Goal: Task Accomplishment & Management: Manage account settings

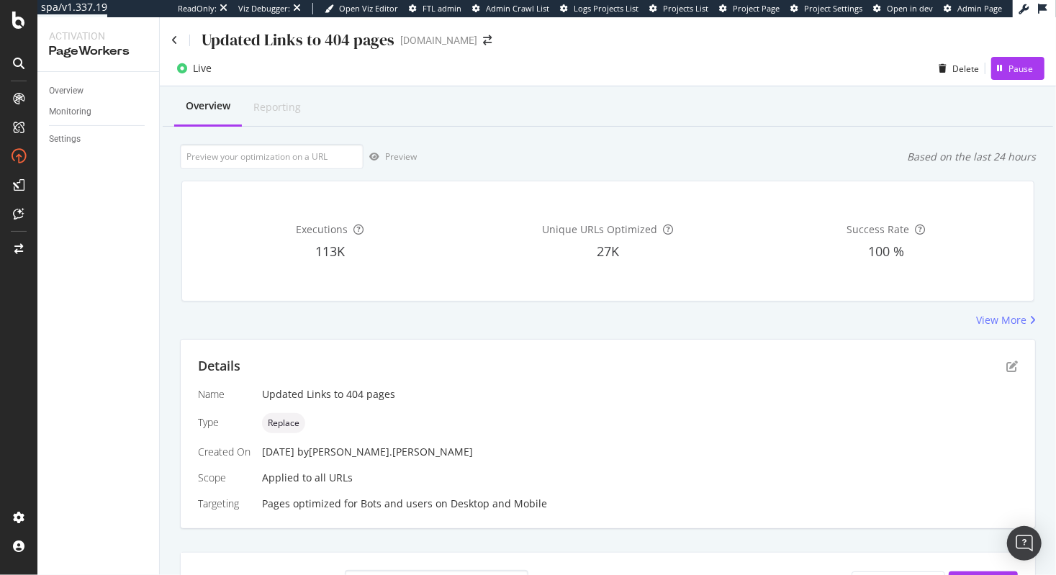
scroll to position [490, 0]
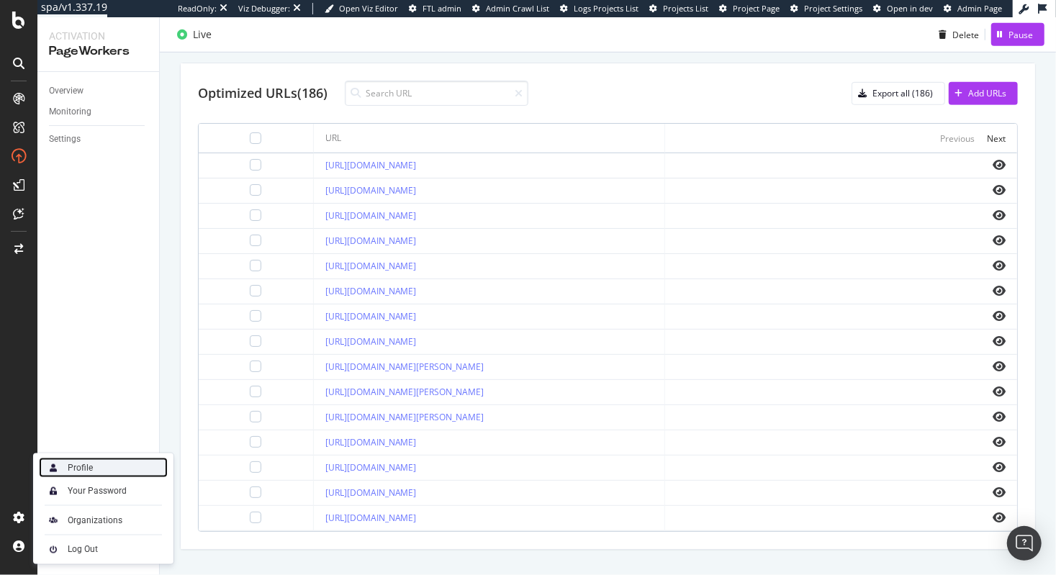
click at [96, 469] on div "Profile" at bounding box center [103, 468] width 129 height 20
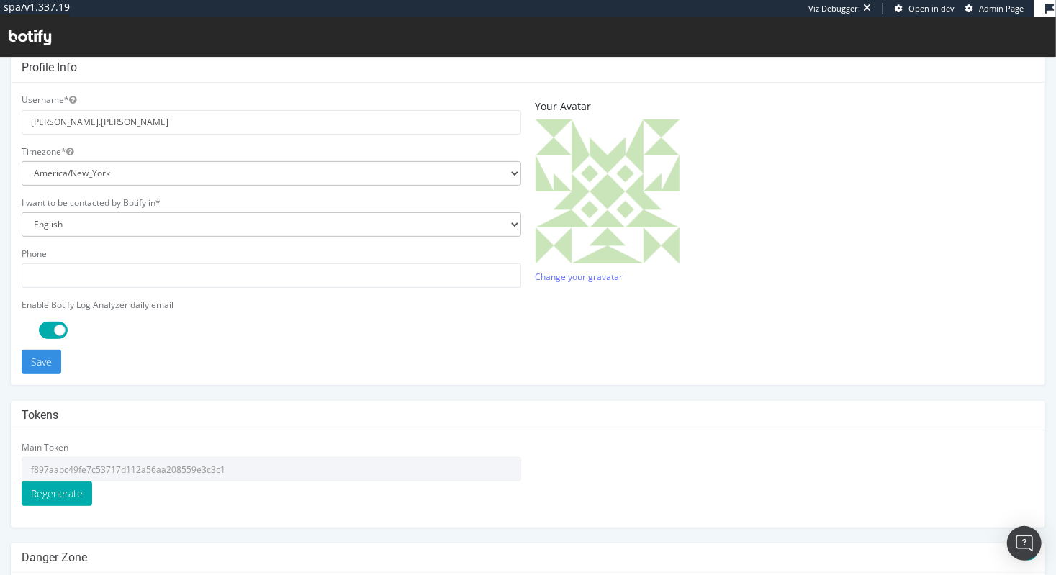
scroll to position [383, 0]
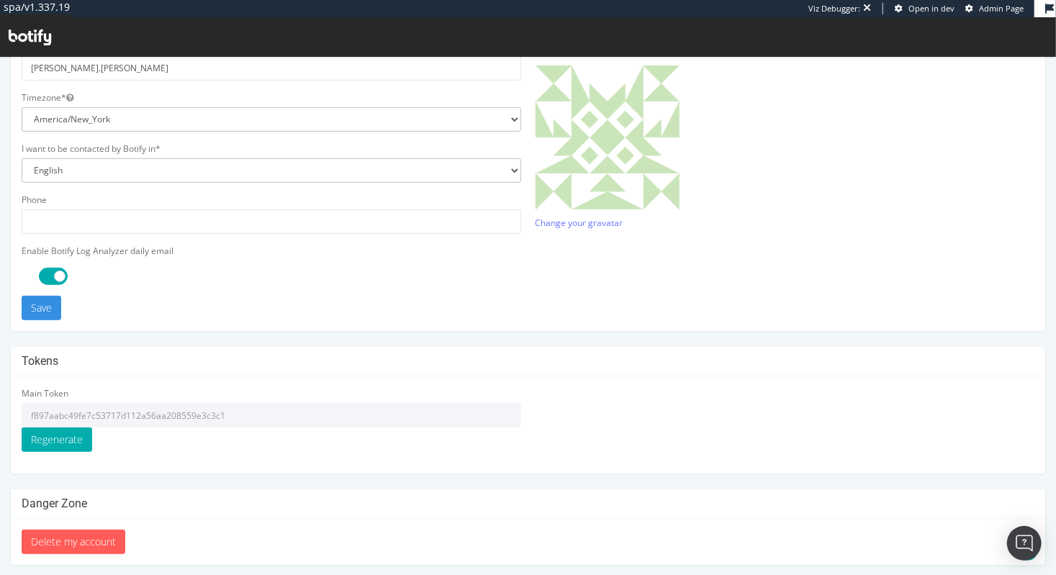
drag, startPoint x: 233, startPoint y: 412, endPoint x: 27, endPoint y: 413, distance: 205.2
click at [27, 413] on input "f897aabc49fe7c53717d112a56aa208559e3c3c1" at bounding box center [272, 415] width 500 height 24
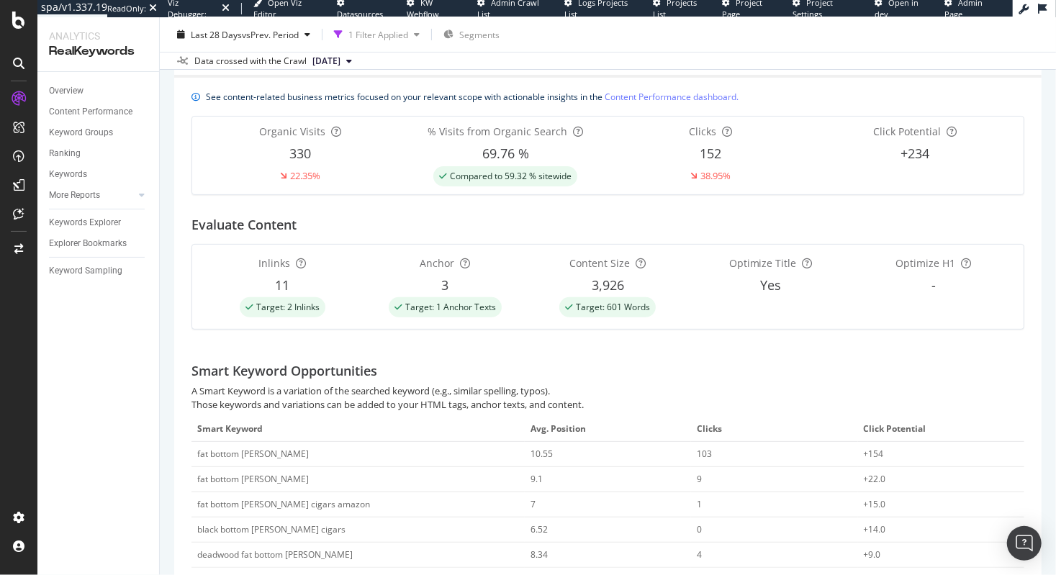
scroll to position [48, 0]
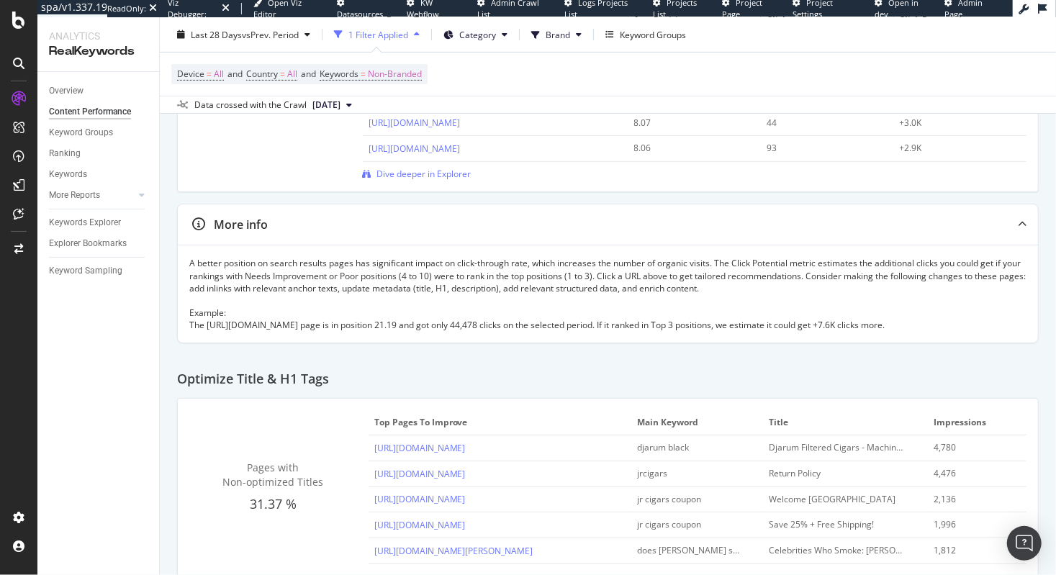
scroll to position [50, 0]
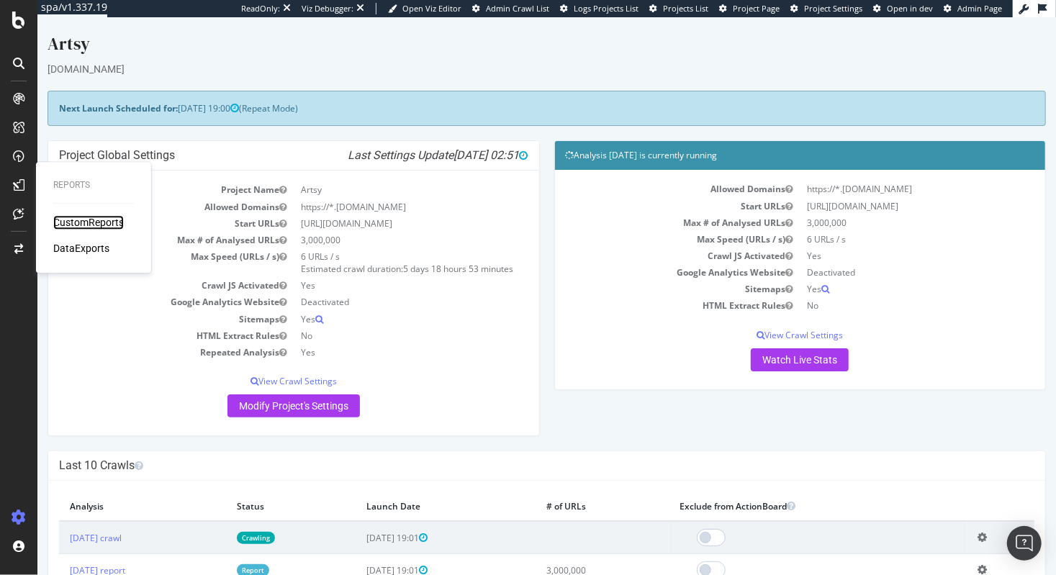
click at [97, 225] on div "CustomReports" at bounding box center [88, 222] width 71 height 14
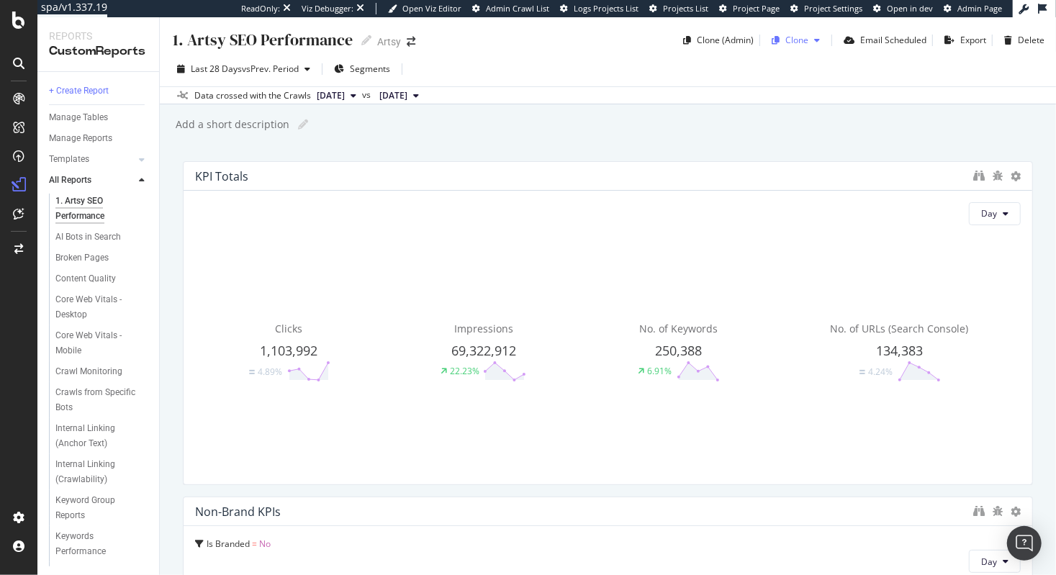
click at [795, 40] on div "Clone" at bounding box center [797, 40] width 23 height 12
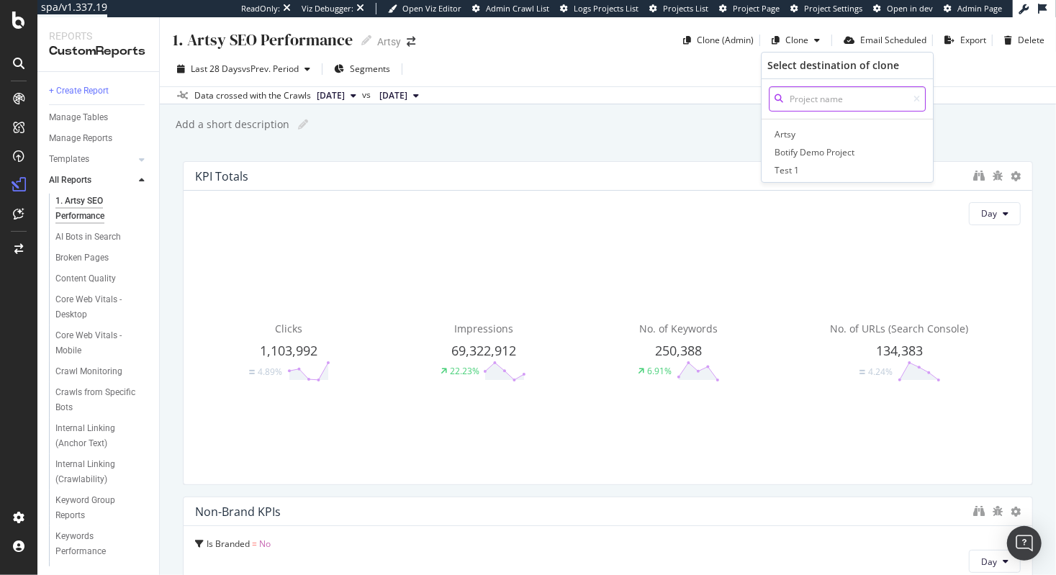
click at [820, 99] on input at bounding box center [847, 98] width 157 height 25
click at [822, 100] on input at bounding box center [847, 98] width 157 height 25
paste input "jr-cigars-org/jrcigars.com"
type input "jr-cigars-org/jrcigars.com/"
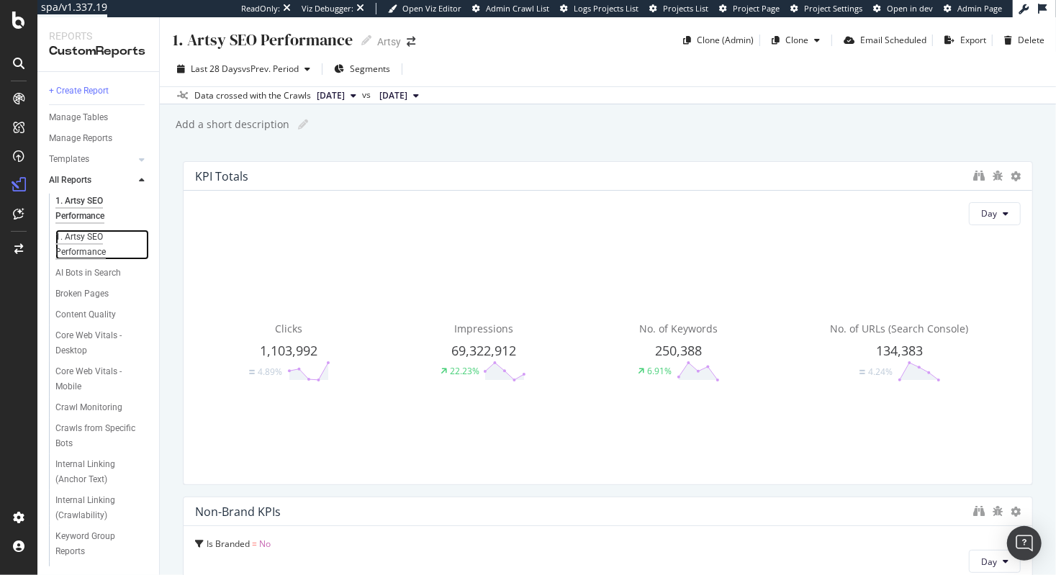
click at [107, 244] on div "1. Artsy SEO Performance" at bounding box center [96, 245] width 82 height 30
click at [1028, 42] on div "Delete" at bounding box center [1031, 40] width 27 height 12
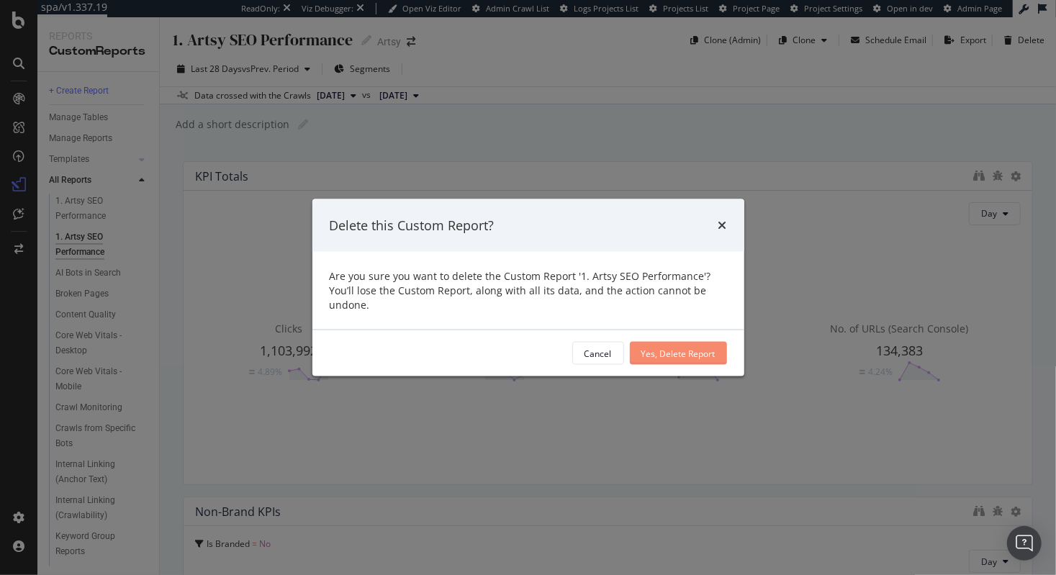
click at [685, 350] on div "Yes, Delete Report" at bounding box center [679, 353] width 74 height 12
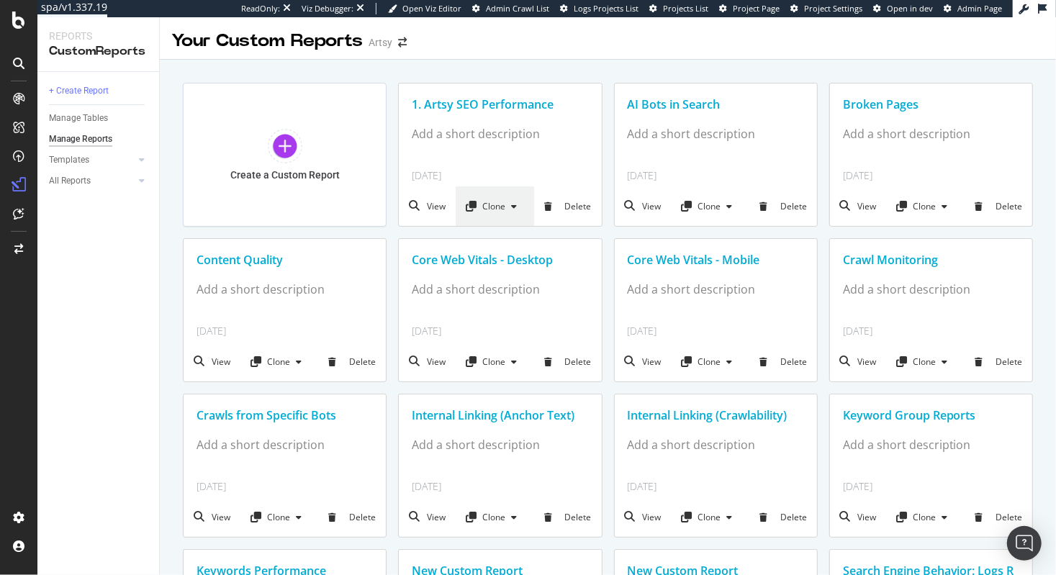
click at [511, 206] on icon at bounding box center [514, 206] width 6 height 9
click at [722, 79] on div "Your Custom Reports Artsy Create a Custom Report 1. Artsy SEO Performance Add a…" at bounding box center [608, 433] width 897 height 832
click at [657, 69] on div "Your Custom Reports Artsy Create a Custom Report 1. Artsy SEO Performance Add a…" at bounding box center [608, 433] width 897 height 832
click at [85, 220] on div "CustomReports" at bounding box center [88, 222] width 71 height 14
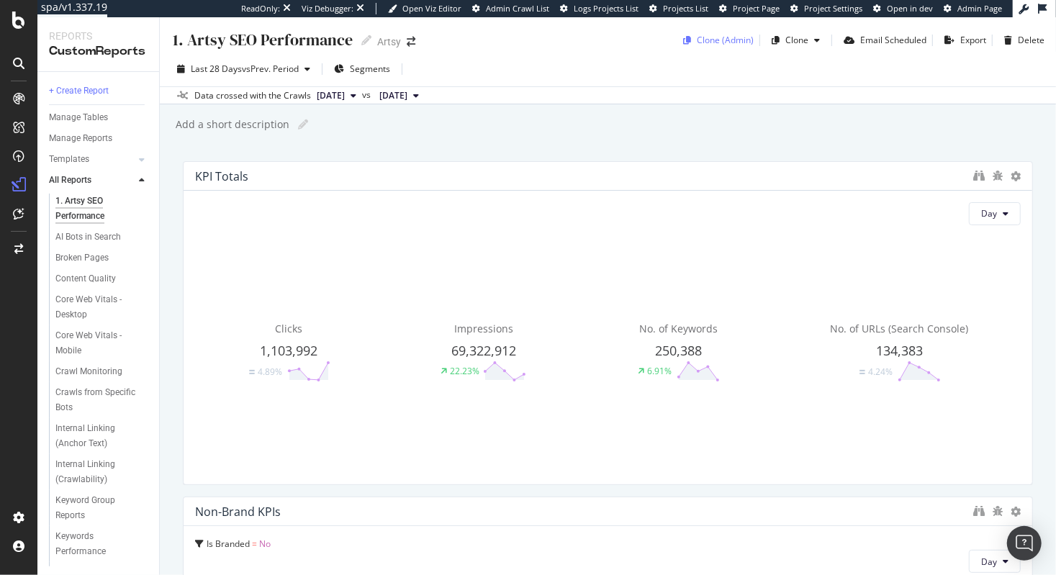
click at [718, 41] on div "Clone (Admin)" at bounding box center [725, 40] width 57 height 12
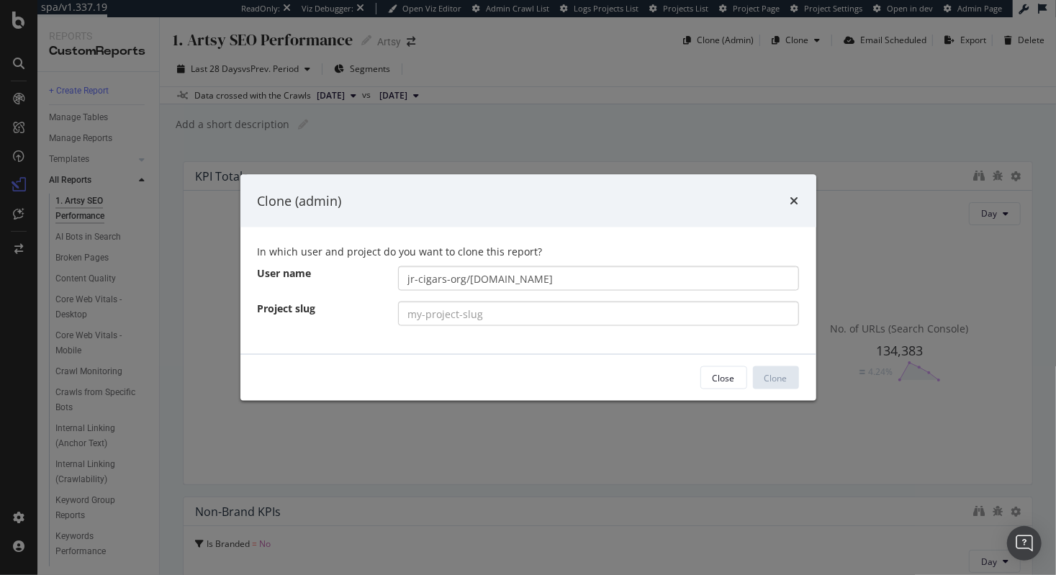
drag, startPoint x: 530, startPoint y: 281, endPoint x: 467, endPoint y: 279, distance: 63.4
click at [467, 279] on input "jr-cigars-org/jrcigars.com" at bounding box center [598, 278] width 401 height 24
type input "jr-cigars-org/"
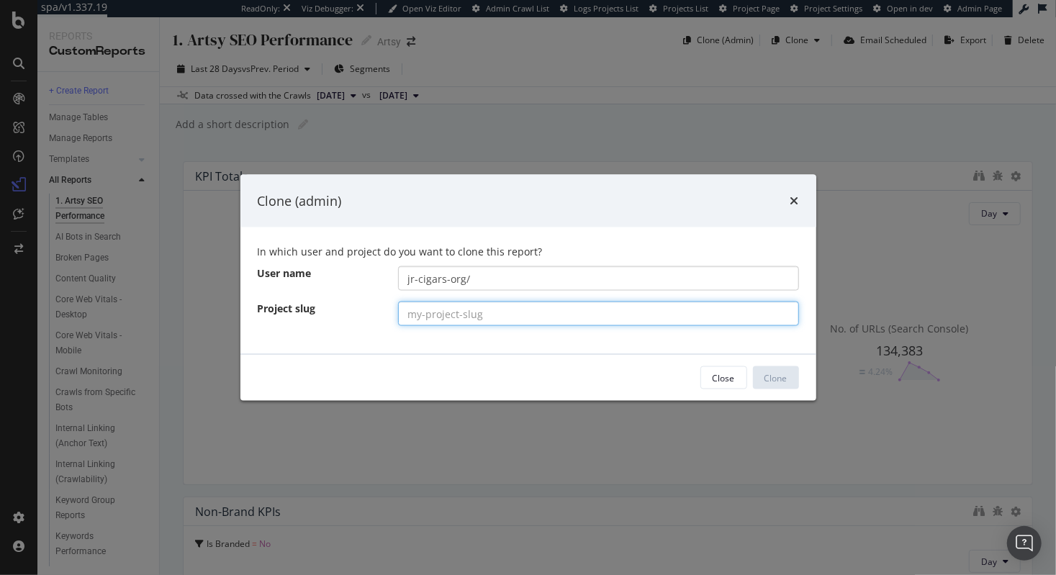
drag, startPoint x: 504, startPoint y: 315, endPoint x: 361, endPoint y: 313, distance: 143.3
click at [361, 313] on div "Project slug" at bounding box center [528, 314] width 563 height 24
paste input "jrcigars.com"
type input "jrcigars.com"
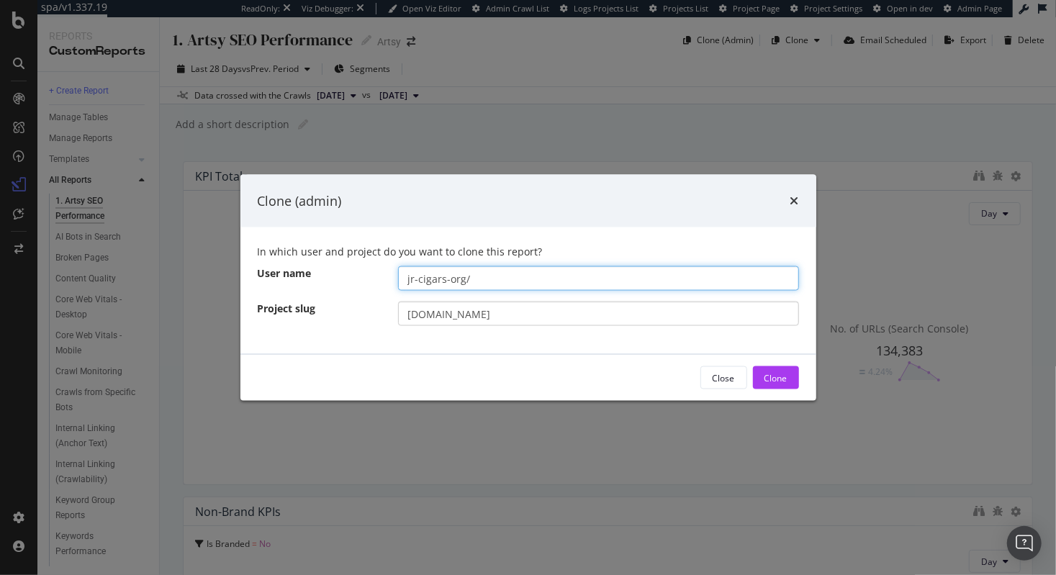
click at [467, 279] on input "jr-cigars-org/" at bounding box center [598, 278] width 401 height 24
type input "jr-cigars-org"
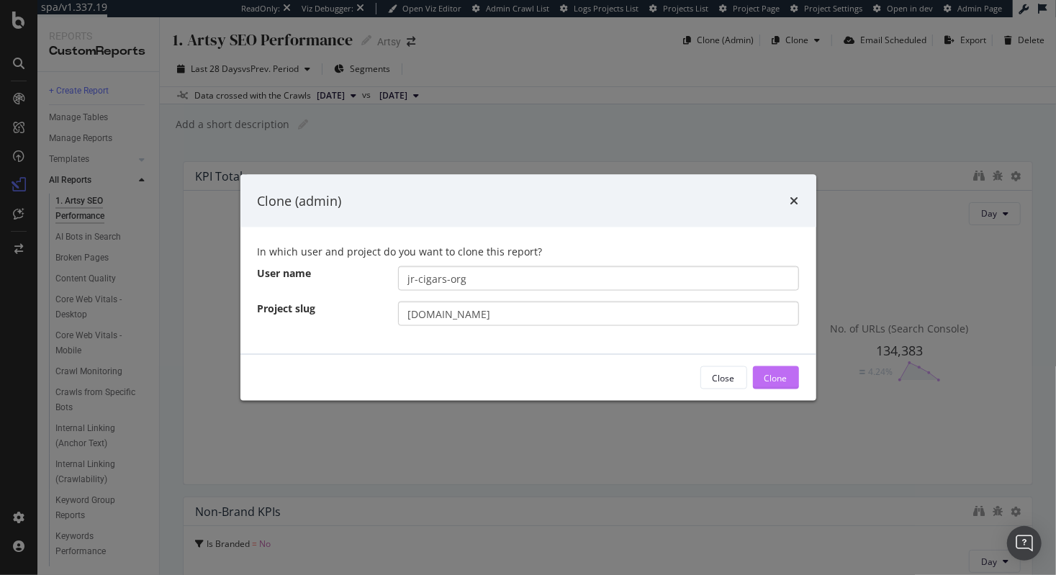
click at [780, 376] on div "Clone" at bounding box center [776, 378] width 23 height 12
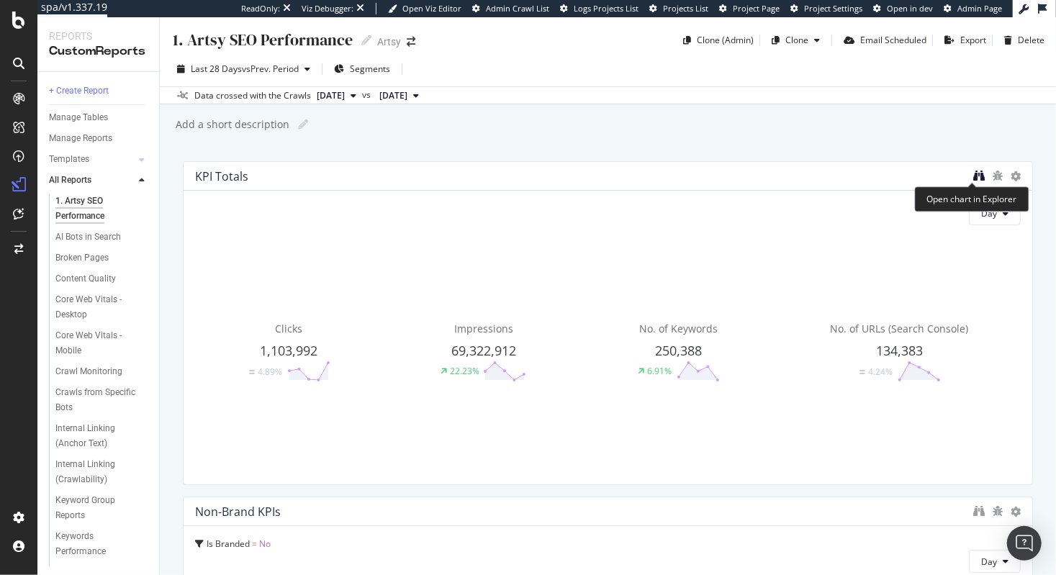
click at [974, 176] on icon "binoculars" at bounding box center [980, 176] width 12 height 12
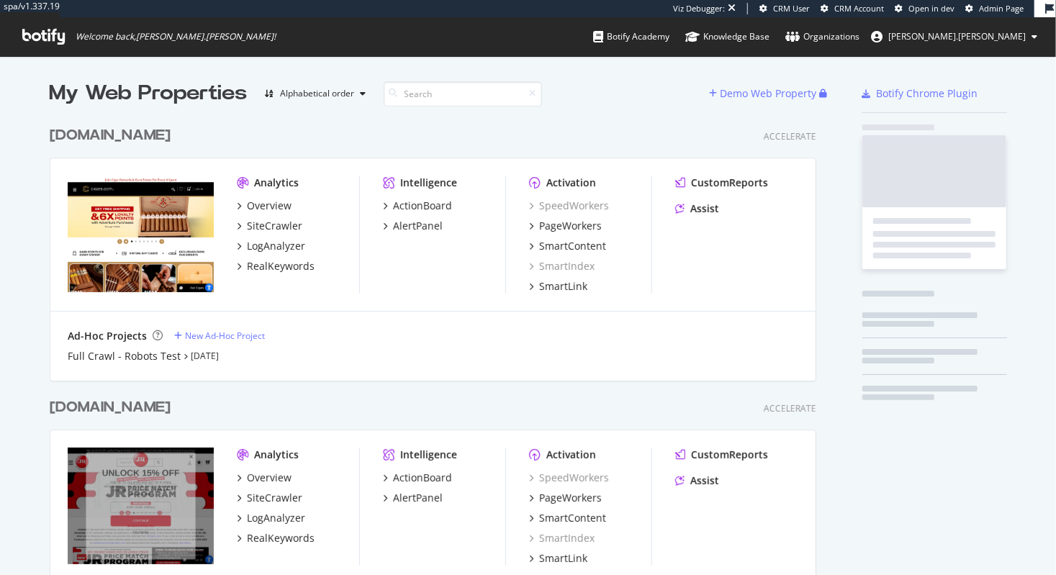
scroll to position [517, 771]
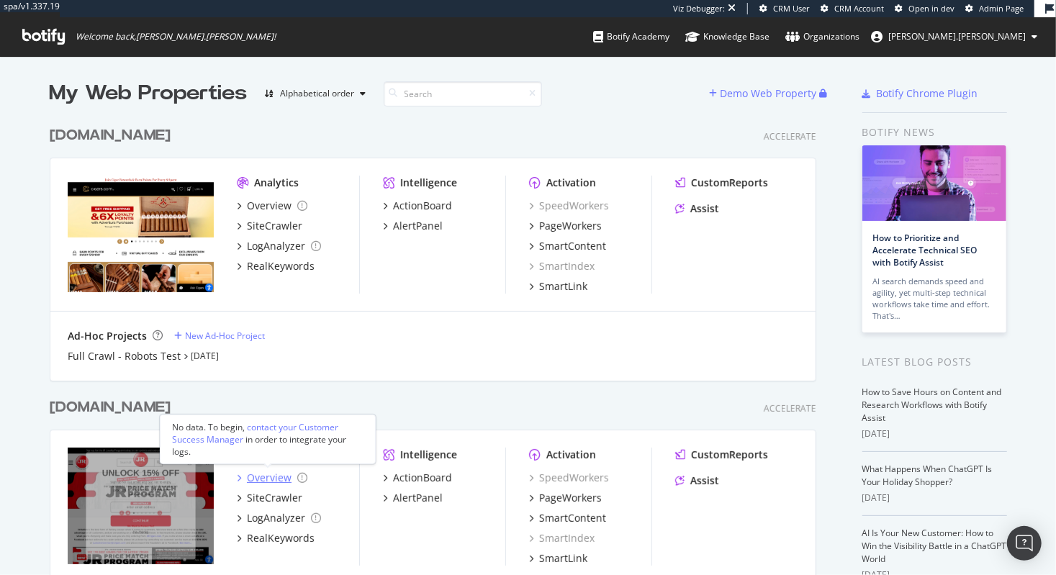
click at [256, 481] on div "Overview" at bounding box center [269, 478] width 45 height 14
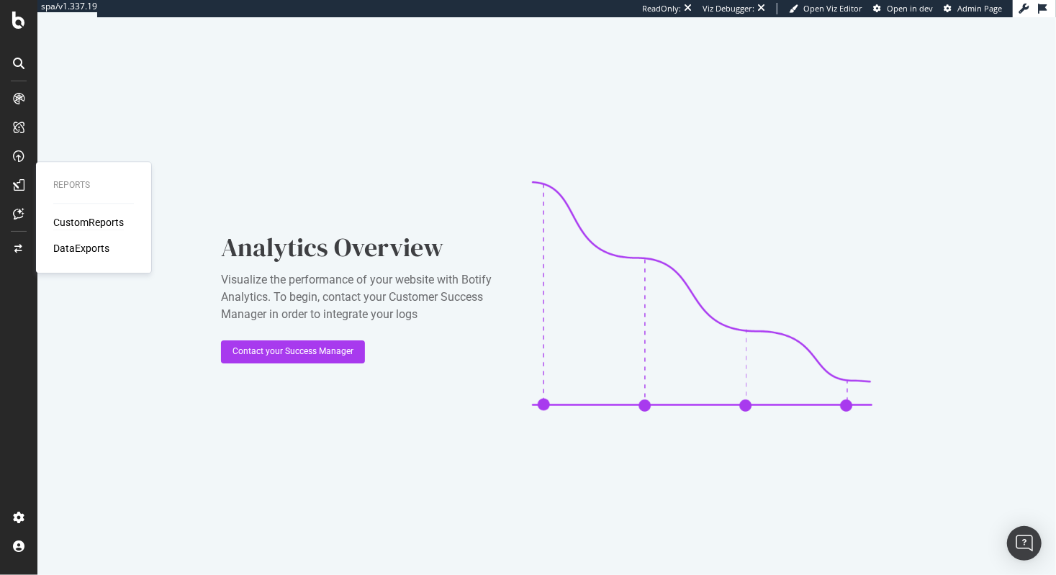
click at [81, 225] on div "CustomReports" at bounding box center [88, 222] width 71 height 14
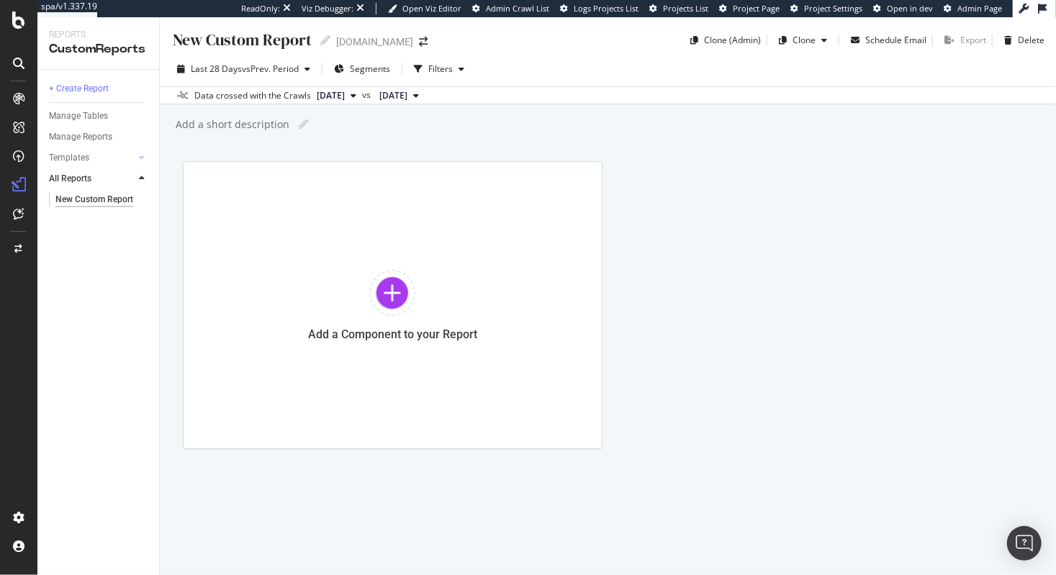
click at [102, 199] on div "New Custom Report" at bounding box center [94, 199] width 78 height 15
click at [97, 208] on div "1. Artsy SEO Performance" at bounding box center [96, 209] width 82 height 30
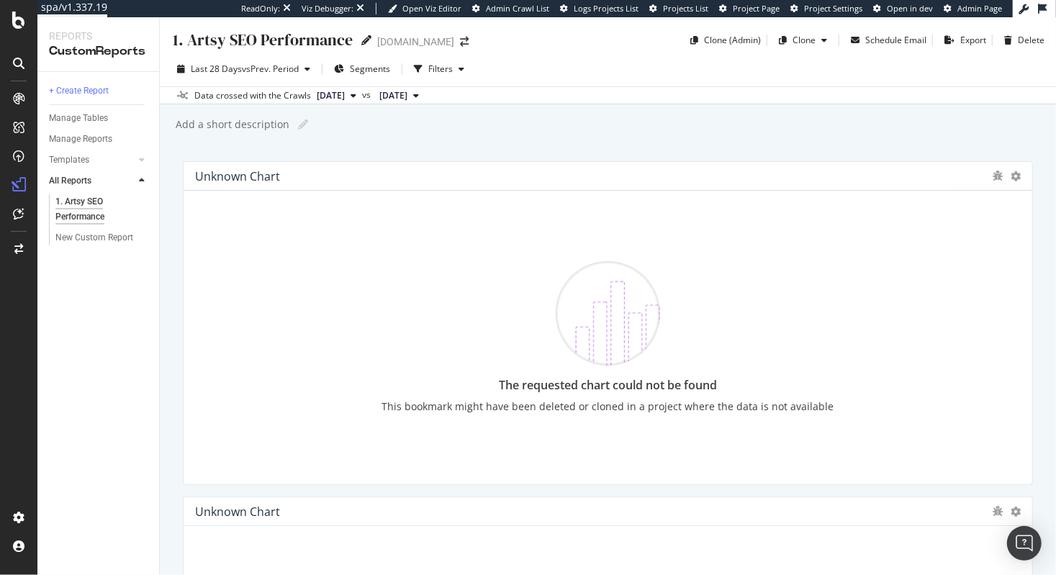
click at [364, 40] on icon at bounding box center [367, 40] width 10 height 10
drag, startPoint x: 230, startPoint y: 39, endPoint x: 187, endPoint y: 40, distance: 43.2
click at [187, 40] on input "1. Artsy SEO Performance" at bounding box center [262, 39] width 182 height 19
type input "1. SEO Performance"
click at [622, 315] on img at bounding box center [608, 313] width 104 height 104
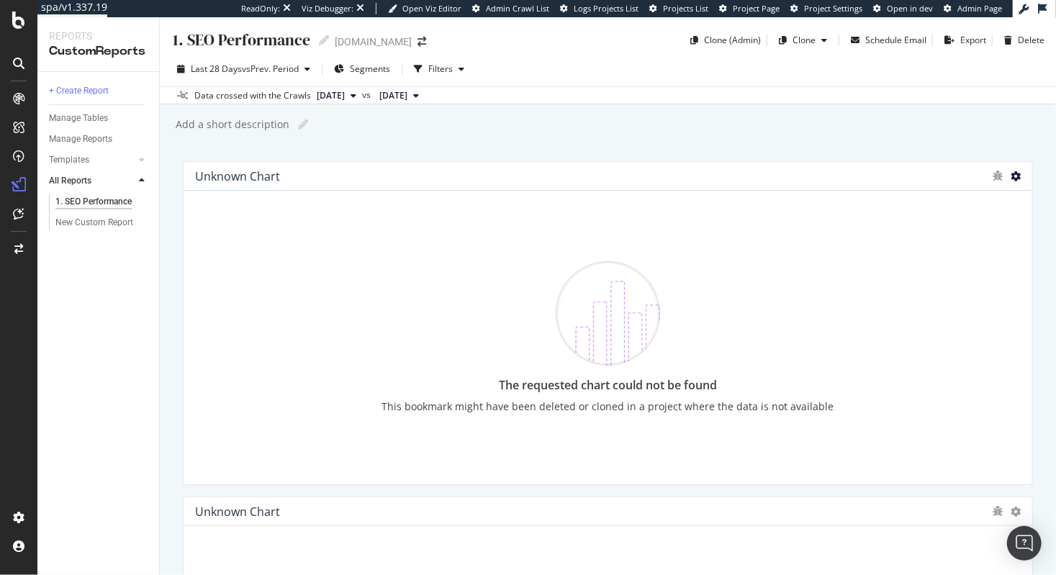
click at [1011, 174] on icon at bounding box center [1016, 176] width 10 height 10
click at [990, 141] on div "1. SEO Performance 1. SEO Performance jrcigars.com Clone (Admin) Clone Schedule…" at bounding box center [608, 296] width 897 height 558
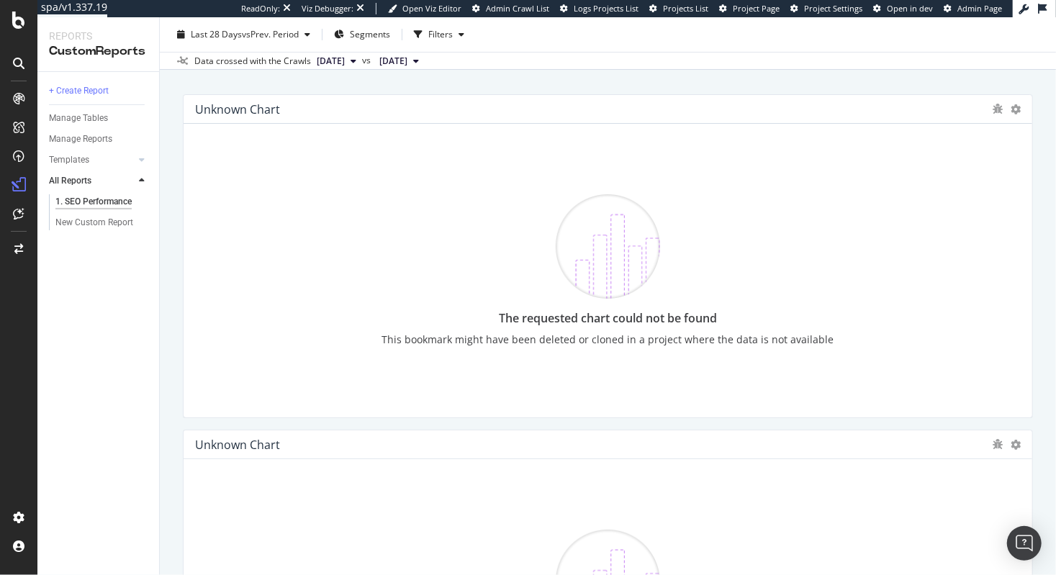
scroll to position [14, 0]
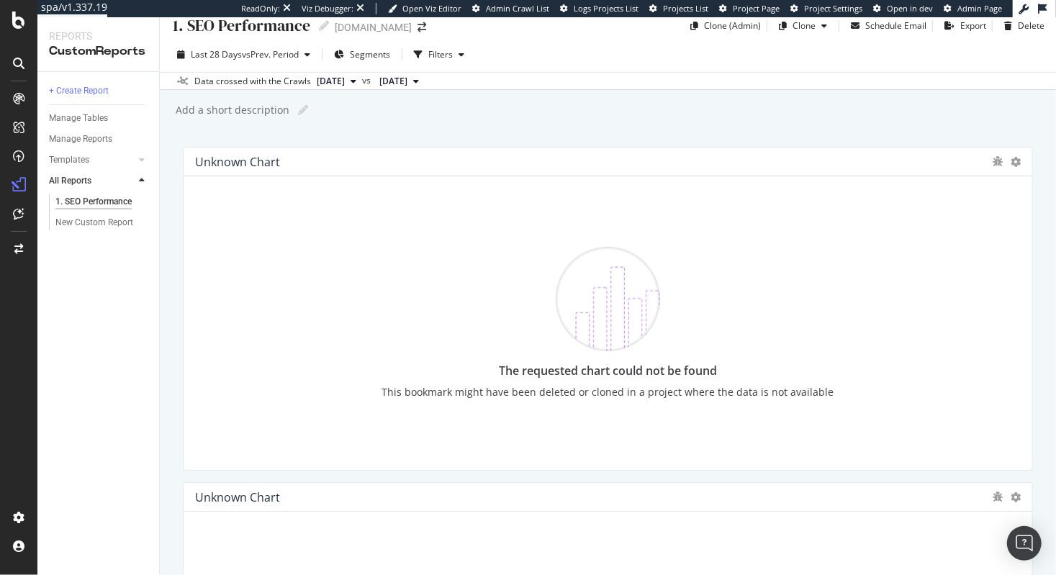
click at [255, 158] on div "Unknown chart" at bounding box center [237, 162] width 85 height 14
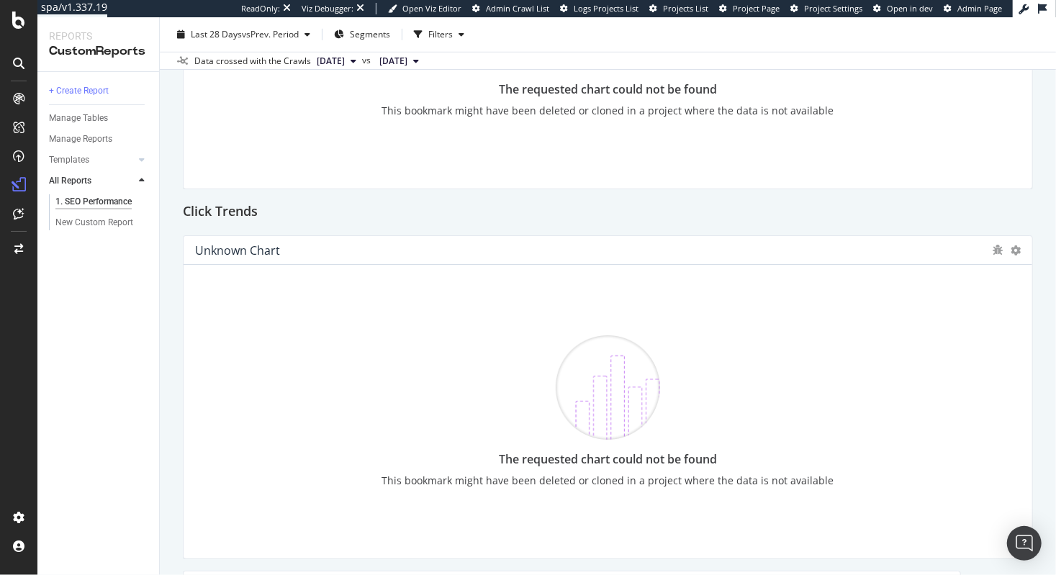
scroll to position [328, 0]
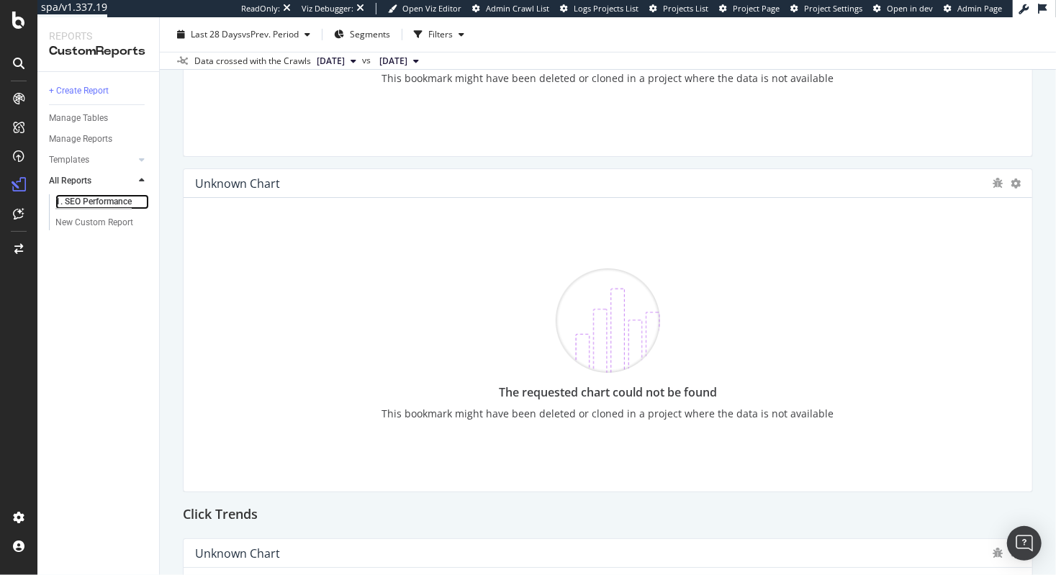
click at [130, 200] on div "1. SEO Performance" at bounding box center [93, 201] width 76 height 15
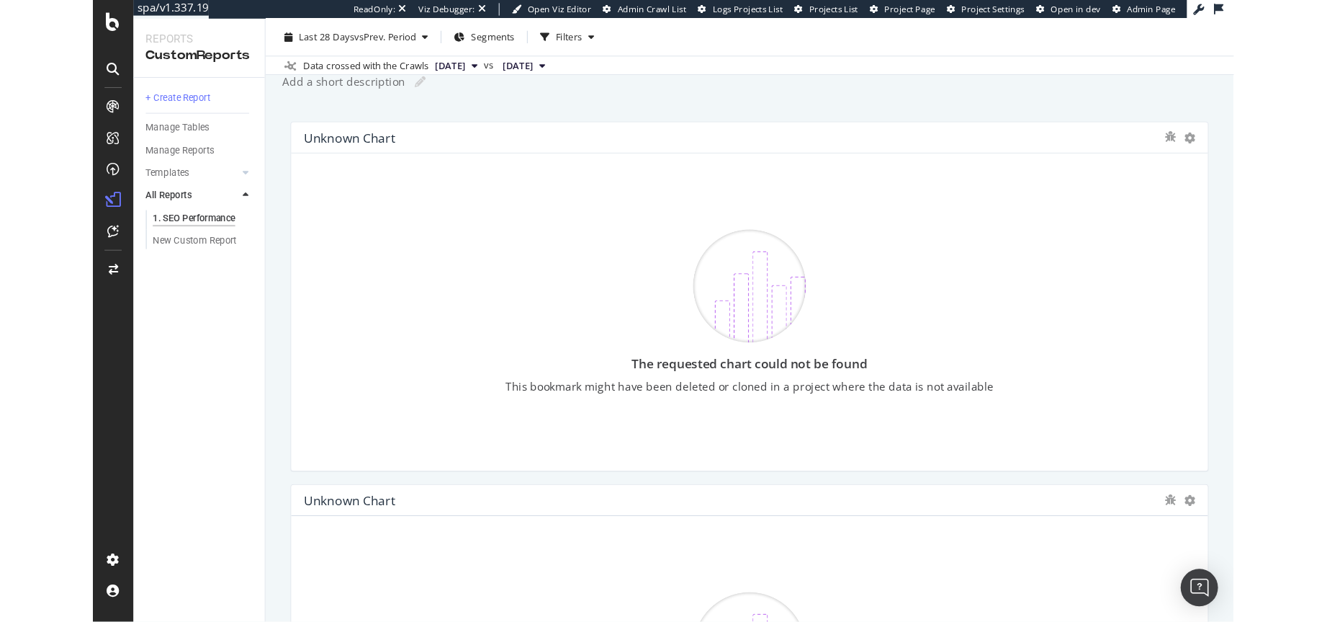
scroll to position [65, 0]
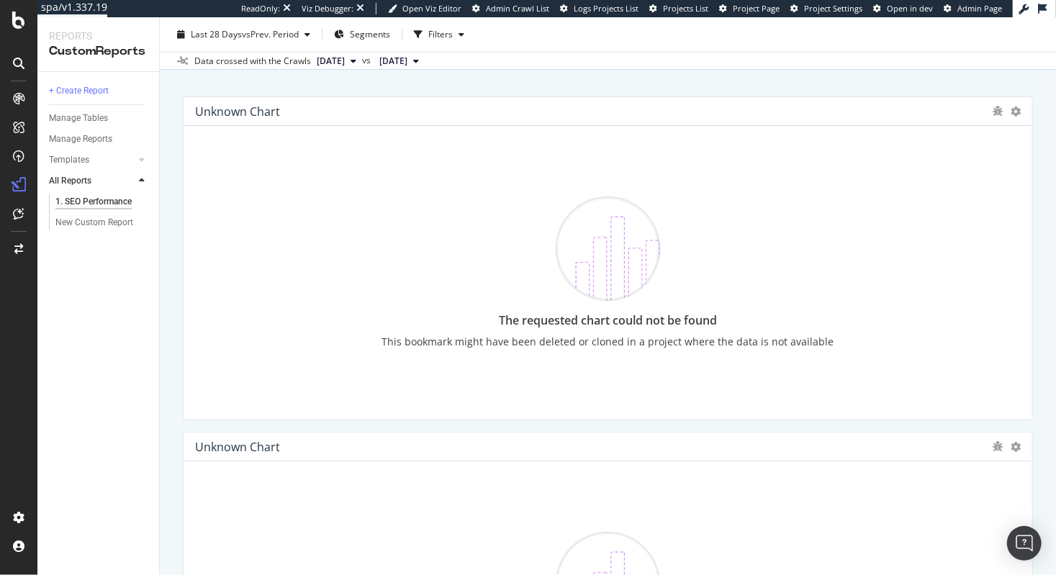
click at [1001, 114] on div at bounding box center [1006, 111] width 29 height 14
click at [1011, 113] on icon at bounding box center [1016, 112] width 10 height 10
click at [860, 91] on div "1. SEO Performance 1. SEO Performance jrcigars.com Clone (Admin) Clone Schedule…" at bounding box center [608, 296] width 897 height 558
click at [995, 111] on icon "bug" at bounding box center [998, 111] width 10 height 10
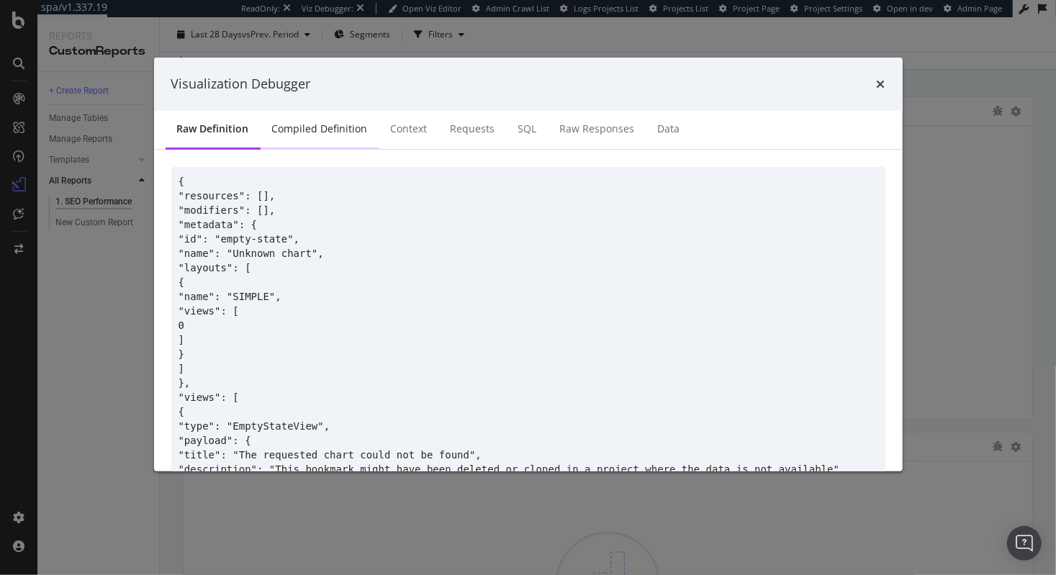
click at [302, 124] on div "Compiled Definition" at bounding box center [320, 129] width 96 height 14
click at [880, 84] on icon "times" at bounding box center [881, 84] width 9 height 12
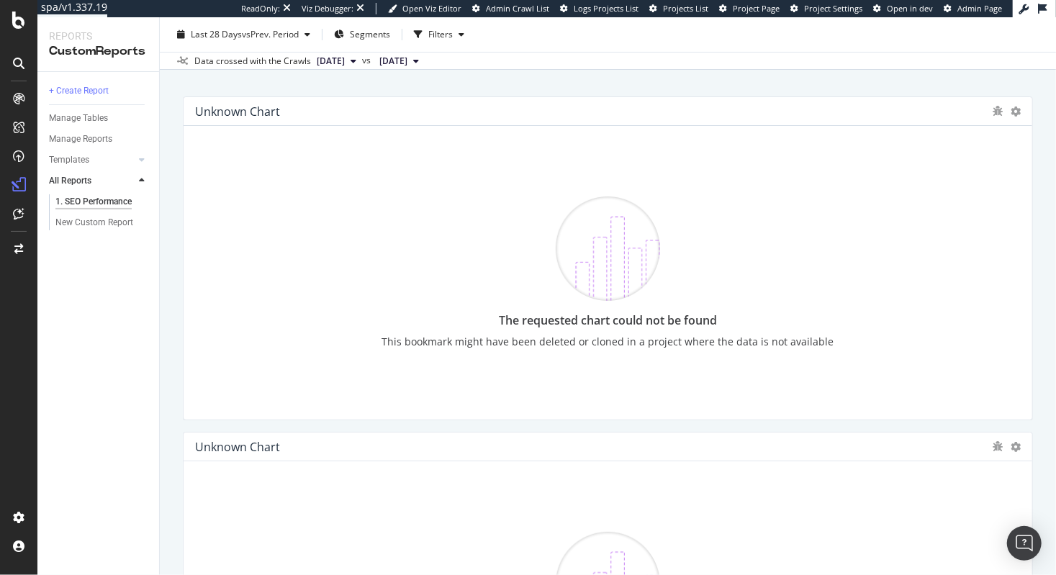
click at [338, 248] on div "The requested chart could not be found This bookmark might have been deleted or…" at bounding box center [607, 273] width 745 height 271
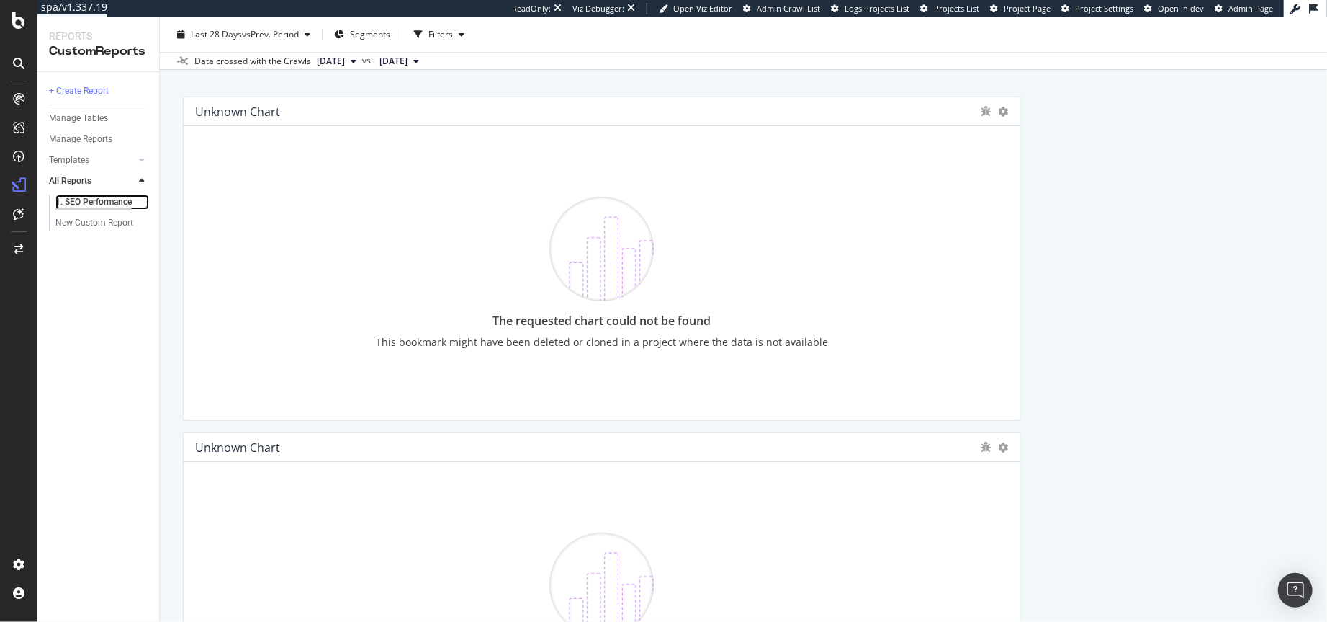
click at [87, 204] on div "1. SEO Performance" at bounding box center [93, 201] width 76 height 15
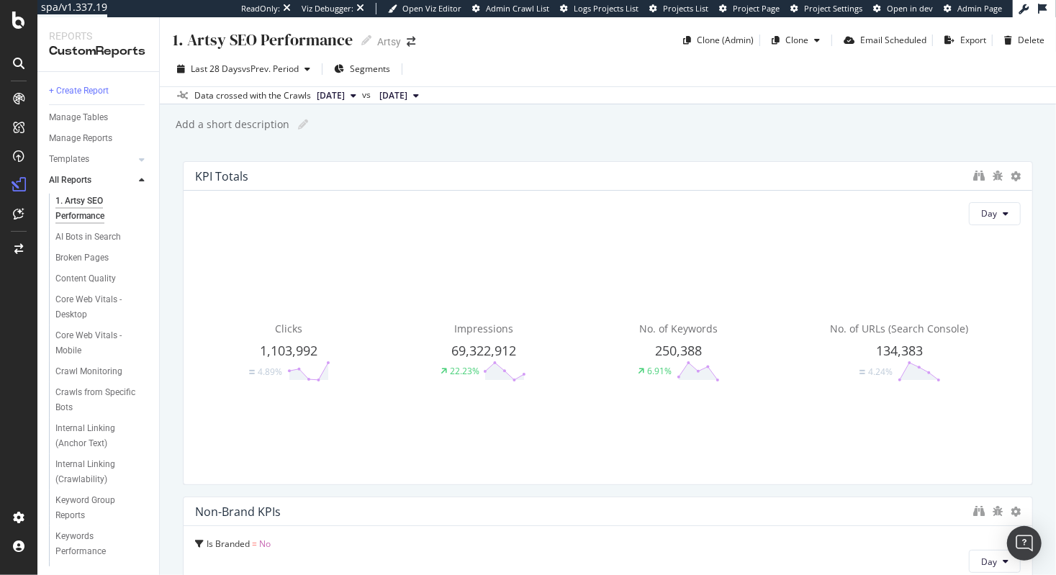
drag, startPoint x: 261, startPoint y: 175, endPoint x: 195, endPoint y: 174, distance: 66.3
click at [195, 174] on div "KPI Totals" at bounding box center [580, 176] width 771 height 14
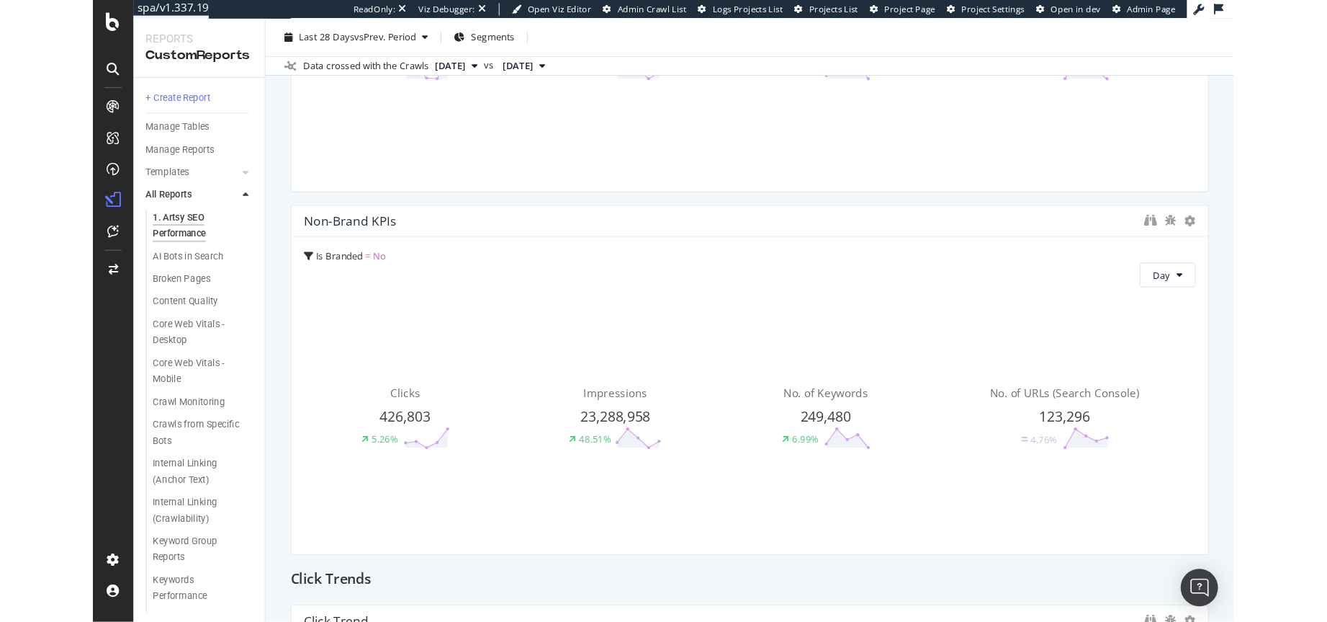
scroll to position [321, 0]
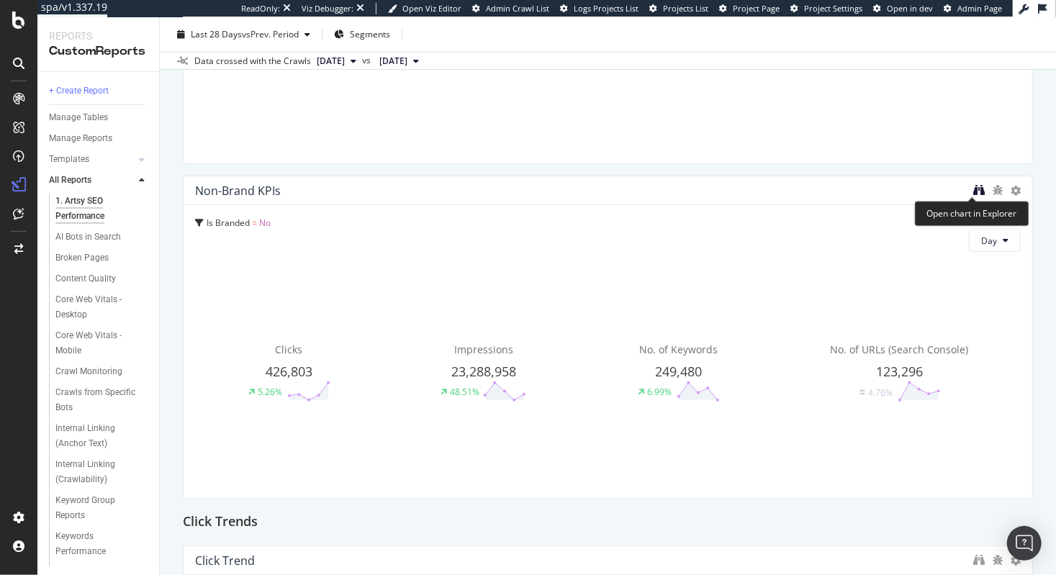
click at [974, 189] on icon "binoculars" at bounding box center [980, 190] width 12 height 12
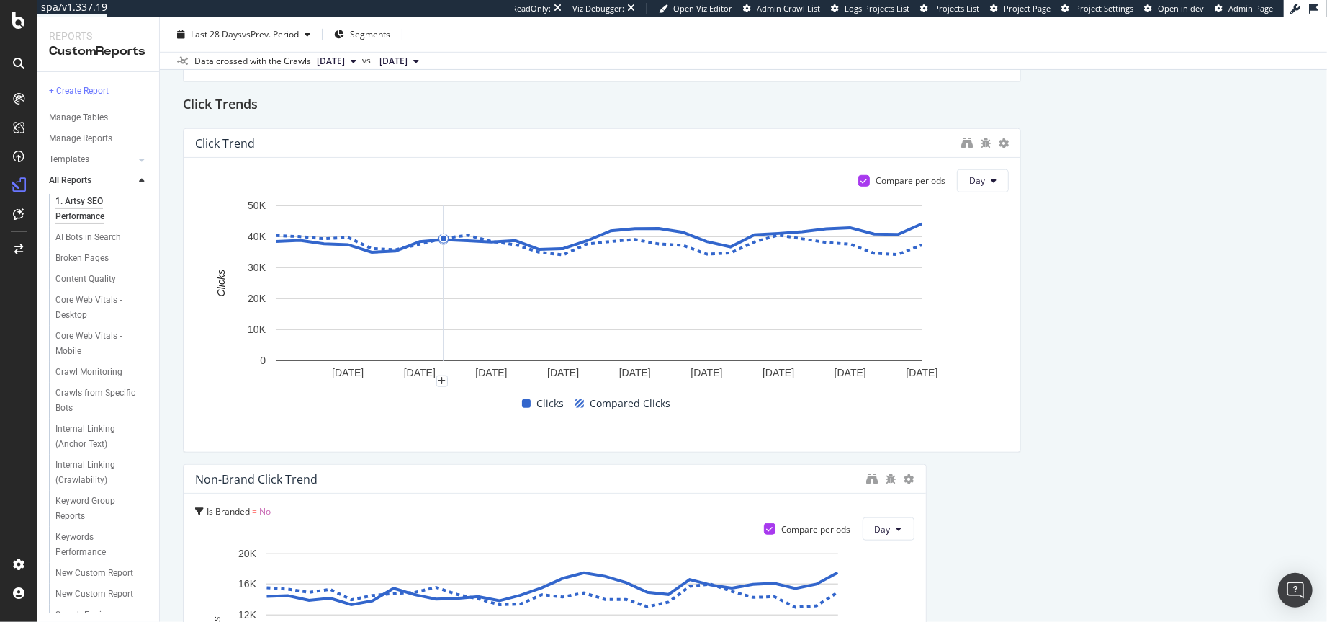
scroll to position [752, 0]
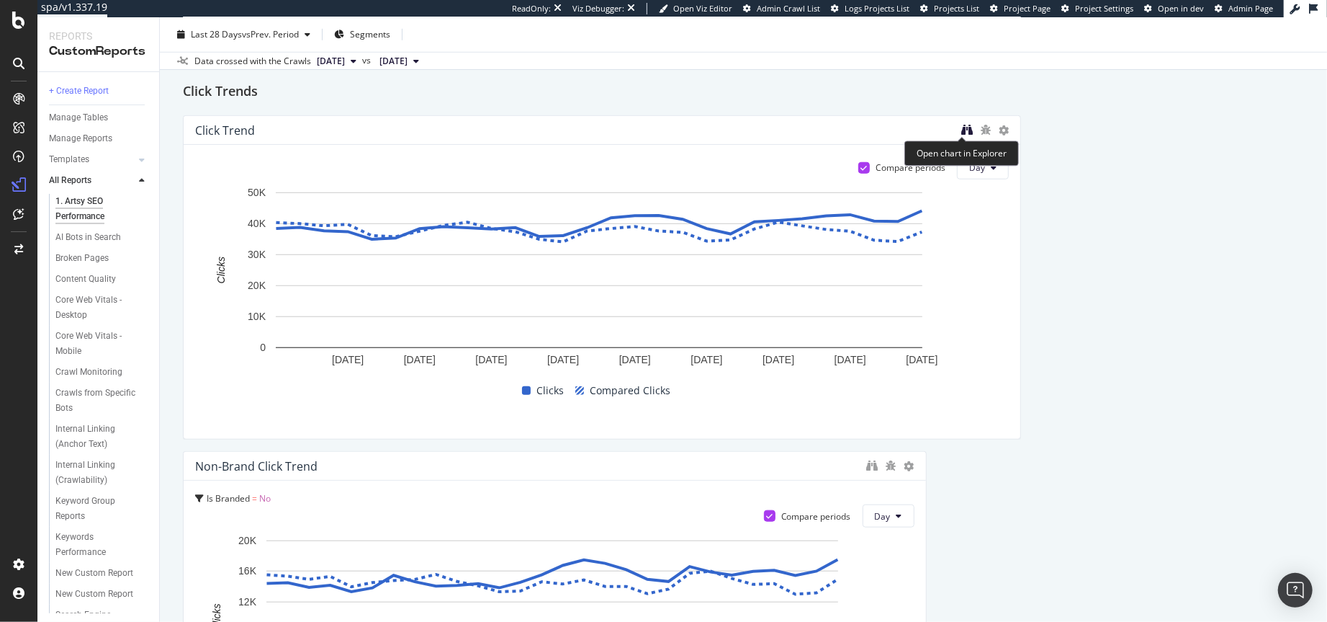
click at [961, 131] on icon "binoculars" at bounding box center [967, 130] width 12 height 12
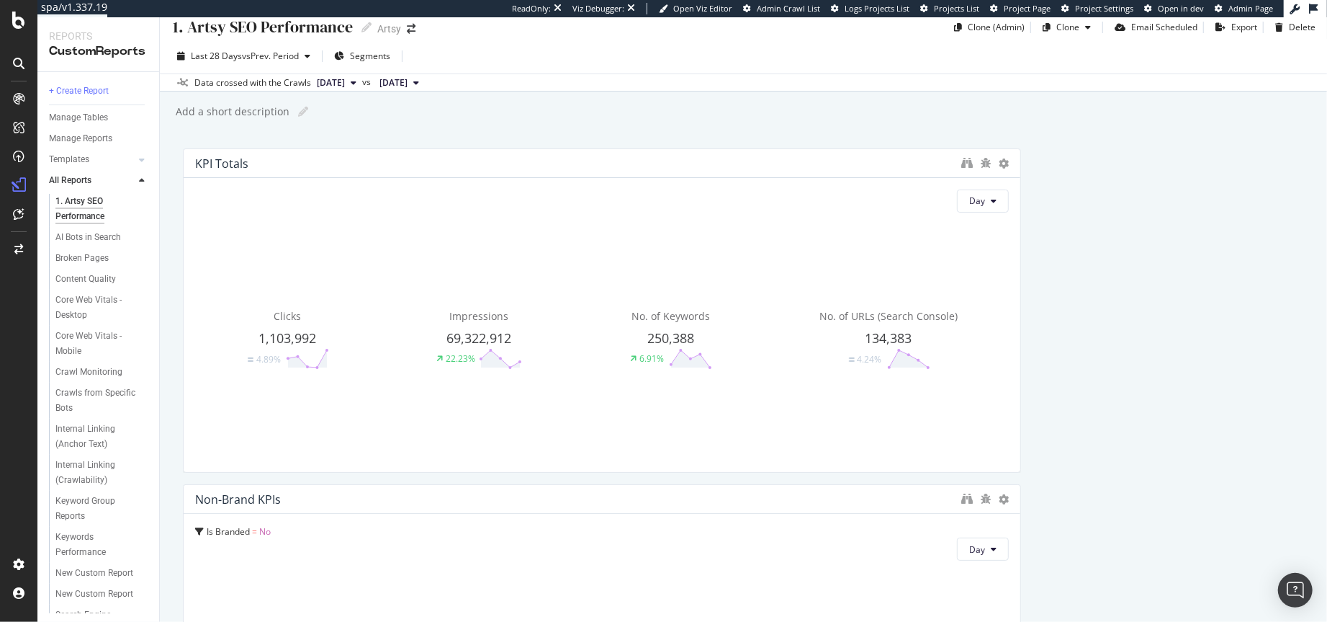
scroll to position [0, 0]
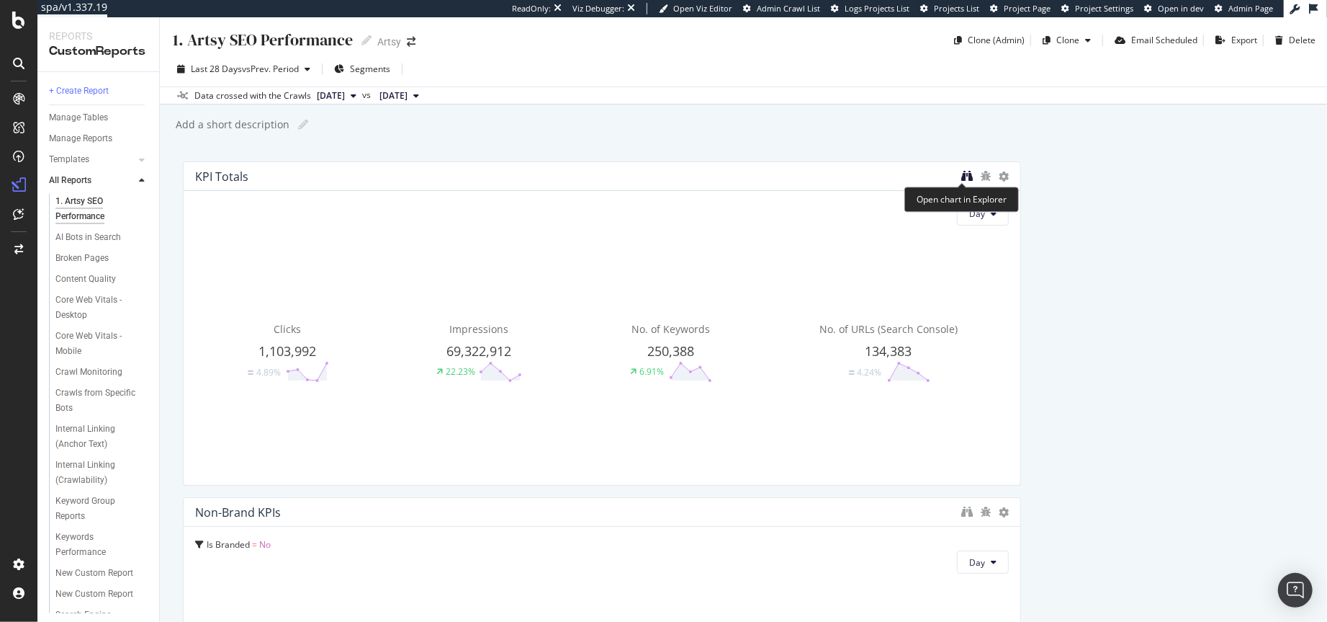
click at [961, 174] on icon "binoculars" at bounding box center [967, 176] width 12 height 12
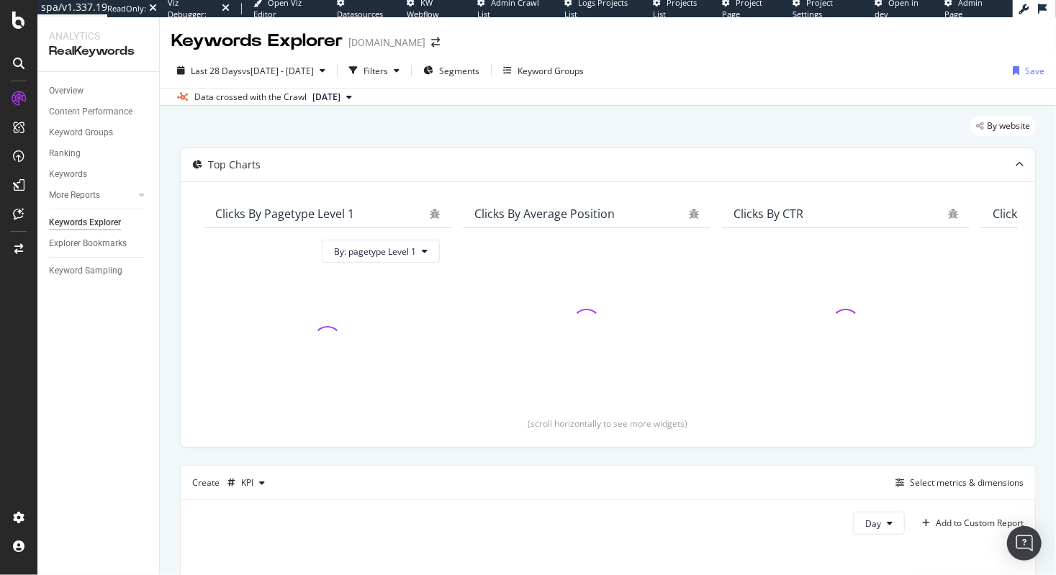
click at [358, 97] on button "[DATE]" at bounding box center [332, 97] width 51 height 17
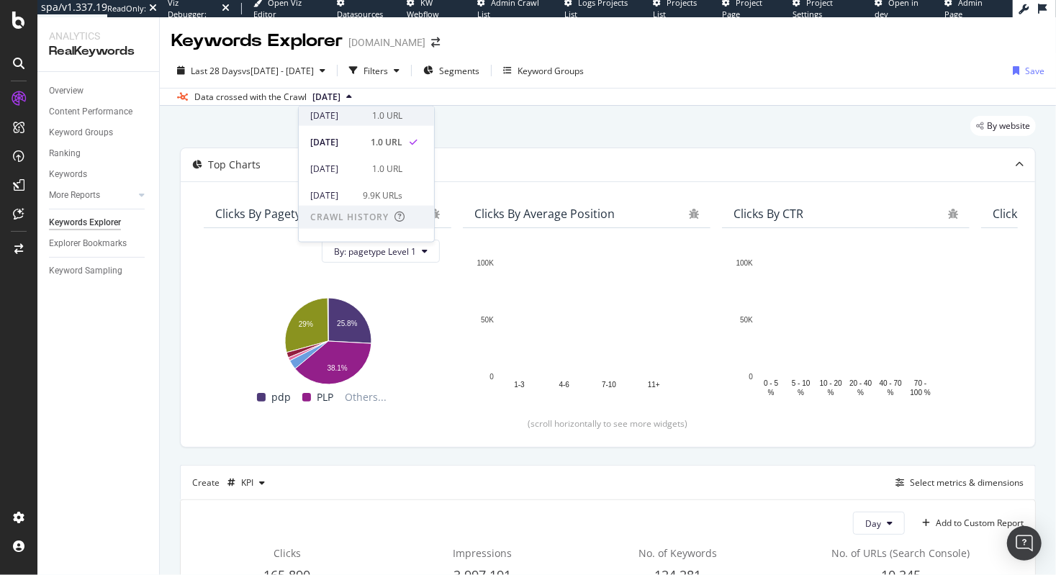
scroll to position [76, 0]
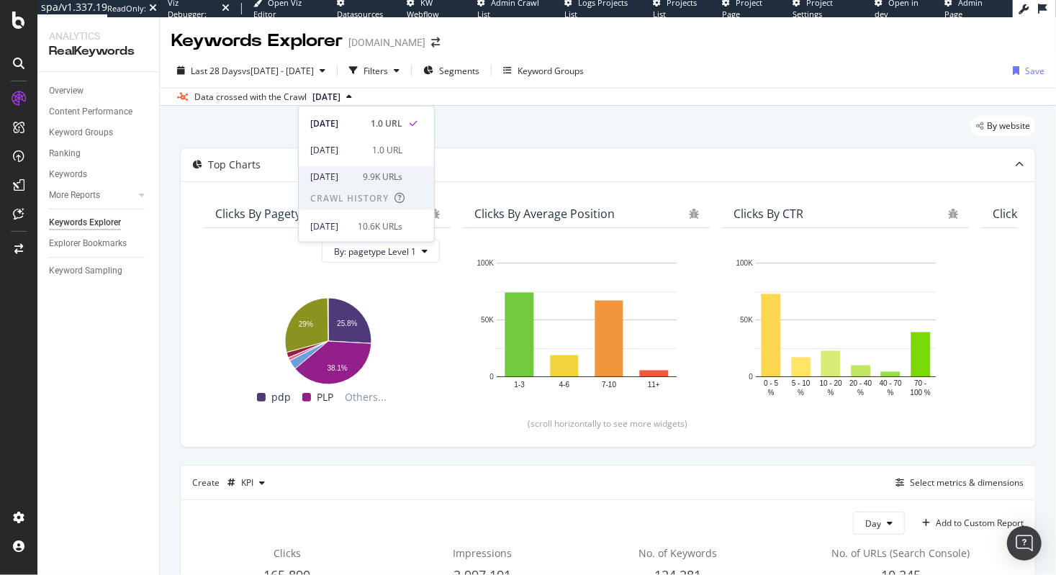
click at [335, 176] on div "[DATE]" at bounding box center [332, 176] width 44 height 13
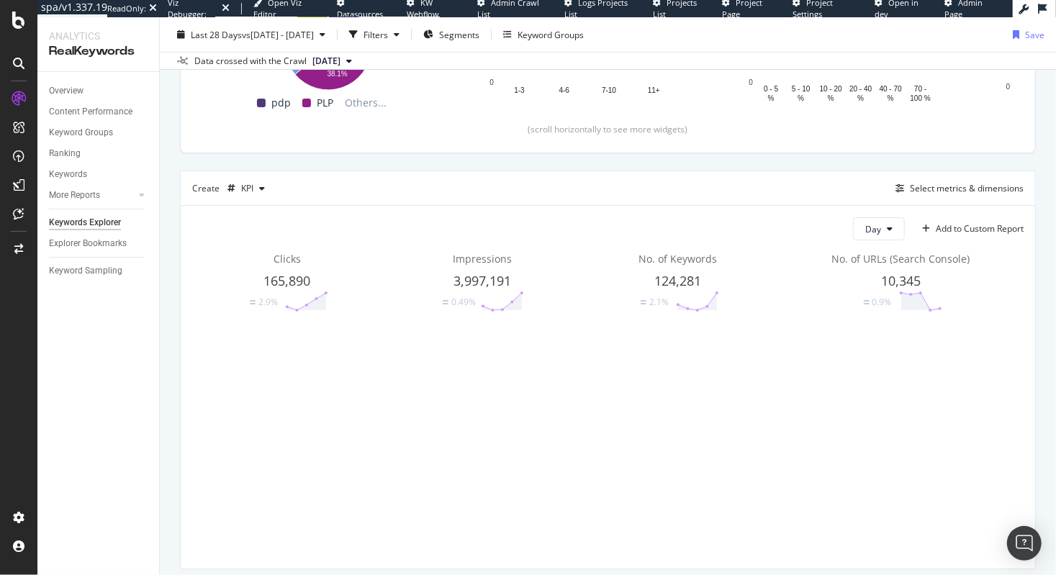
scroll to position [329, 0]
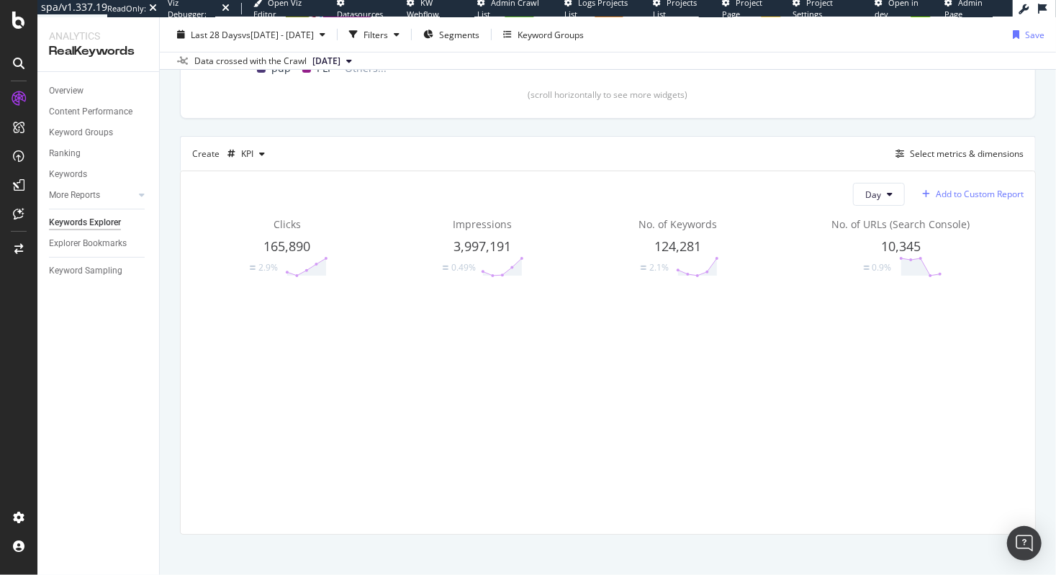
click at [974, 195] on div "Add to Custom Report" at bounding box center [980, 194] width 88 height 9
click at [965, 245] on div "1. SEO Performance" at bounding box center [970, 244] width 81 height 12
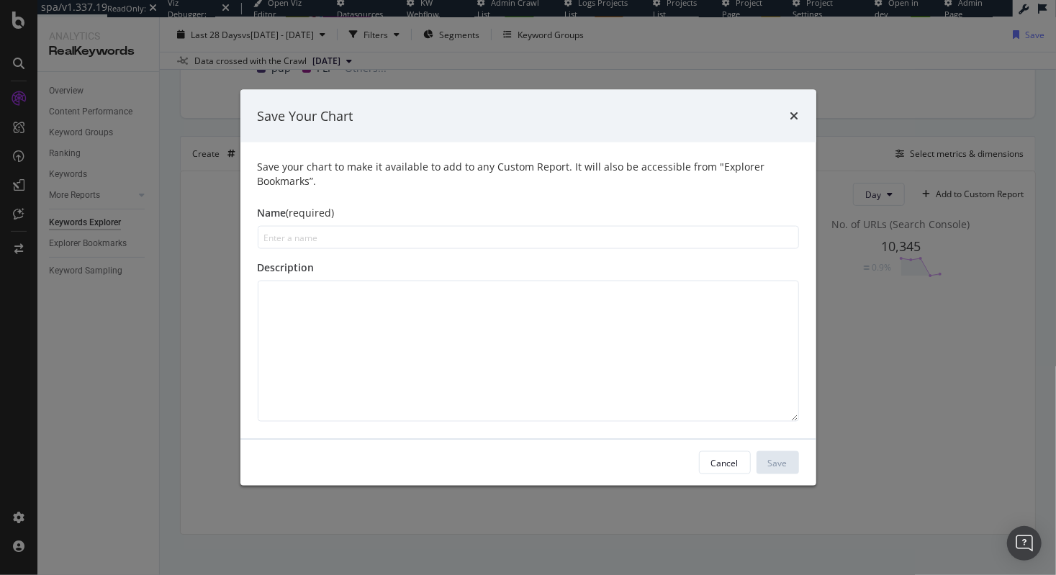
drag, startPoint x: 608, startPoint y: 109, endPoint x: 668, endPoint y: 110, distance: 59.8
click at [668, 110] on div "Save Your Chart" at bounding box center [529, 116] width 542 height 19
click at [791, 118] on icon "times" at bounding box center [795, 116] width 9 height 12
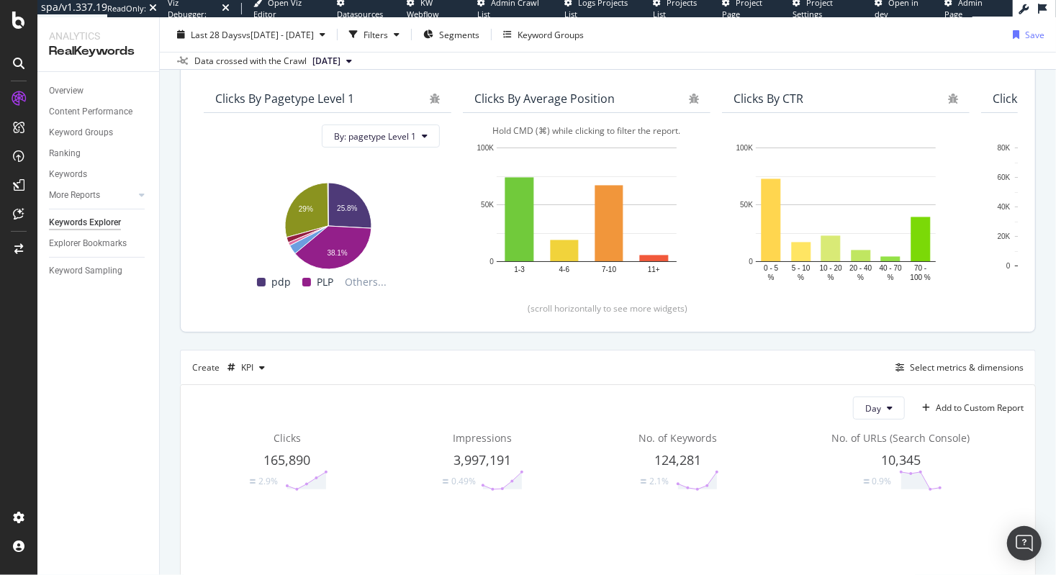
scroll to position [122, 0]
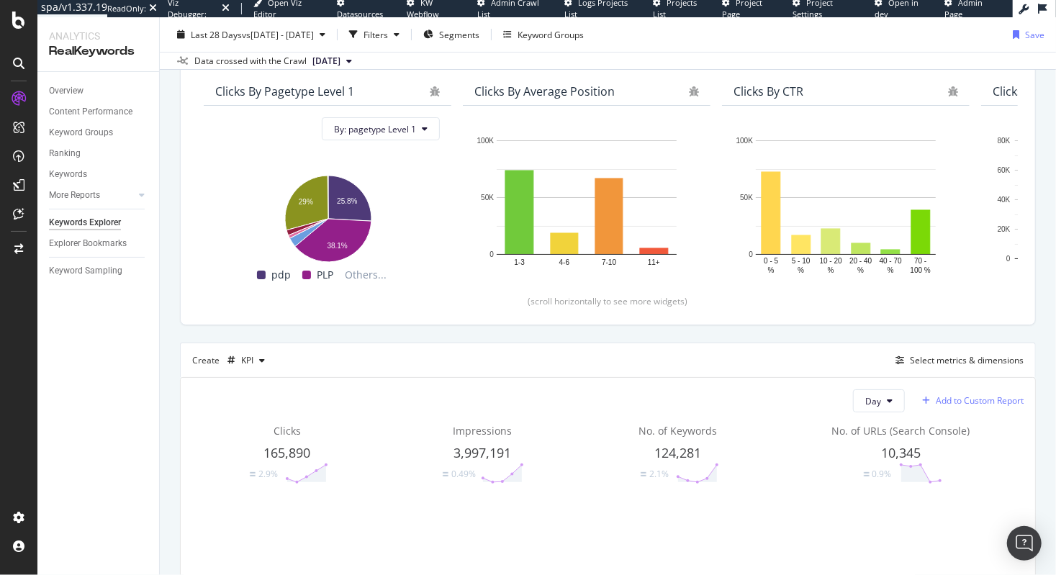
click at [981, 398] on div "Add to Custom Report" at bounding box center [980, 401] width 88 height 9
click at [973, 453] on div "1. SEO Performance" at bounding box center [970, 450] width 81 height 12
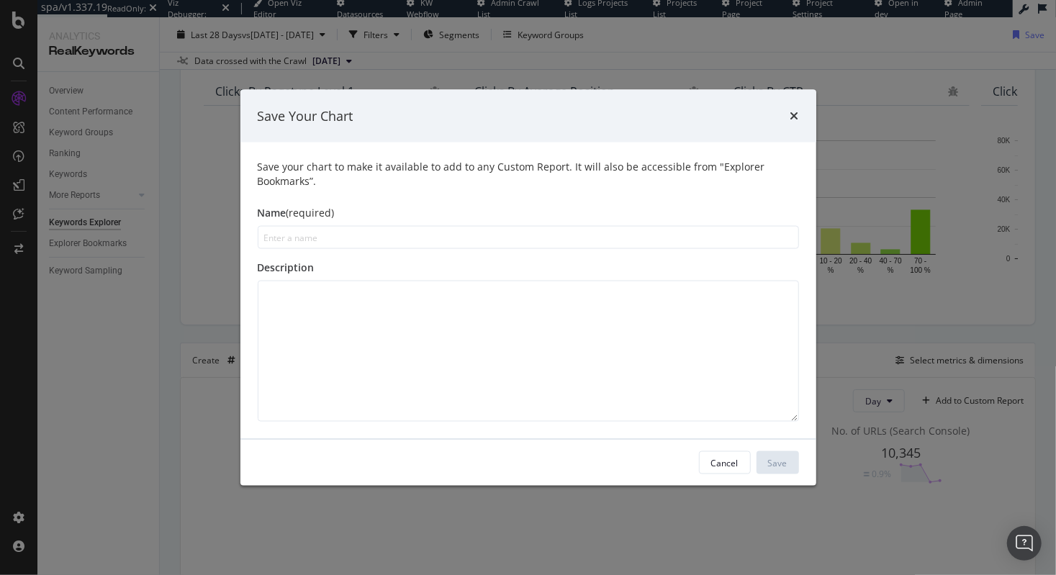
click at [408, 235] on input "modal" at bounding box center [529, 237] width 542 height 23
type input "KPI Totals"
click at [779, 467] on div "Save" at bounding box center [777, 463] width 19 height 12
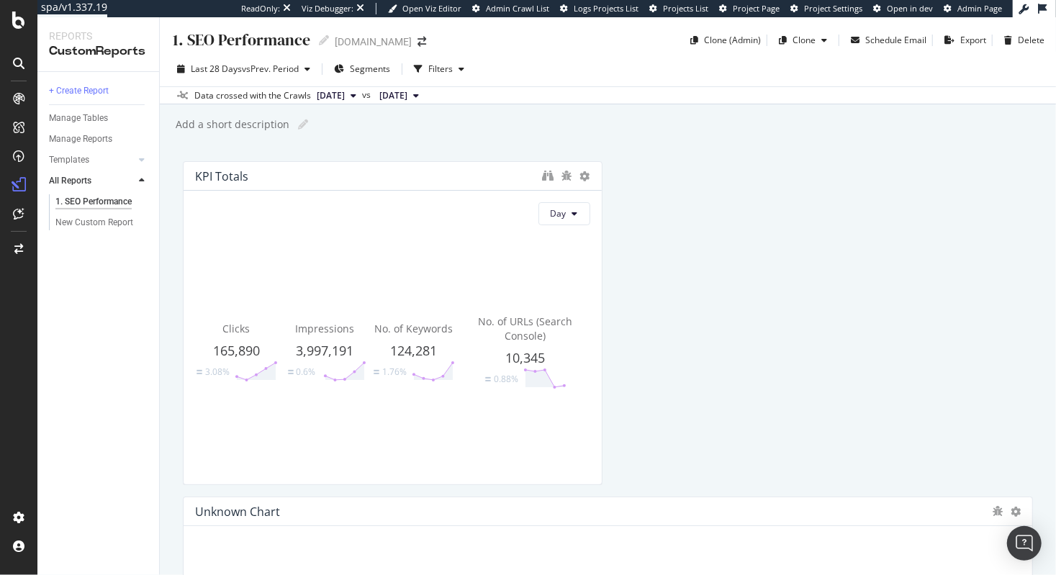
drag, startPoint x: 356, startPoint y: 191, endPoint x: 354, endPoint y: 166, distance: 25.2
click at [354, 166] on div "KPI Totals" at bounding box center [393, 176] width 418 height 29
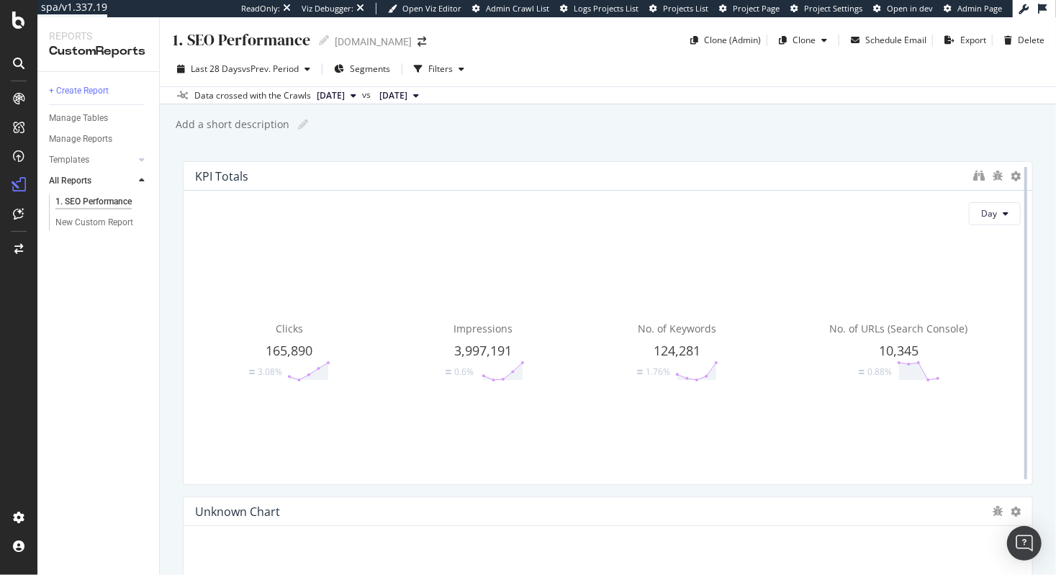
drag, startPoint x: 596, startPoint y: 239, endPoint x: 1013, endPoint y: 261, distance: 417.6
click at [1019, 261] on div at bounding box center [1026, 323] width 14 height 324
click at [1011, 513] on icon at bounding box center [1016, 512] width 10 height 10
click at [972, 511] on span "Delete" at bounding box center [978, 512] width 27 height 13
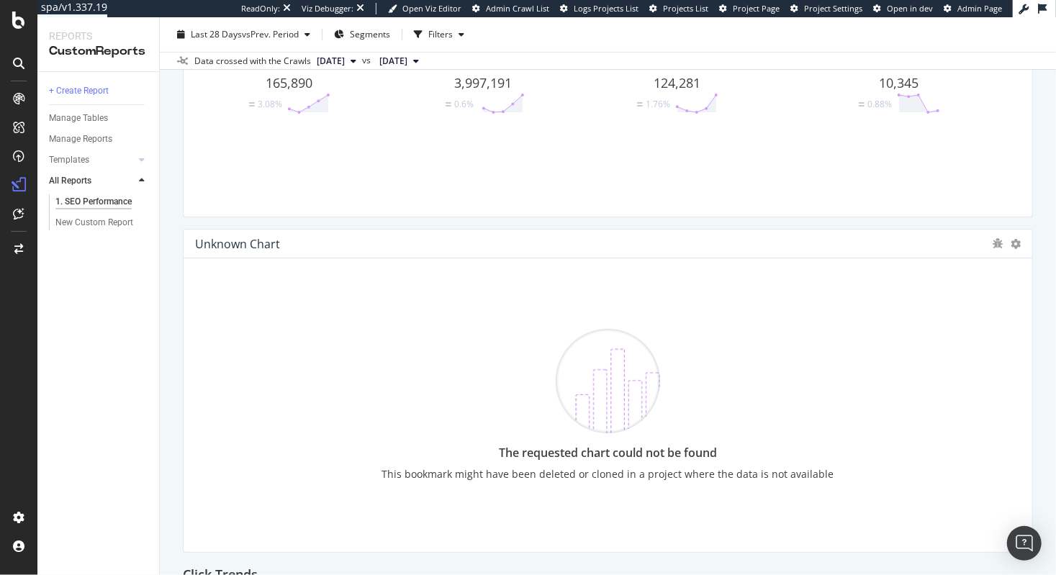
scroll to position [267, 0]
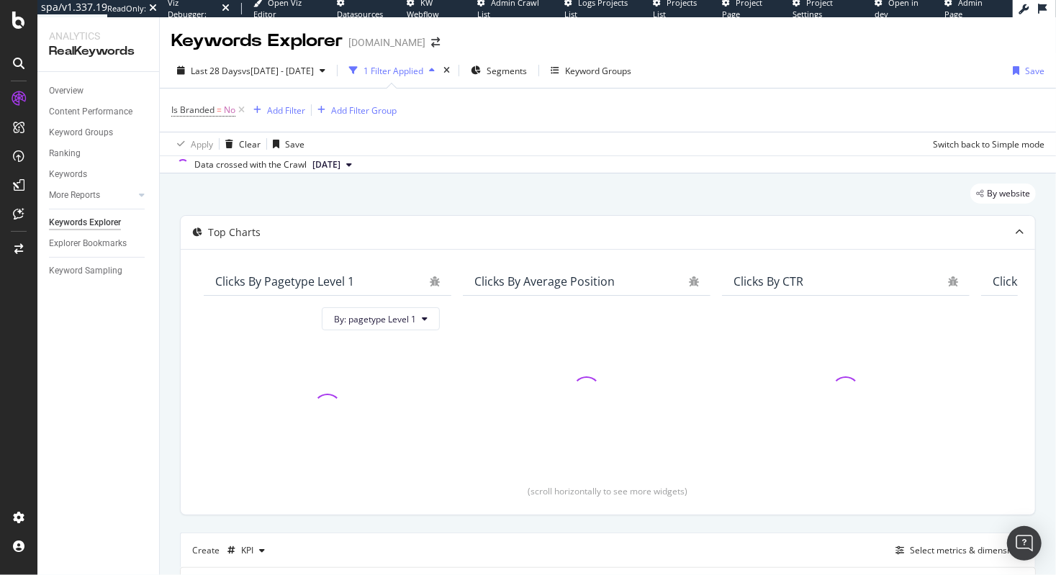
click at [341, 167] on span "[DATE]" at bounding box center [327, 164] width 28 height 13
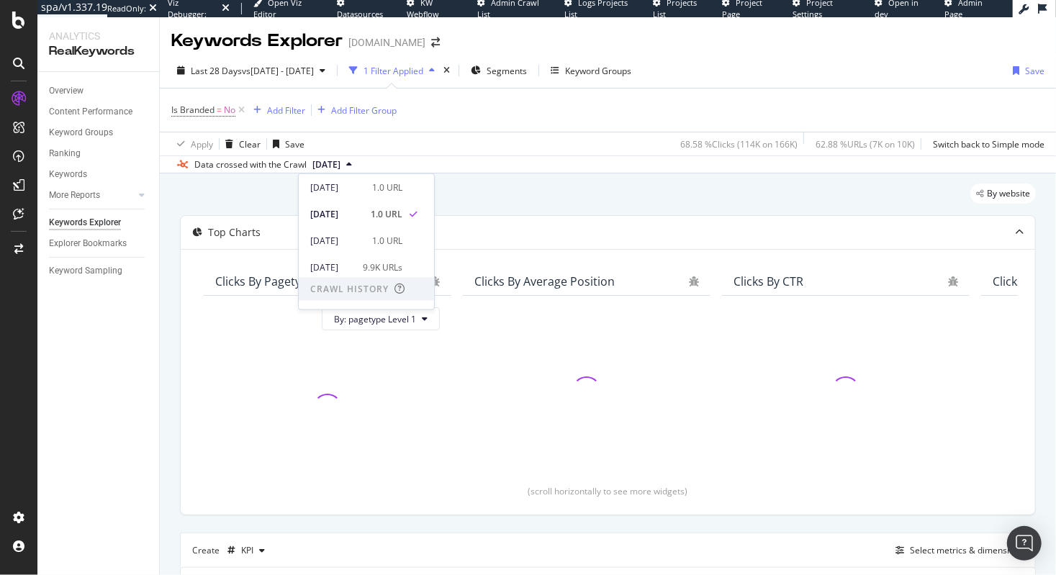
scroll to position [53, 0]
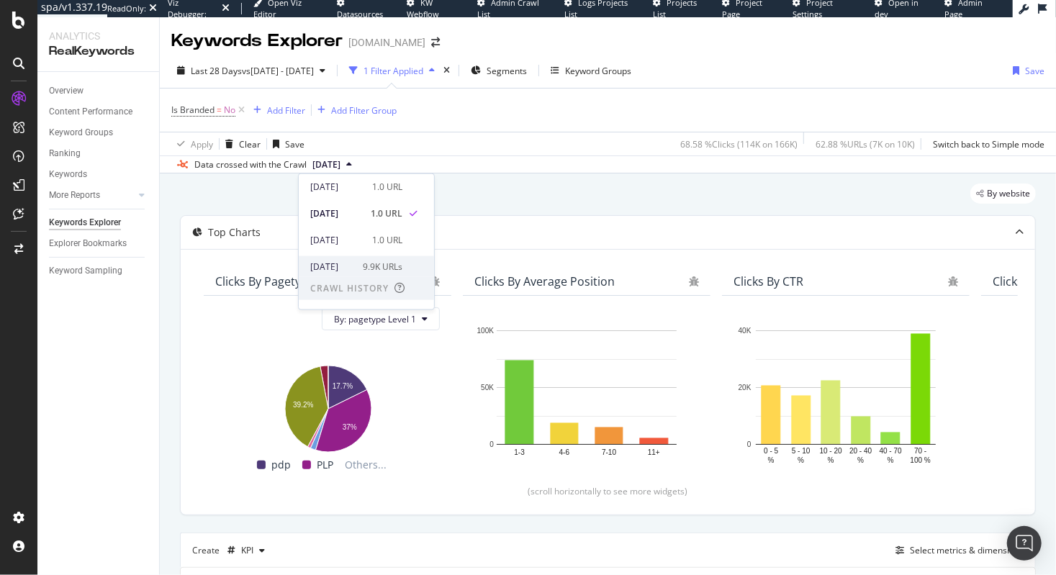
click at [342, 264] on div "[DATE]" at bounding box center [332, 266] width 44 height 13
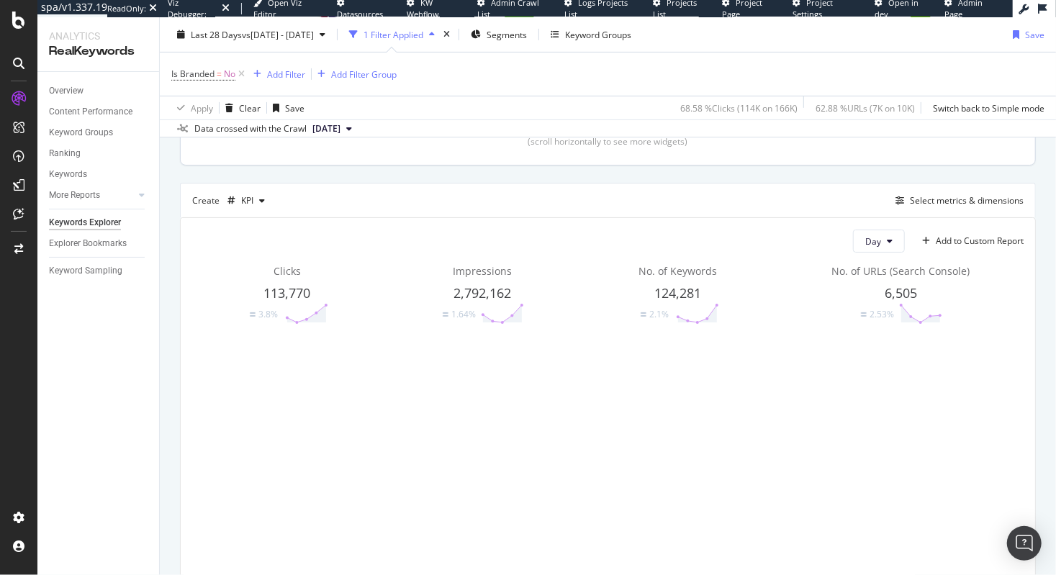
scroll to position [380, 0]
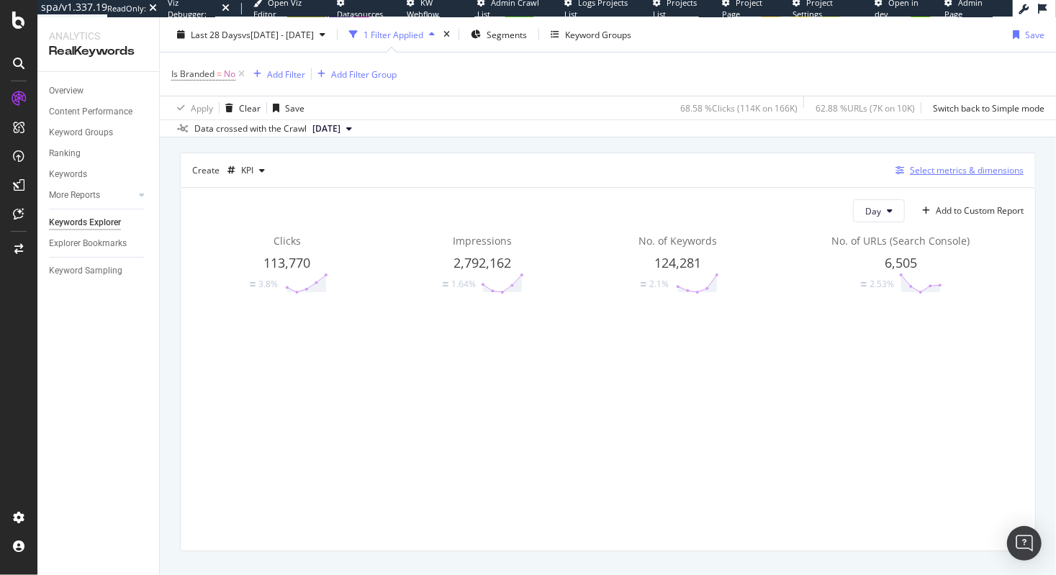
click at [962, 167] on div "Select metrics & dimensions" at bounding box center [967, 170] width 114 height 12
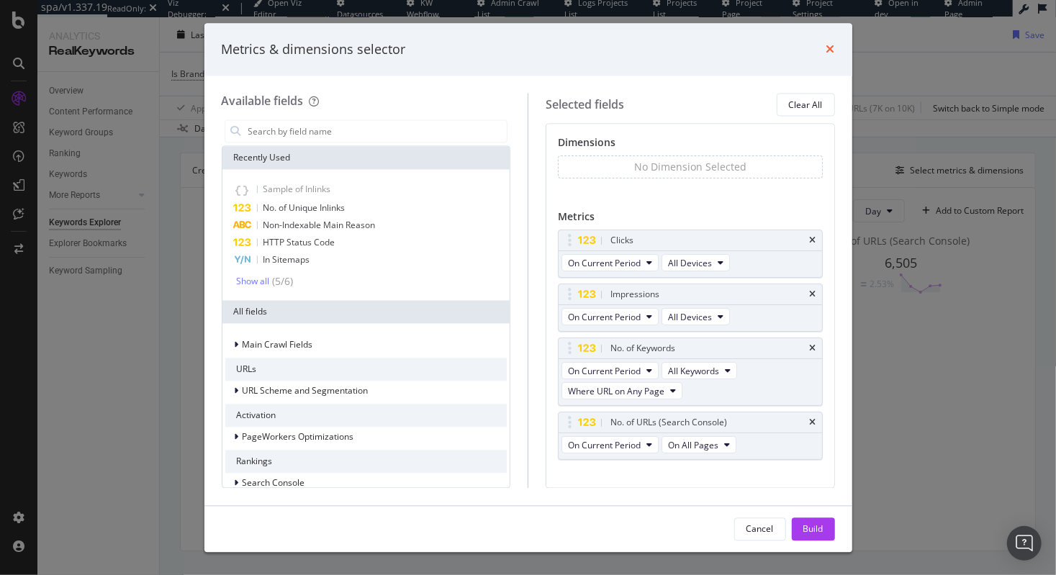
click at [832, 48] on icon "times" at bounding box center [831, 50] width 9 height 12
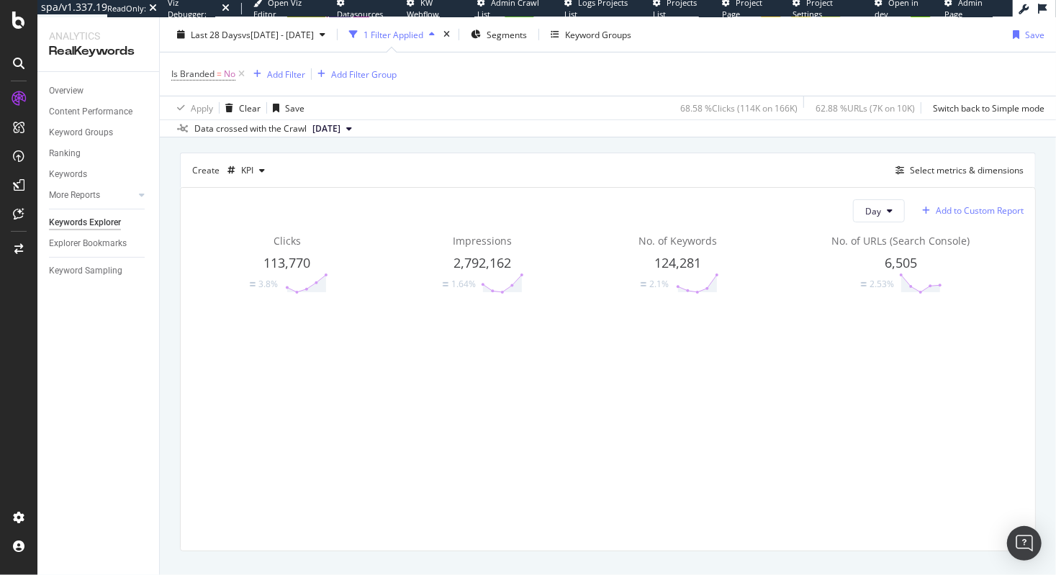
click at [958, 211] on div "Add to Custom Report" at bounding box center [980, 211] width 88 height 9
click at [956, 262] on div "1. SEO Performance" at bounding box center [970, 260] width 81 height 12
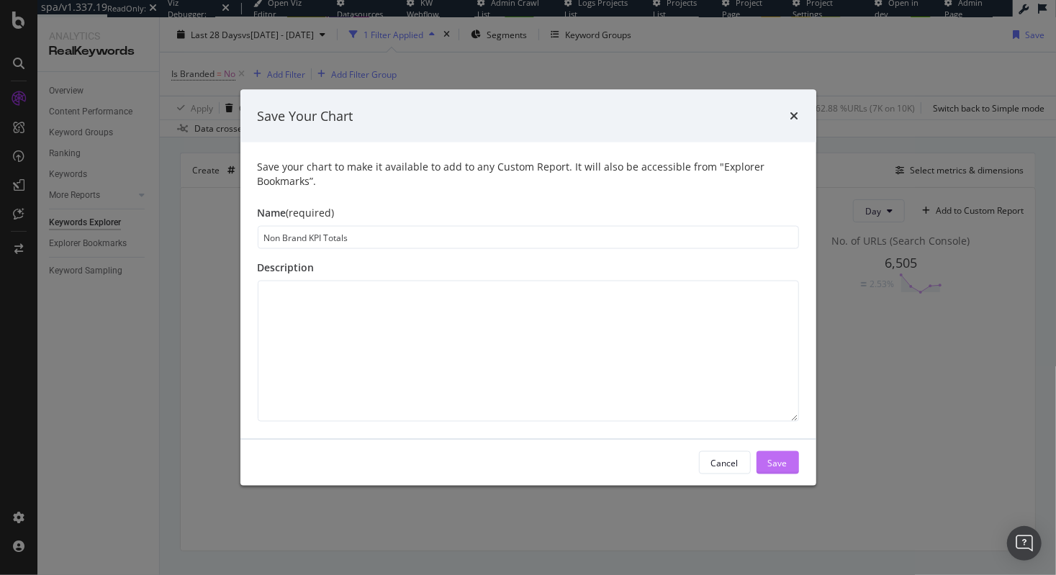
type input "Non Brand KPI Totals"
click at [781, 460] on div "Save" at bounding box center [777, 463] width 19 height 12
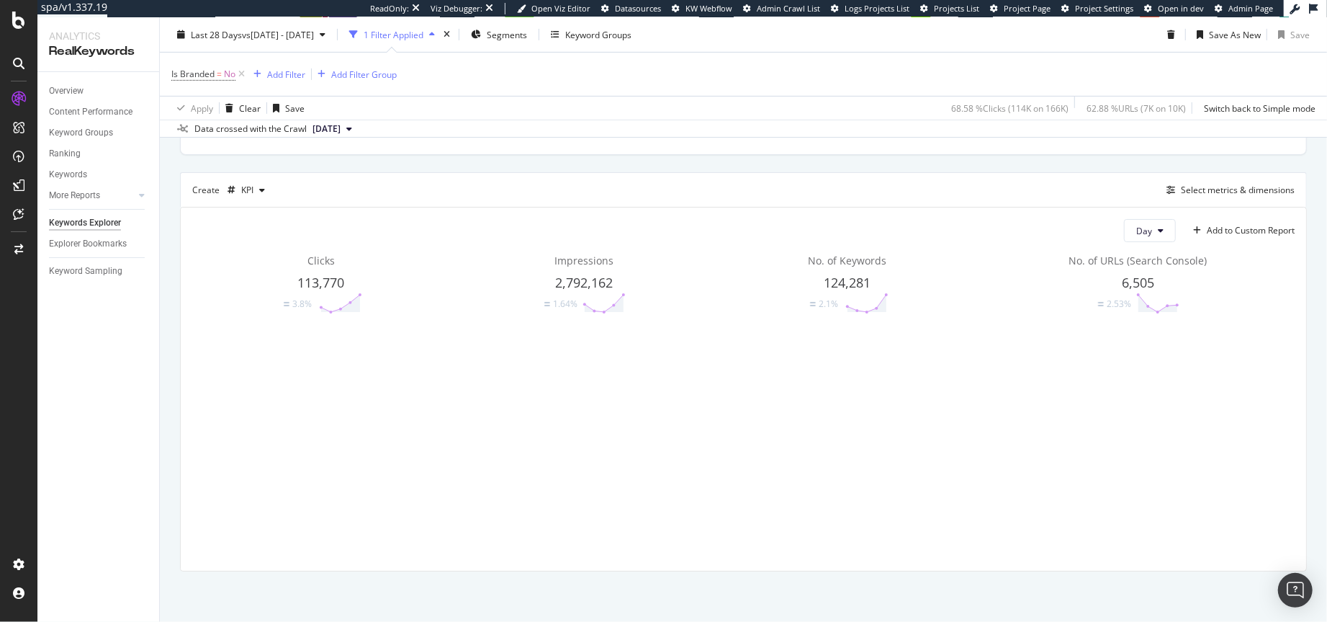
scroll to position [409, 0]
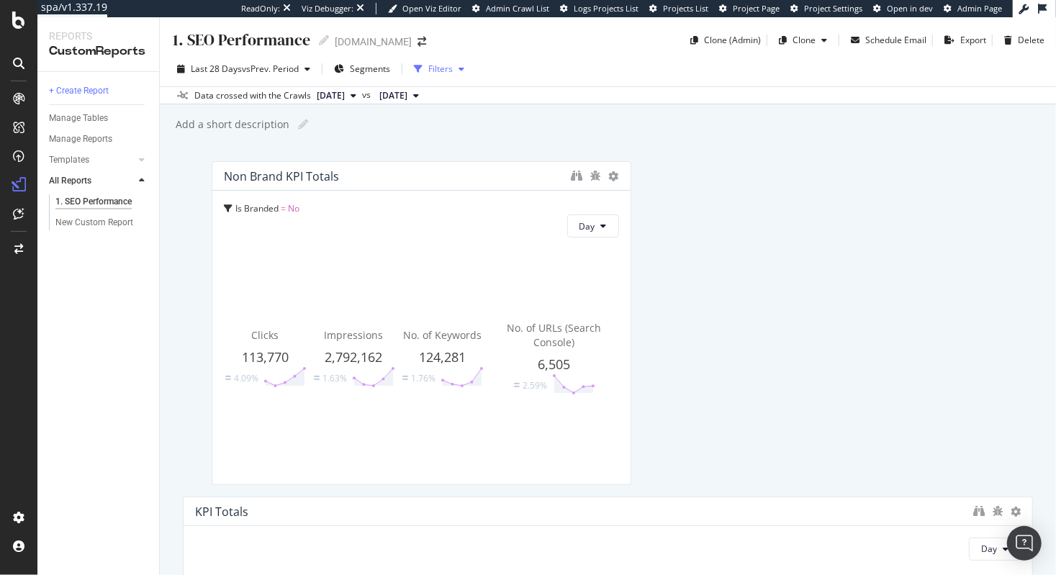
drag, startPoint x: 413, startPoint y: 189, endPoint x: 442, endPoint y: 28, distance: 163.2
click at [442, 28] on div "1. SEO Performance 1. SEO Performance jrcigars.com Clone (Admin) Clone Schedule…" at bounding box center [608, 296] width 897 height 558
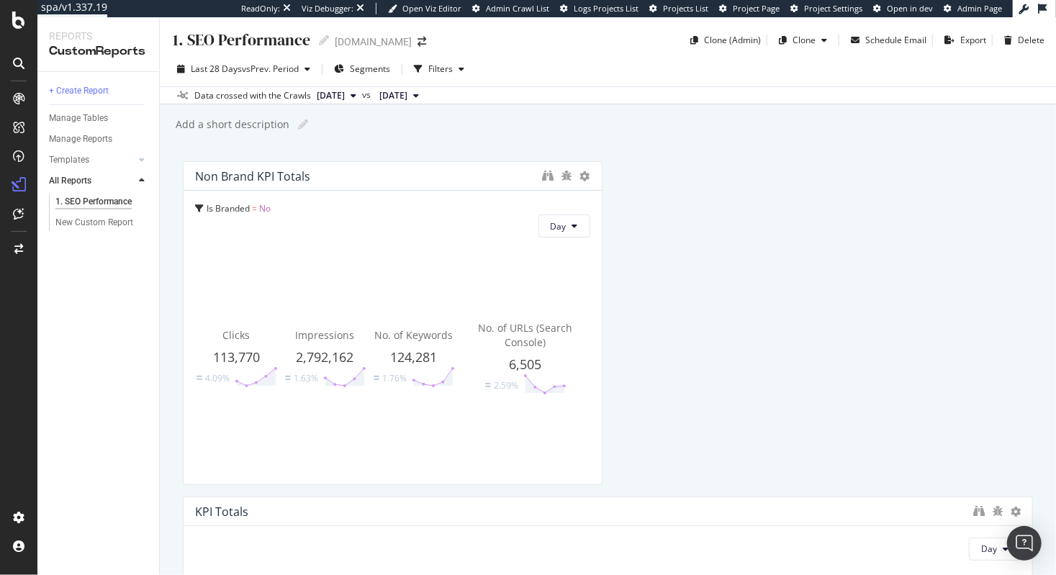
drag, startPoint x: 437, startPoint y: 60, endPoint x: 393, endPoint y: 428, distance: 370.6
click at [393, 429] on div "1. SEO Performance 1. SEO Performance jrcigars.com Clone (Admin) Clone Schedule…" at bounding box center [608, 296] width 897 height 558
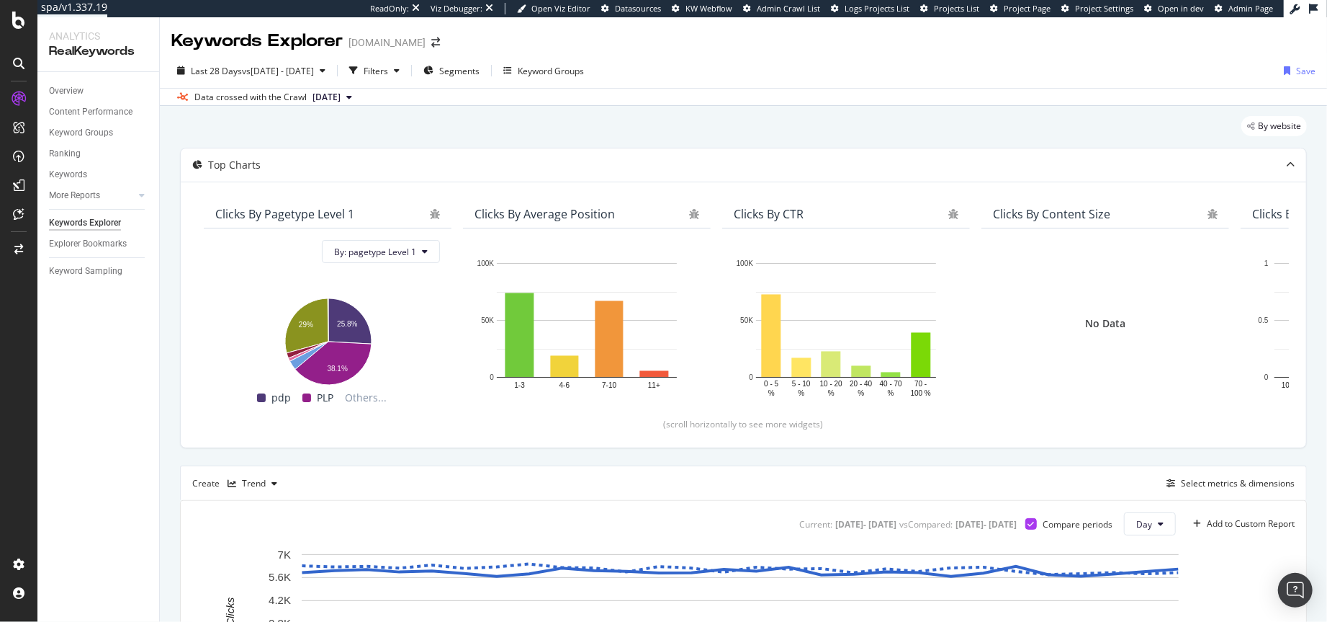
click at [341, 99] on span "[DATE]" at bounding box center [327, 97] width 28 height 13
click at [341, 207] on div "[DATE] 9.9K URLs" at bounding box center [366, 197] width 135 height 21
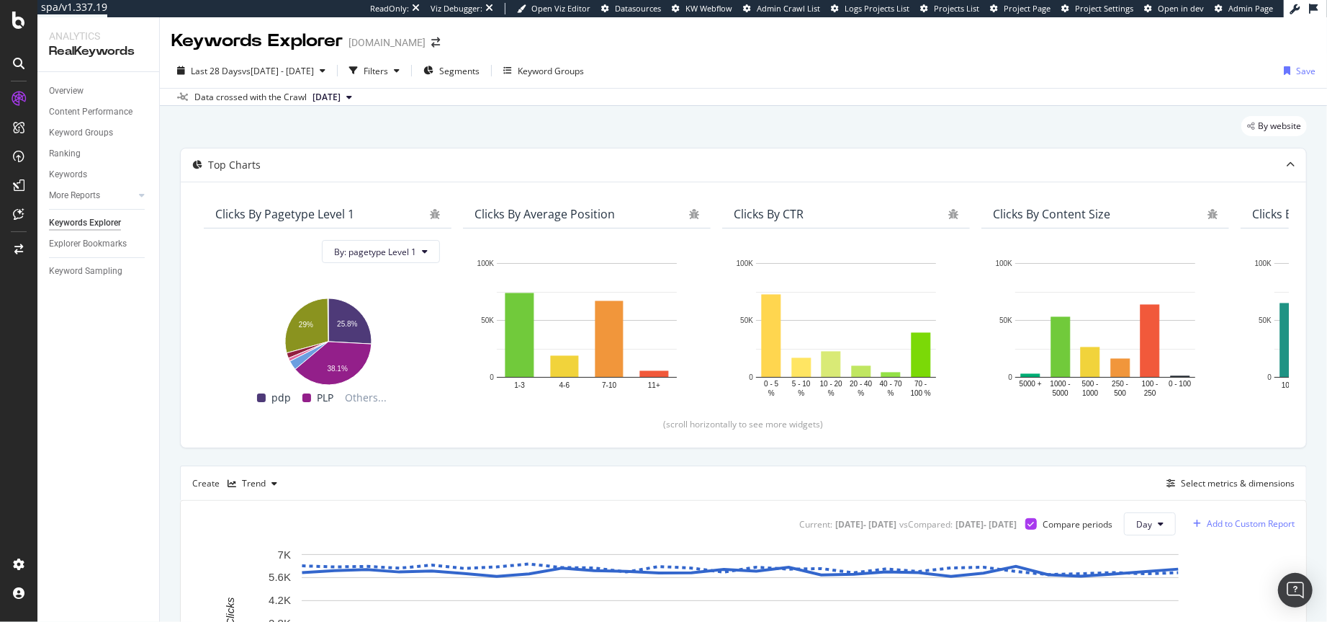
click at [1221, 524] on div "Add to Custom Report" at bounding box center [1251, 523] width 88 height 9
click at [1221, 573] on div "1. SEO Performance" at bounding box center [1241, 573] width 81 height 12
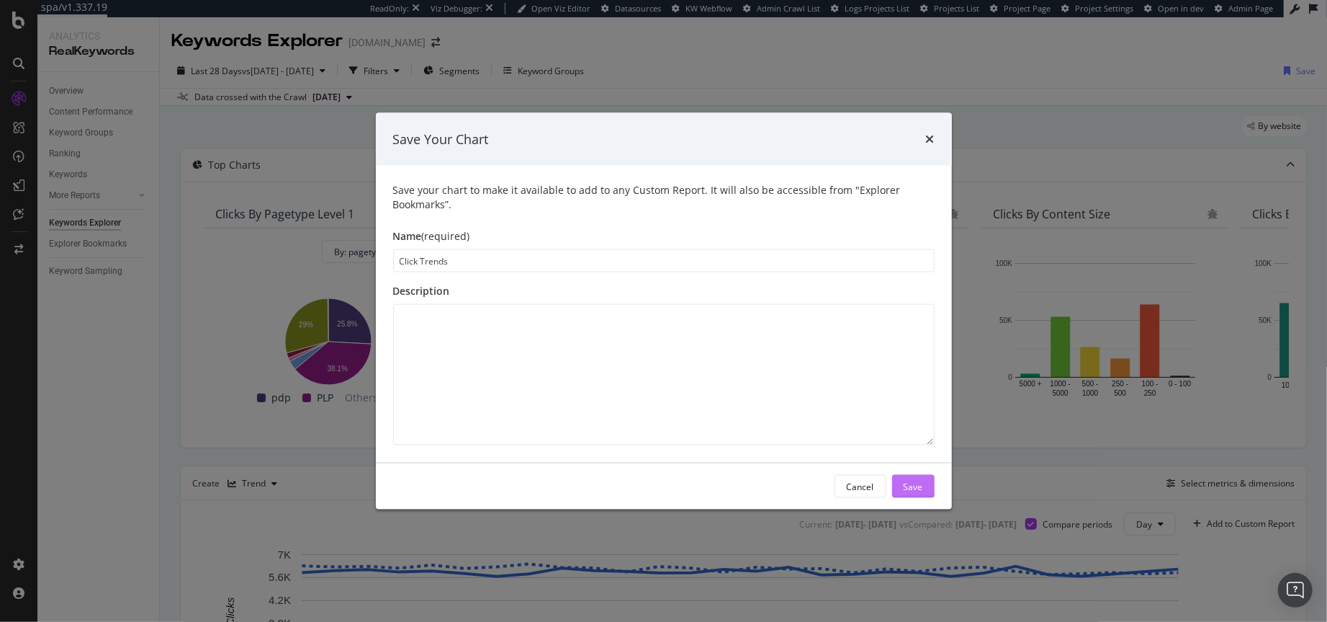
type input "Click Trends"
click at [907, 486] on div "Save" at bounding box center [913, 486] width 19 height 12
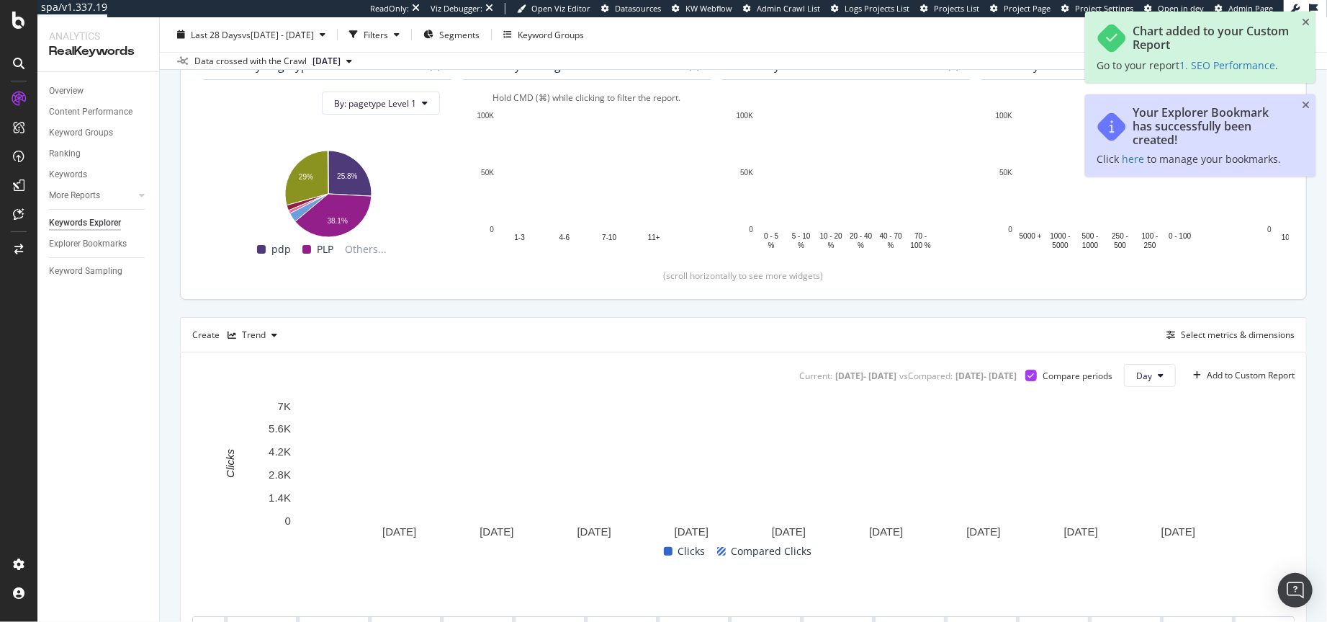
scroll to position [146, 0]
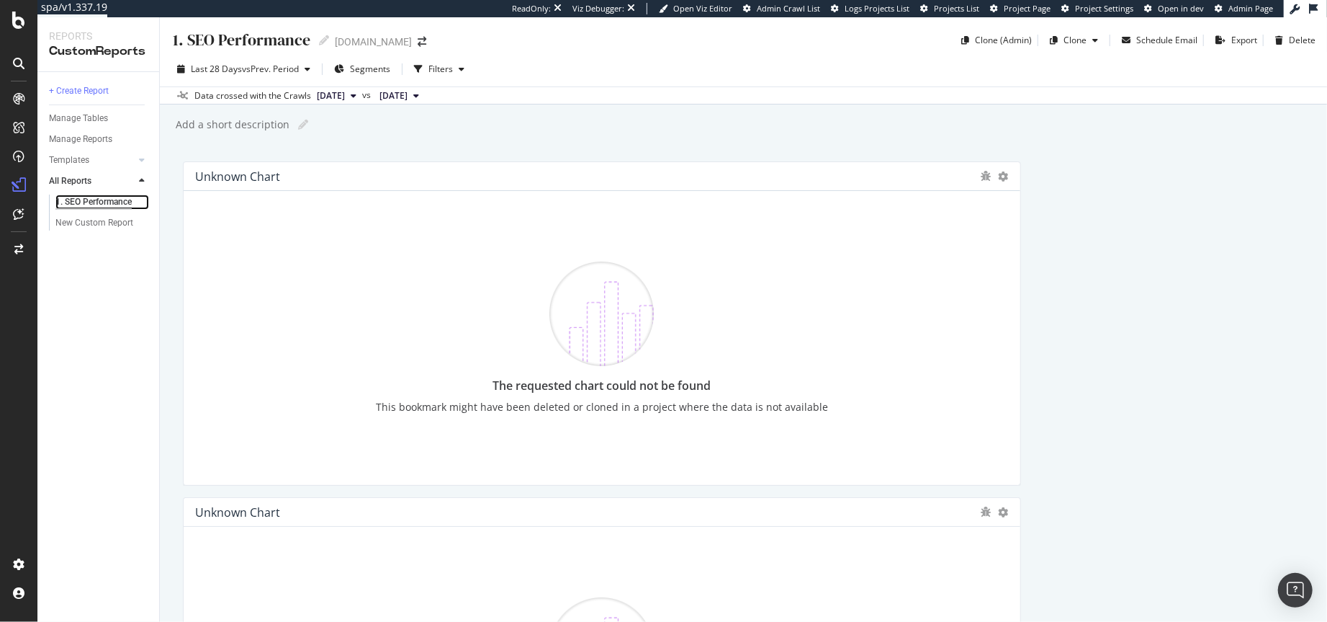
click at [102, 204] on div "1. SEO Performance" at bounding box center [93, 201] width 76 height 15
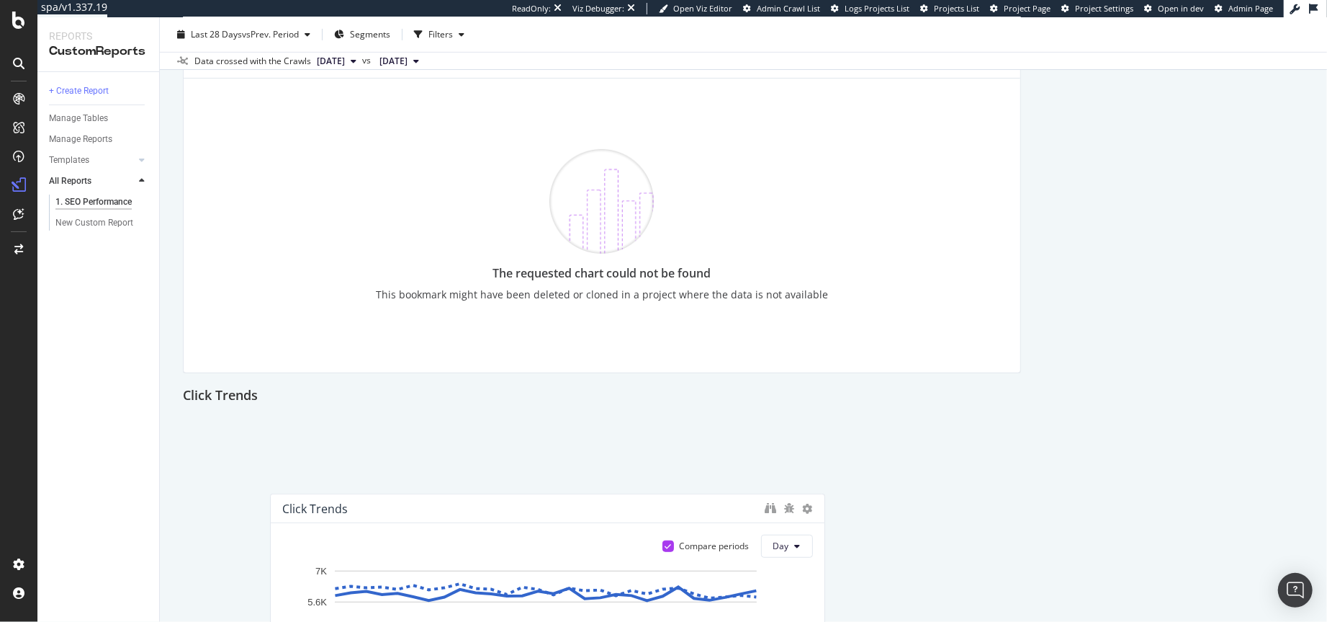
scroll to position [452, 0]
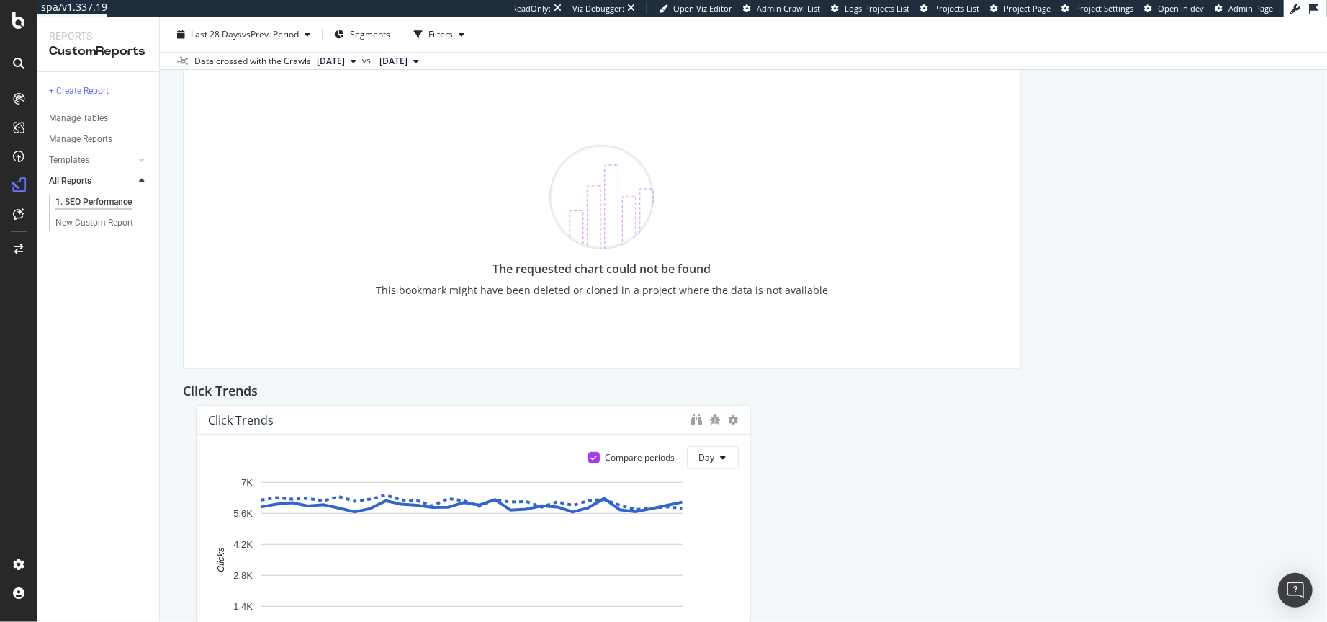
drag, startPoint x: 606, startPoint y: 241, endPoint x: 619, endPoint y: 422, distance: 181.2
click at [619, 422] on div "Click Trends" at bounding box center [446, 420] width 476 height 14
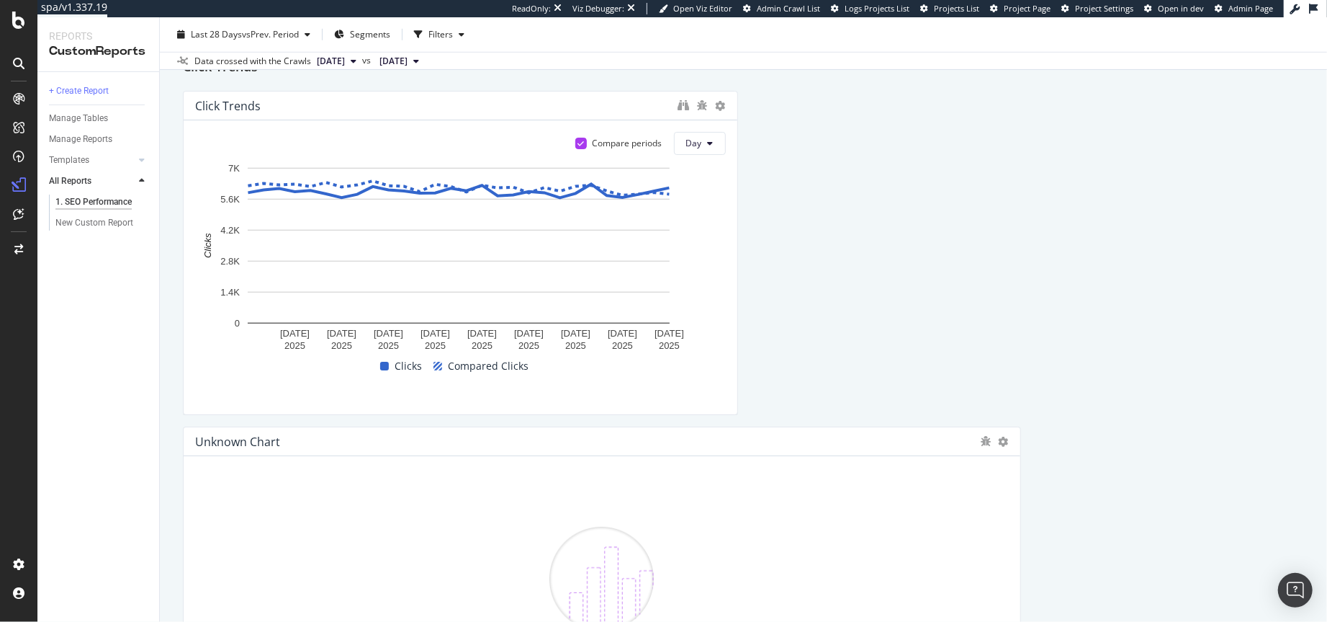
scroll to position [851, 0]
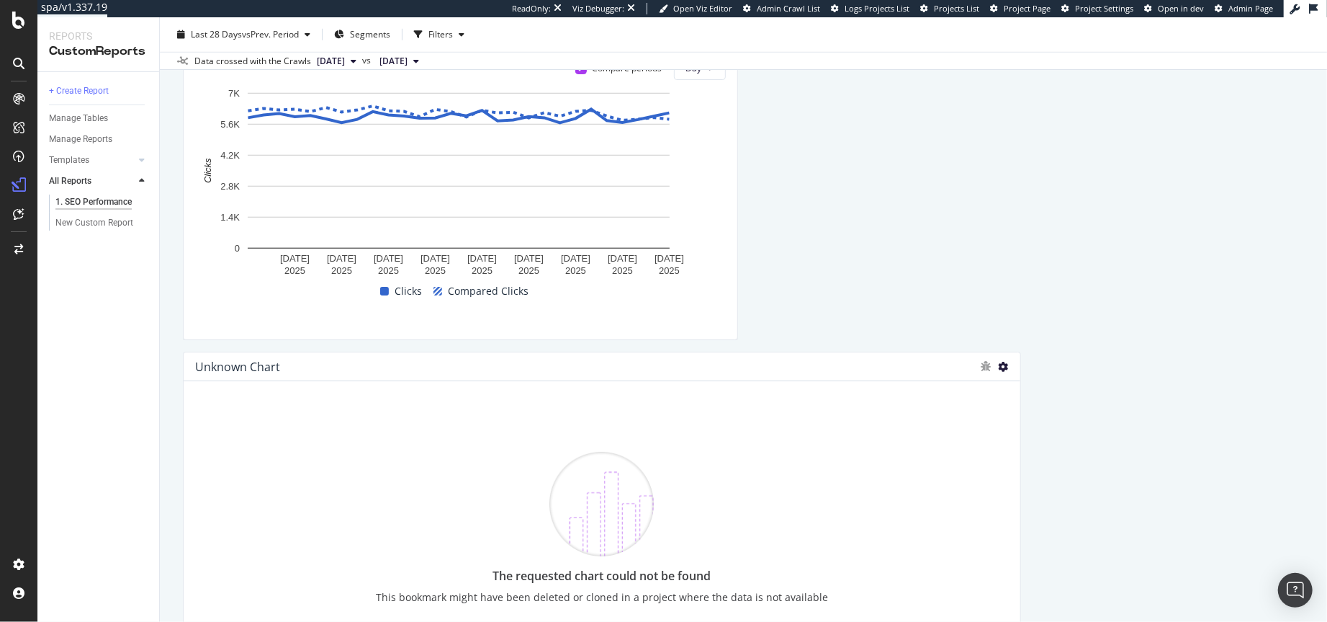
click at [999, 362] on icon at bounding box center [1004, 367] width 10 height 10
click at [1038, 392] on span "Delete" at bounding box center [1042, 387] width 27 height 13
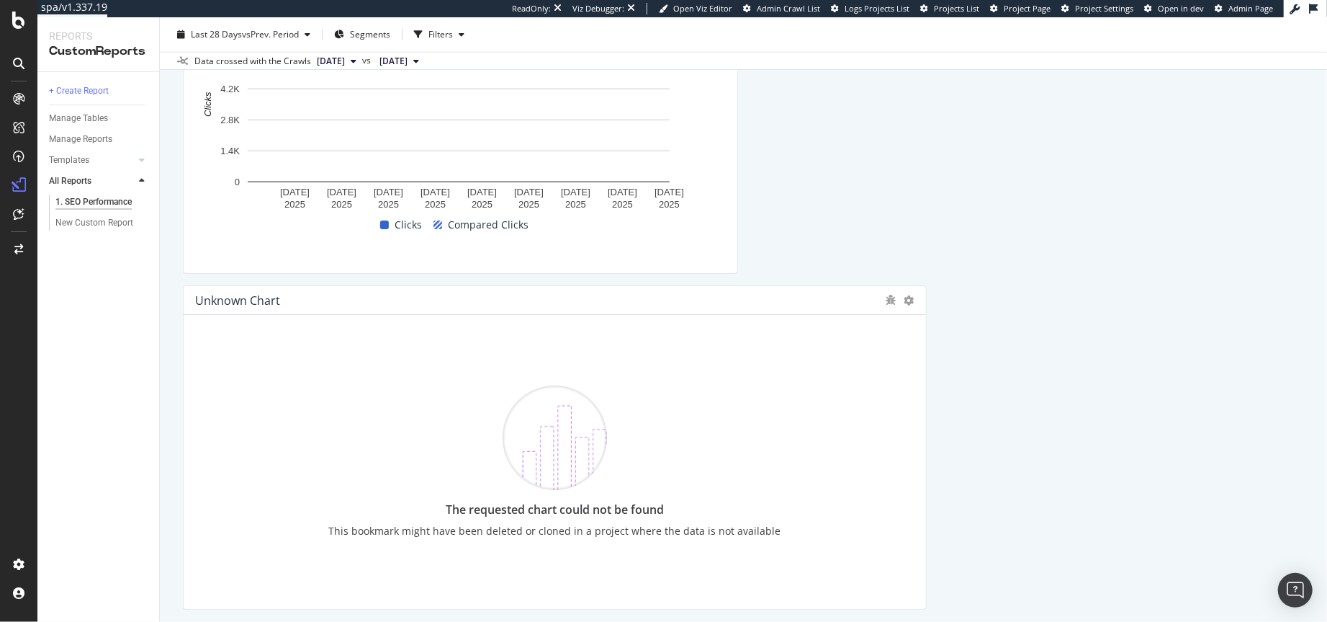
scroll to position [1065, 0]
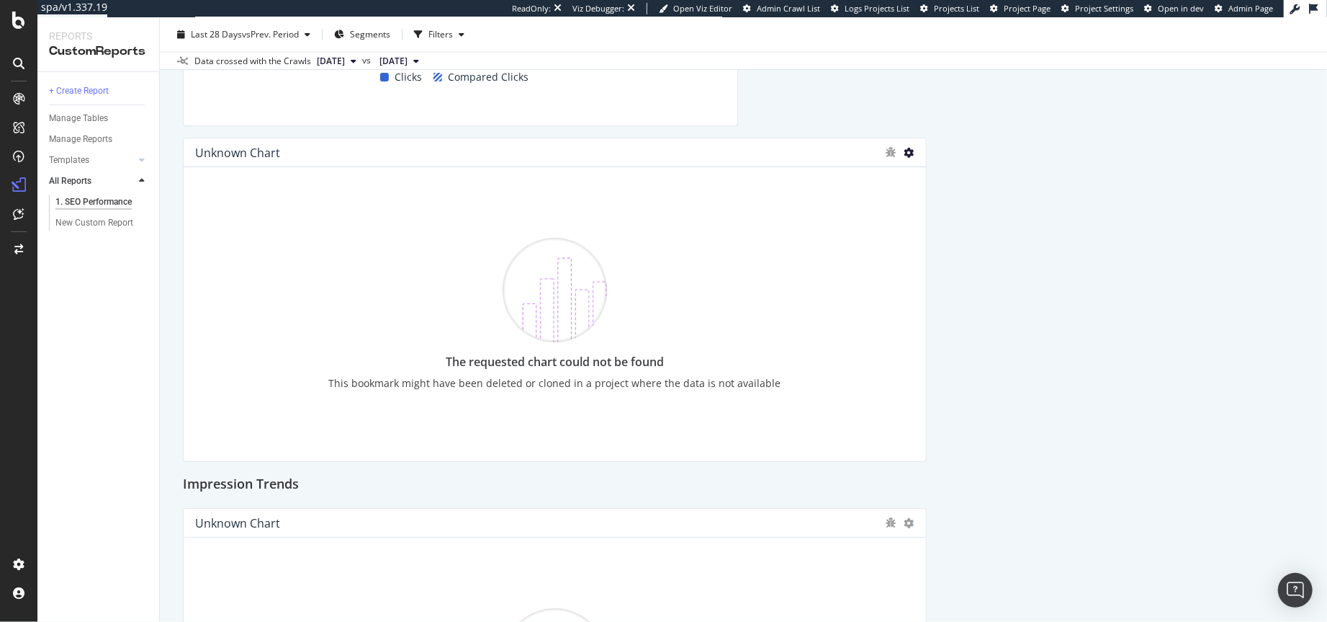
click at [905, 148] on icon at bounding box center [910, 153] width 10 height 10
click at [953, 171] on span "Delete" at bounding box center [948, 174] width 27 height 13
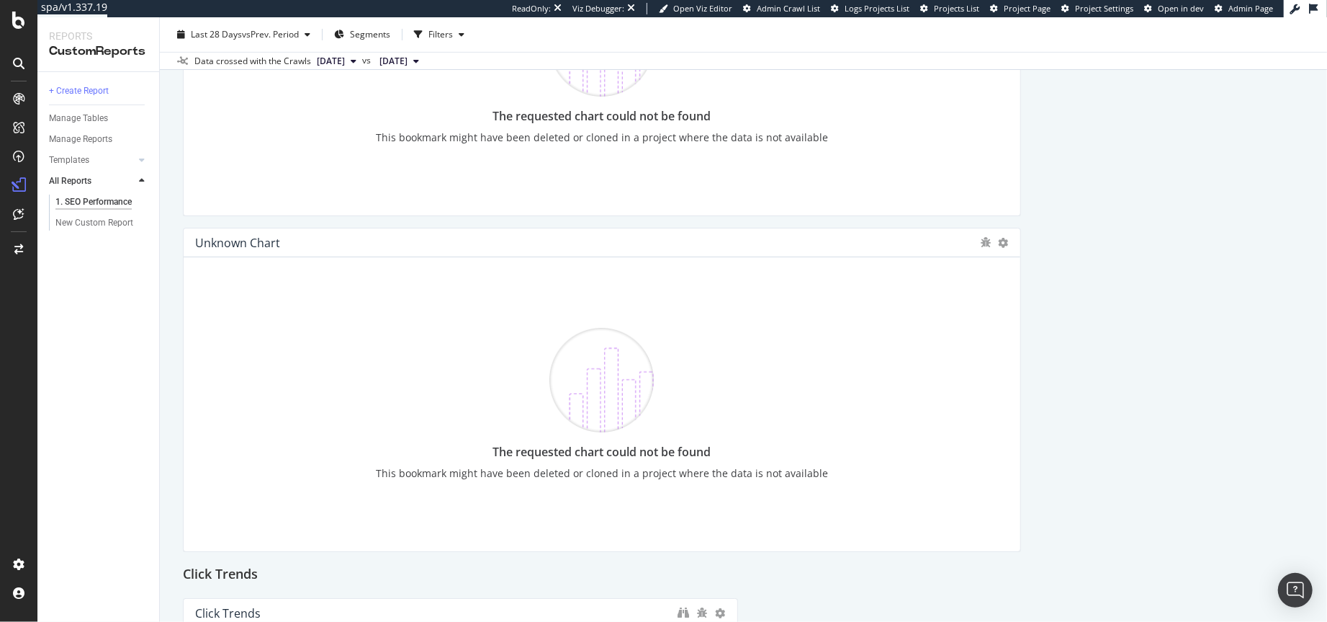
scroll to position [259, 0]
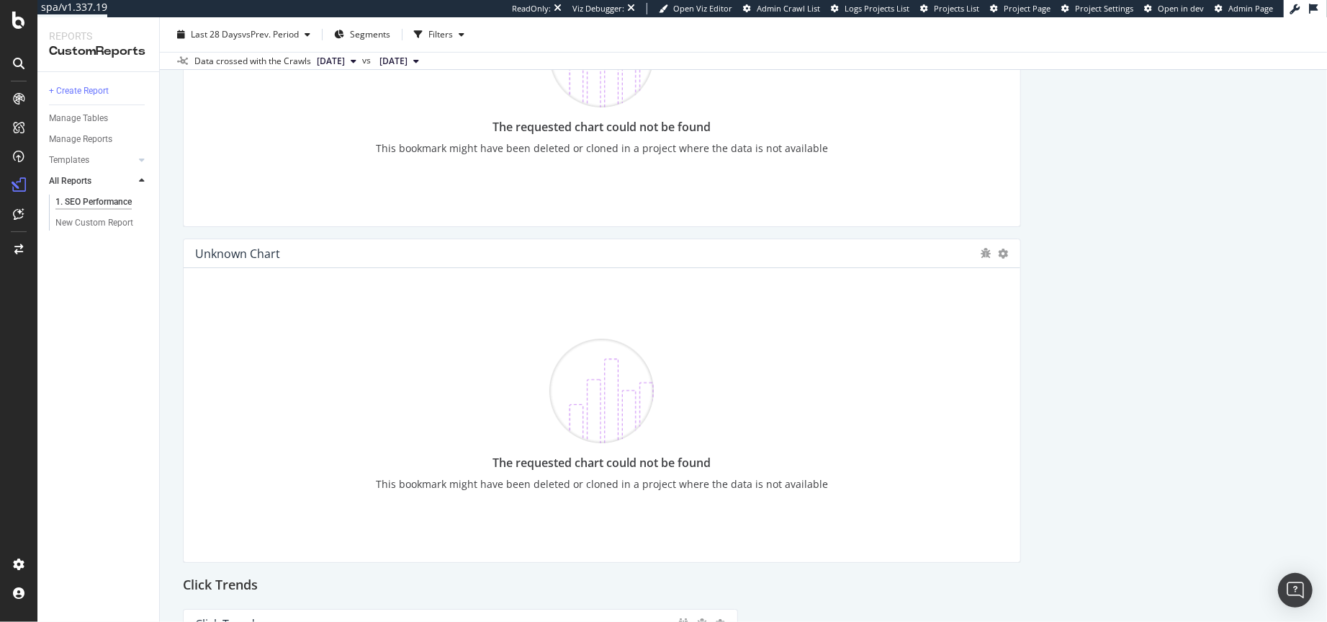
click at [705, 153] on div "This bookmark might have been deleted or cloned in a project where the data is …" at bounding box center [602, 148] width 452 height 14
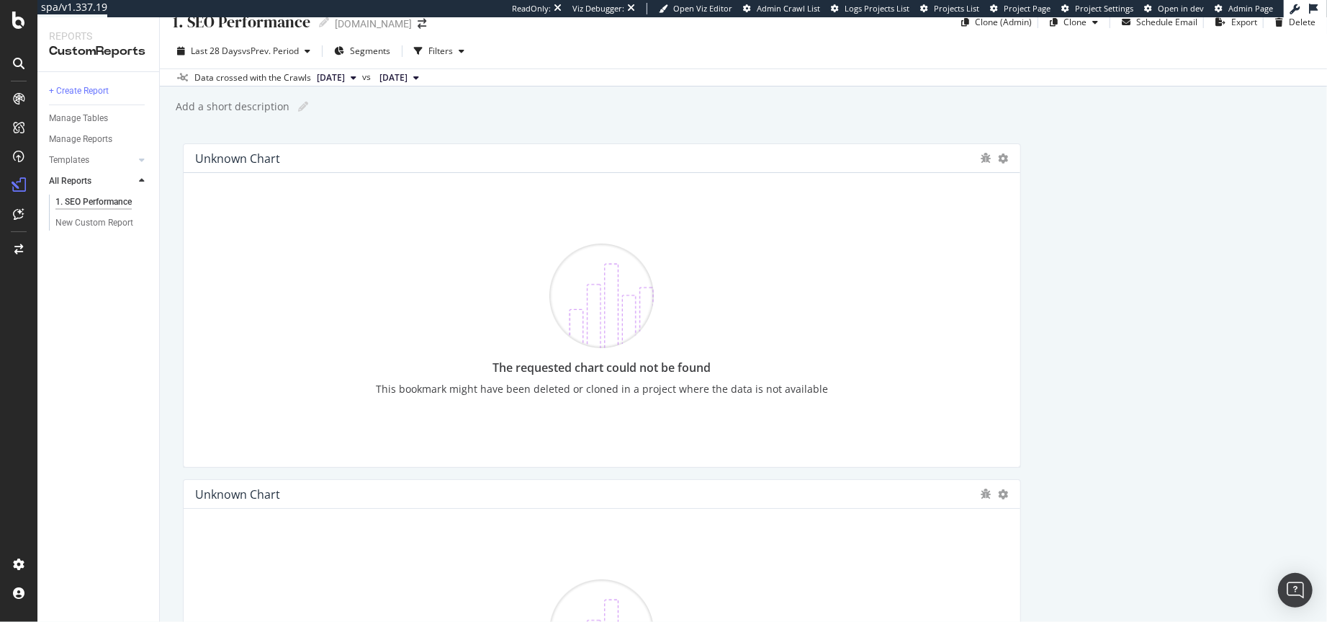
scroll to position [0, 0]
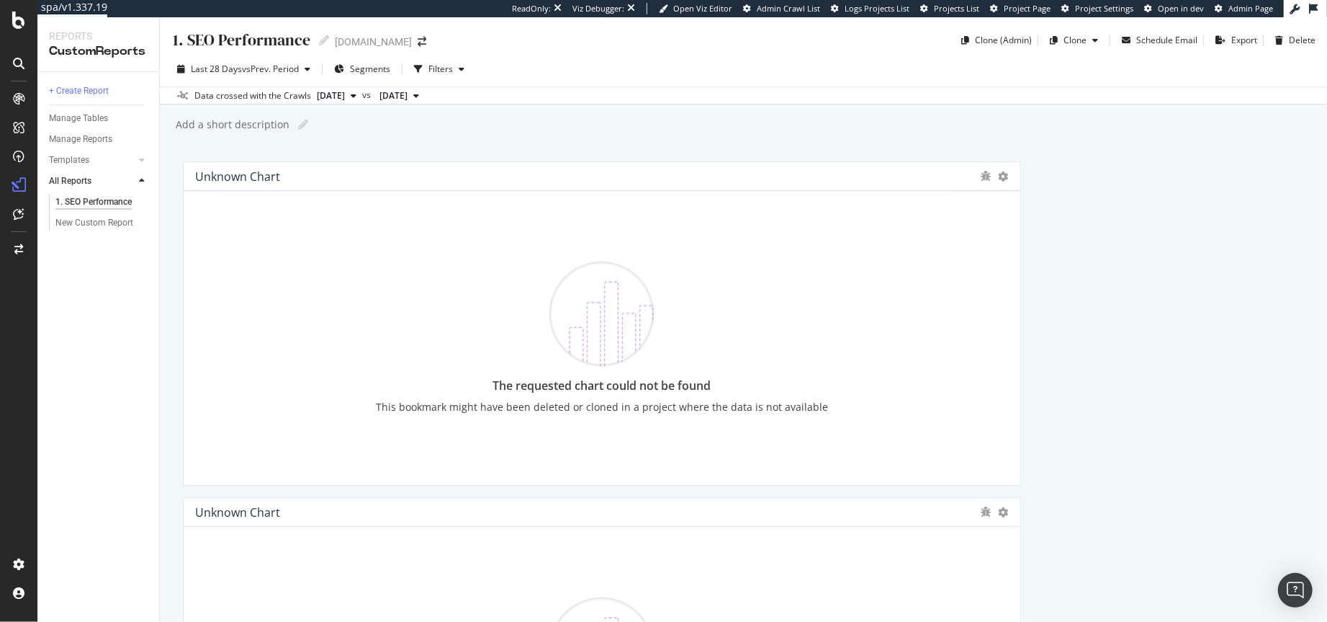
click at [345, 96] on span "[DATE]" at bounding box center [331, 95] width 28 height 13
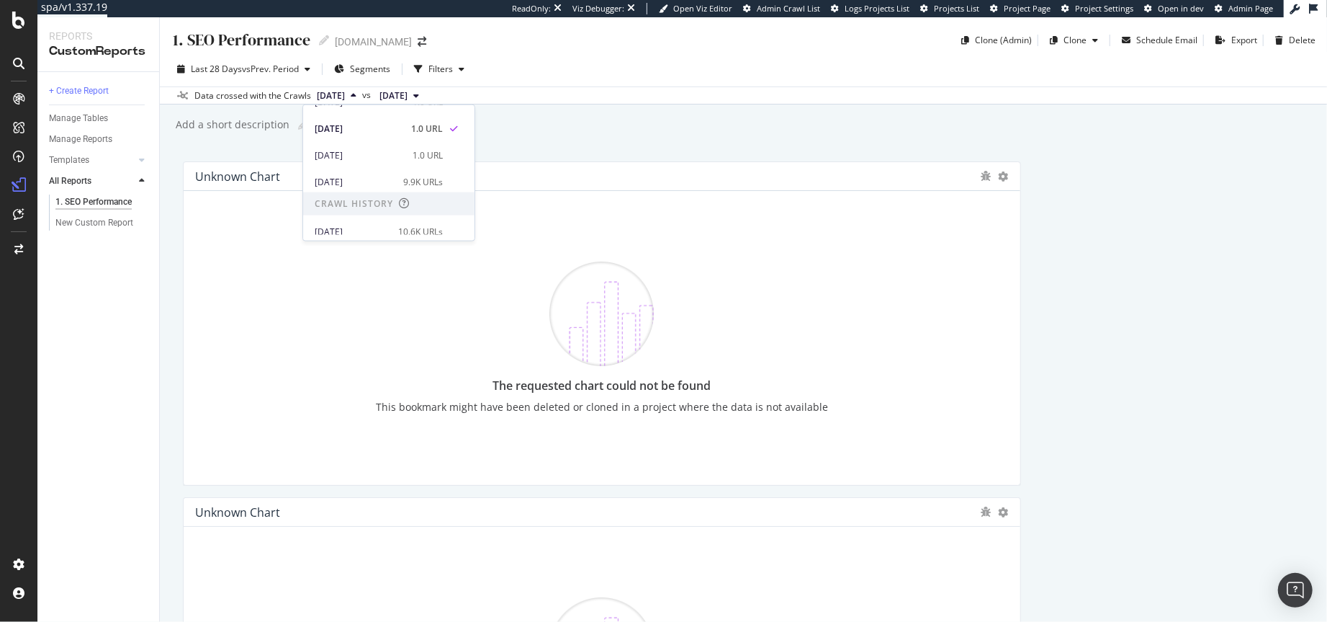
scroll to position [76, 0]
click at [362, 169] on div "2025 Aug. 3rd" at bounding box center [355, 175] width 80 height 13
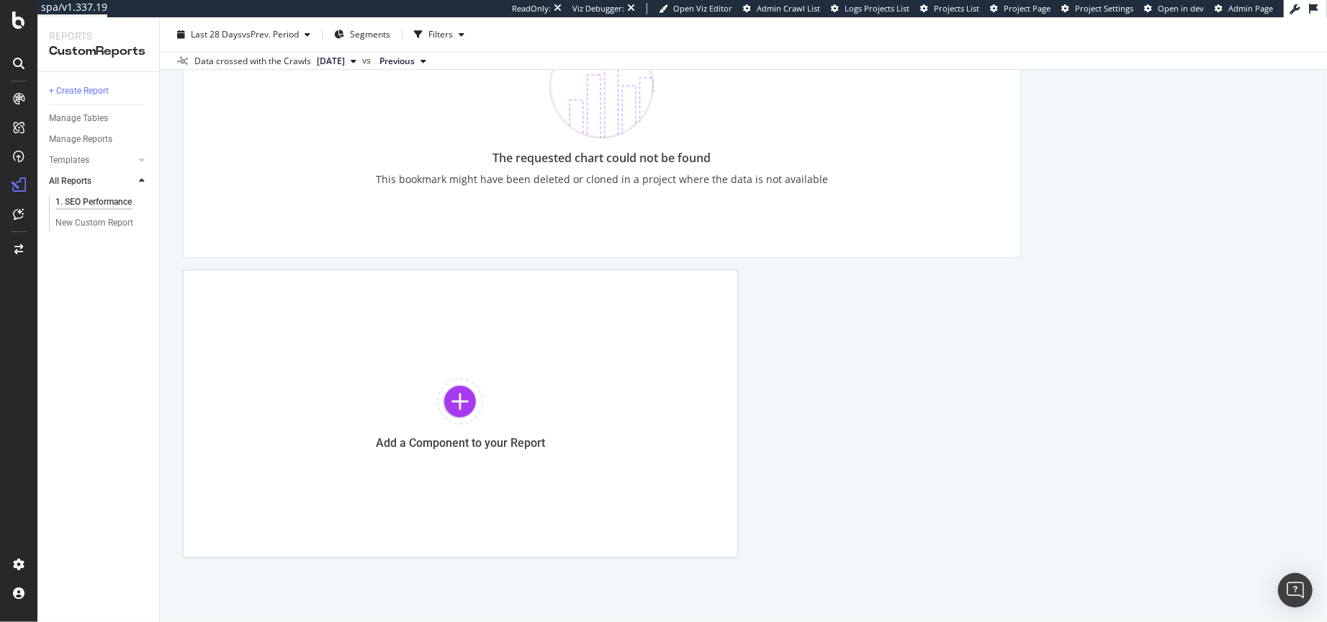
scroll to position [3465, 0]
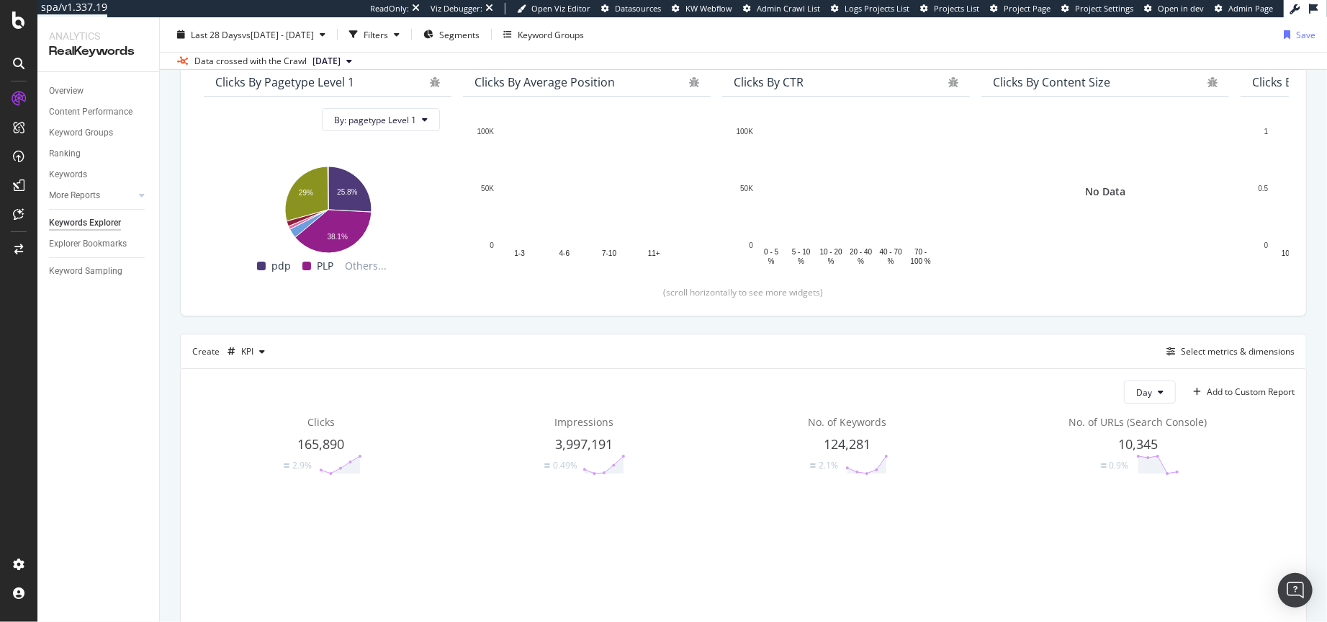
scroll to position [248, 0]
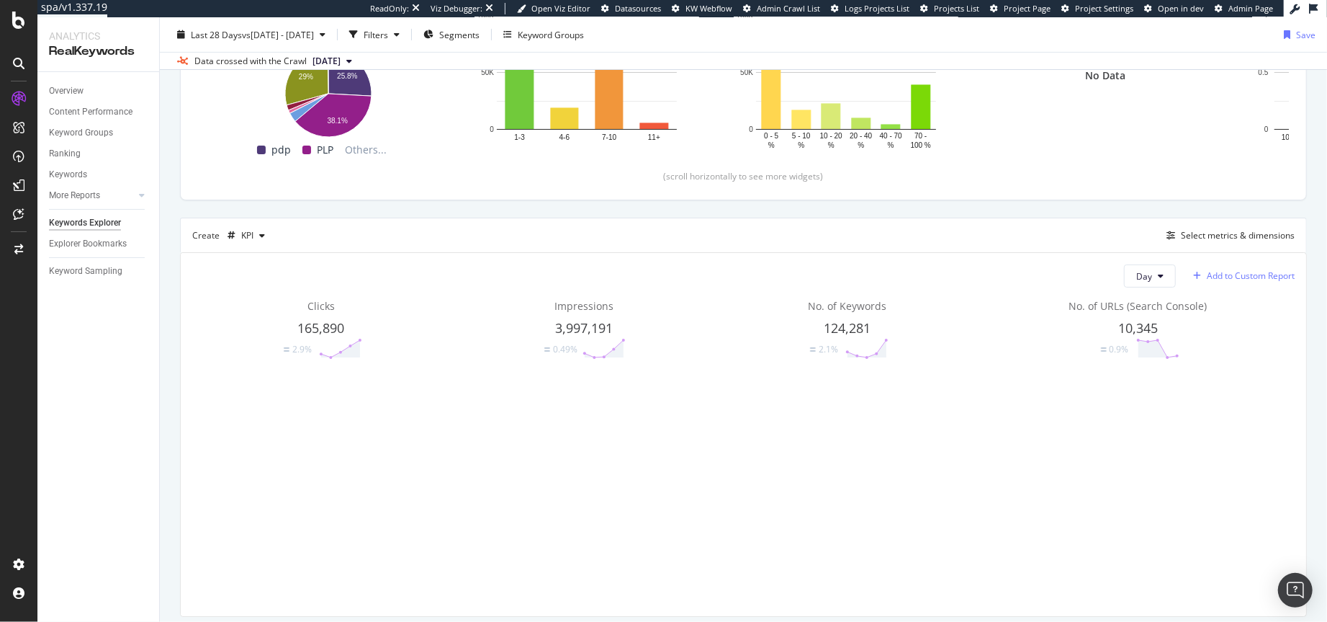
click at [1232, 280] on div "Add to Custom Report" at bounding box center [1251, 276] width 88 height 9
click at [1233, 324] on div "1. SEO Performance" at bounding box center [1241, 325] width 81 height 12
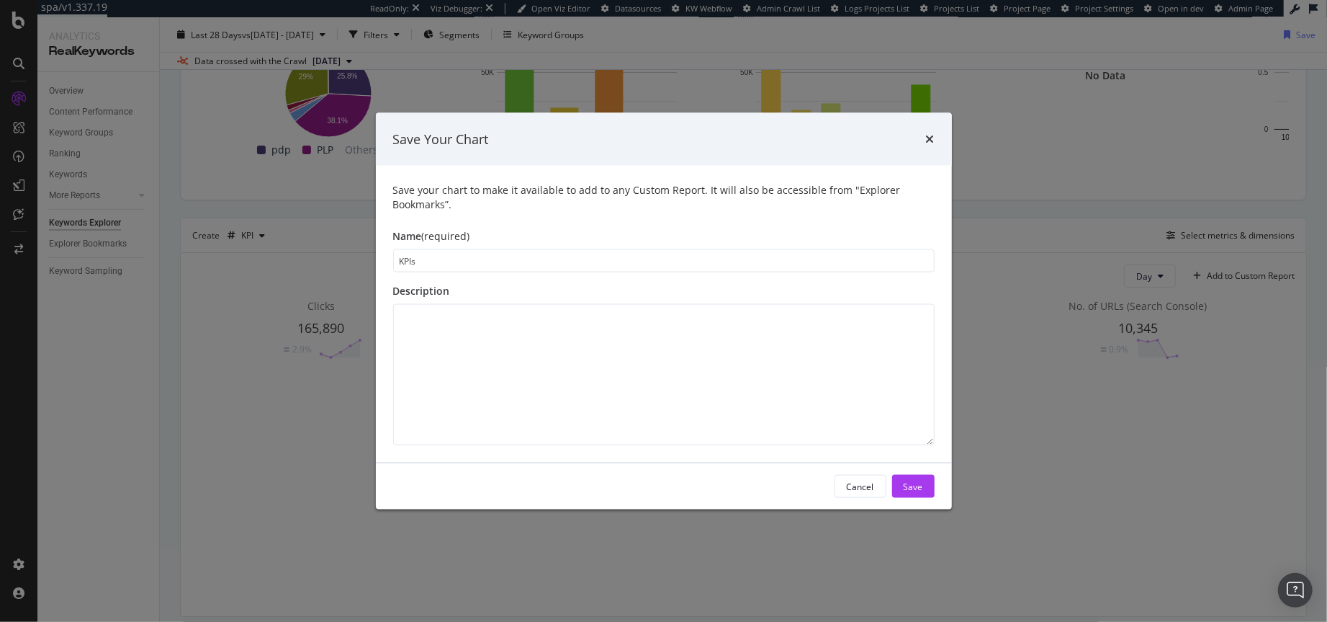
type input "KPIs"
click at [910, 486] on div "Save" at bounding box center [913, 486] width 19 height 12
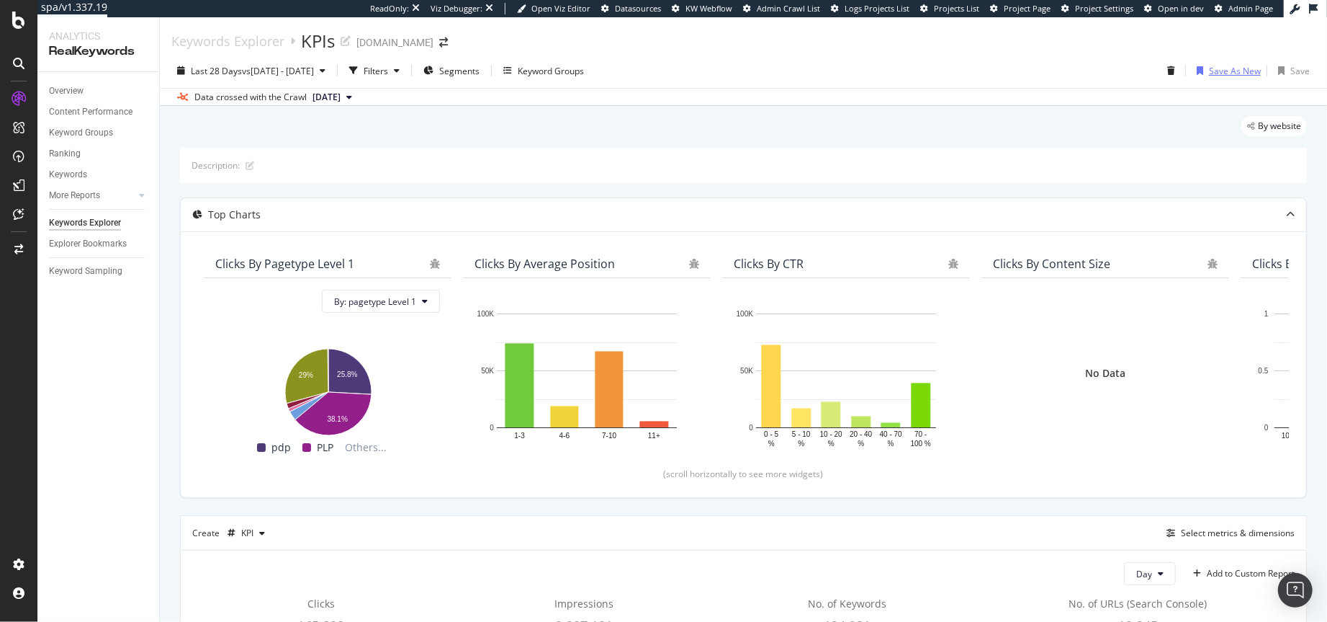
click at [1225, 73] on div "Save As New" at bounding box center [1235, 71] width 52 height 12
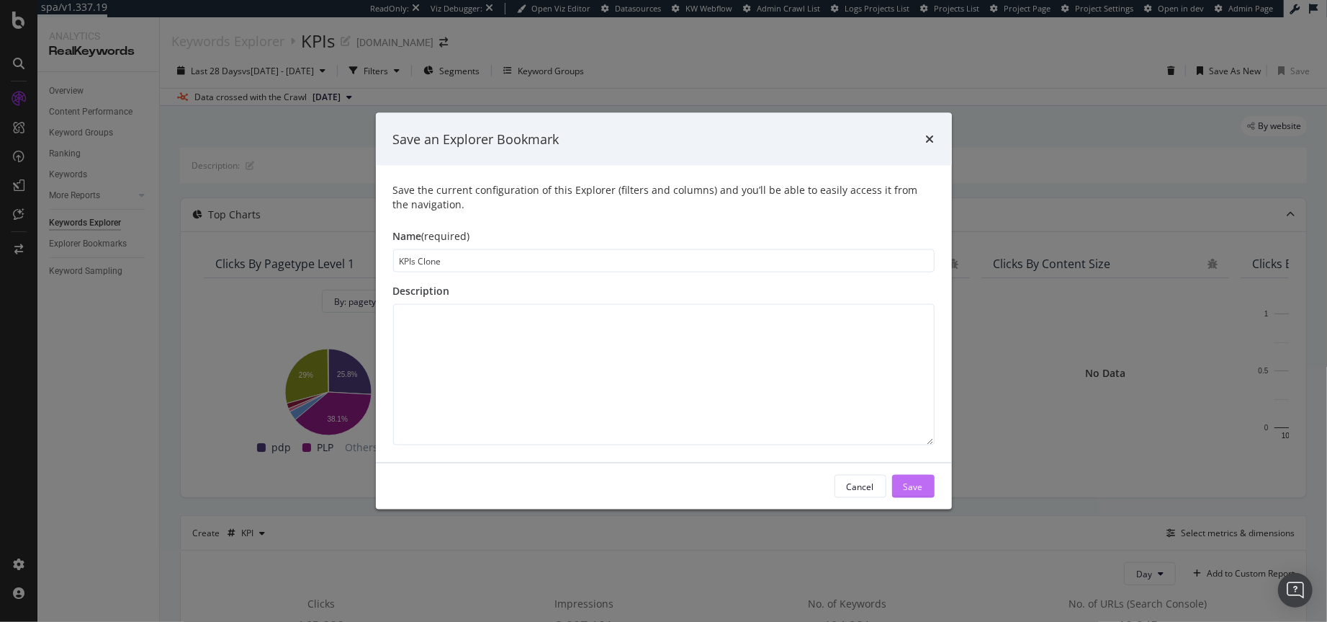
click at [919, 491] on div "Save" at bounding box center [913, 486] width 19 height 12
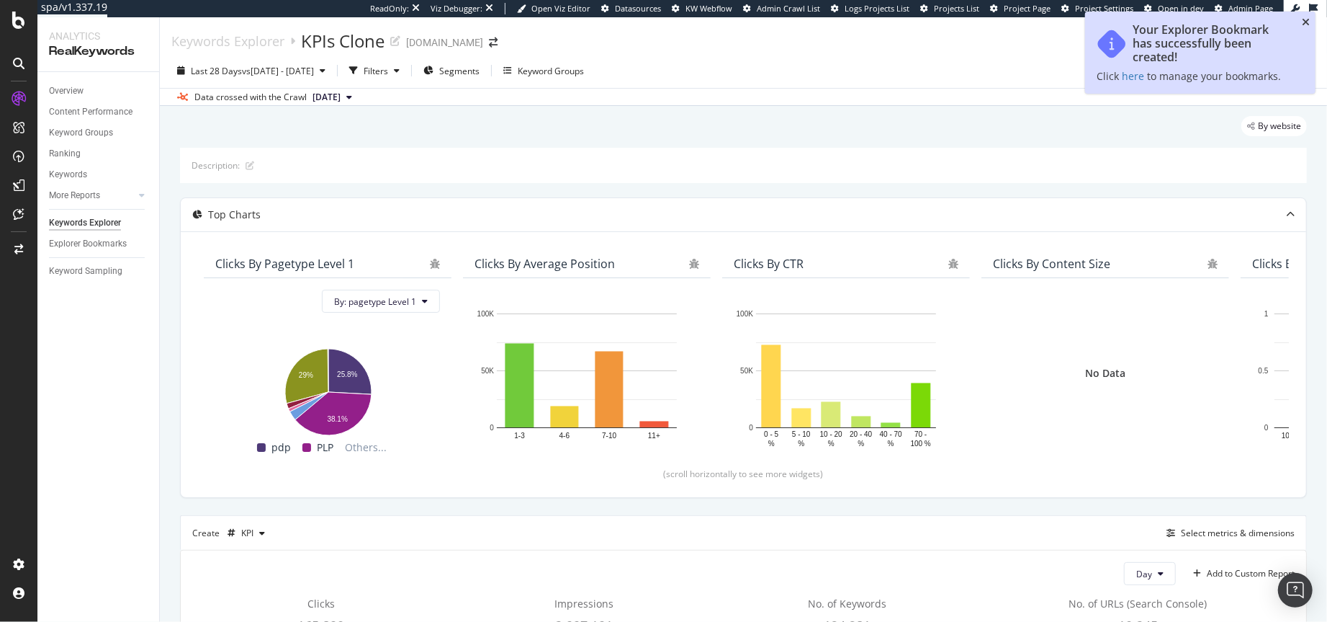
click at [1306, 21] on icon "close toast" at bounding box center [1306, 22] width 8 height 10
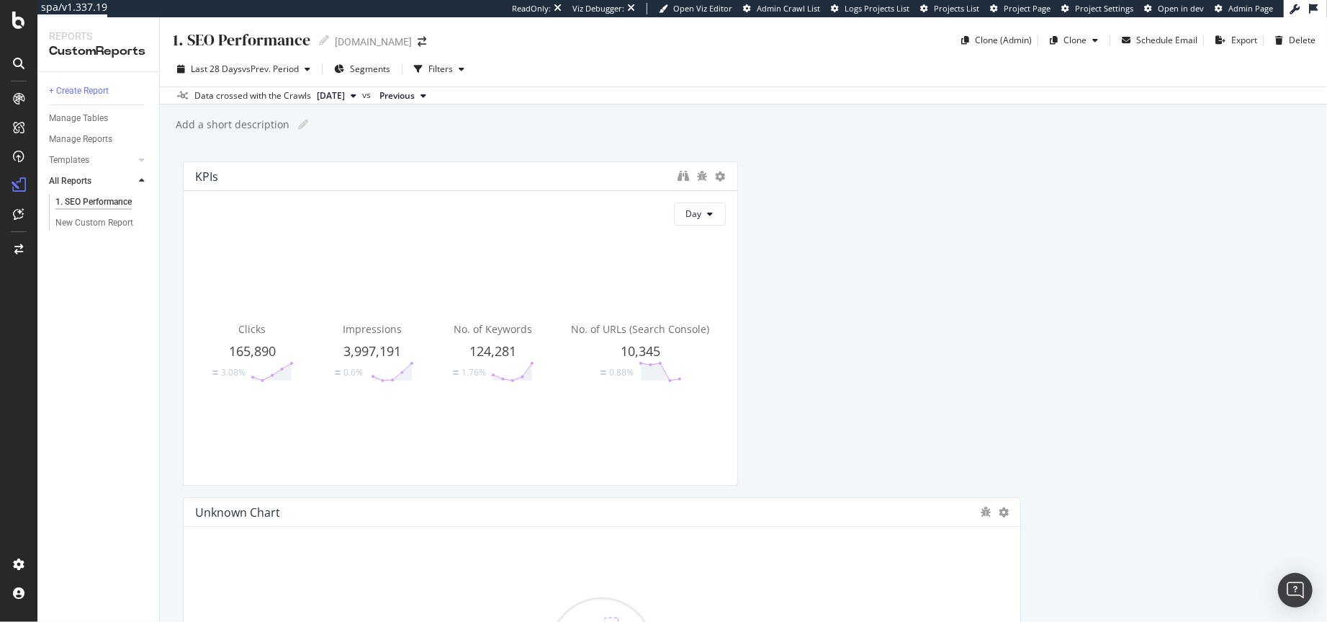
drag, startPoint x: 427, startPoint y: 238, endPoint x: 426, endPoint y: 55, distance: 182.9
click at [426, 48] on div "1. SEO Performance 1. SEO Performance jrcigars.com Clone (Admin) Clone Schedule…" at bounding box center [743, 319] width 1167 height 604
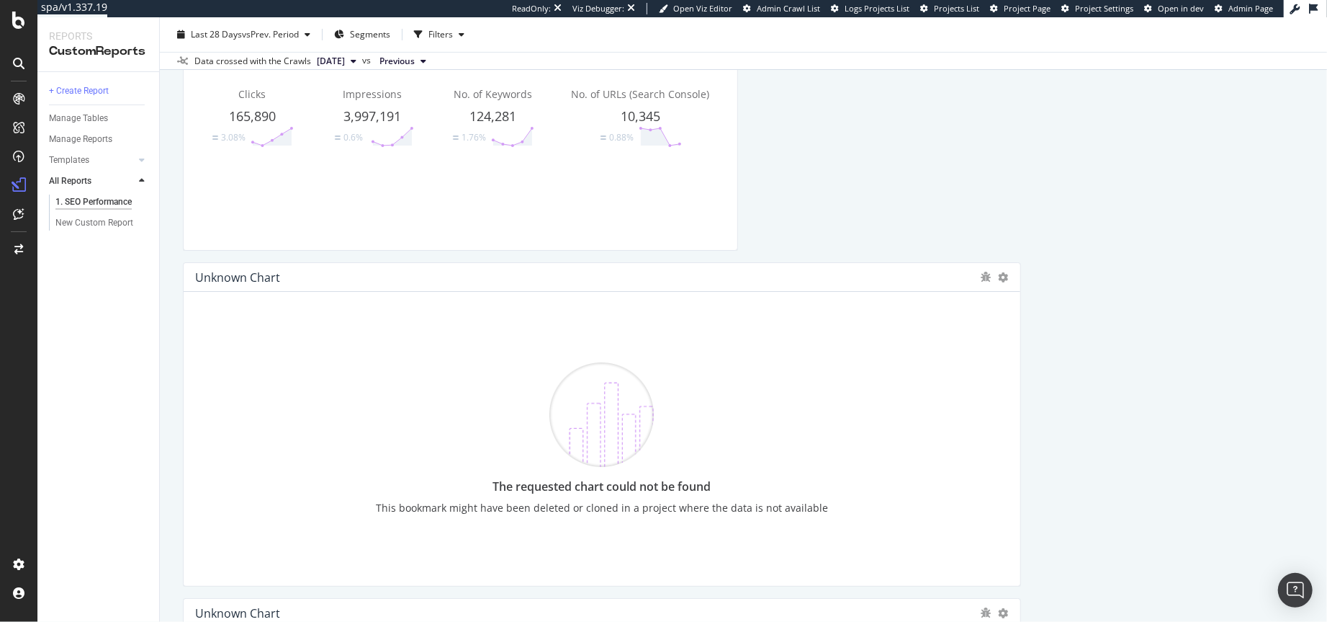
scroll to position [262, 0]
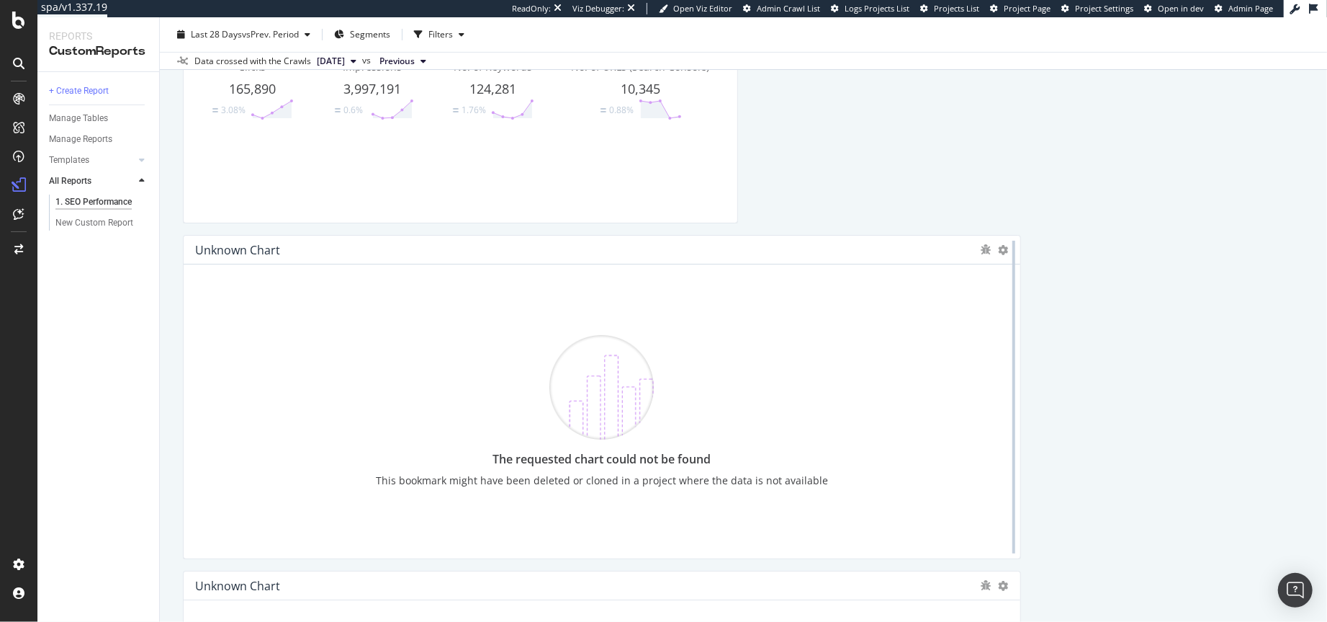
click at [1007, 247] on div at bounding box center [1014, 397] width 14 height 324
click at [999, 248] on icon at bounding box center [1004, 250] width 10 height 10
click at [1034, 270] on span "Delete" at bounding box center [1042, 271] width 27 height 13
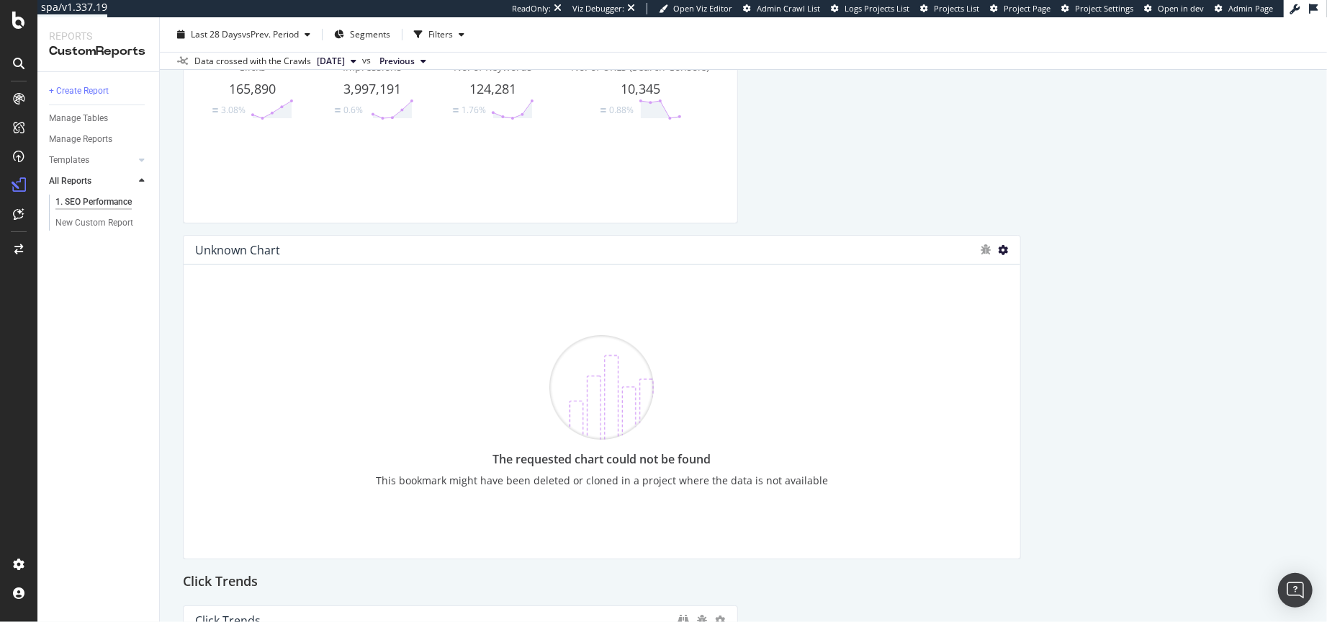
click at [1000, 251] on icon at bounding box center [1004, 250] width 10 height 10
click at [1034, 267] on span "Delete" at bounding box center [1042, 271] width 27 height 13
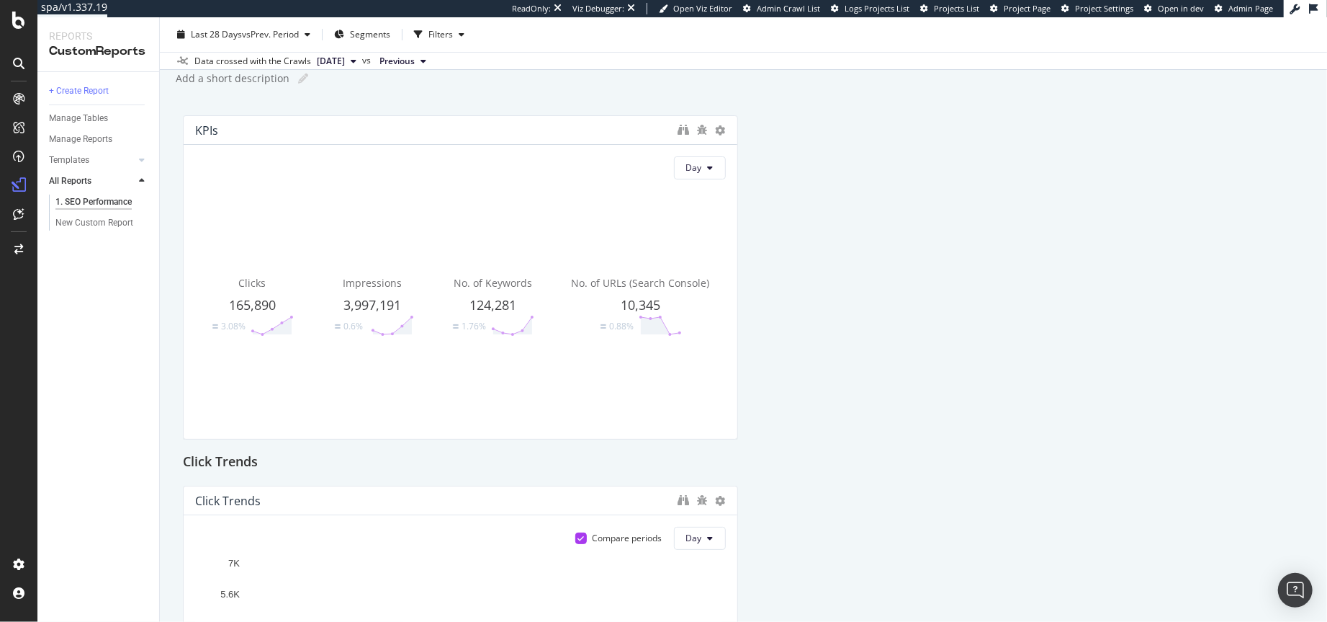
scroll to position [27, 0]
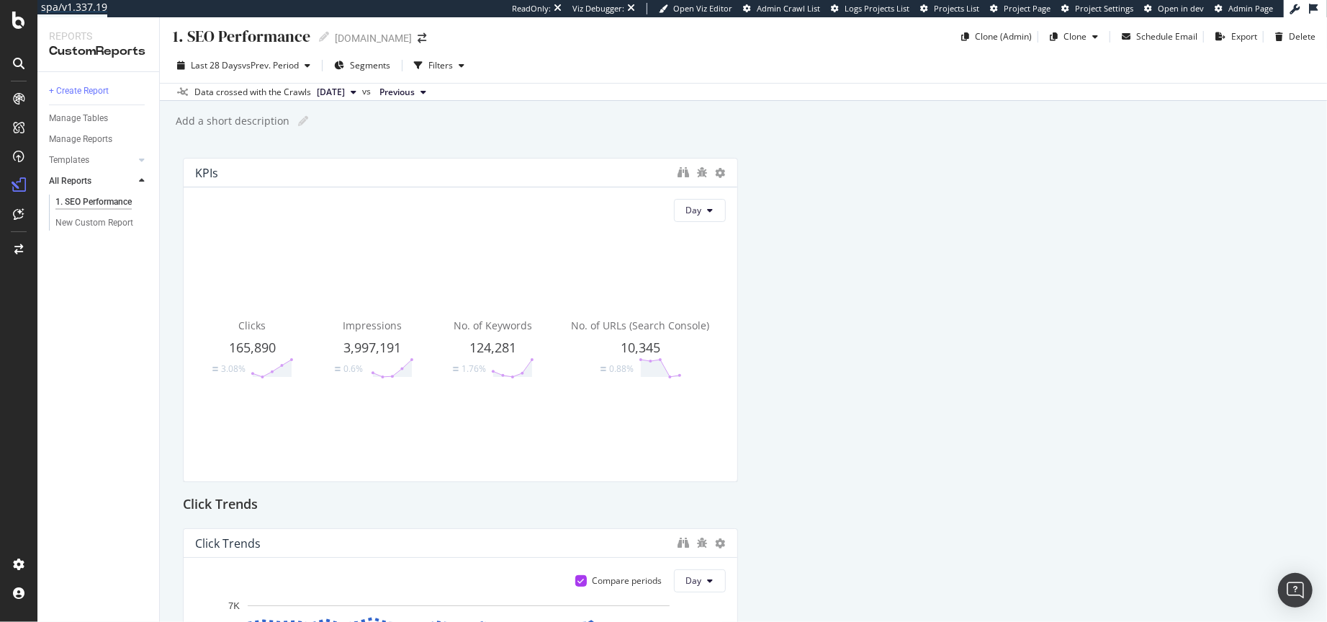
scroll to position [0, 0]
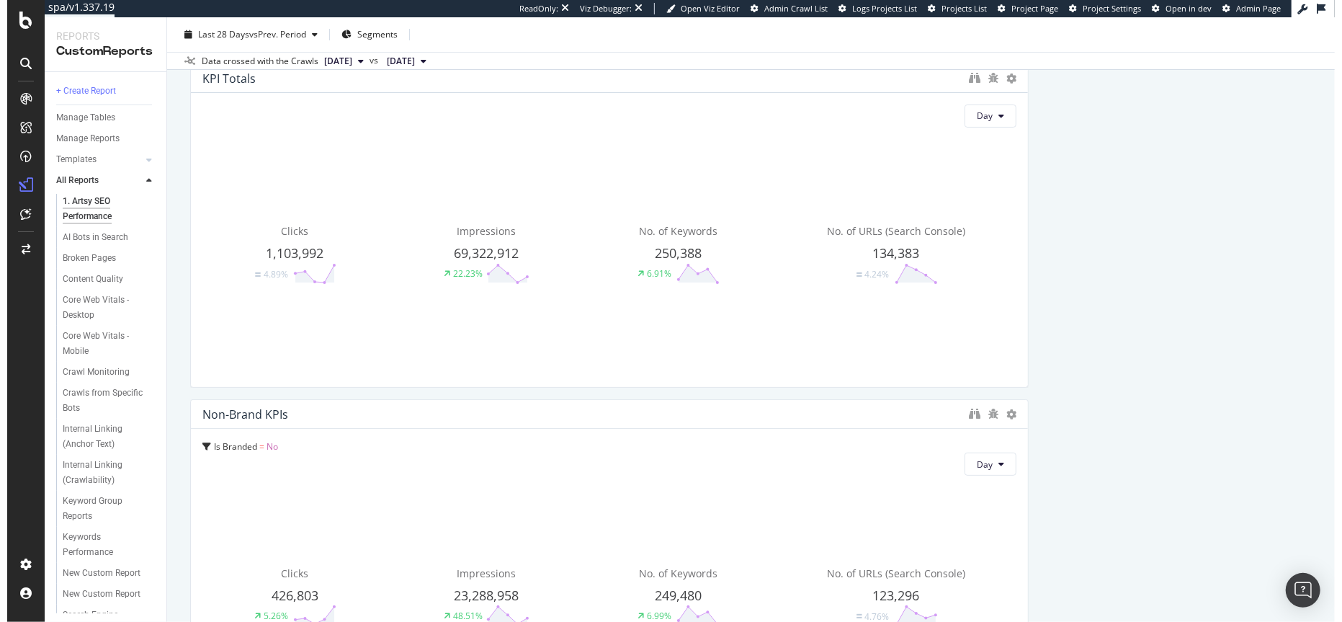
scroll to position [226, 0]
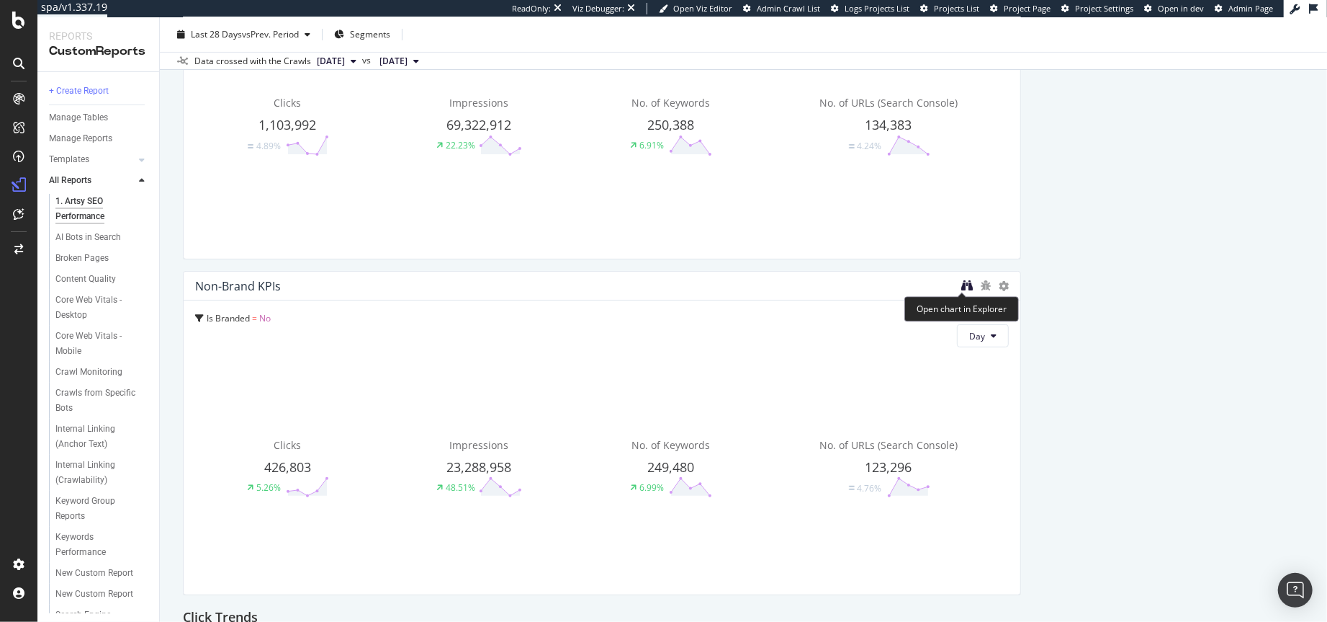
click at [966, 286] on icon "binoculars" at bounding box center [967, 285] width 12 height 12
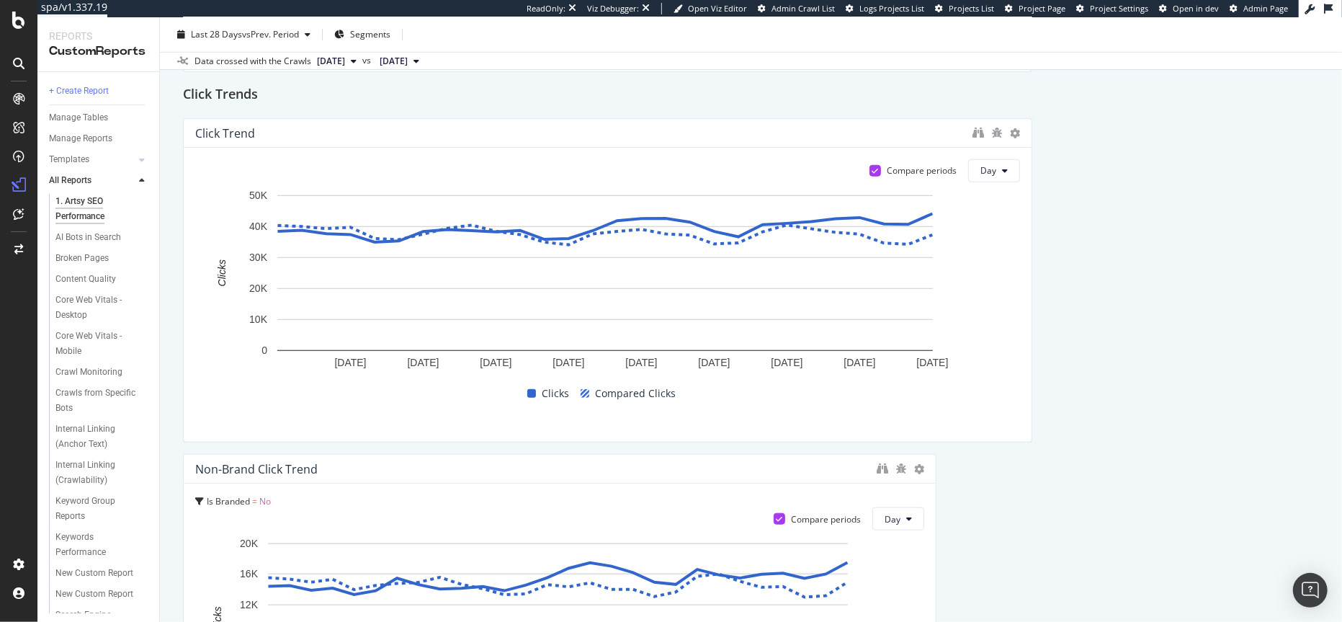
scroll to position [942, 0]
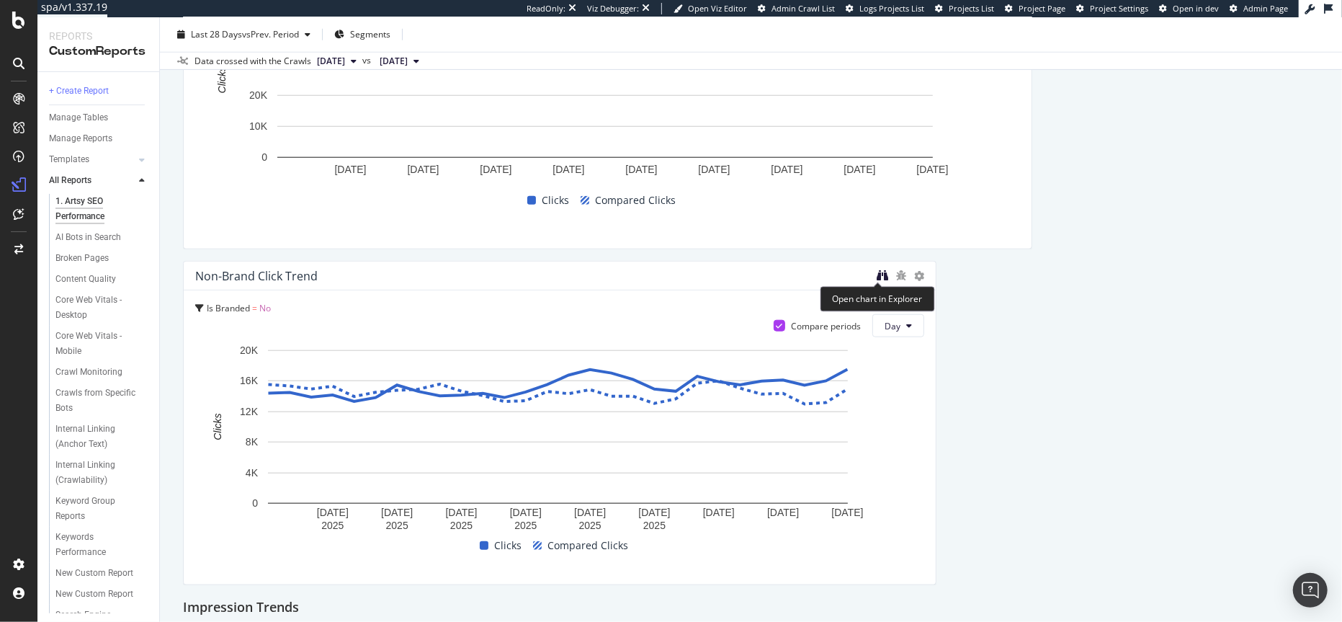
click at [877, 274] on icon "binoculars" at bounding box center [882, 275] width 12 height 12
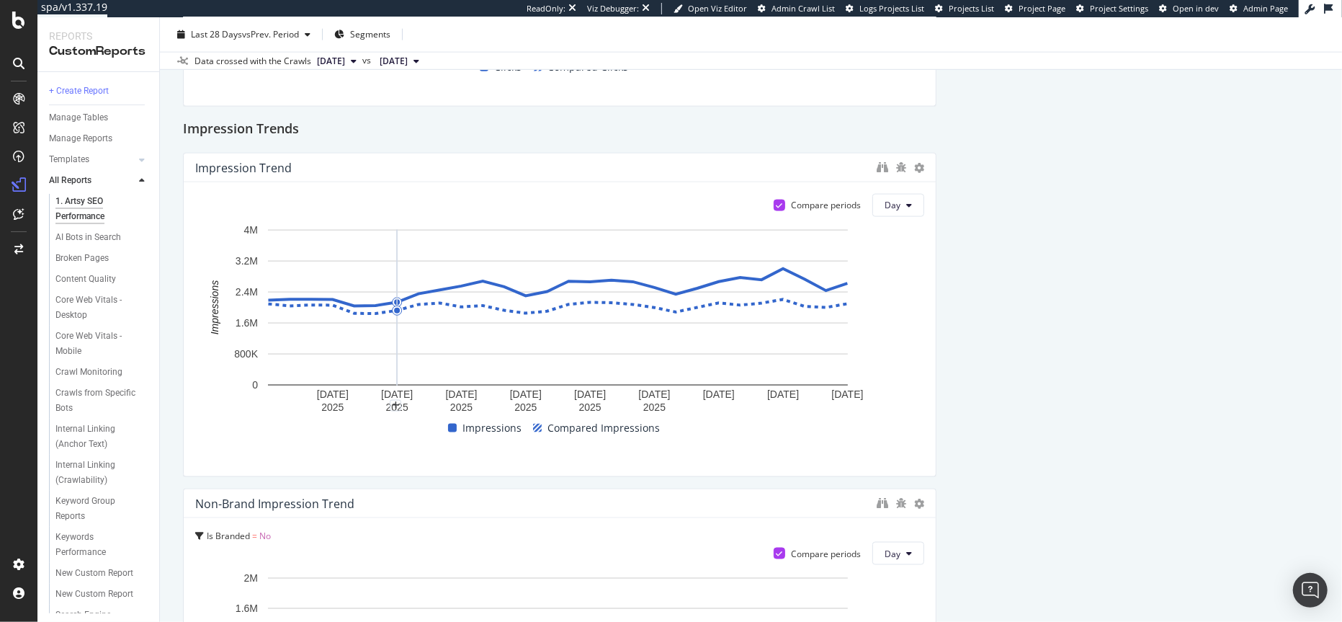
scroll to position [1422, 0]
click at [881, 166] on icon "binoculars" at bounding box center [882, 165] width 12 height 12
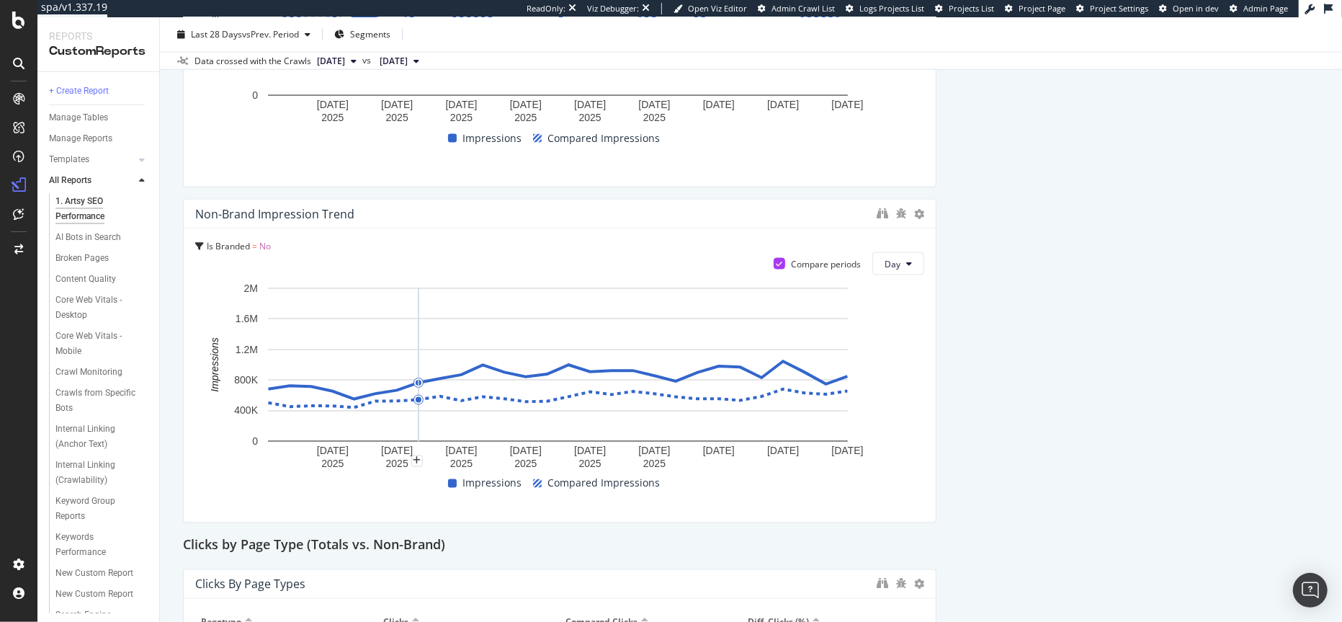
scroll to position [1710, 0]
click at [879, 213] on icon "binoculars" at bounding box center [882, 213] width 12 height 12
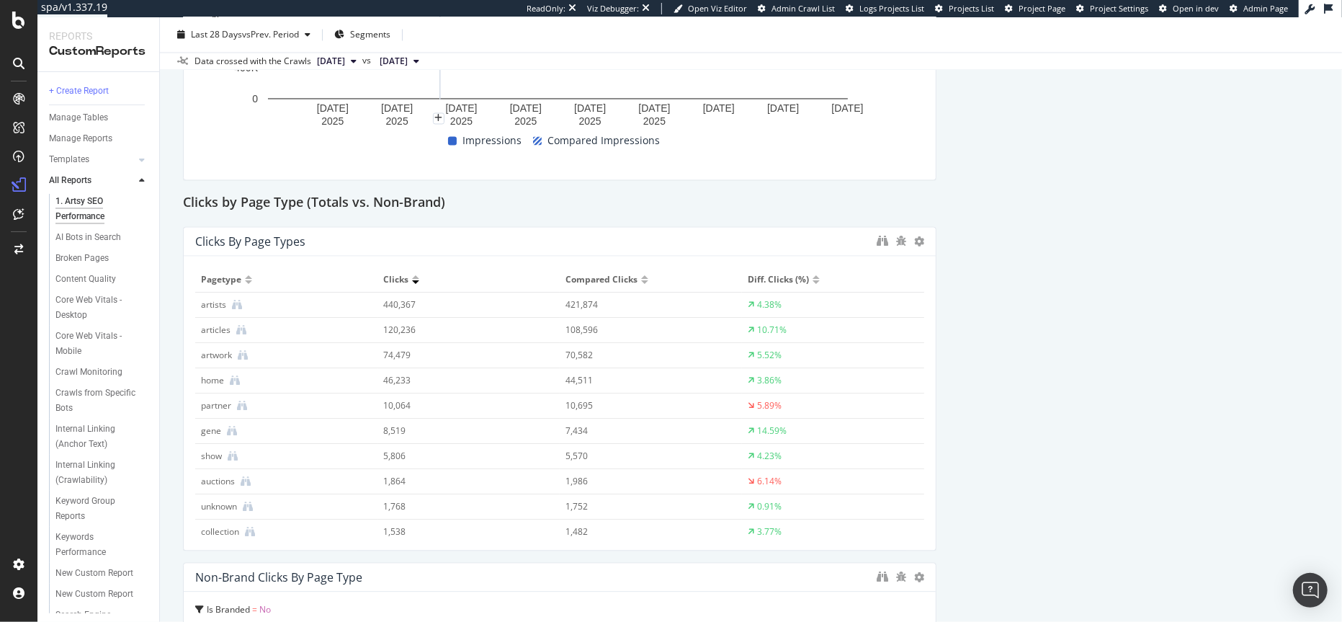
scroll to position [2071, 0]
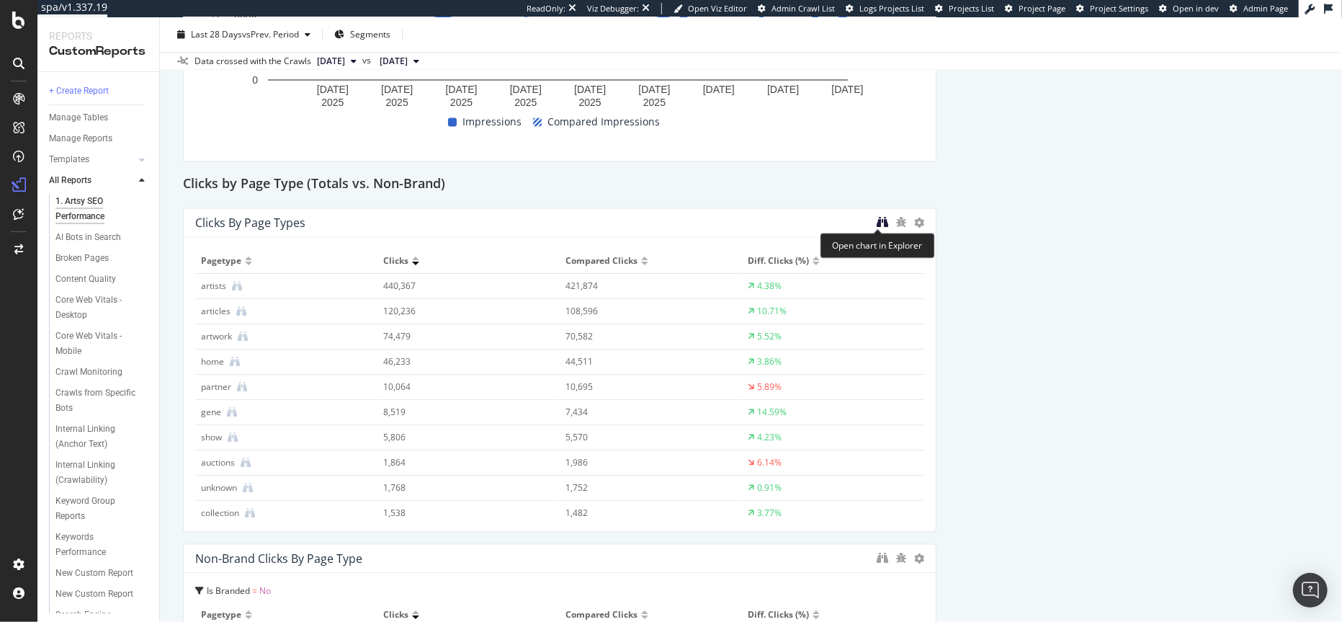
click at [876, 221] on icon "binoculars" at bounding box center [882, 222] width 12 height 12
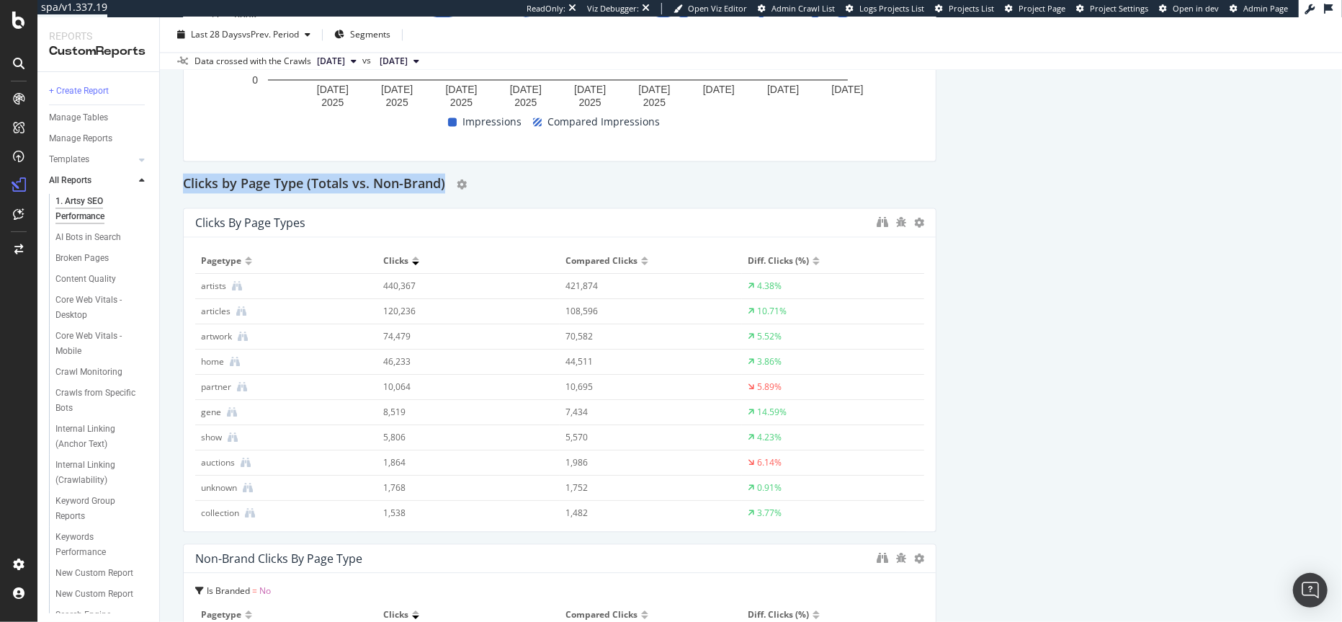
drag, startPoint x: 174, startPoint y: 183, endPoint x: 448, endPoint y: 181, distance: 274.4
click at [448, 181] on div "1. Artsy SEO Performance 1. Artsy SEO Performance Artsy Clone (Admin) Clone Ema…" at bounding box center [751, 319] width 1182 height 604
copy h2 "Clicks by Page Type (Totals vs. Non-Brand)"
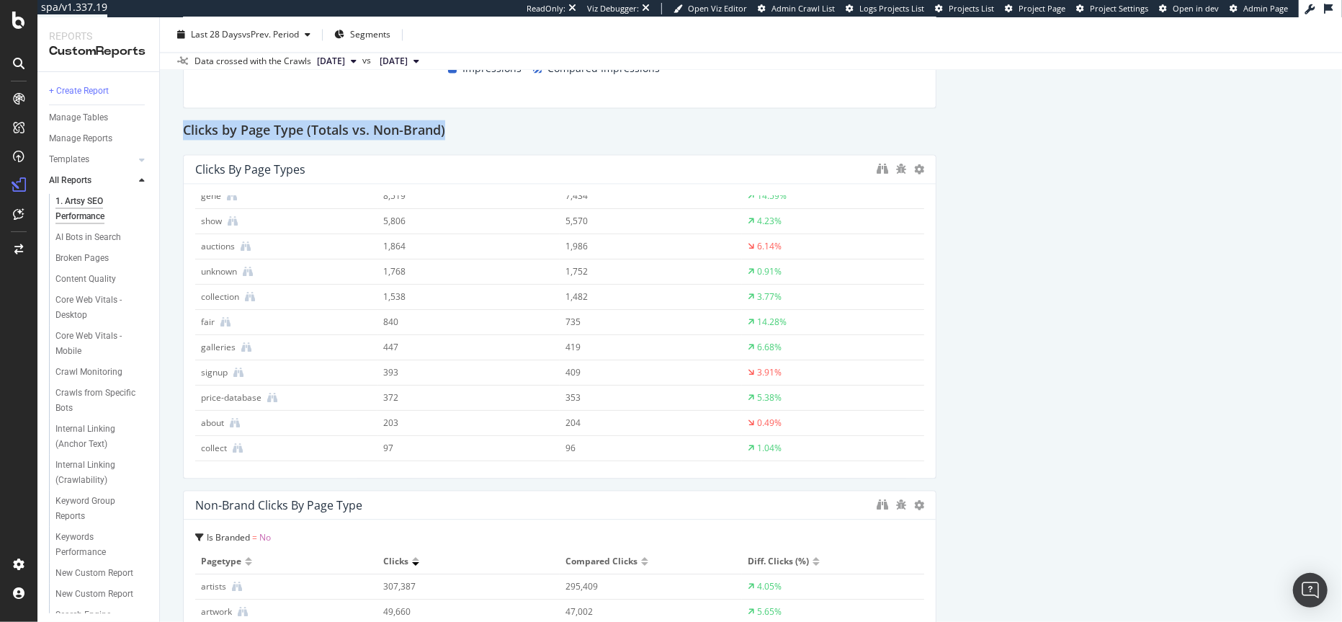
scroll to position [2217, 0]
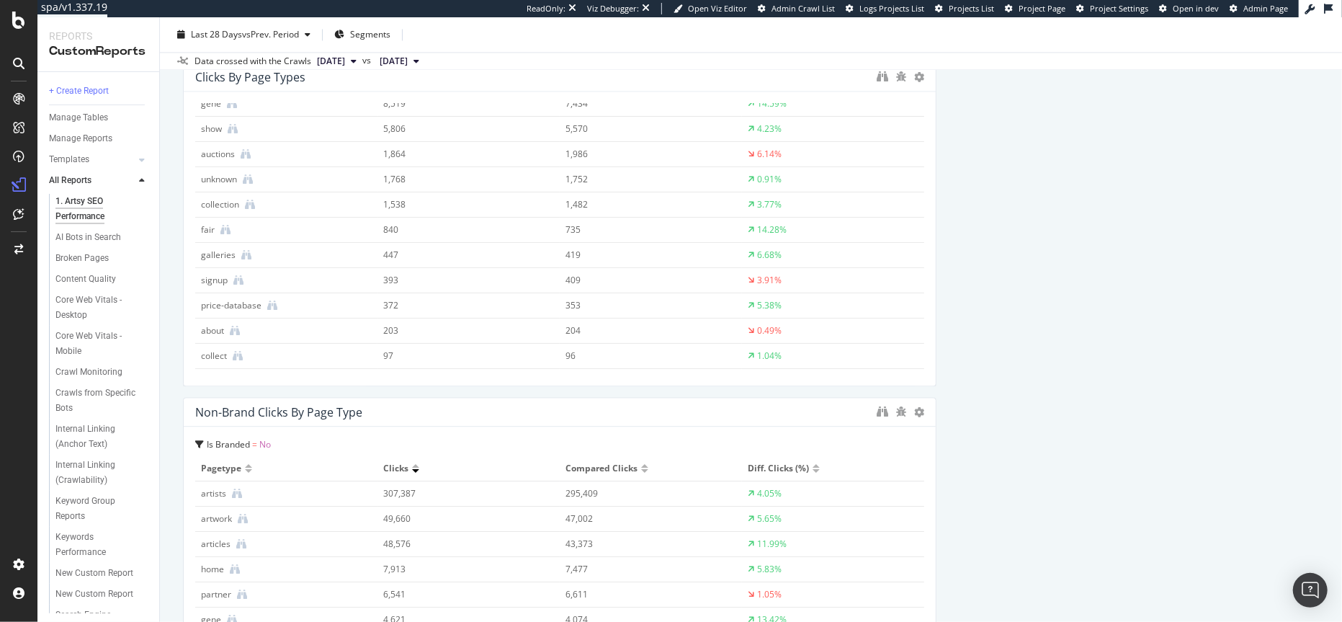
drag, startPoint x: 380, startPoint y: 413, endPoint x: 211, endPoint y: 412, distance: 169.2
click at [211, 412] on div "Non-Brand Clicks By Page Type" at bounding box center [532, 412] width 674 height 14
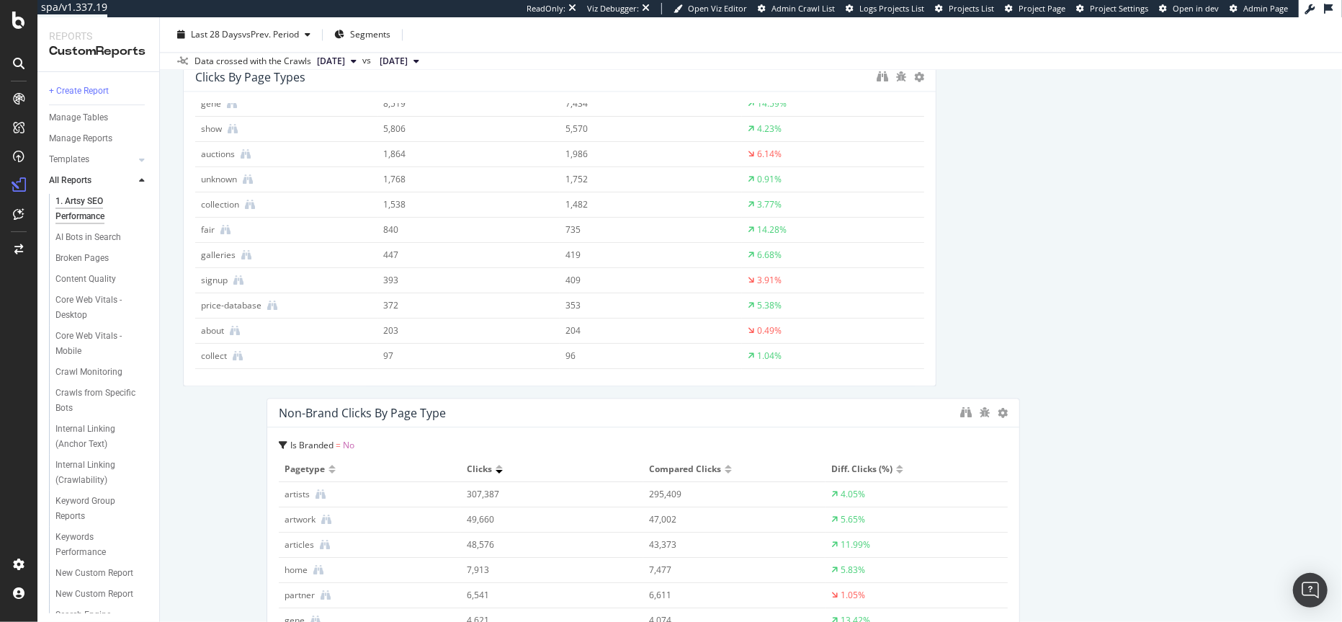
drag, startPoint x: 197, startPoint y: 410, endPoint x: 281, endPoint y: 409, distance: 83.5
click at [281, 409] on div "Non-Brand Clicks By Page Type" at bounding box center [362, 412] width 167 height 14
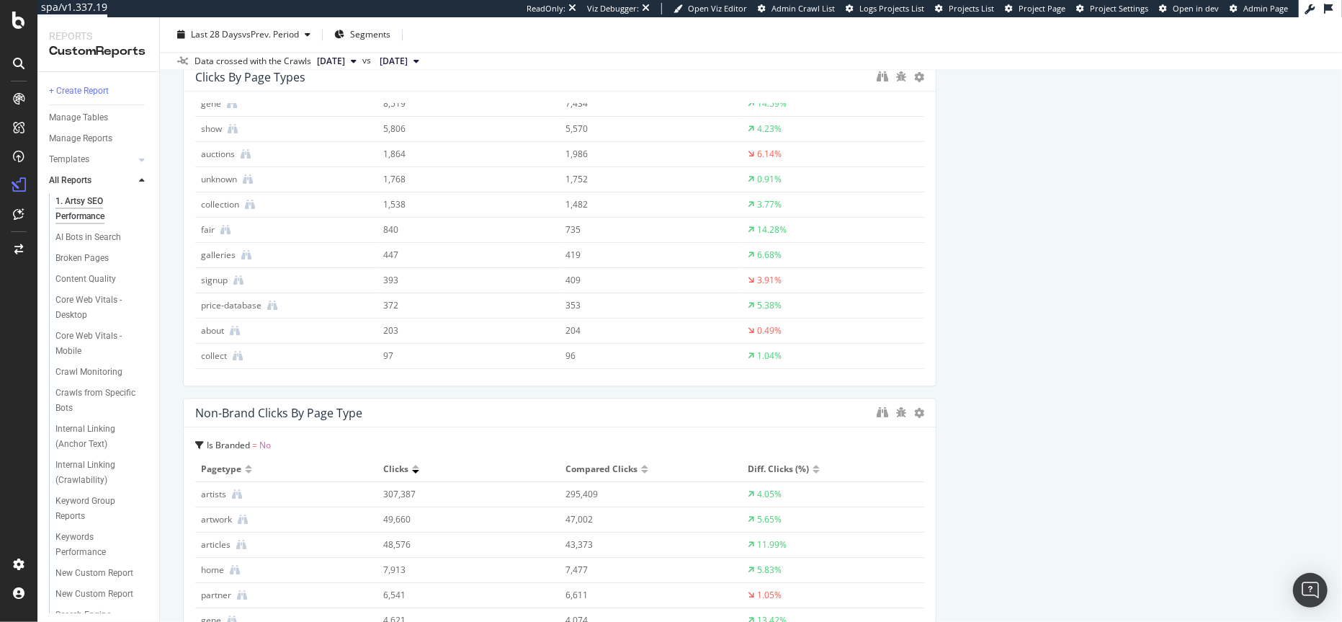
click at [272, 409] on div "Non-Brand Clicks By Page Type" at bounding box center [278, 412] width 167 height 14
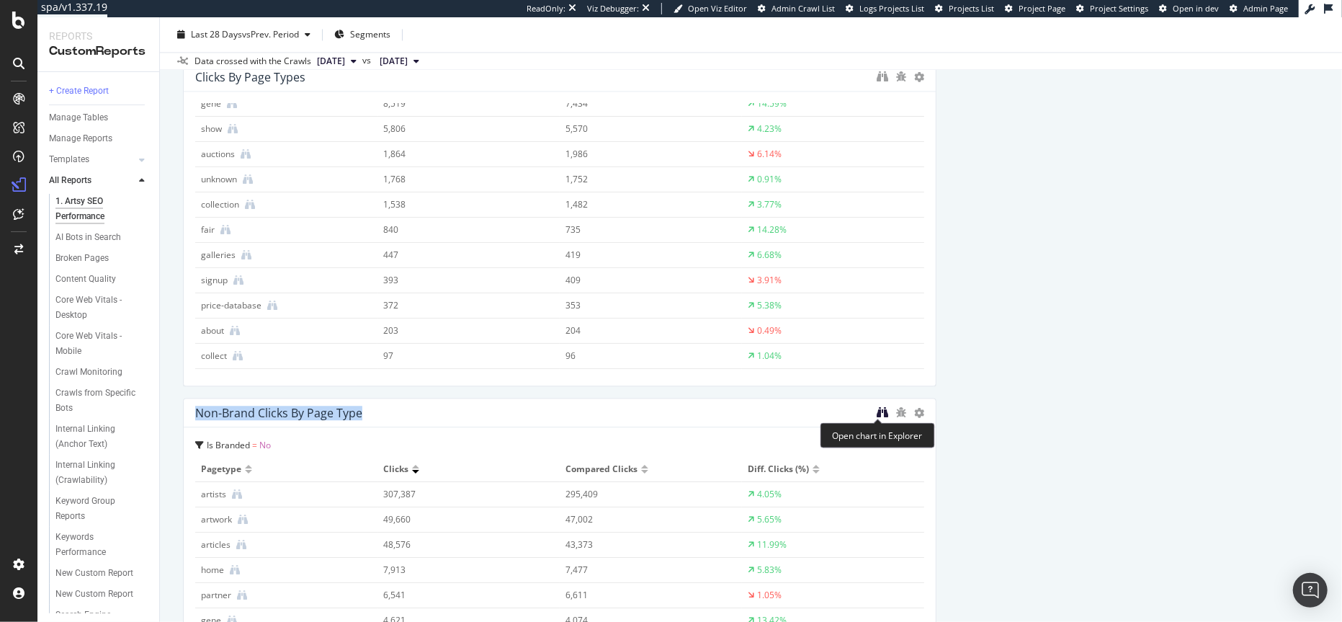
click at [881, 409] on icon "binoculars" at bounding box center [882, 412] width 12 height 12
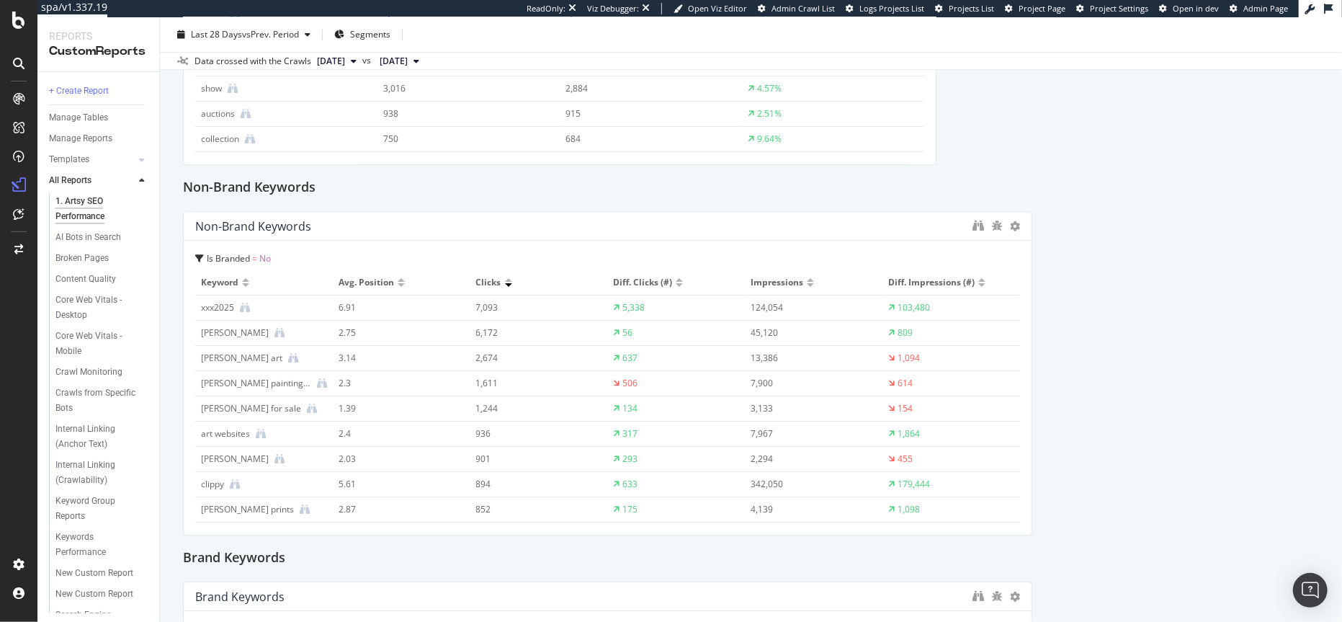
scroll to position [2788, 0]
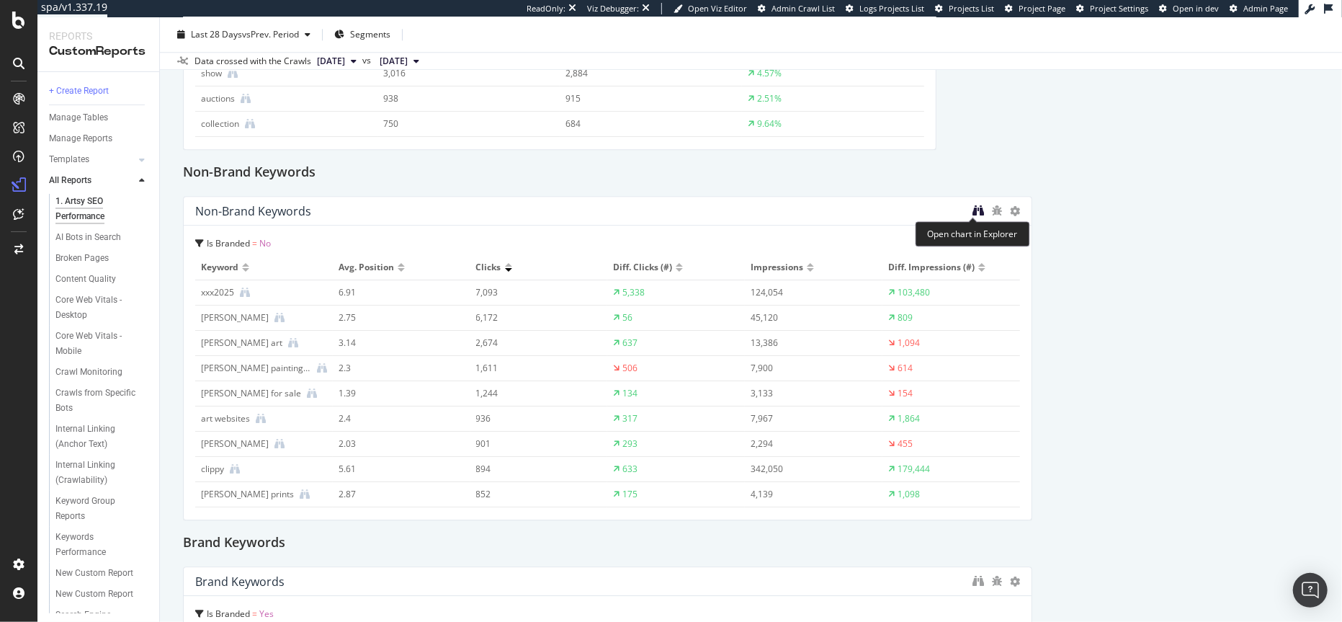
click at [975, 212] on icon "binoculars" at bounding box center [978, 211] width 12 height 12
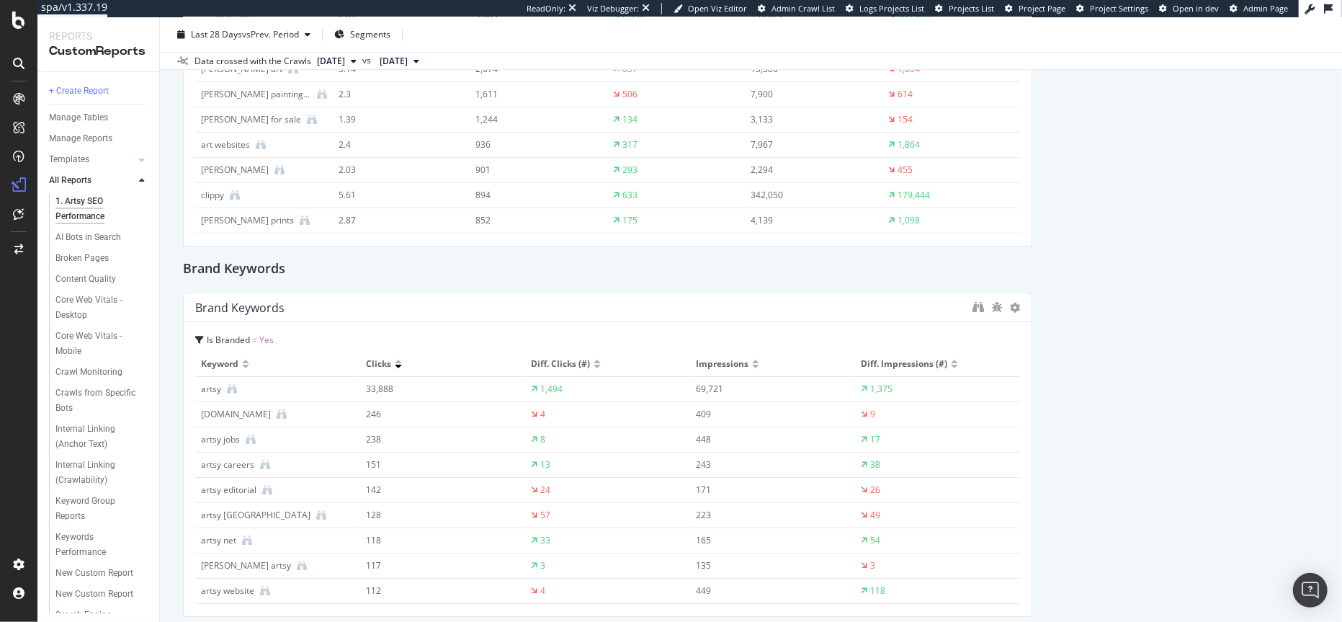
scroll to position [3124, 0]
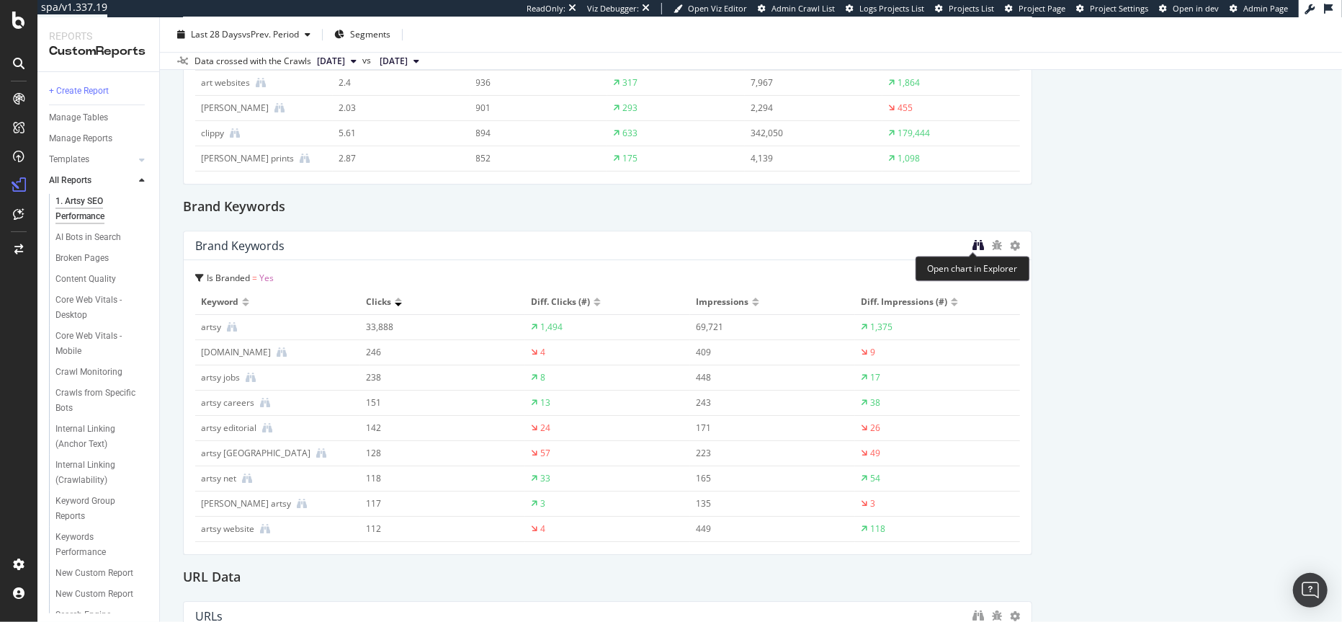
click at [972, 246] on icon "binoculars" at bounding box center [978, 245] width 12 height 12
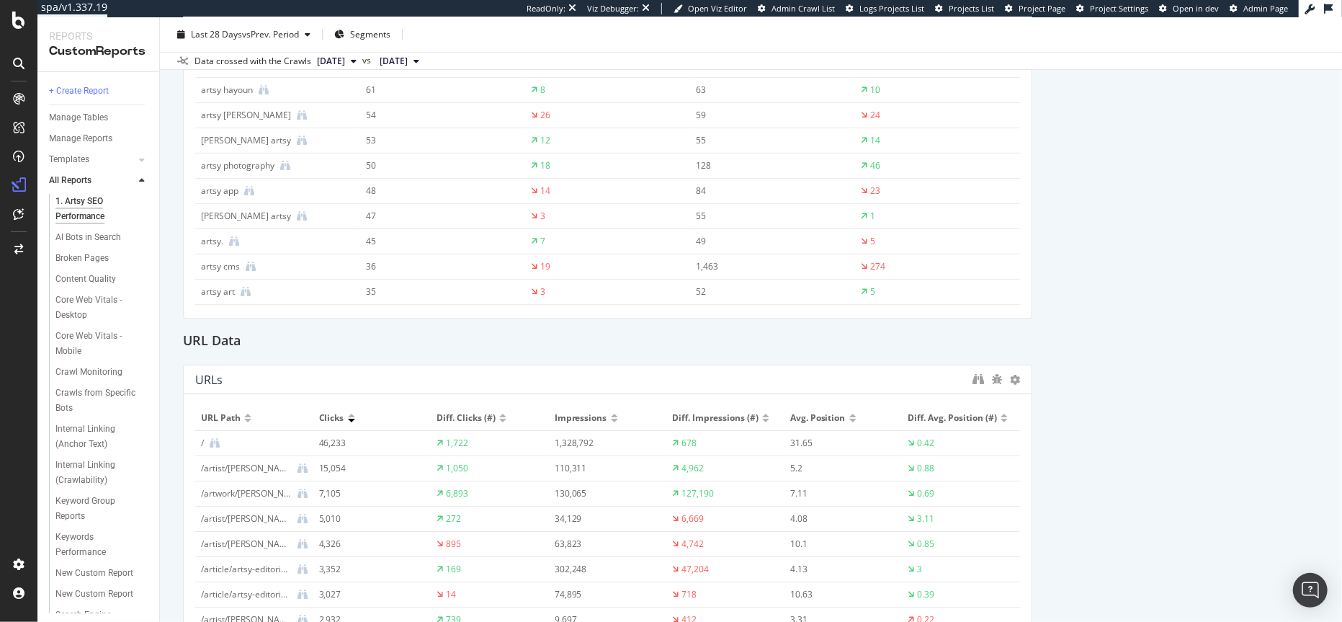
scroll to position [3392, 0]
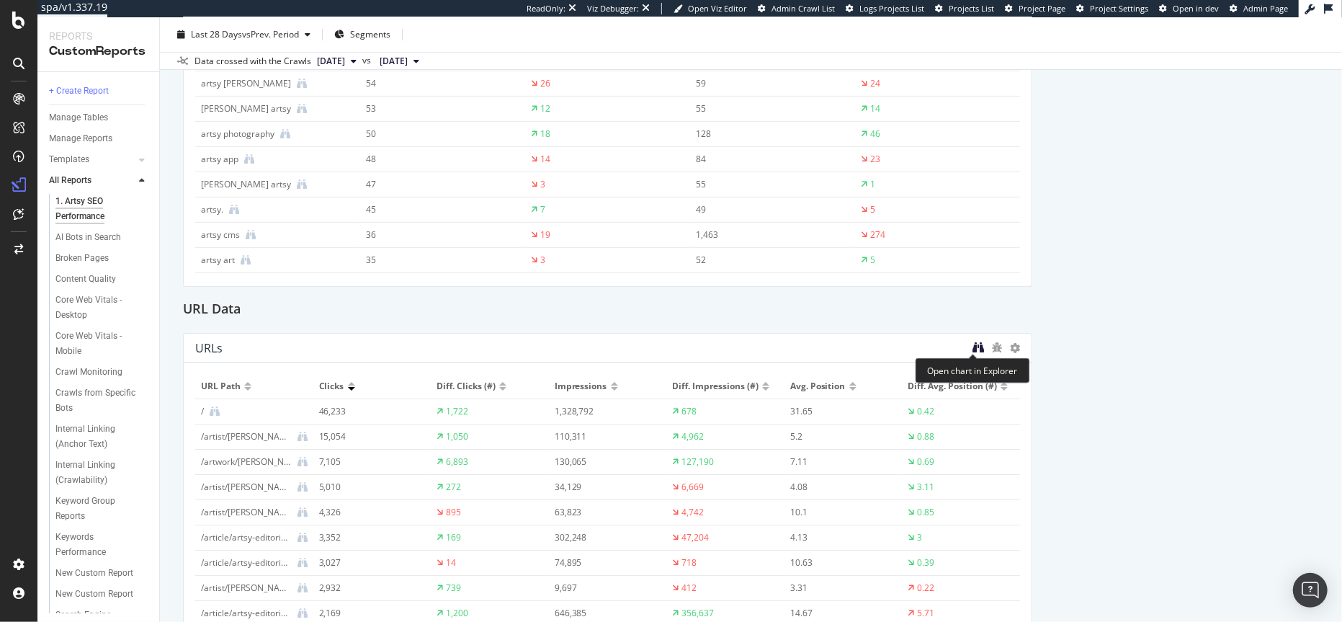
click at [976, 346] on icon "binoculars" at bounding box center [978, 347] width 12 height 12
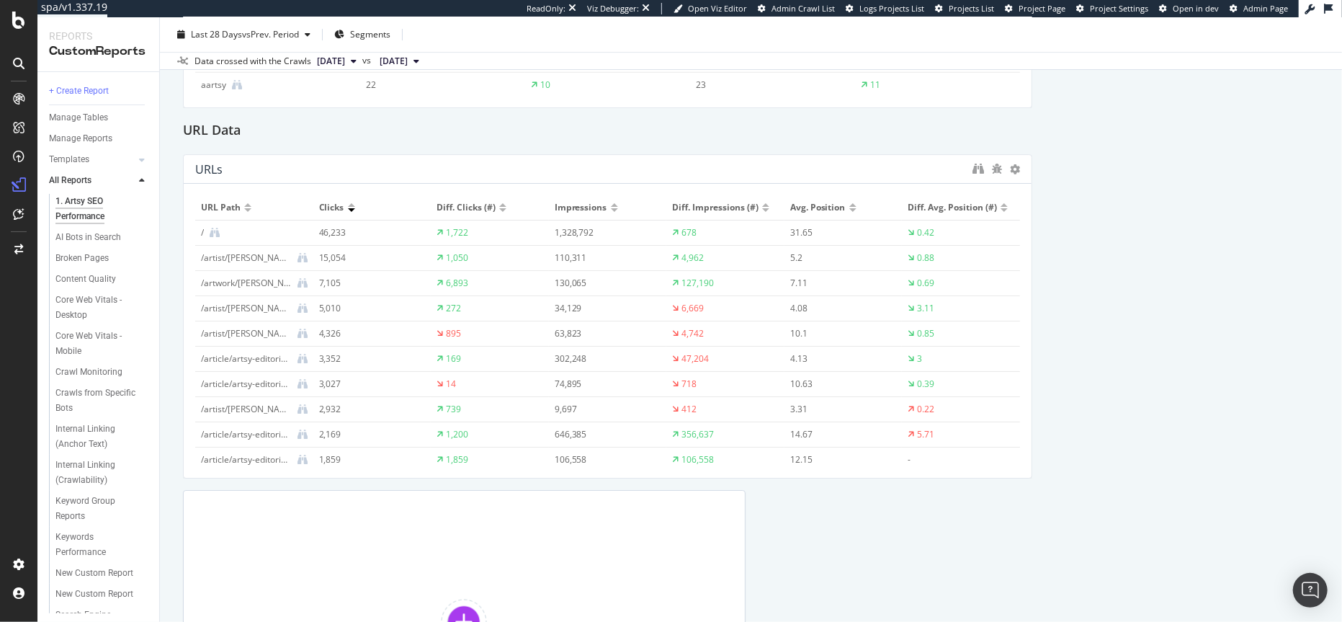
scroll to position [3213, 0]
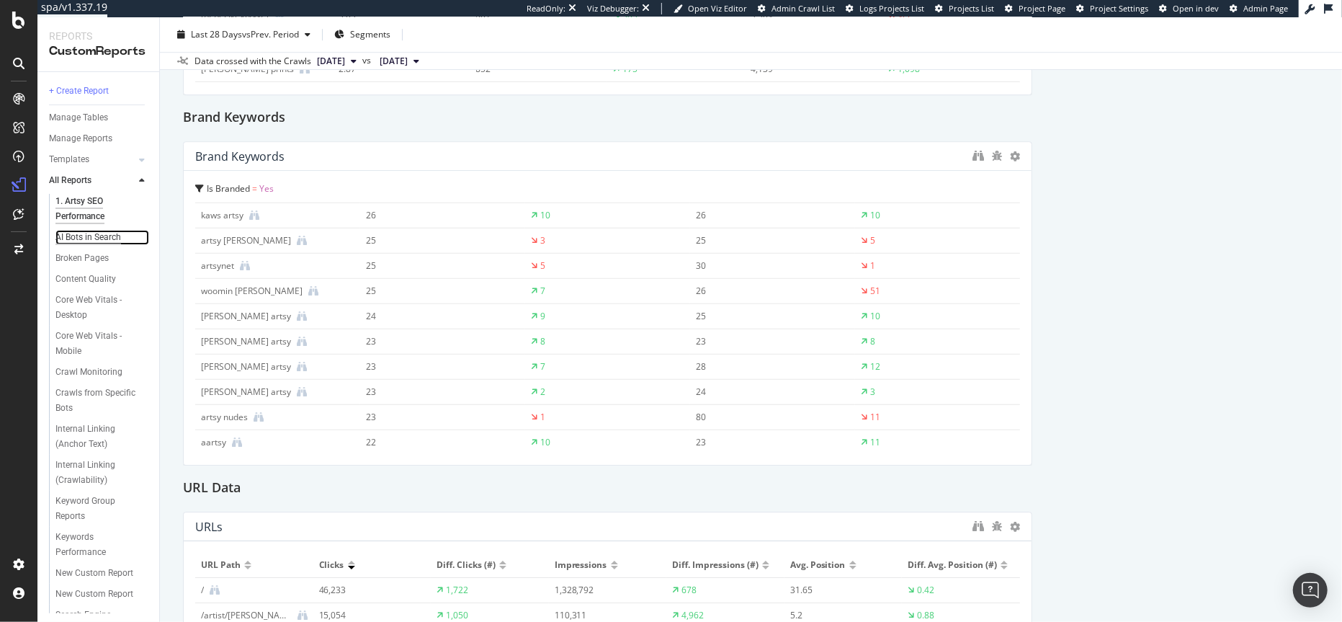
click at [78, 239] on div "AI Bots in Search" at bounding box center [88, 237] width 66 height 15
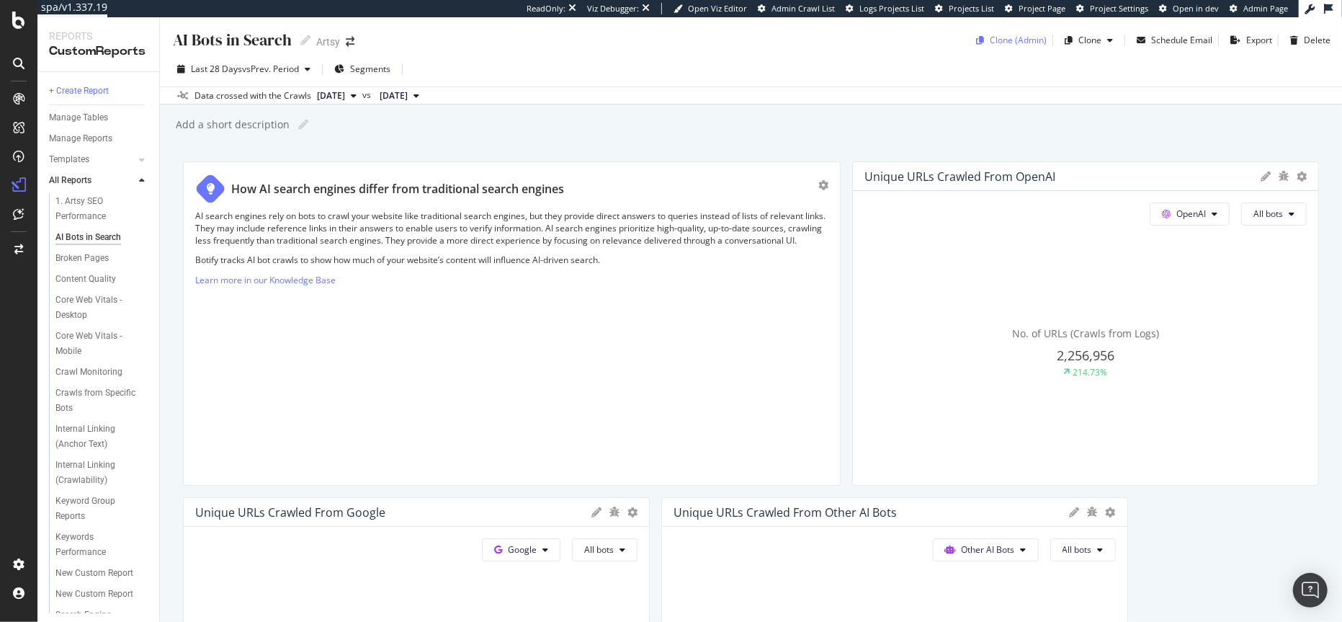
click at [1000, 42] on div "Clone (Admin)" at bounding box center [1018, 40] width 57 height 12
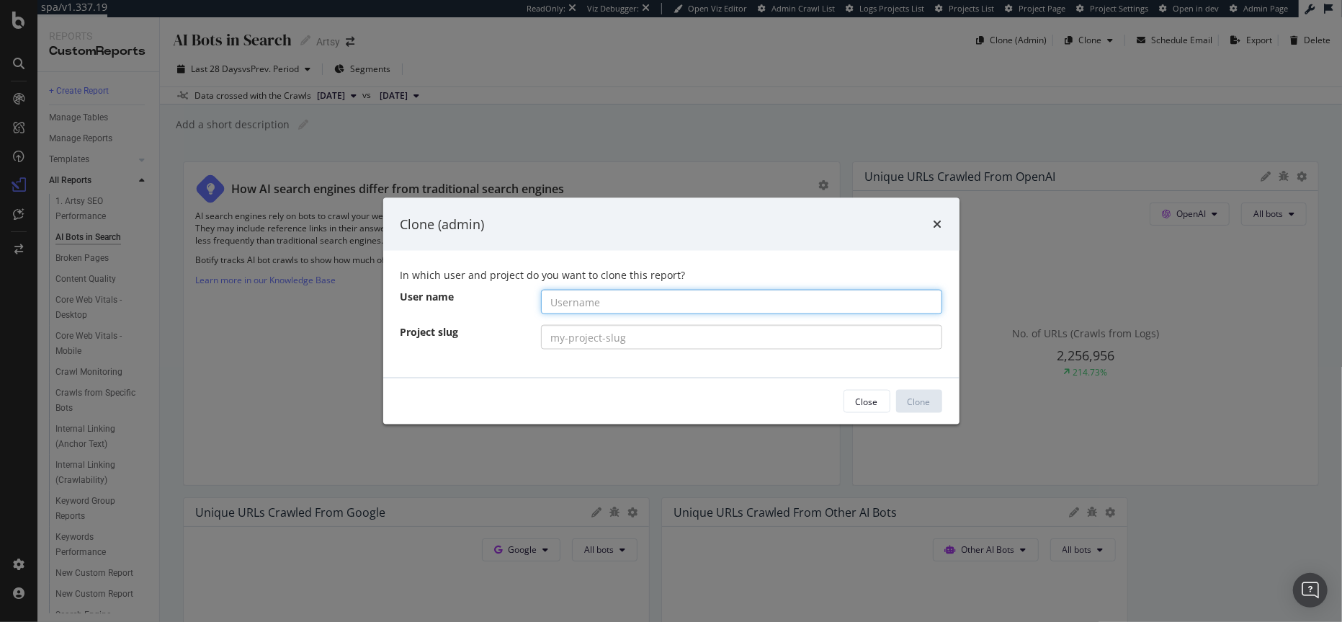
paste input "jr-cigars-org/jrcigars.com"
click at [609, 302] on input "jr-cigars-org/jrcigars.com" at bounding box center [741, 302] width 401 height 24
type input "jr-cigars-org"
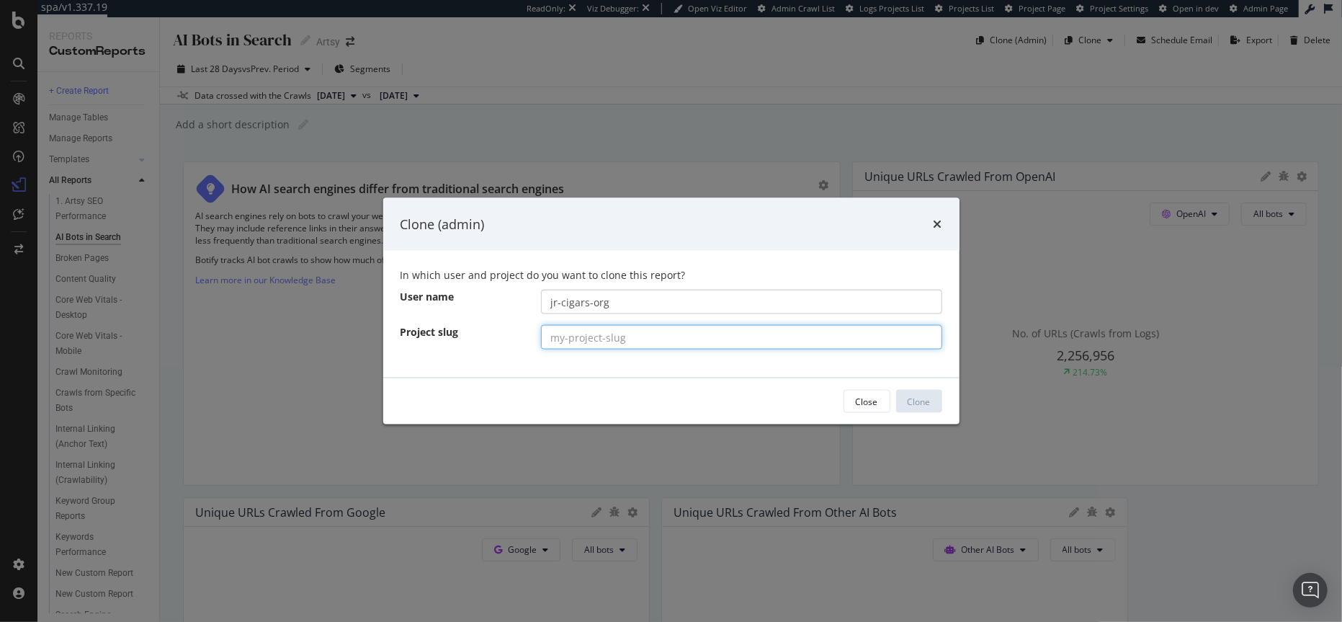
click at [754, 332] on input "modal" at bounding box center [741, 337] width 401 height 24
paste input "[DOMAIN_NAME]"
type input "[DOMAIN_NAME]"
click at [920, 401] on div "Clone" at bounding box center [918, 401] width 23 height 12
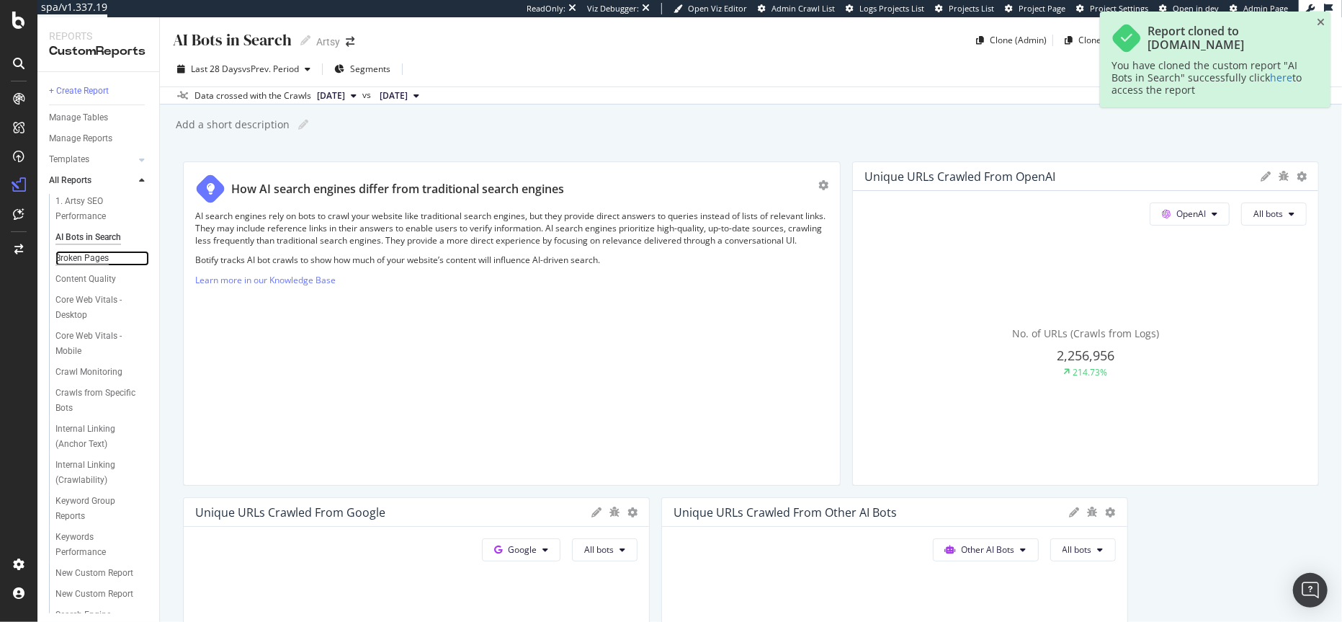
click at [87, 258] on div "Broken Pages" at bounding box center [81, 258] width 53 height 15
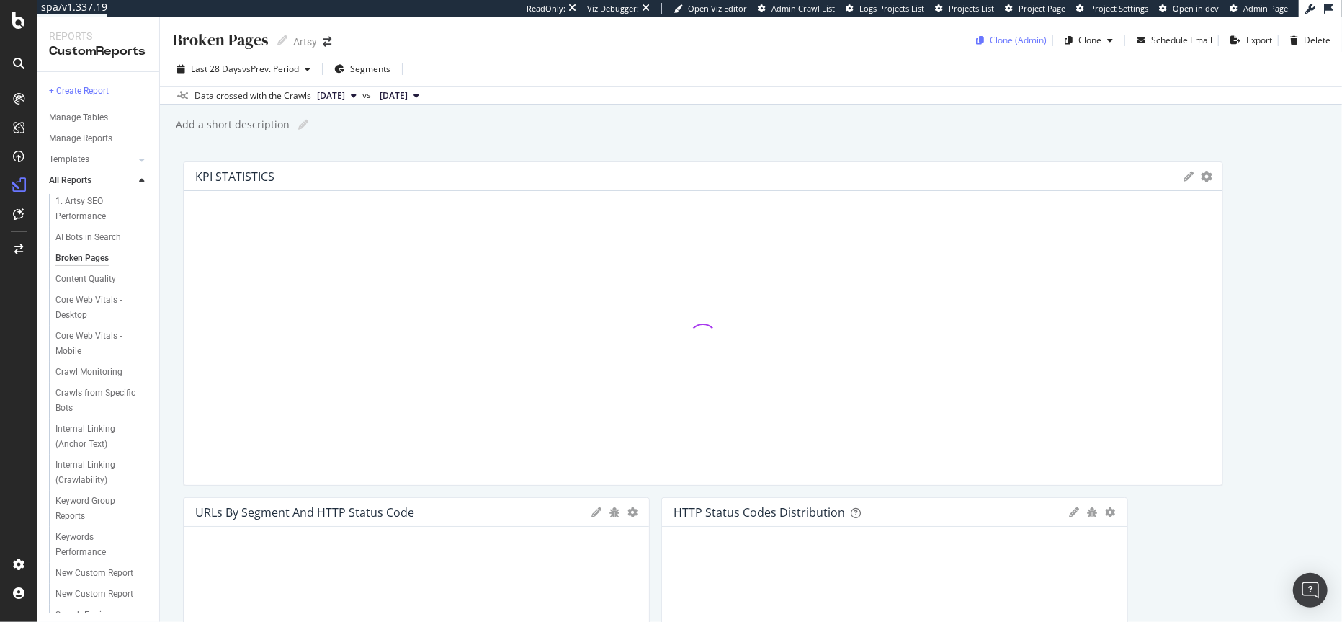
click at [1007, 39] on div "Clone (Admin)" at bounding box center [1018, 40] width 57 height 12
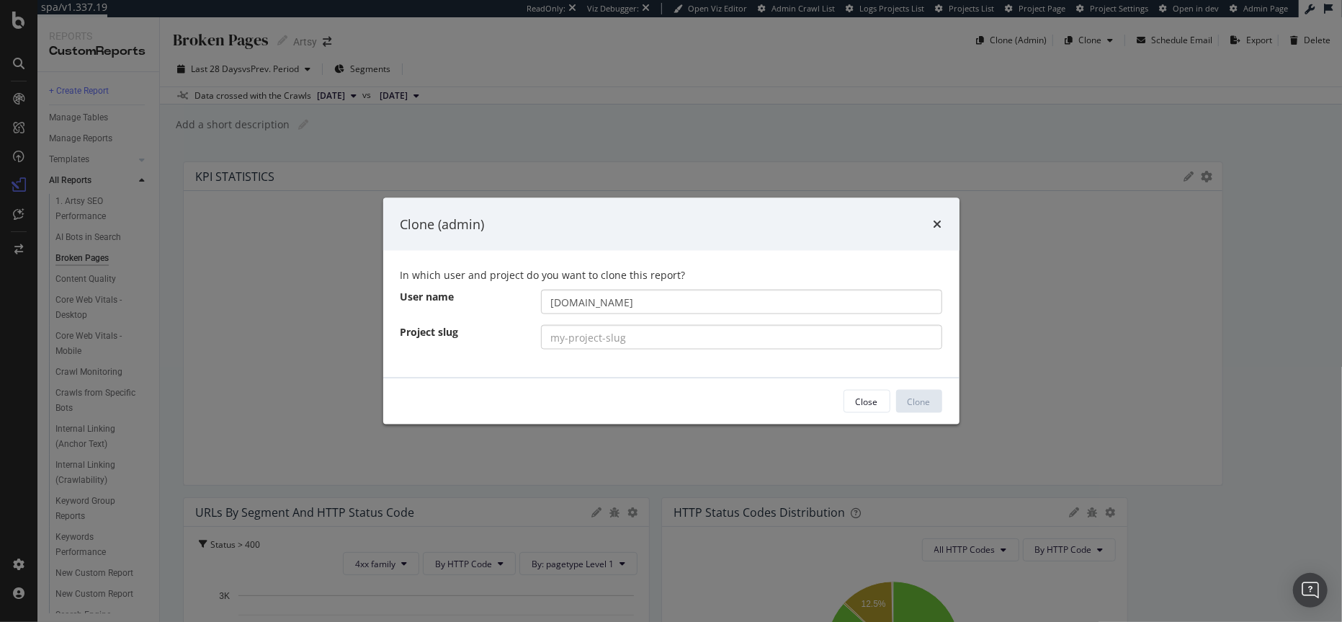
type input "[DOMAIN_NAME]"
click at [601, 335] on input "modal" at bounding box center [741, 337] width 401 height 24
paste input "[DOMAIN_NAME]"
type input "[DOMAIN_NAME]"
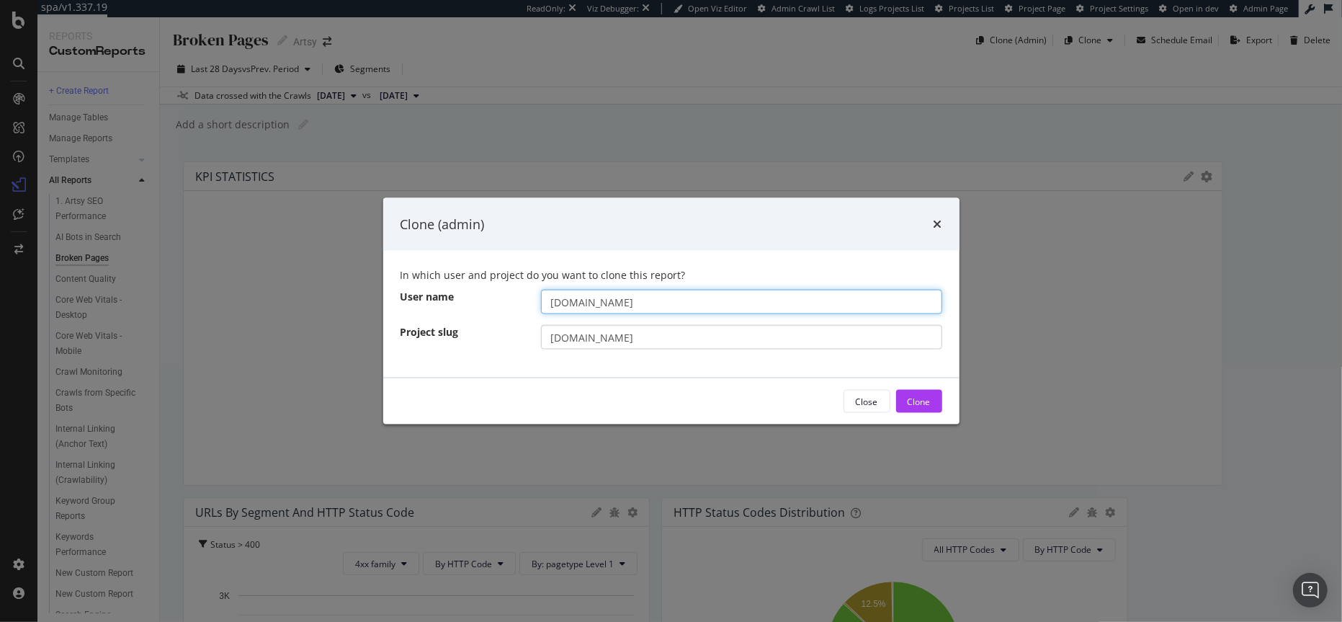
drag, startPoint x: 634, startPoint y: 304, endPoint x: 531, endPoint y: 301, distance: 103.0
click at [531, 301] on div "[DOMAIN_NAME]" at bounding box center [741, 302] width 423 height 24
type input "jr-cigars-org"
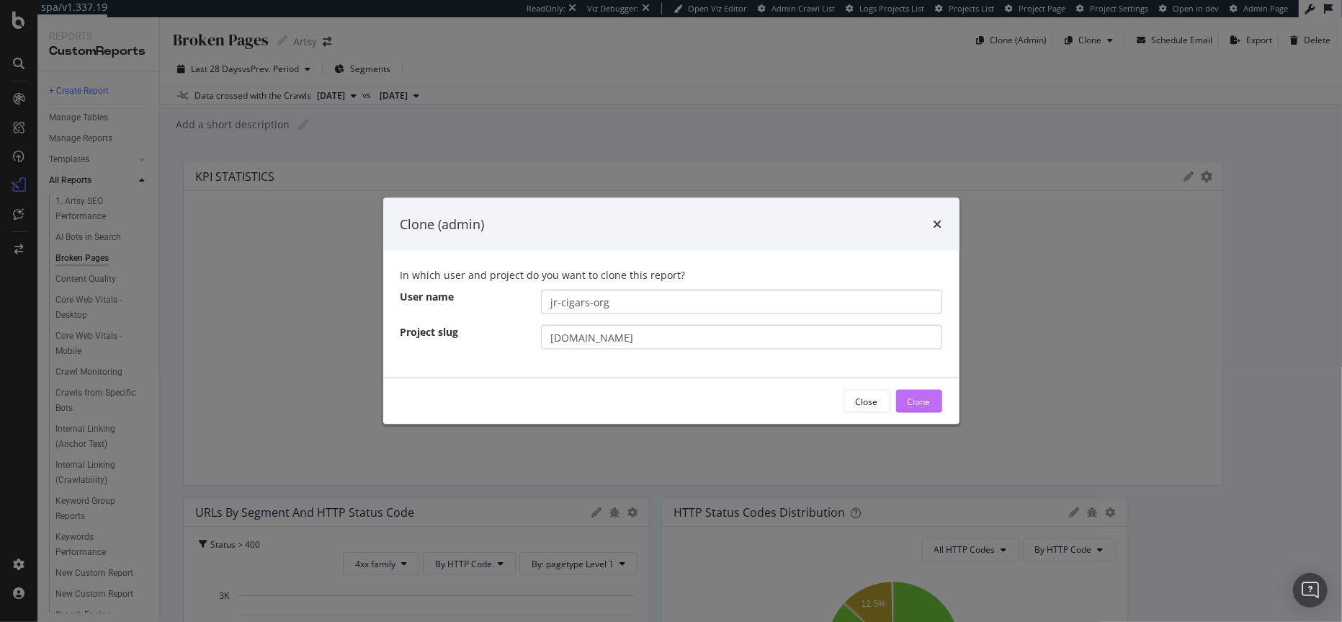
click at [925, 401] on div "Clone" at bounding box center [918, 401] width 23 height 12
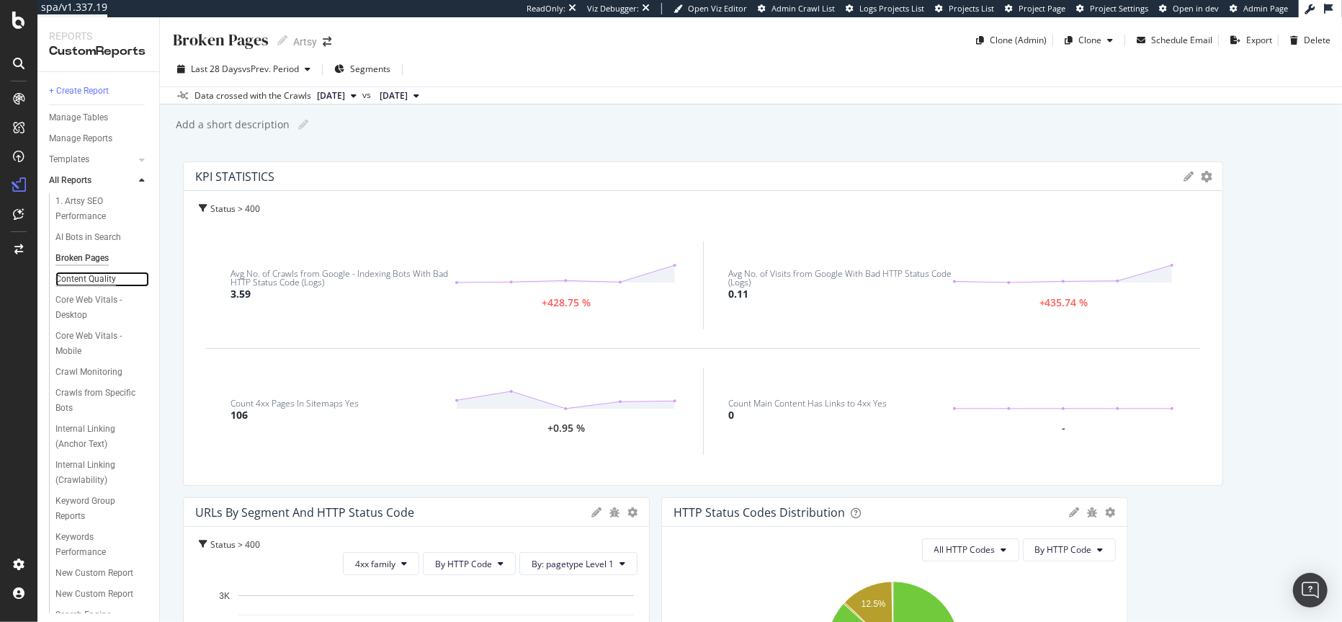
click at [84, 279] on div "Content Quality" at bounding box center [85, 279] width 60 height 15
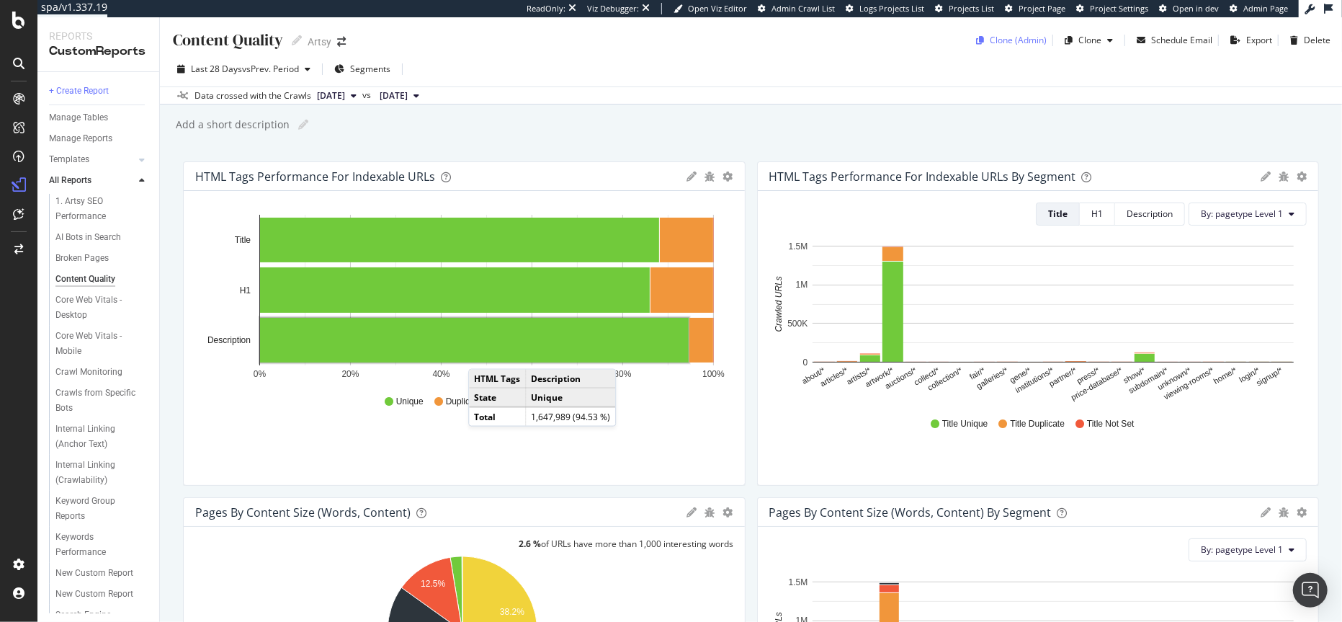
click at [999, 40] on div "Clone (Admin)" at bounding box center [1018, 40] width 57 height 12
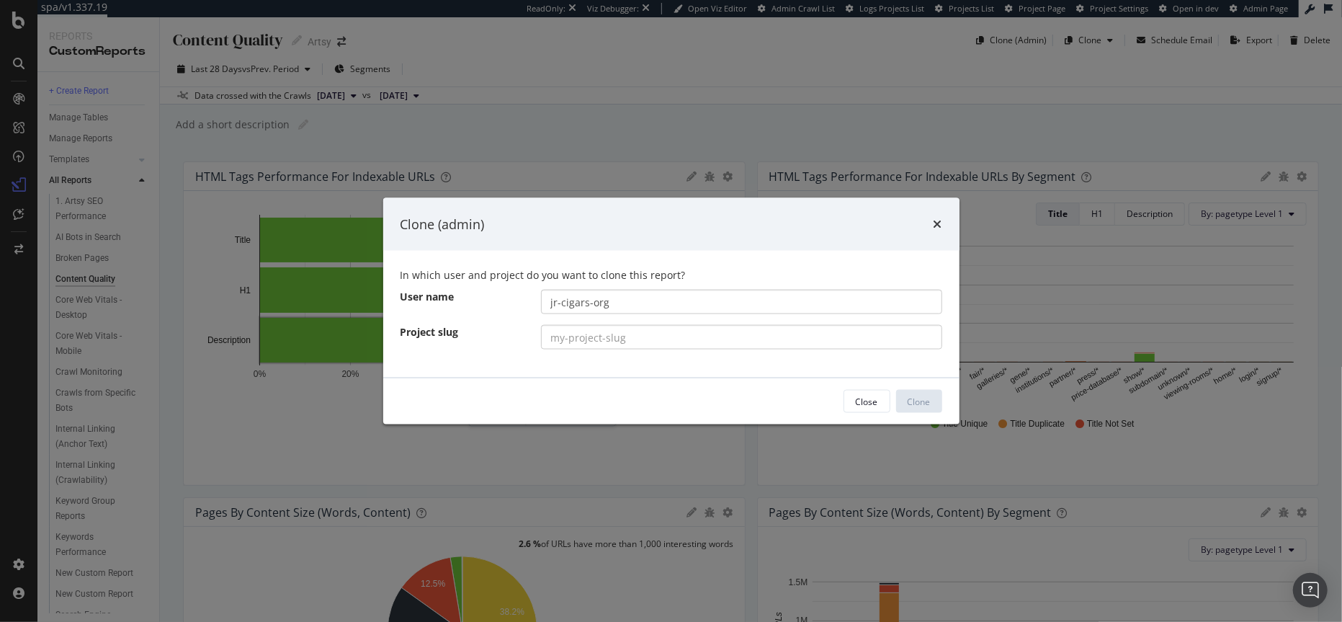
type input "jr-cigars-org"
paste input "[DOMAIN_NAME]"
type input "[DOMAIN_NAME]"
click at [921, 403] on div "Clone" at bounding box center [918, 401] width 23 height 12
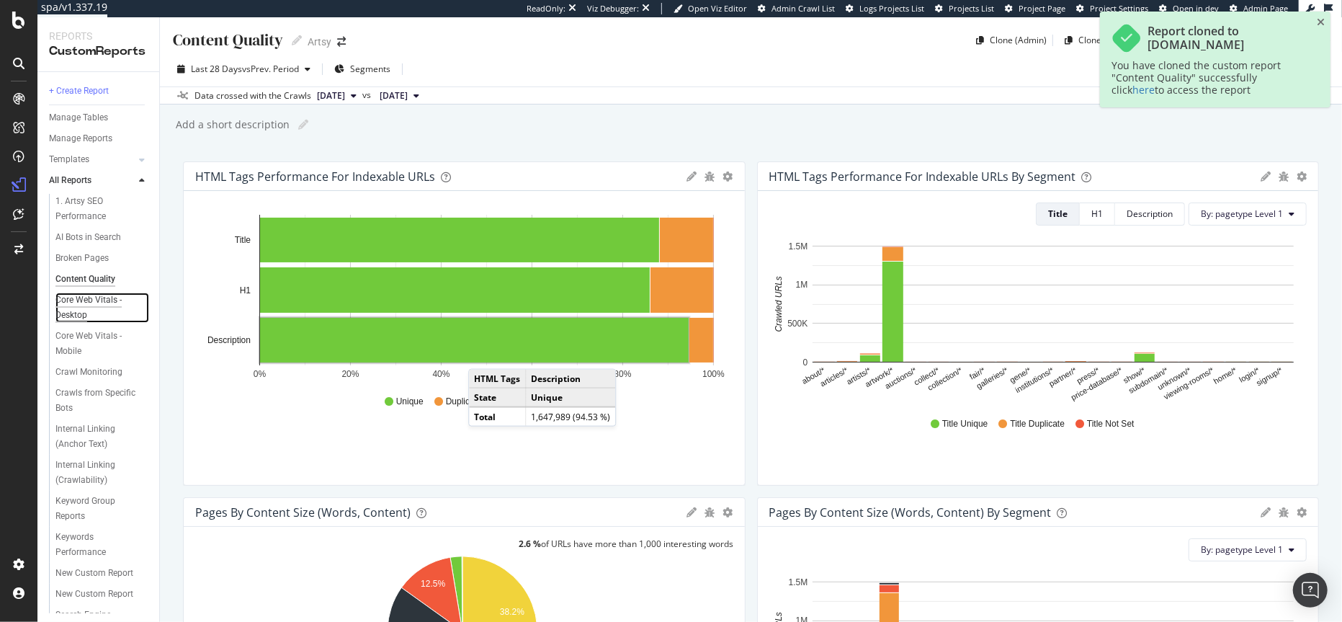
click at [86, 308] on div "Core Web Vitals - Desktop" at bounding box center [96, 307] width 82 height 30
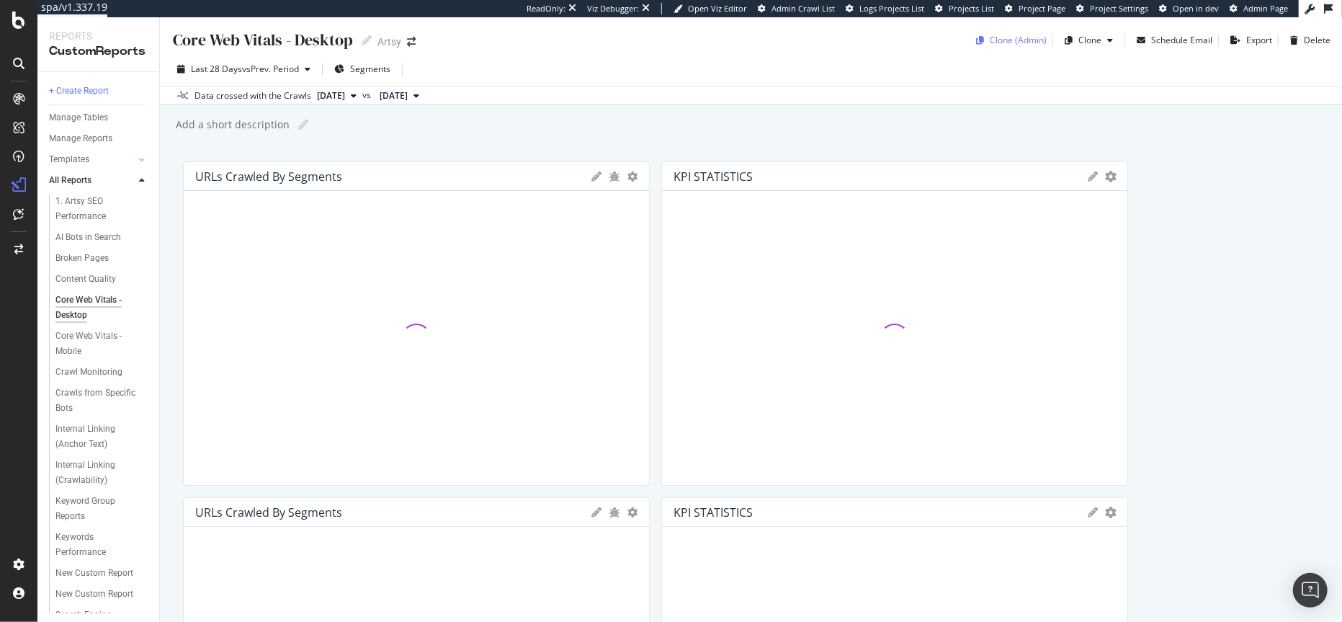
click at [1008, 39] on div "Clone (Admin)" at bounding box center [1018, 40] width 57 height 12
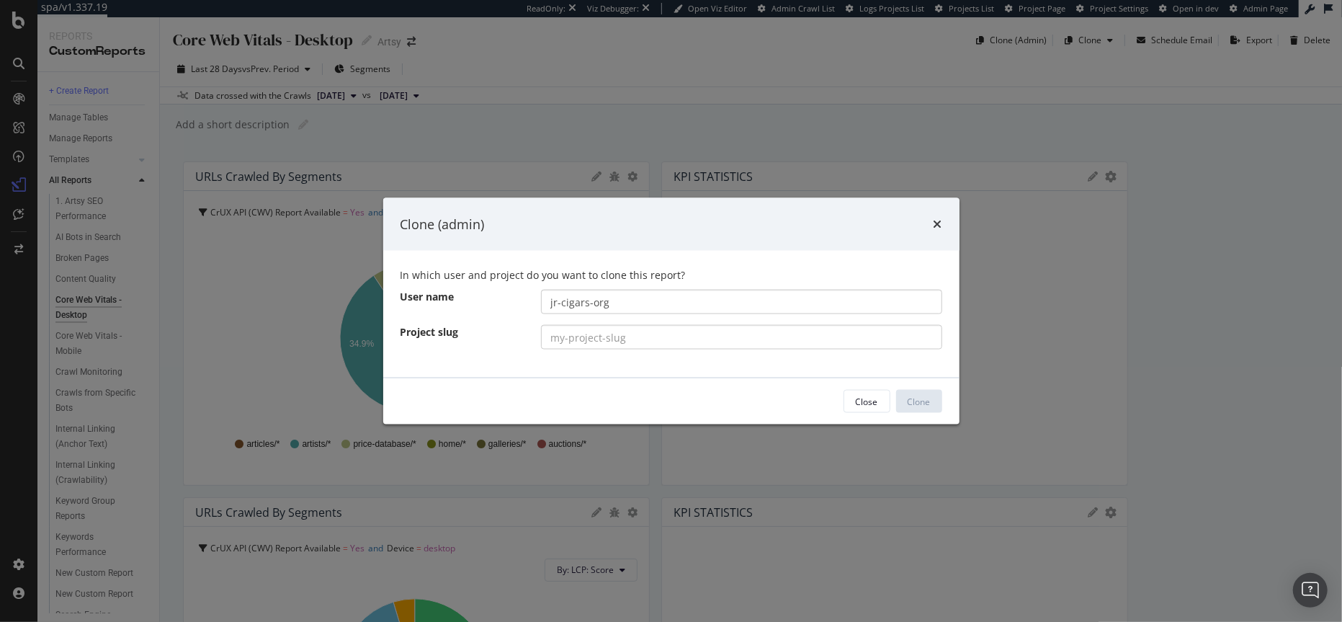
type input "jr-cigars-org"
paste input "[DOMAIN_NAME]"
type input "[DOMAIN_NAME]"
click at [925, 403] on div "Clone" at bounding box center [918, 401] width 23 height 12
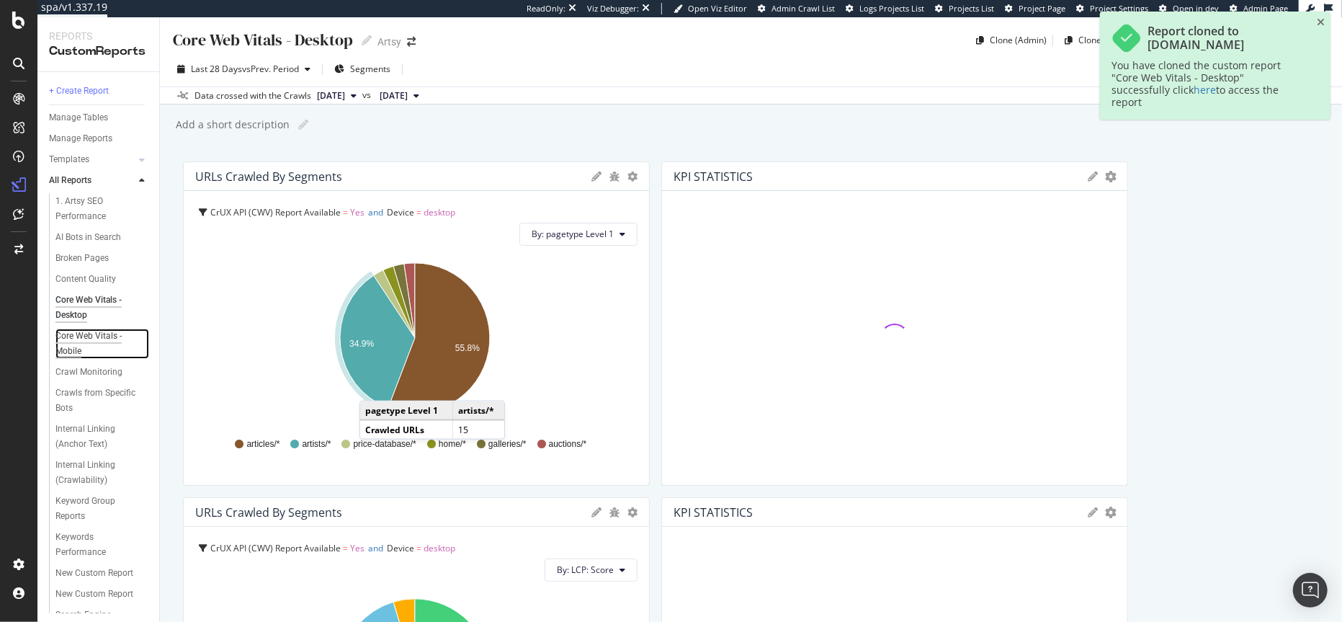
click at [90, 341] on div "Core Web Vitals - Mobile" at bounding box center [95, 343] width 81 height 30
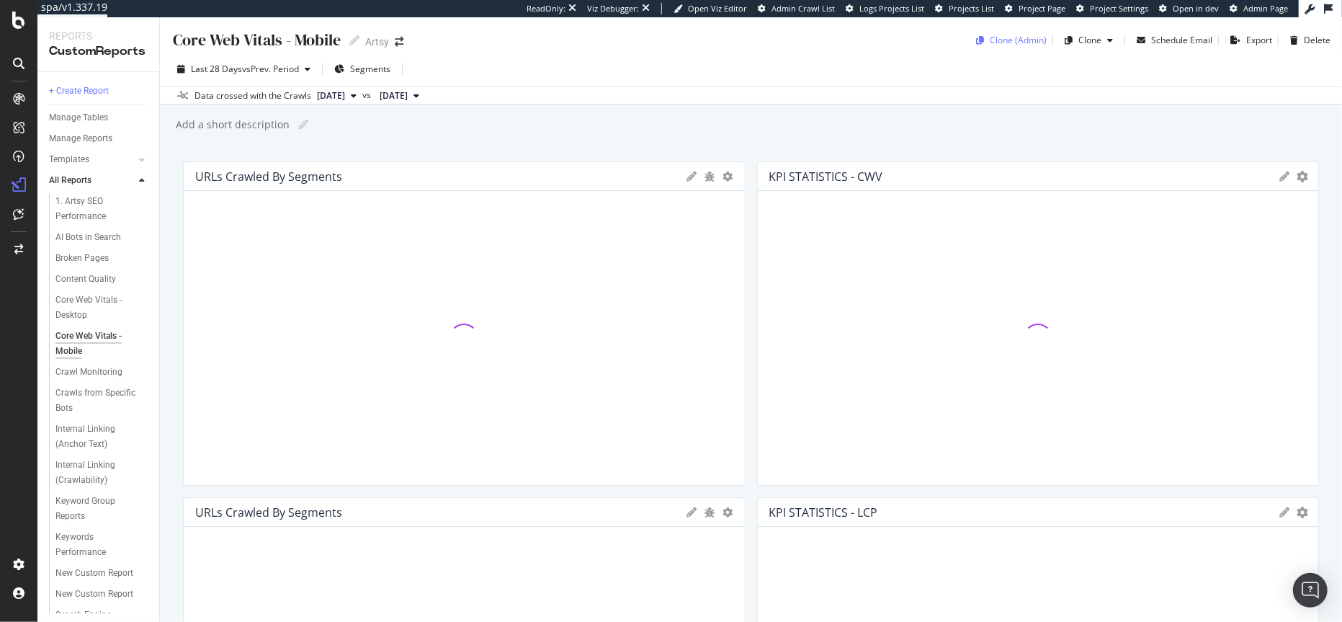
click at [1015, 37] on div "Clone (Admin)" at bounding box center [1018, 40] width 57 height 12
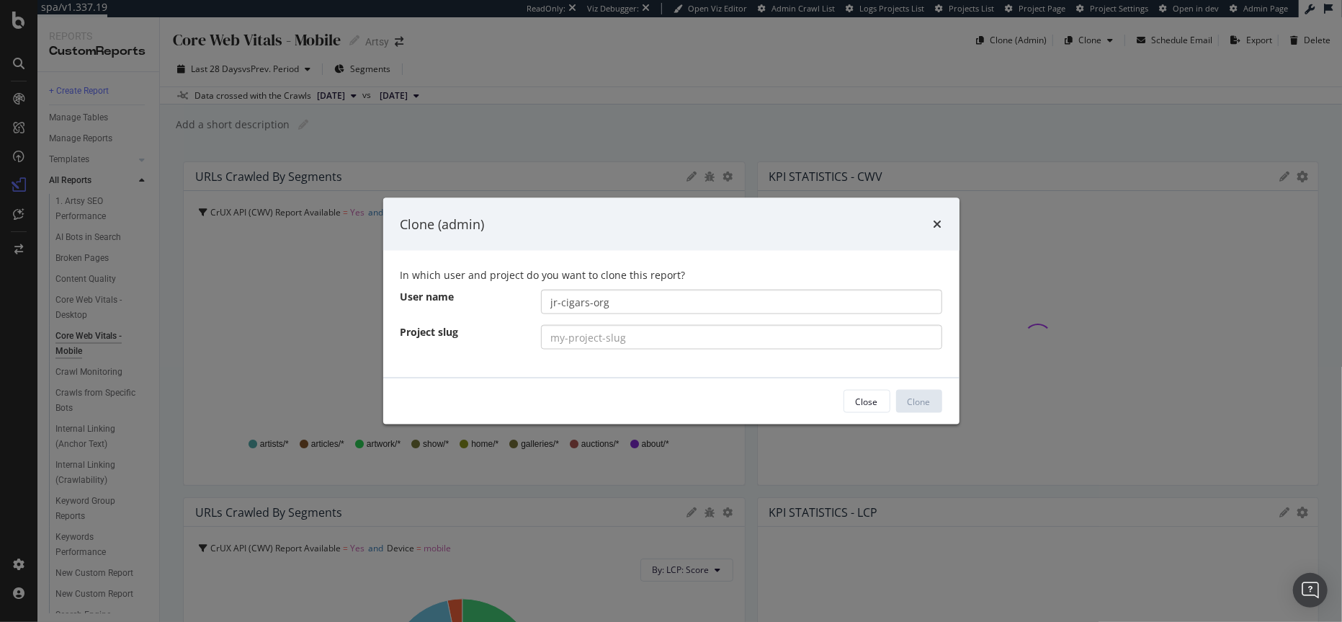
type input "jr-cigars-org"
paste input "[DOMAIN_NAME]"
type input "[DOMAIN_NAME]"
click at [913, 403] on div "Clone" at bounding box center [918, 401] width 23 height 12
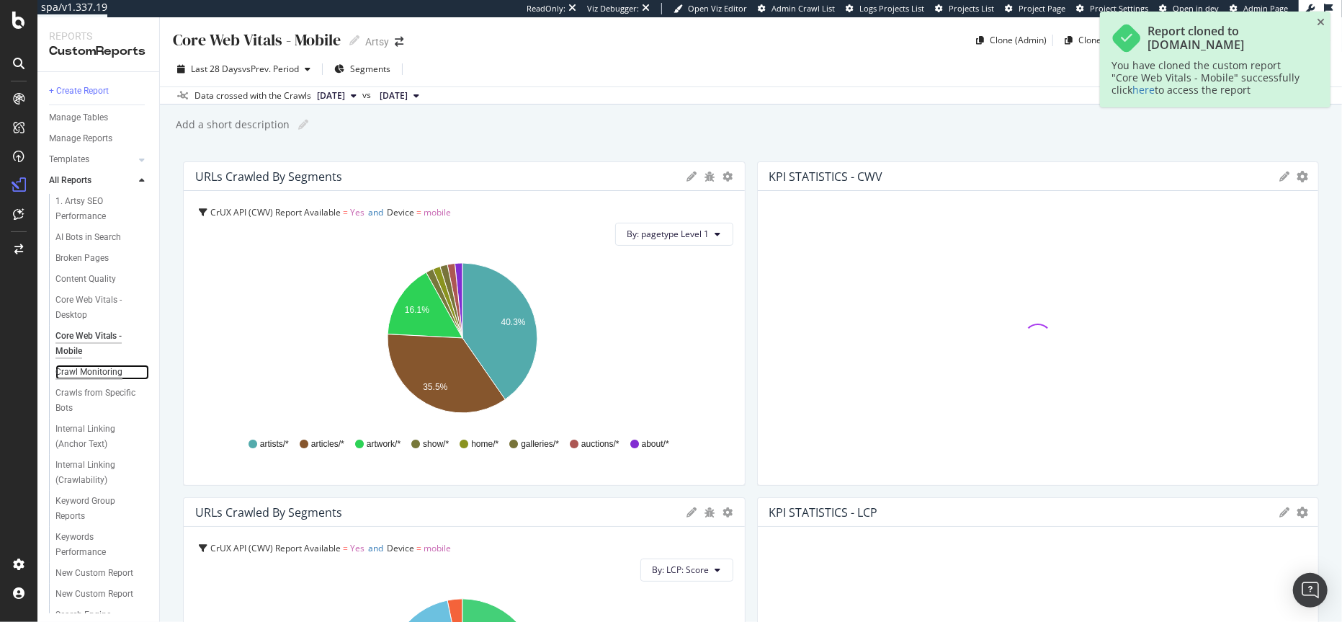
click at [88, 368] on div "Crawl Monitoring" at bounding box center [88, 371] width 67 height 15
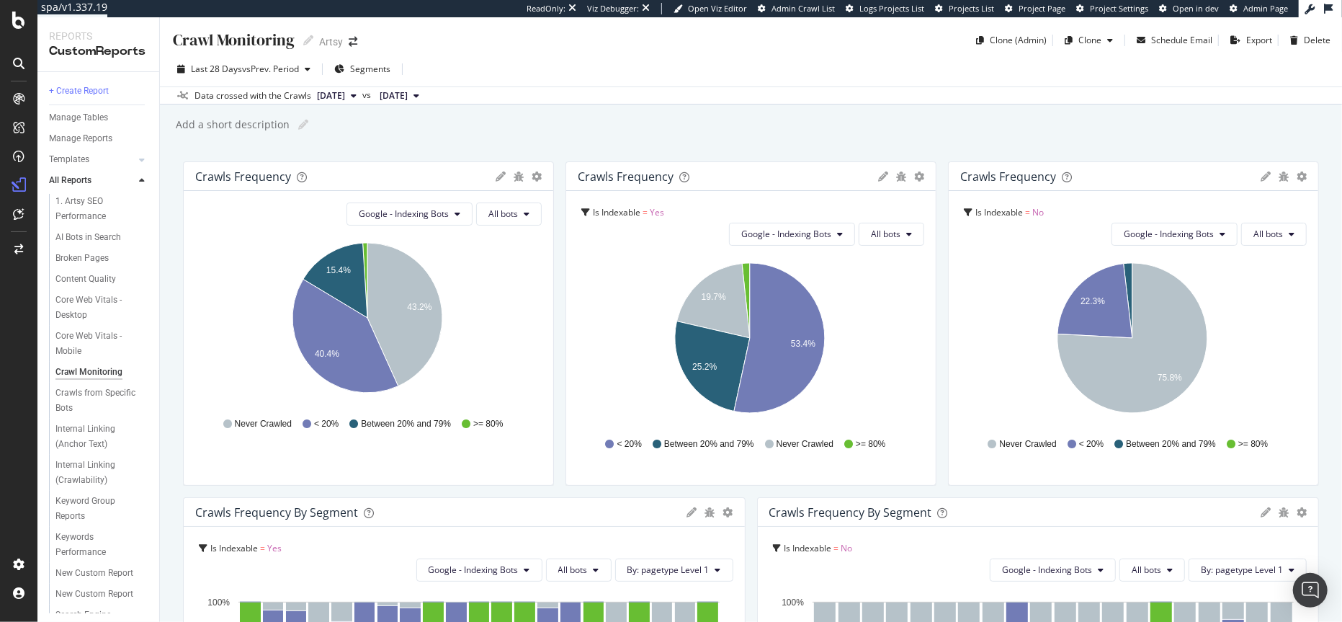
drag, startPoint x: 1077, startPoint y: 39, endPoint x: 1074, endPoint y: 52, distance: 13.5
click at [1074, 51] on div "Crawl Monitoring Crawl Monitoring Artsy Clone (Admin) Clone Schedule Email Expo…" at bounding box center [751, 319] width 1182 height 604
click at [1031, 36] on div "Clone (Admin)" at bounding box center [1018, 40] width 57 height 12
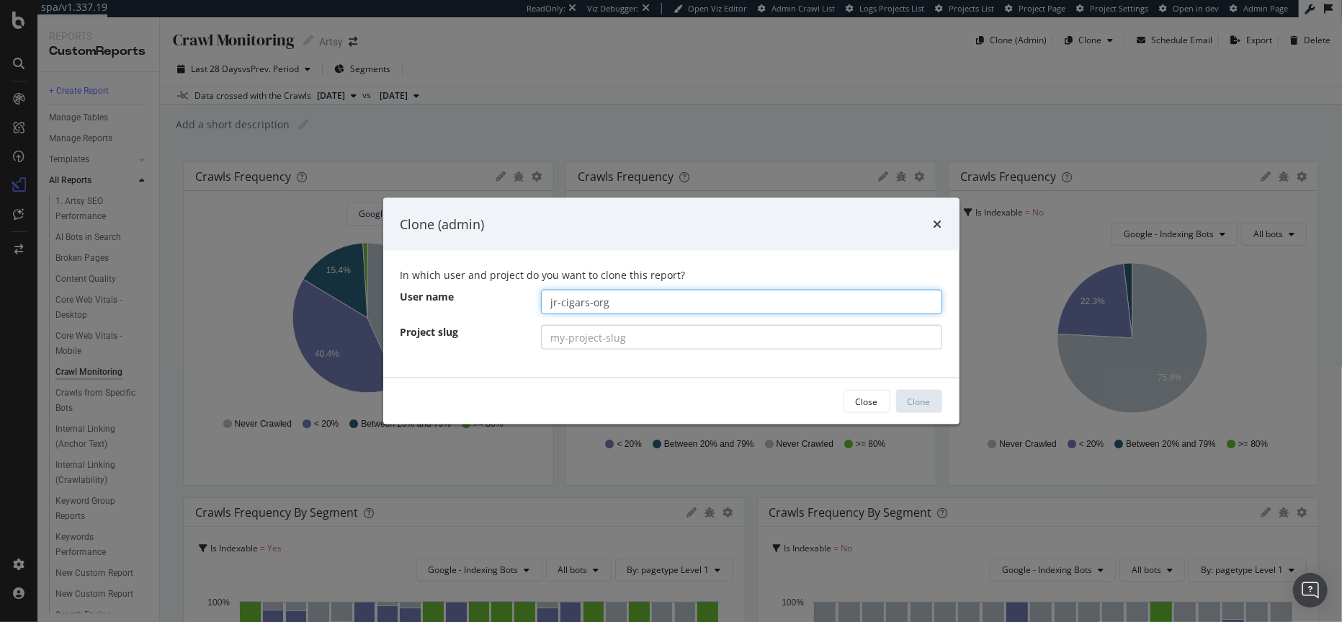
type input "jr-cigars-org"
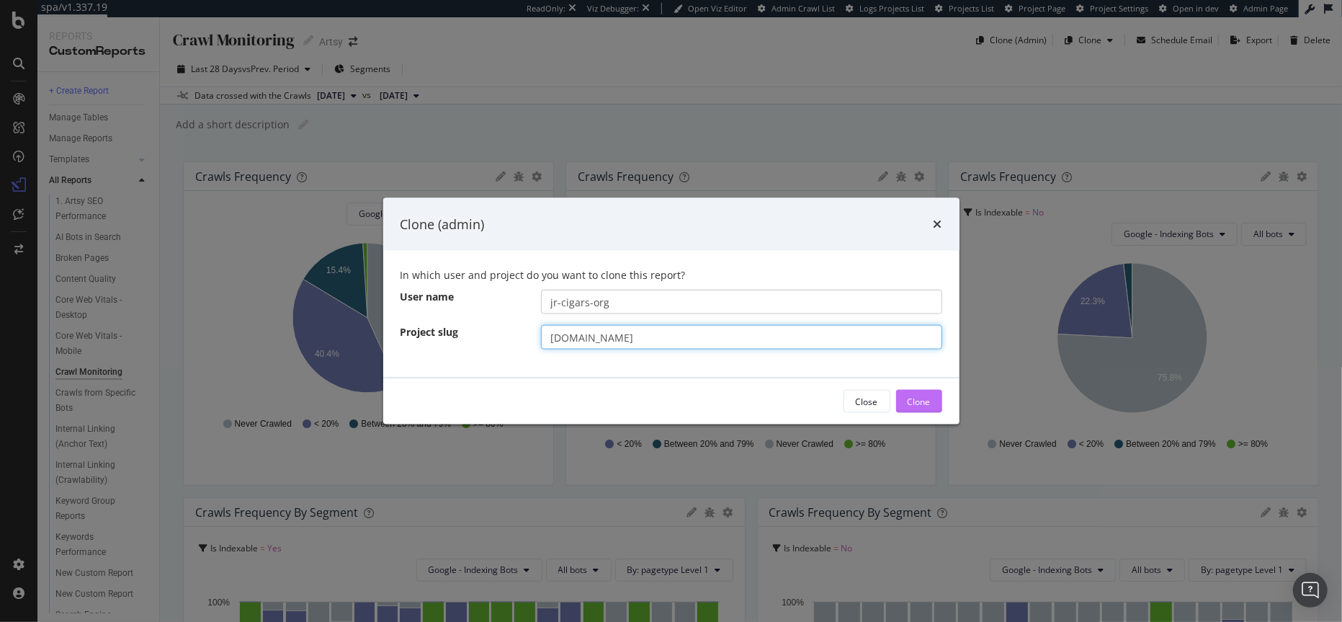
type input "[DOMAIN_NAME]"
click at [920, 407] on div "Clone" at bounding box center [918, 401] width 23 height 22
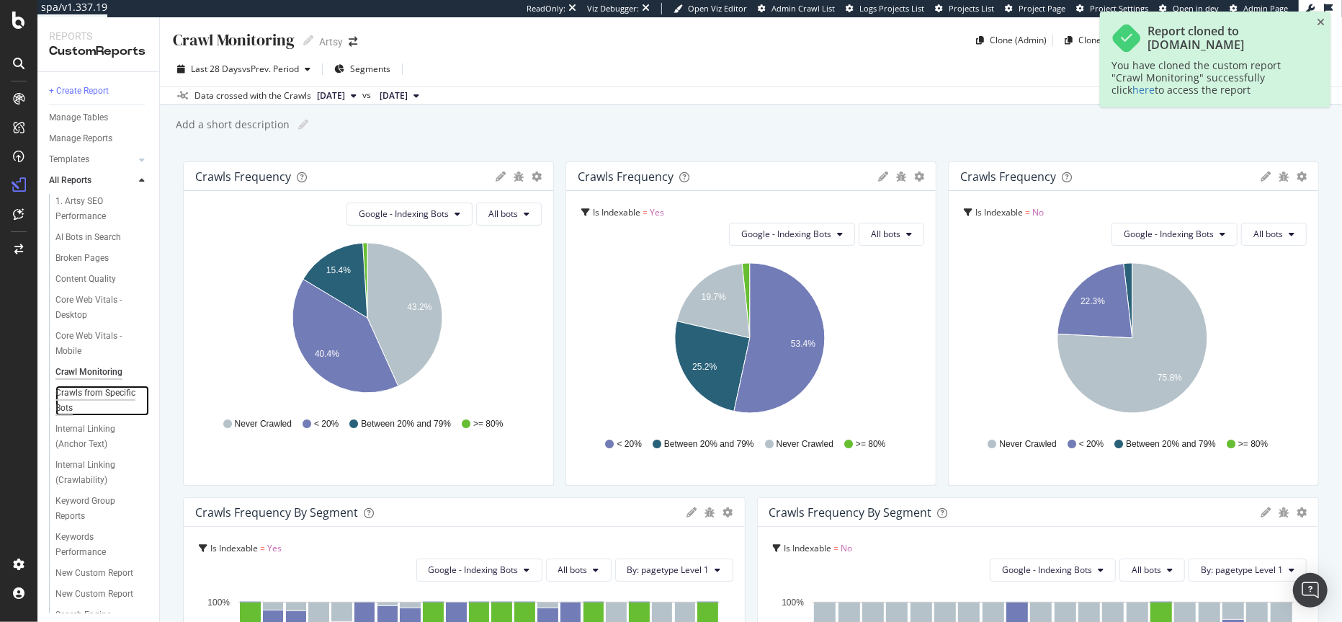
click at [81, 394] on div "Crawls from Specific Bots" at bounding box center [96, 400] width 82 height 30
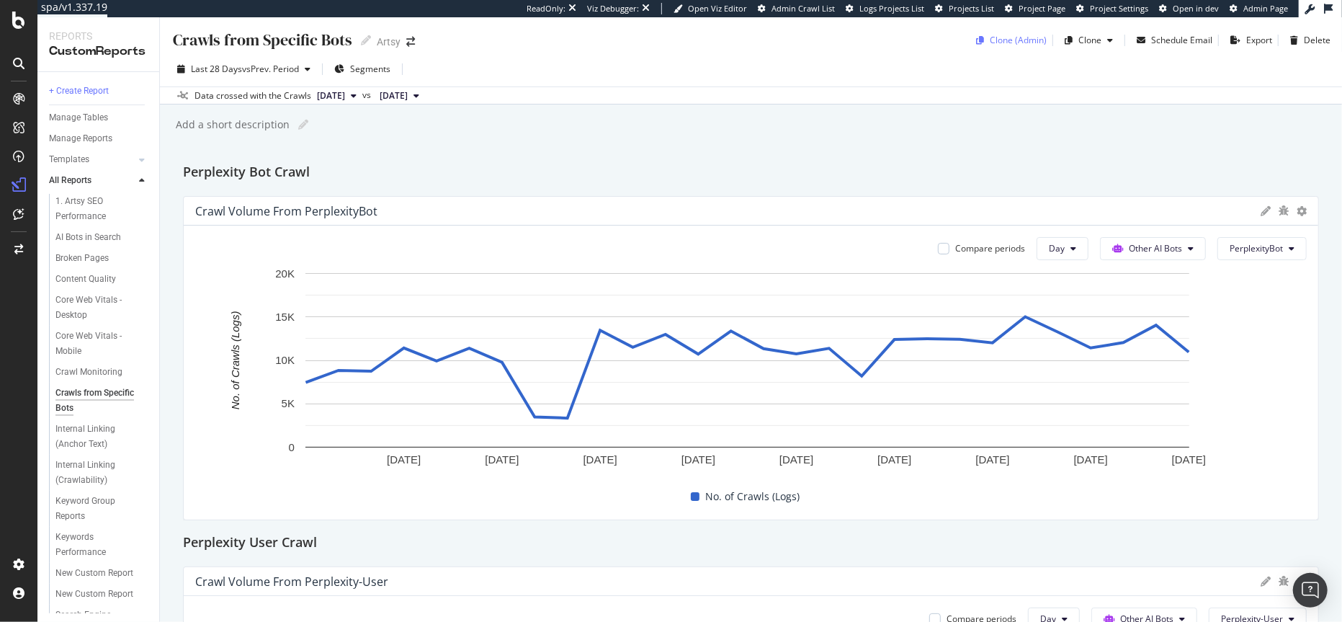
click at [1015, 42] on div "Clone (Admin)" at bounding box center [1018, 40] width 57 height 12
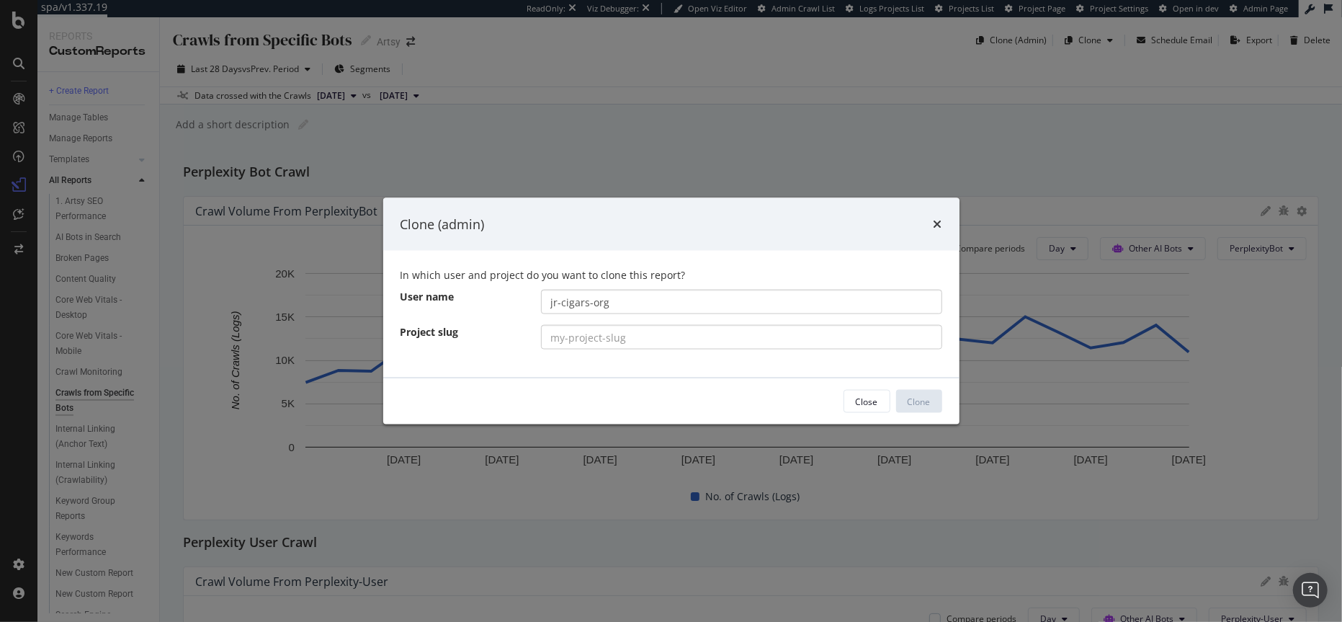
type input "jr-cigars-org"
paste input "[DOMAIN_NAME]"
type input "[DOMAIN_NAME]"
click at [915, 400] on div "Clone" at bounding box center [918, 401] width 23 height 12
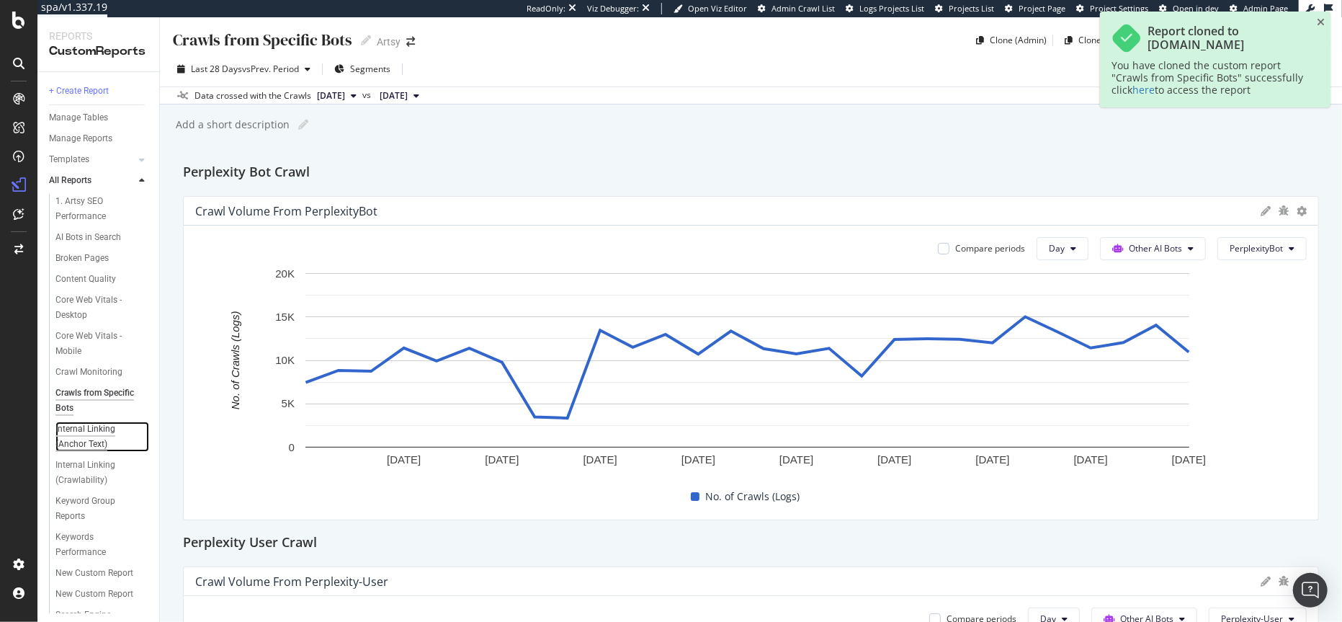
click at [90, 435] on div "Internal Linking (Anchor Text)" at bounding box center [96, 436] width 83 height 30
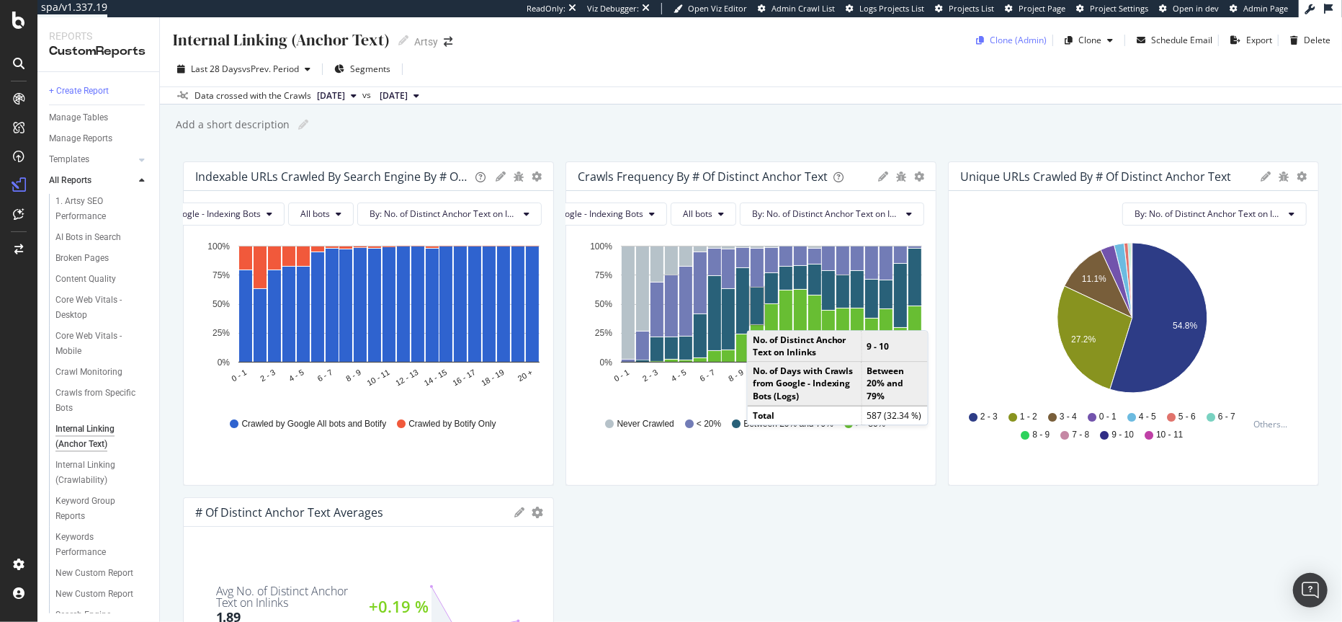
click at [1028, 41] on div "Clone (Admin)" at bounding box center [1018, 40] width 57 height 12
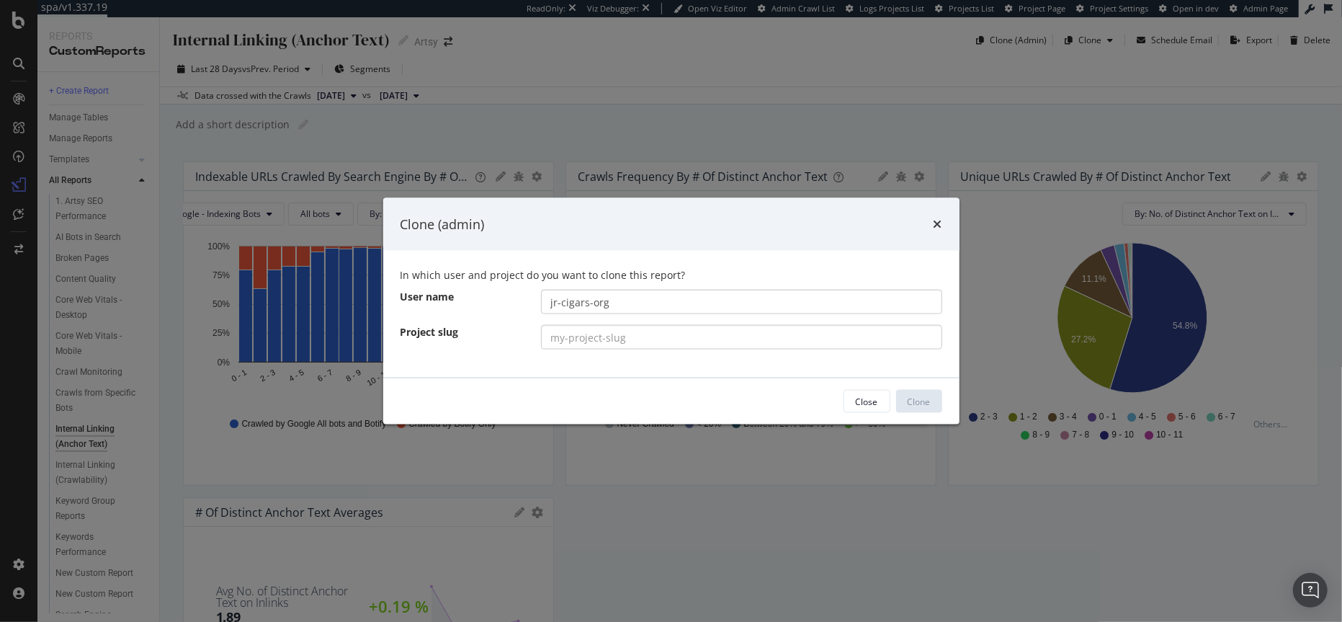
type input "jr-cigars-org"
paste input "[DOMAIN_NAME]"
type input "[DOMAIN_NAME]"
click at [917, 402] on div "Clone" at bounding box center [918, 401] width 23 height 12
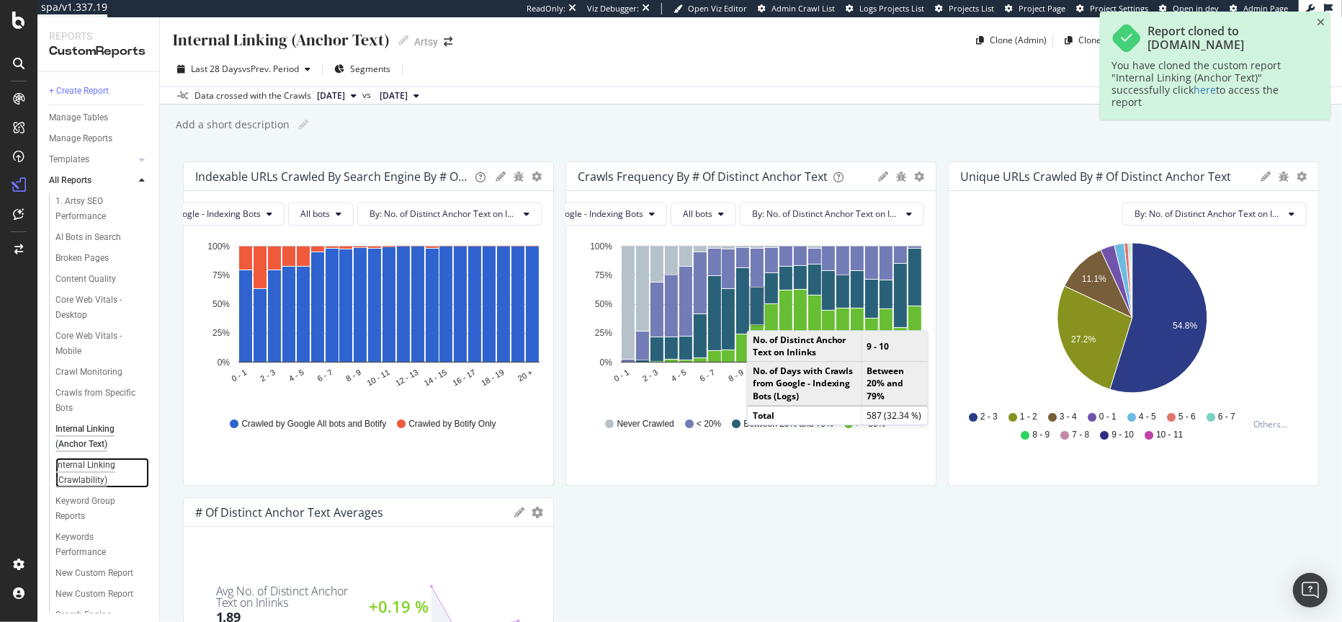
click at [85, 465] on div "Internal Linking (Crawlability)" at bounding box center [96, 472] width 83 height 30
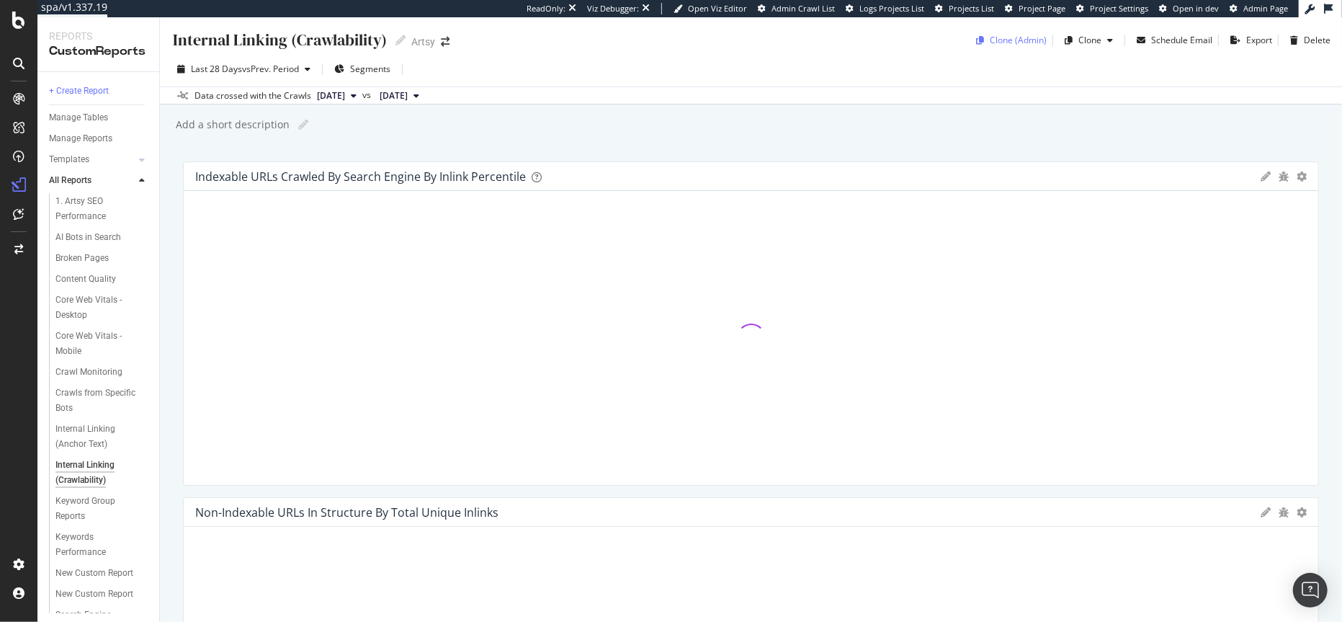
click at [990, 38] on div "Clone (Admin)" at bounding box center [1018, 40] width 57 height 12
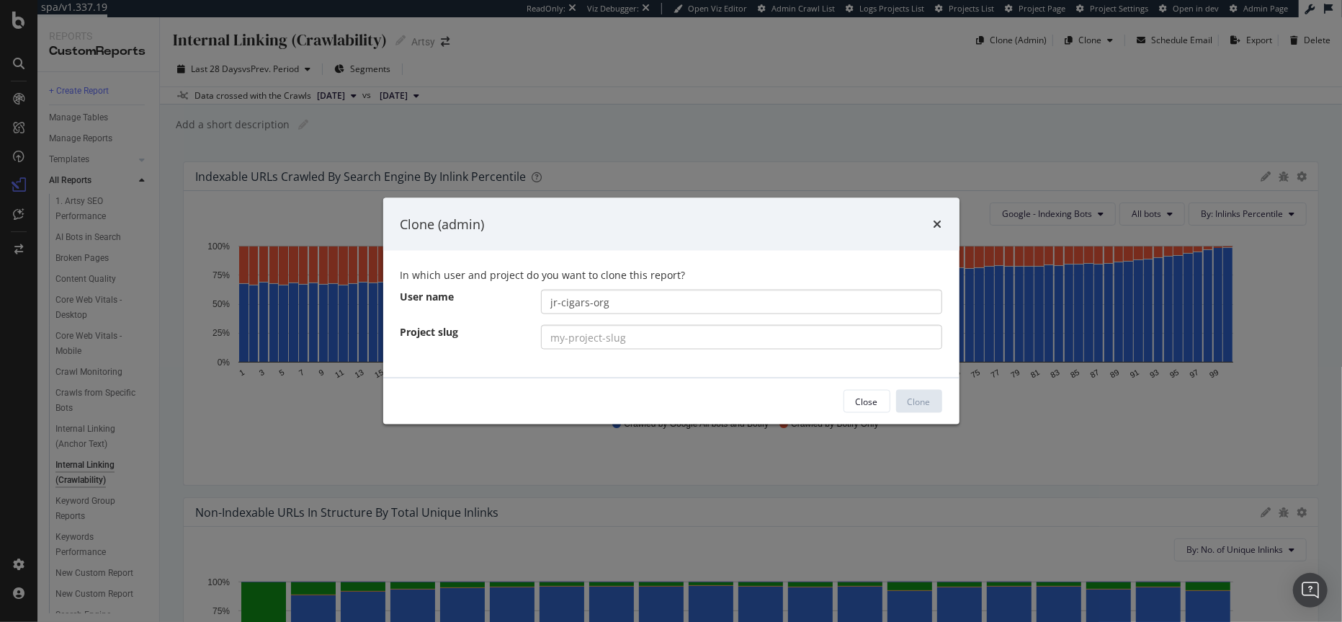
type input "jr-cigars-org"
type input "j"
paste input "[DOMAIN_NAME]"
type input "[DOMAIN_NAME]"
click at [920, 400] on div "Clone" at bounding box center [918, 401] width 23 height 12
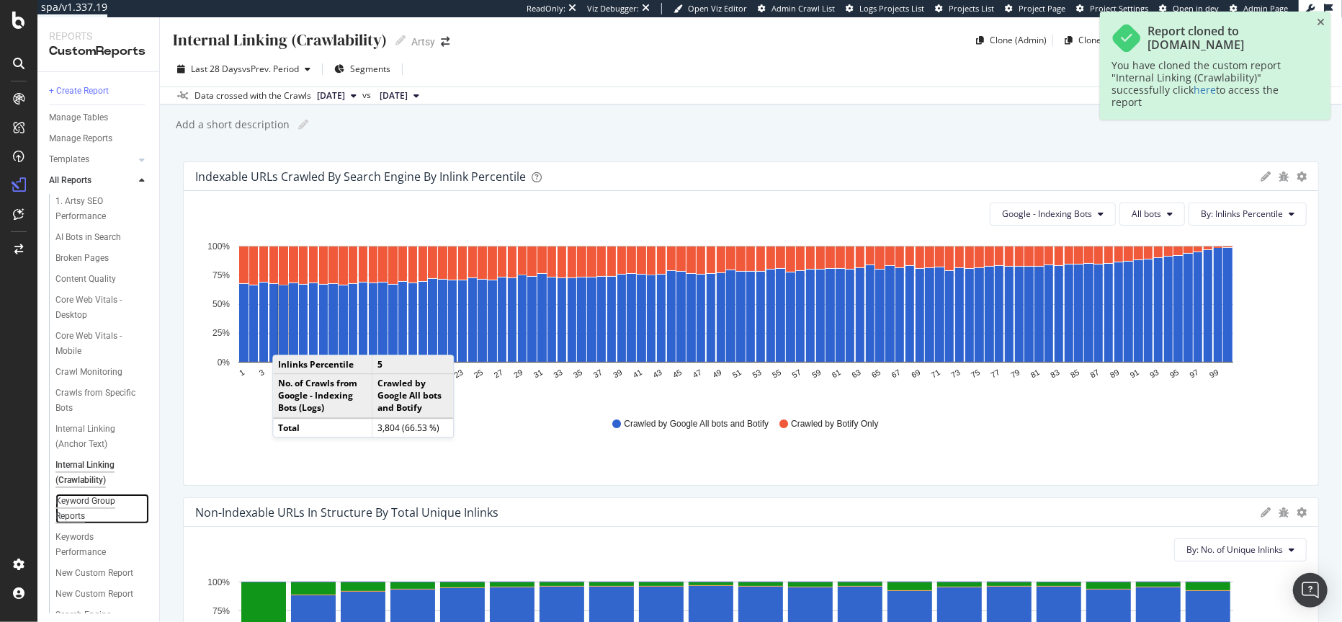
click at [84, 507] on div "Keyword Group Reports" at bounding box center [95, 508] width 81 height 30
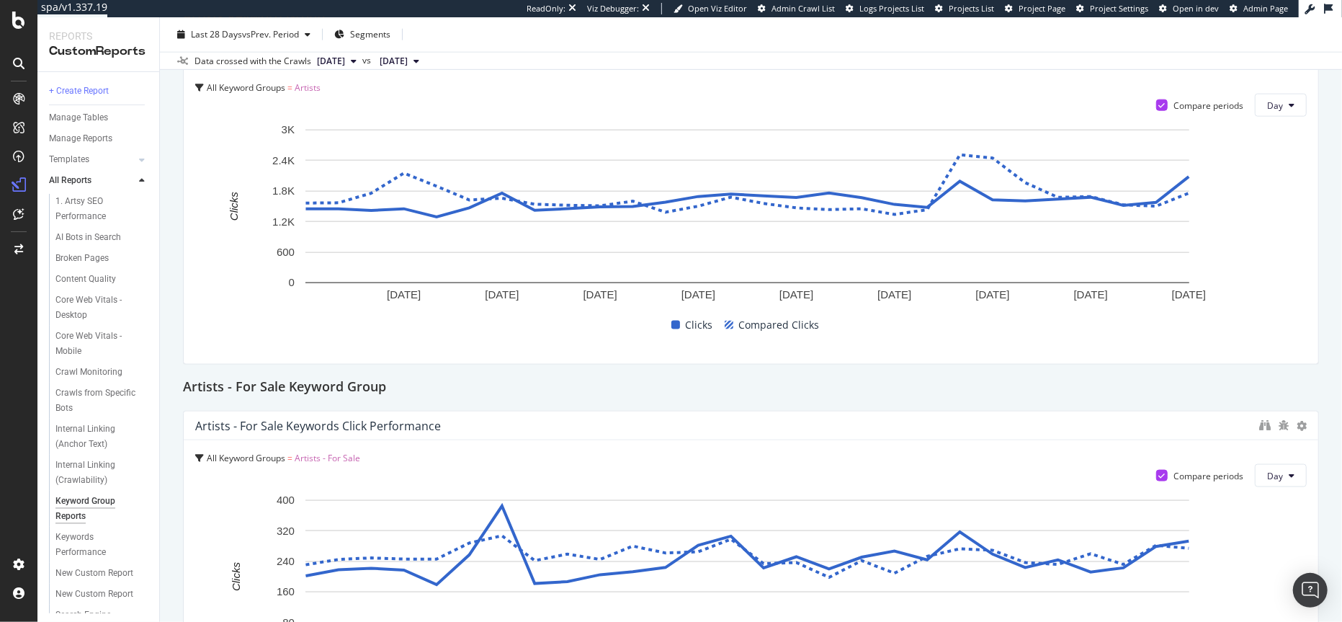
scroll to position [1319, 0]
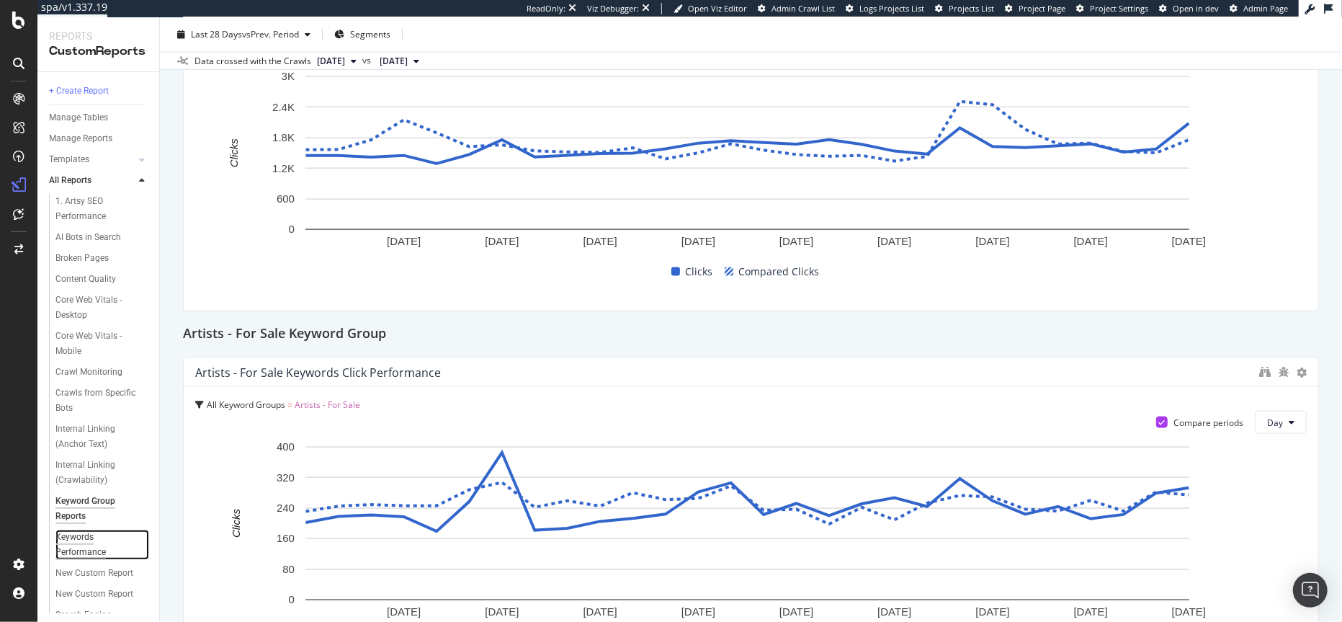
click at [80, 542] on div "Keywords Performance" at bounding box center [95, 544] width 81 height 30
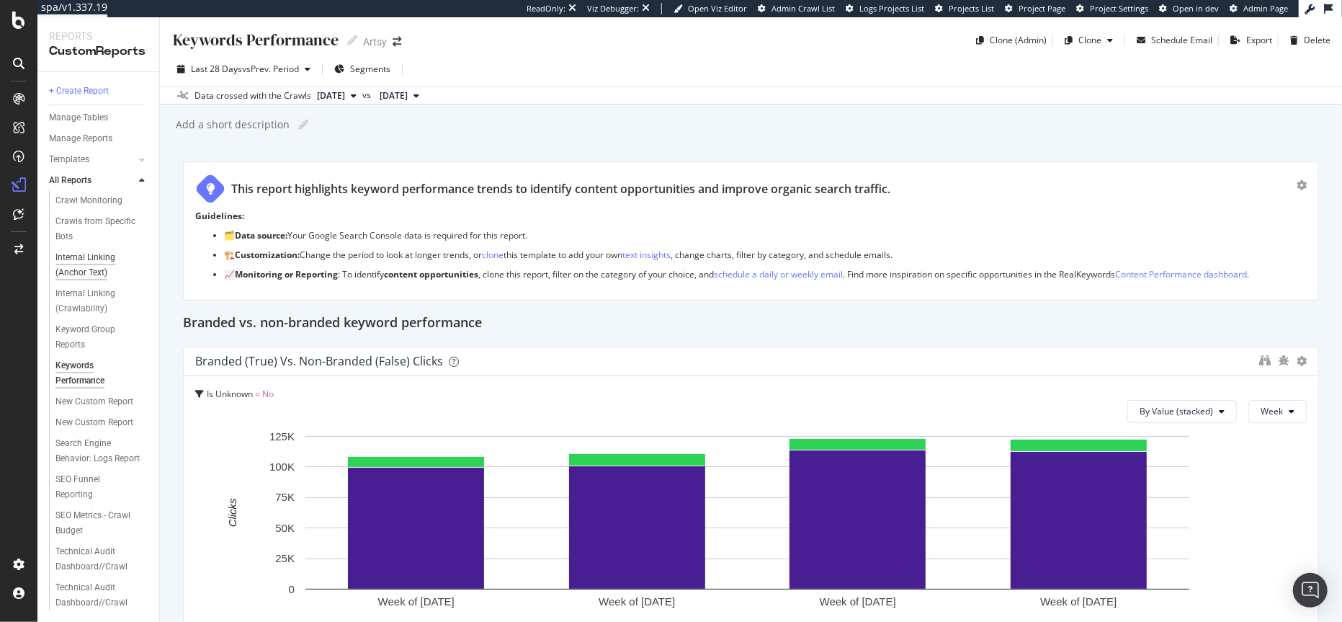
scroll to position [217, 0]
click at [73, 436] on div "Search Engine Behavior: Logs Report" at bounding box center [97, 451] width 85 height 30
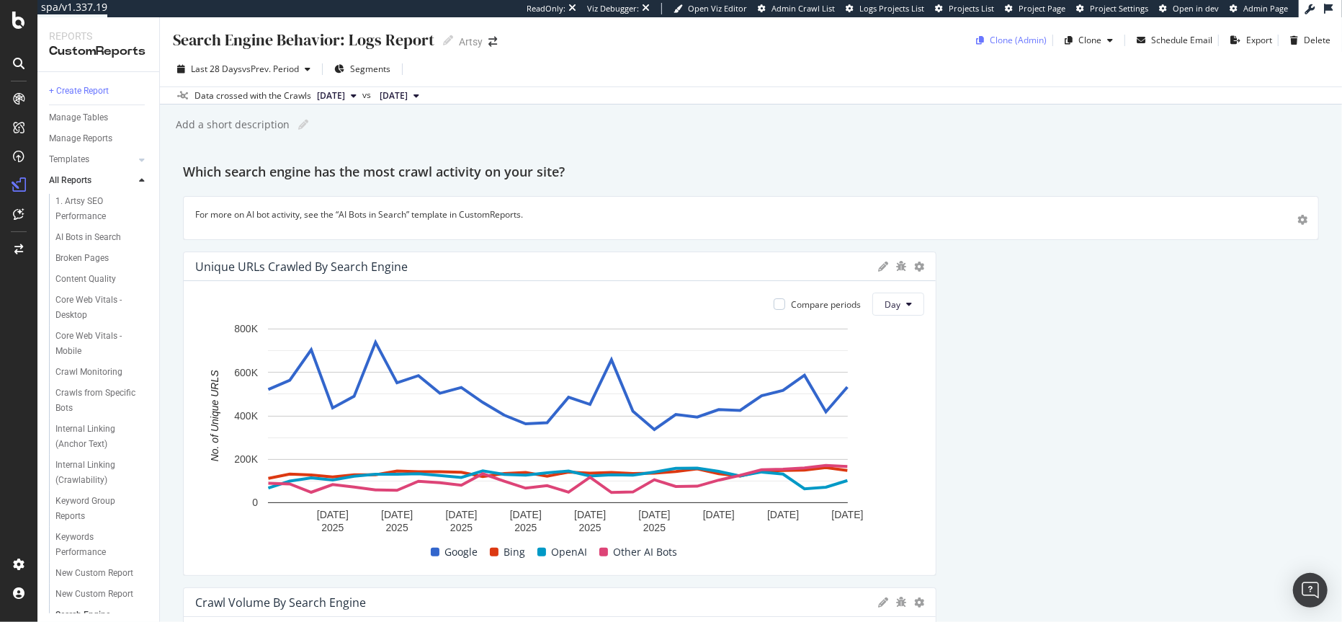
click at [1027, 39] on div "Clone (Admin)" at bounding box center [1018, 40] width 57 height 12
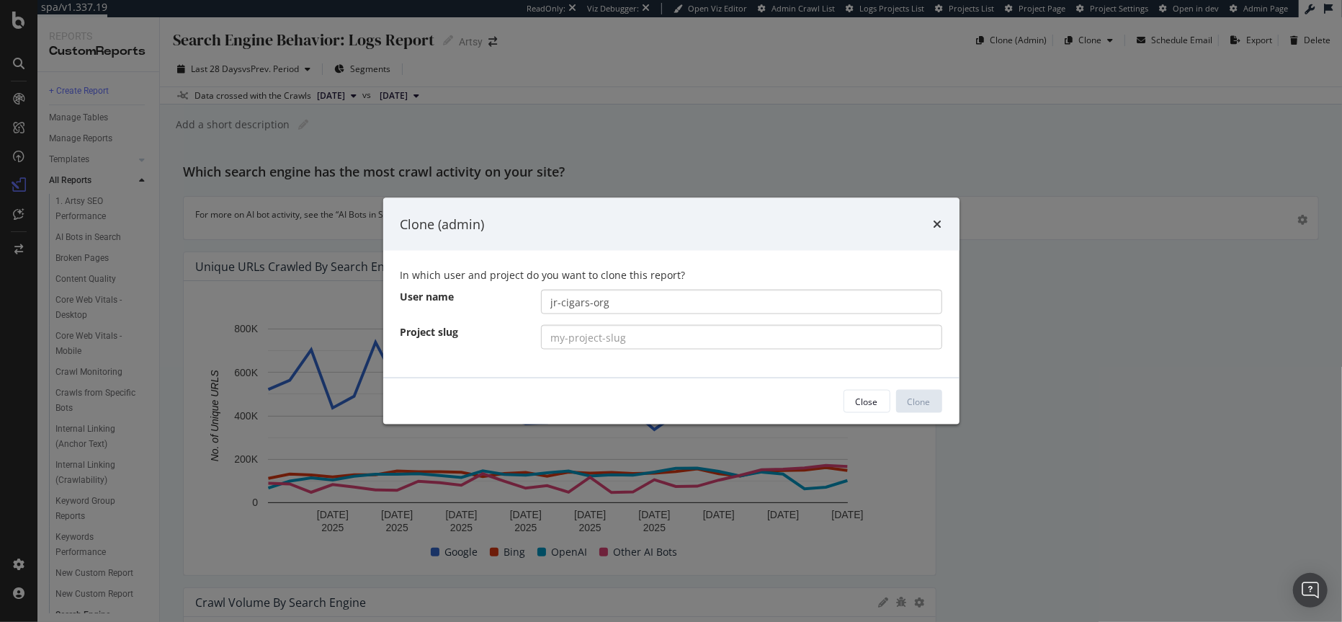
type input "jr-cigars-org"
paste input "[DOMAIN_NAME]"
type input "[DOMAIN_NAME]"
click at [905, 402] on button "Clone" at bounding box center [919, 401] width 46 height 23
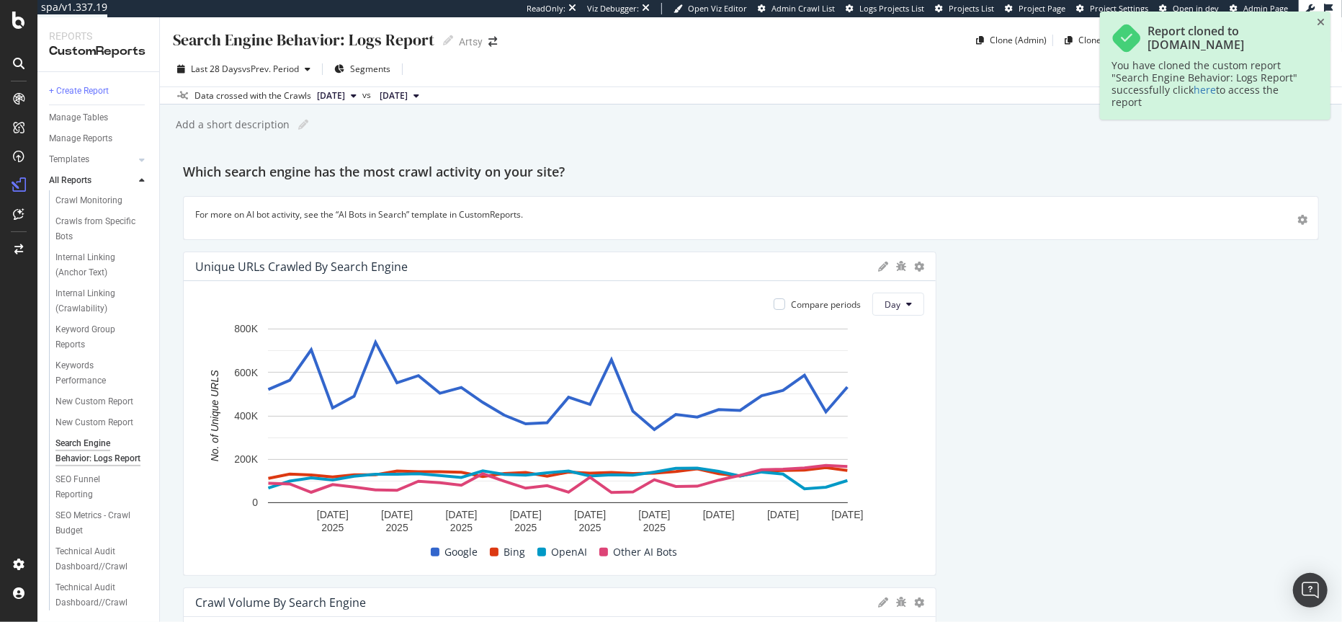
scroll to position [217, 0]
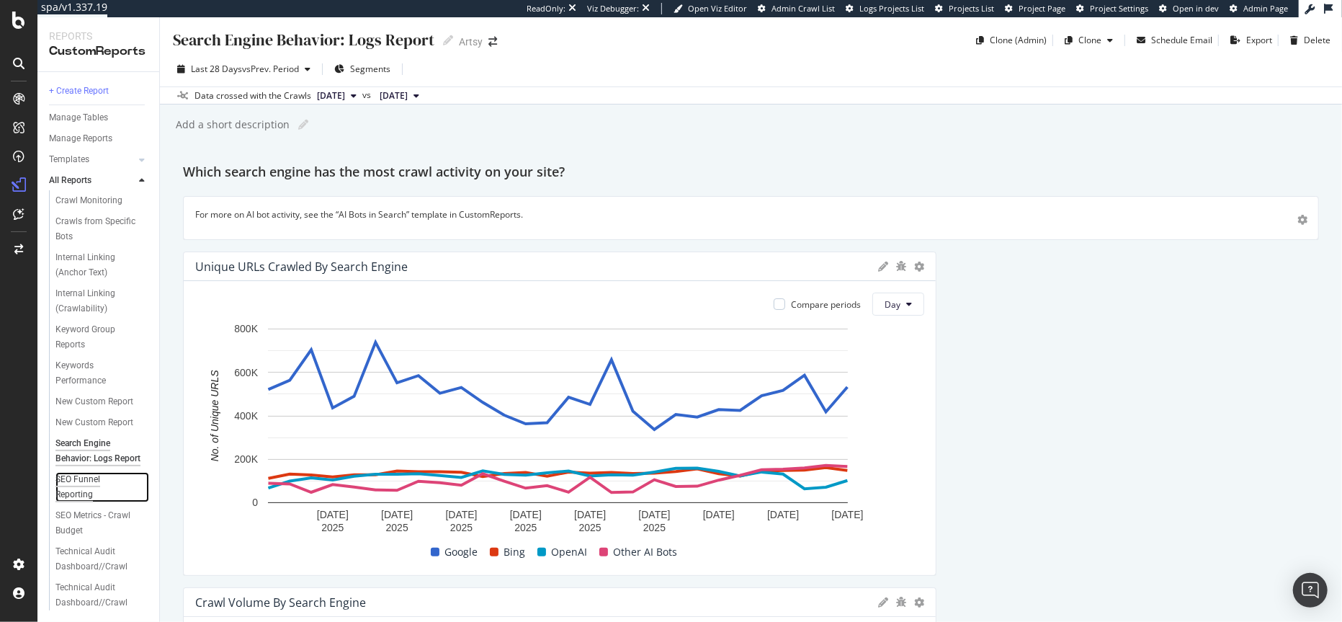
click at [76, 484] on div "SEO Funnel Reporting" at bounding box center [95, 487] width 80 height 30
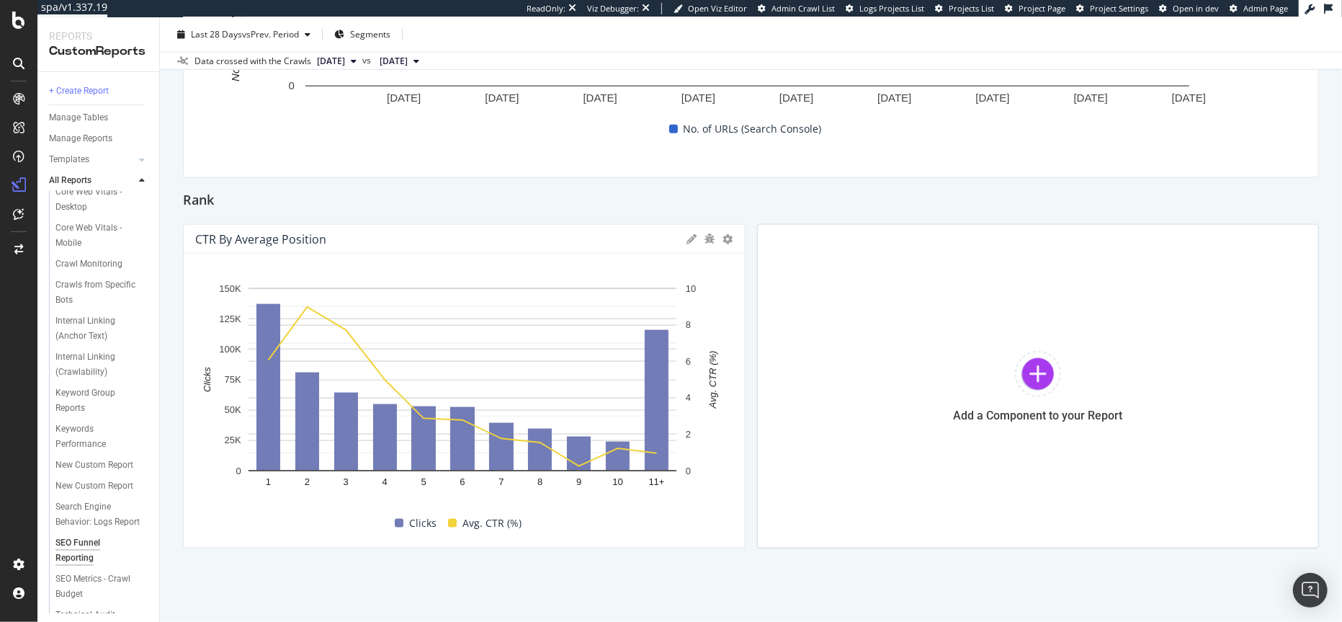
scroll to position [217, 0]
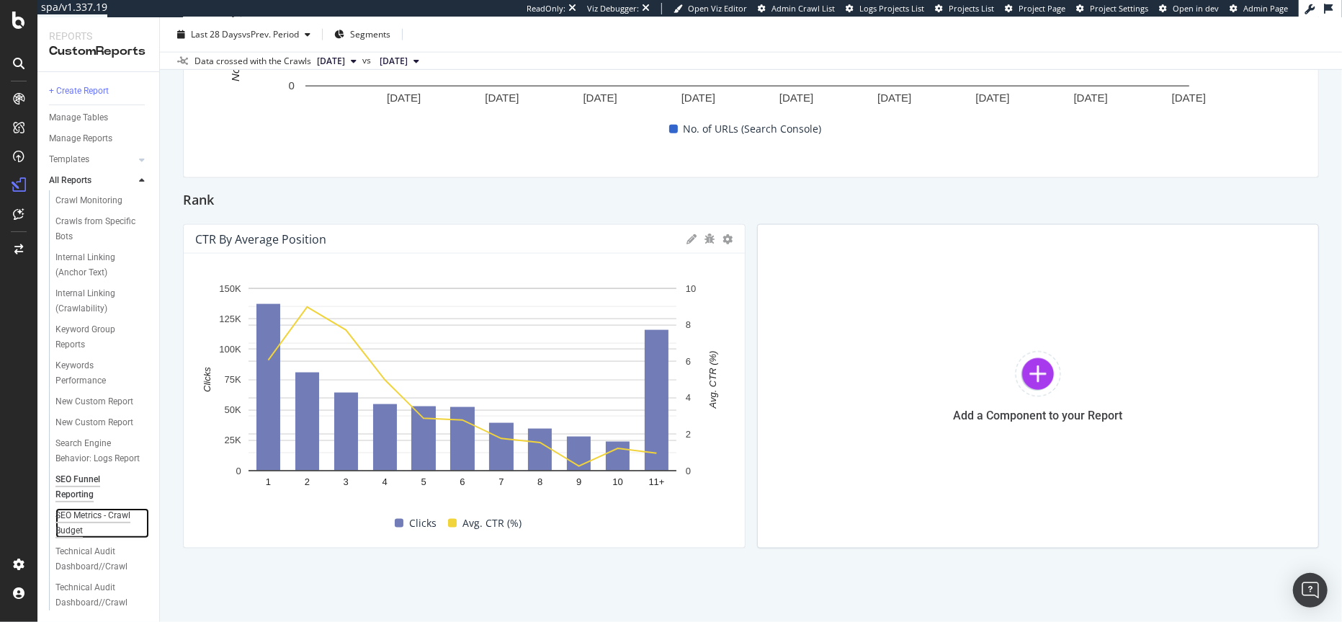
click at [91, 513] on div "SEO Metrics - Crawl Budget" at bounding box center [96, 523] width 82 height 30
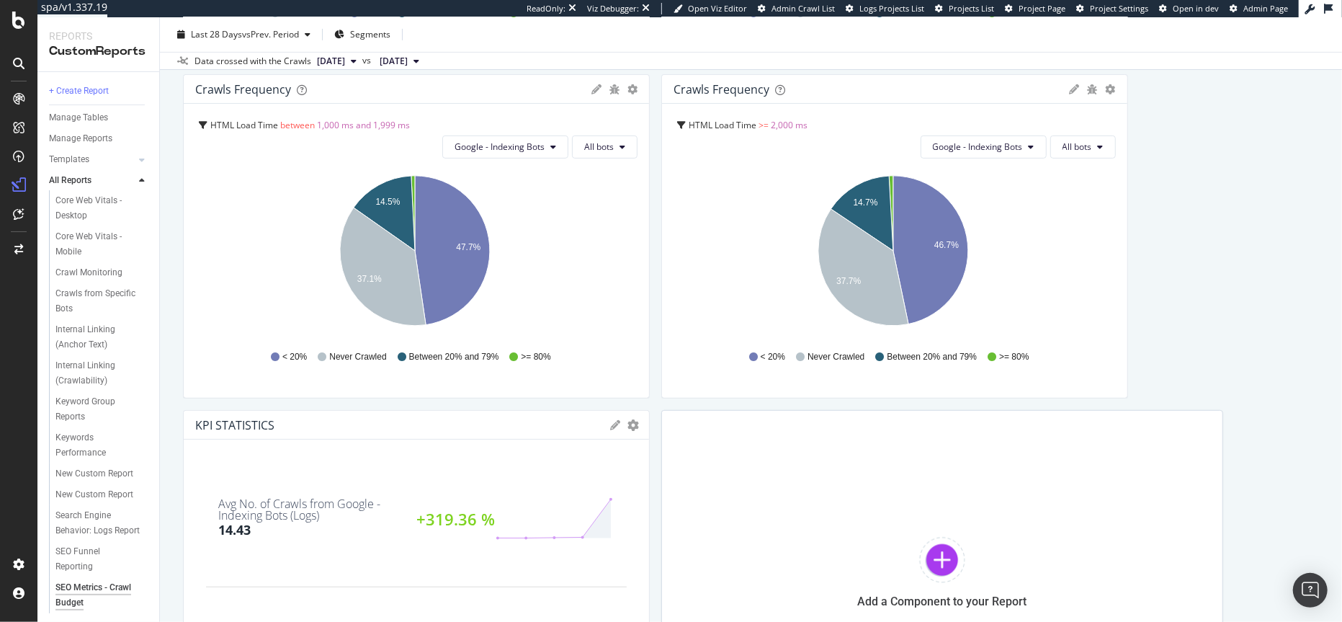
scroll to position [217, 0]
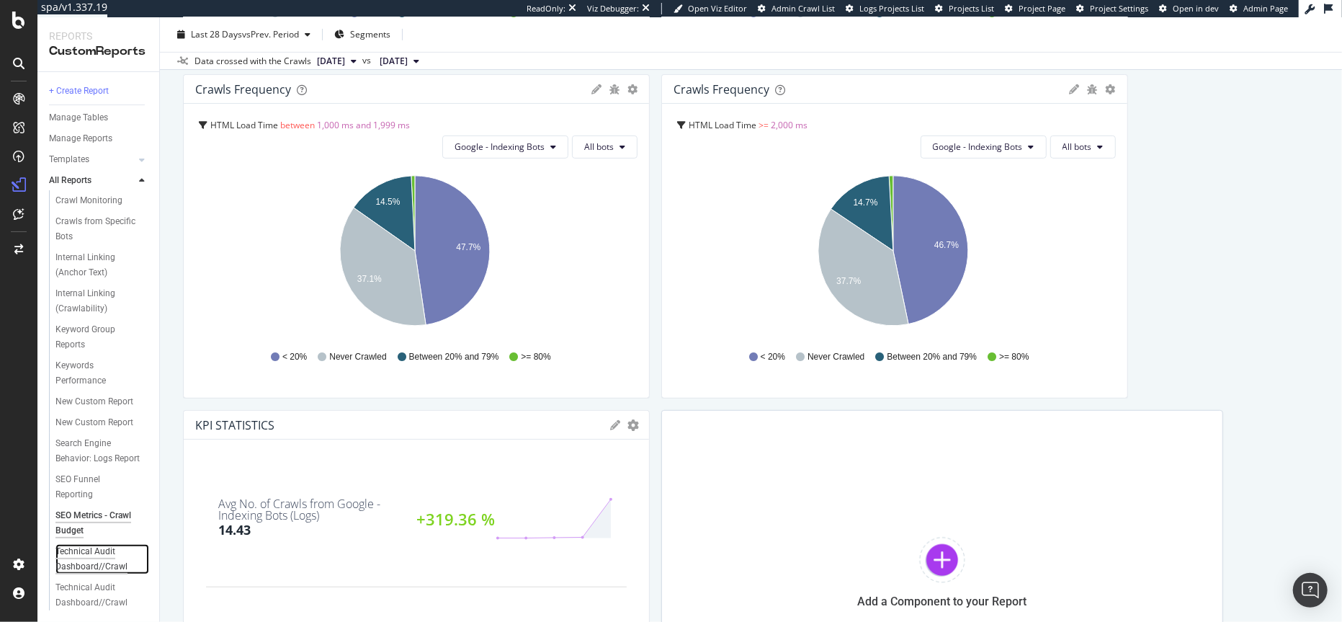
click at [85, 559] on div "Technical Audit Dashboard//Crawl" at bounding box center [97, 559] width 84 height 30
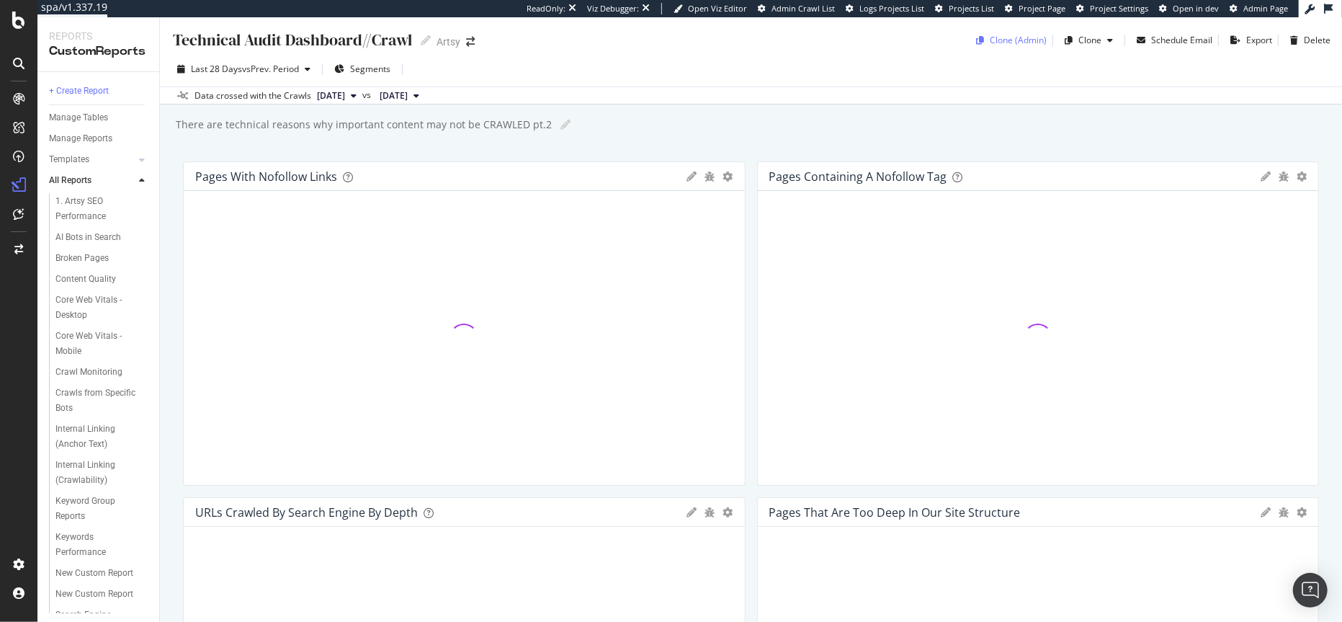
click at [1007, 37] on div "Clone (Admin)" at bounding box center [1018, 40] width 57 height 12
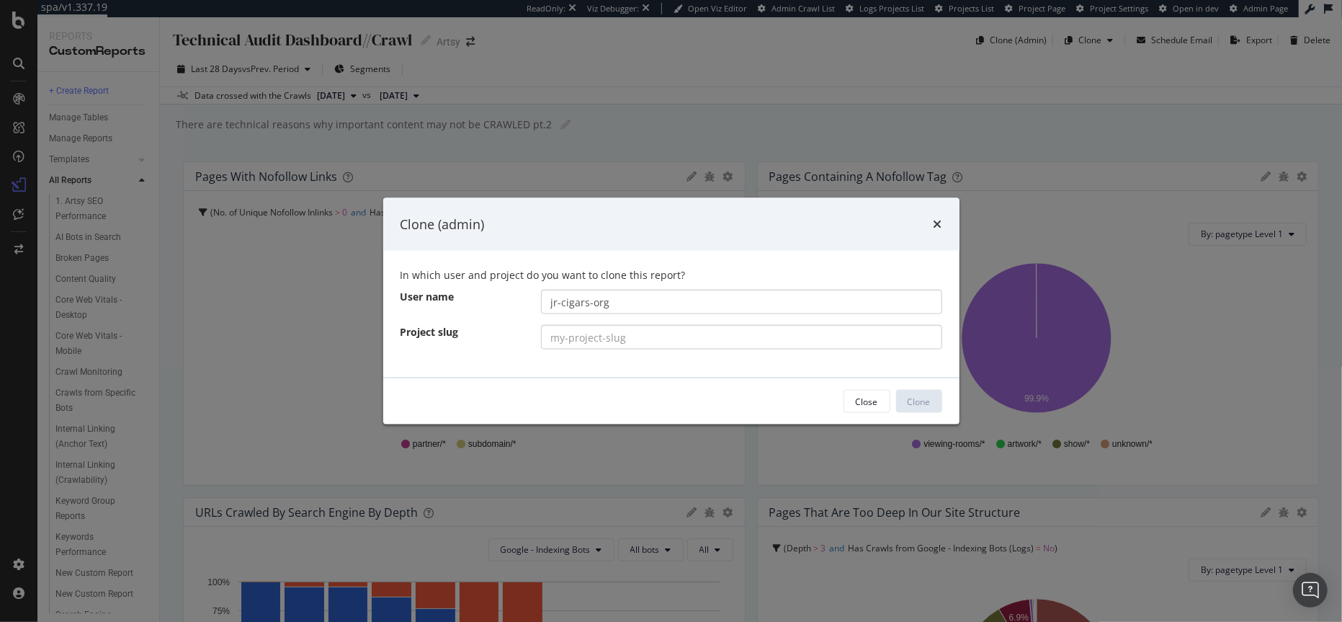
type input "jr-cigars-org"
paste input "[DOMAIN_NAME]"
type input "[DOMAIN_NAME]"
click at [925, 400] on div "Clone" at bounding box center [918, 401] width 23 height 12
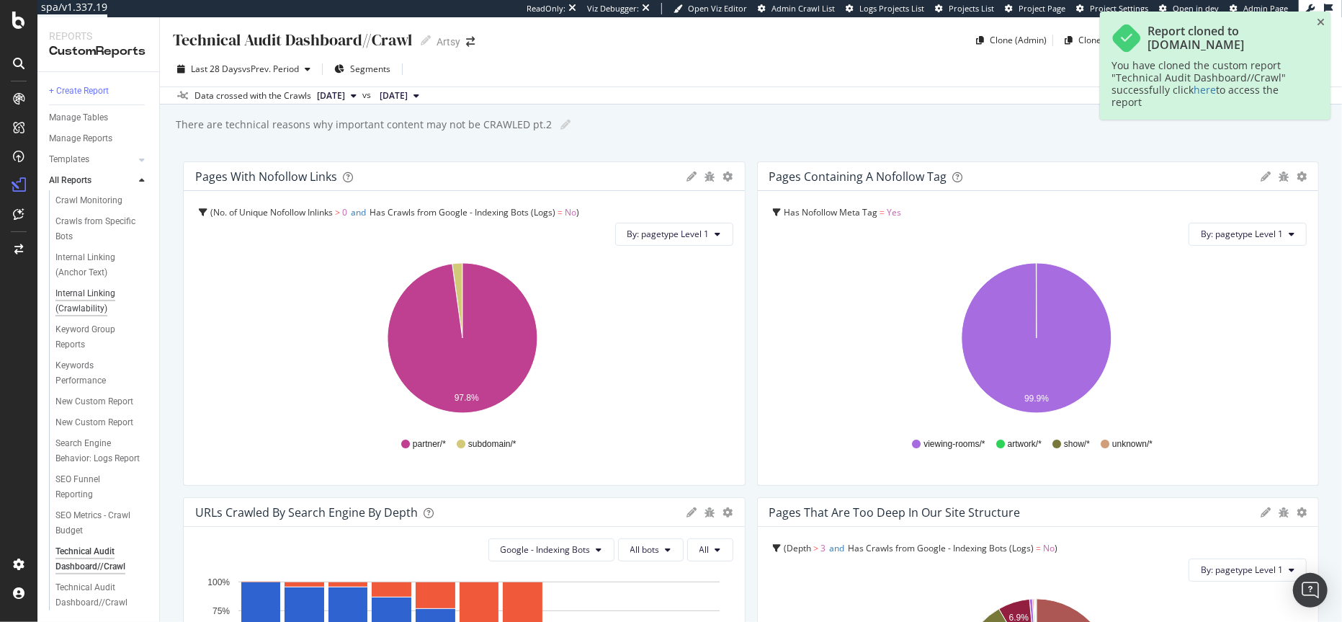
scroll to position [217, 0]
click at [92, 589] on div "Technical Audit Dashboard//Crawl" at bounding box center [97, 595] width 84 height 30
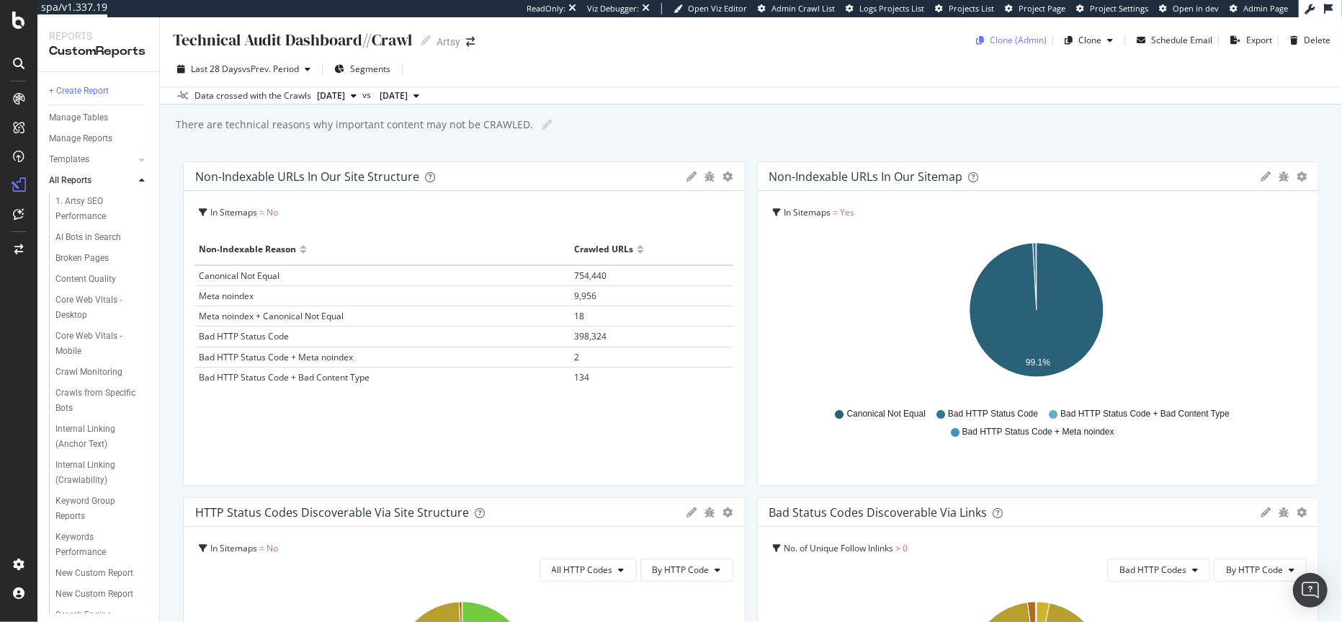
click at [1020, 40] on div "Clone (Admin)" at bounding box center [1018, 40] width 57 height 12
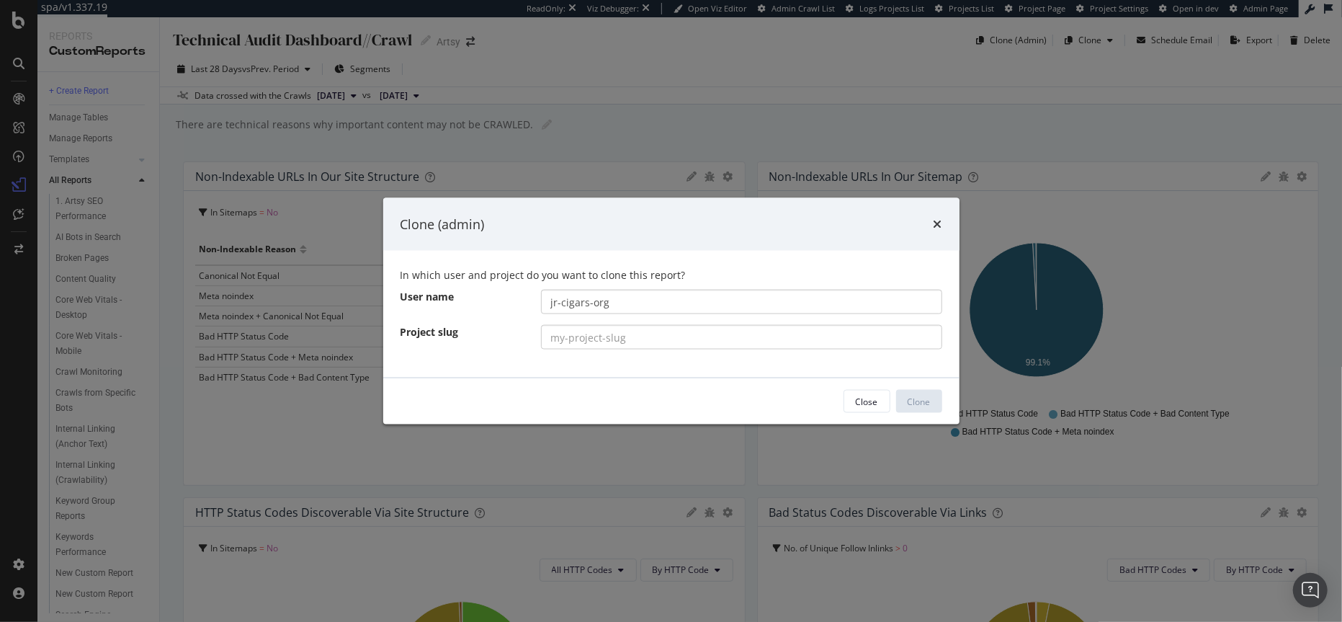
type input "jr-cigars-org"
paste input "[DOMAIN_NAME]"
type input "[DOMAIN_NAME]"
click at [907, 395] on div "Clone" at bounding box center [918, 401] width 23 height 12
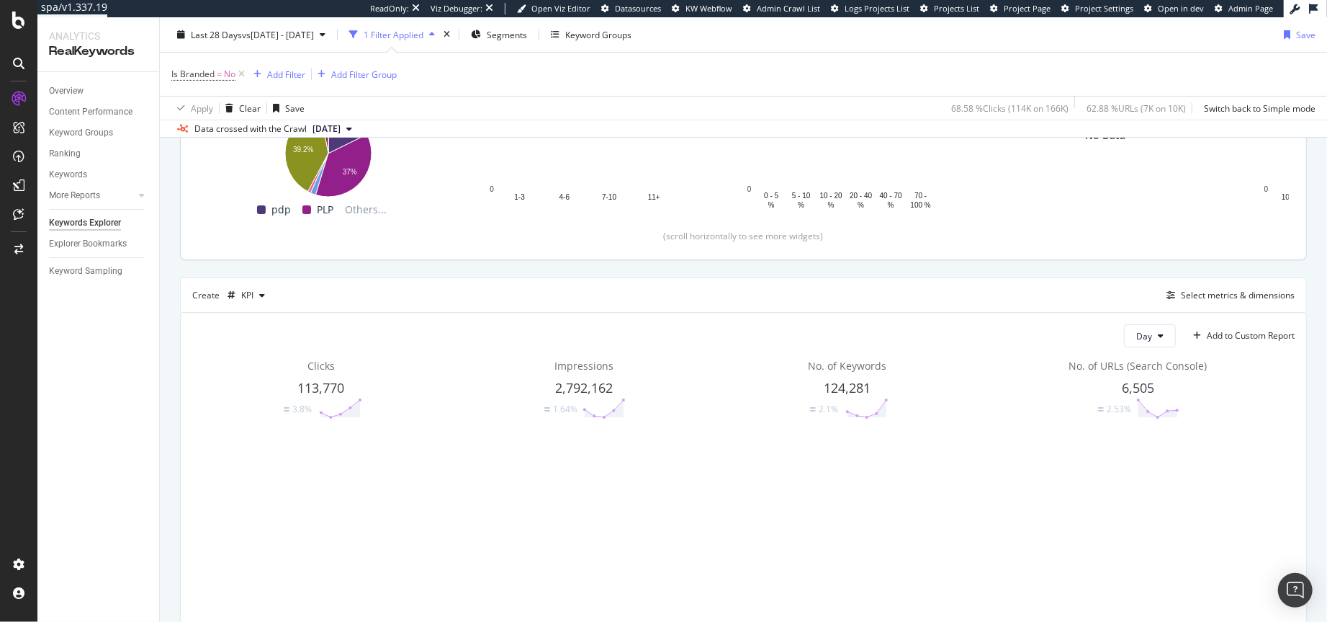
scroll to position [300, 0]
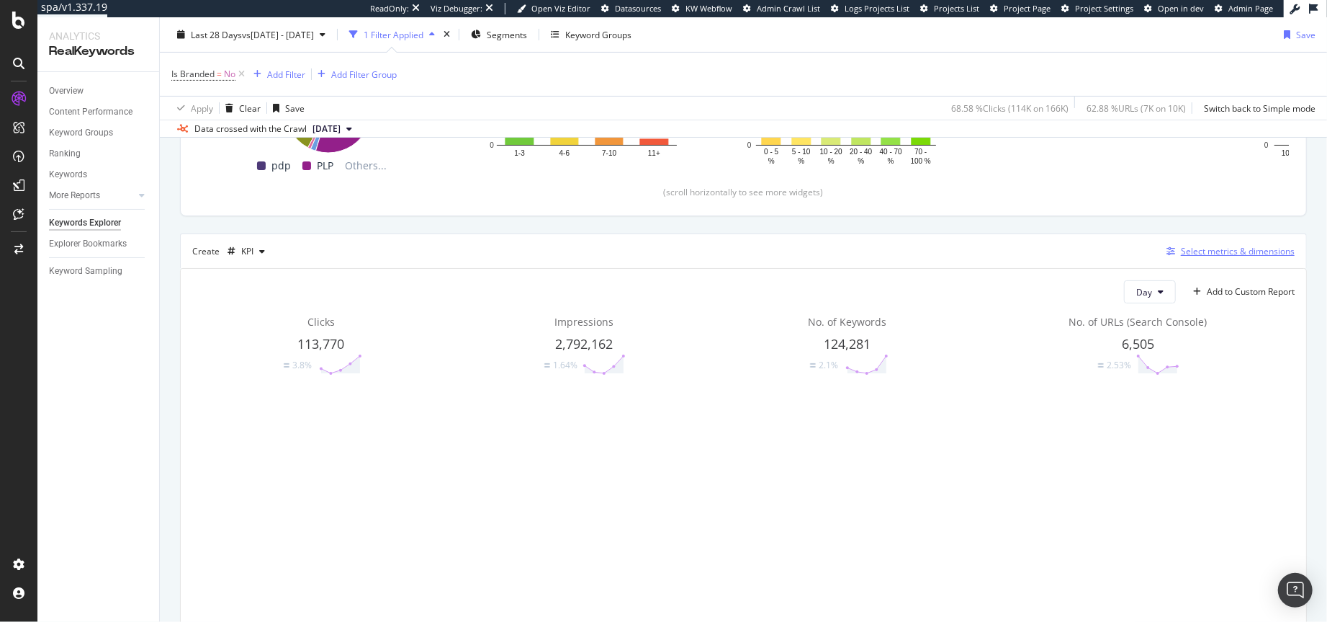
click at [1221, 252] on div "Select metrics & dimensions" at bounding box center [1238, 251] width 114 height 12
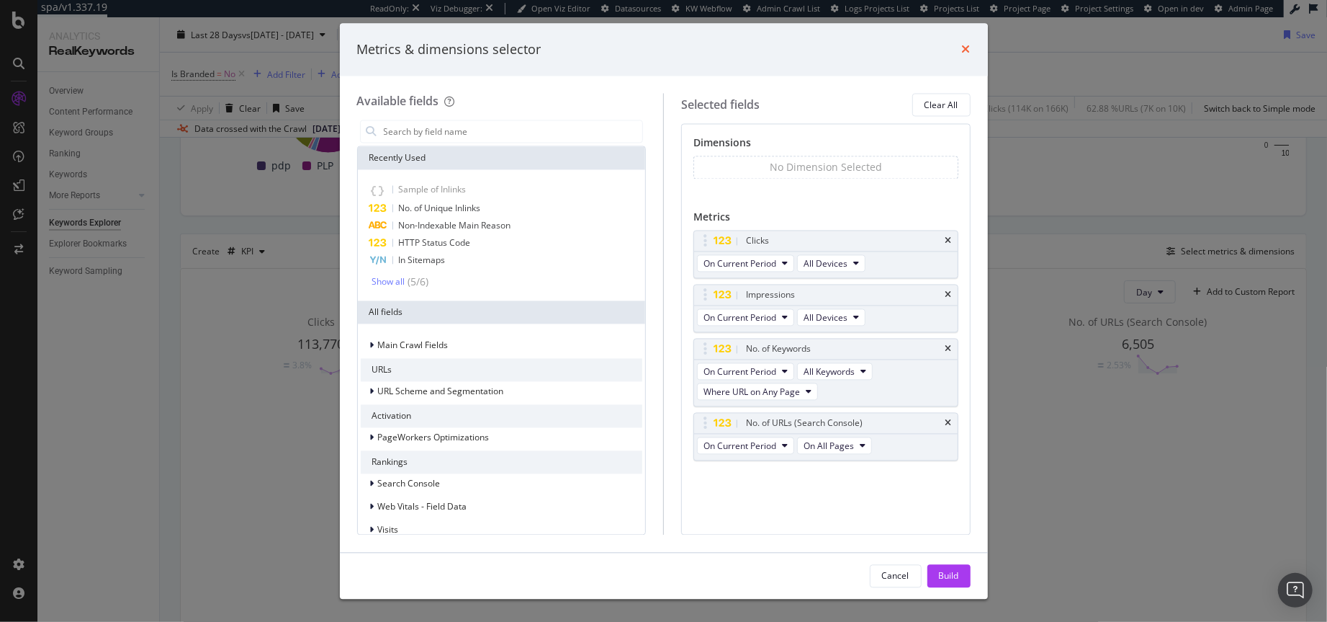
click at [966, 47] on icon "times" at bounding box center [966, 50] width 9 height 12
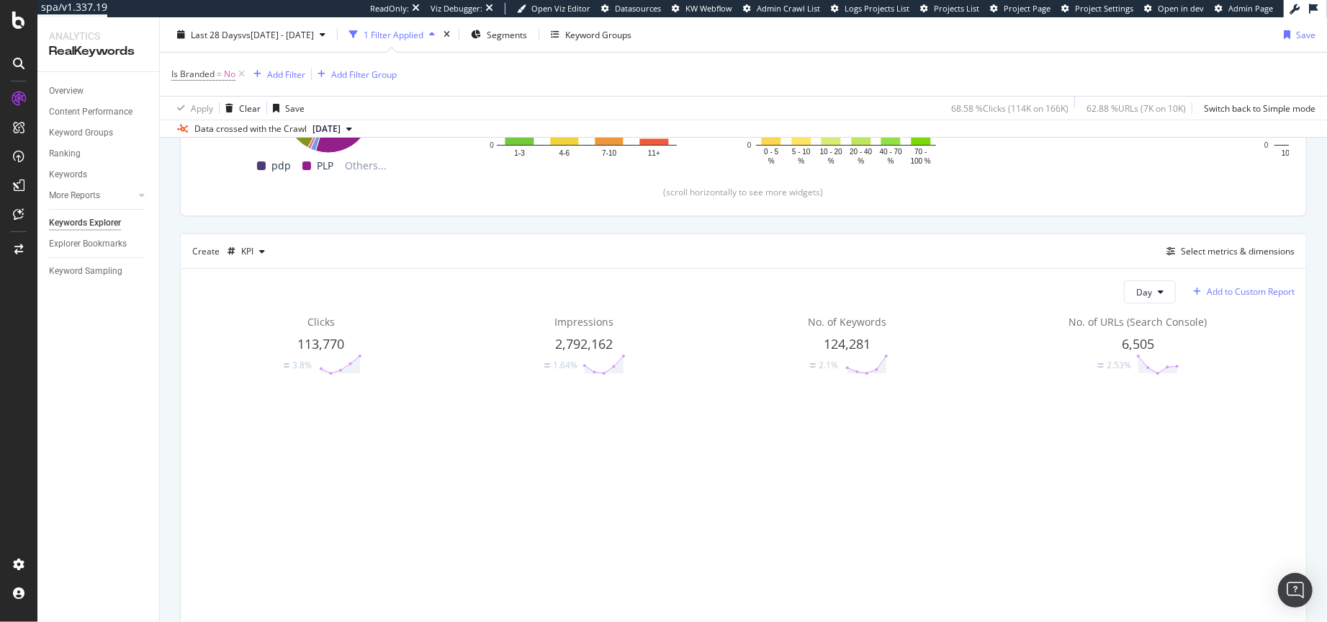
click at [1242, 290] on div "Add to Custom Report" at bounding box center [1251, 291] width 88 height 9
click at [1233, 344] on div "1. SEO Performance" at bounding box center [1241, 341] width 81 height 12
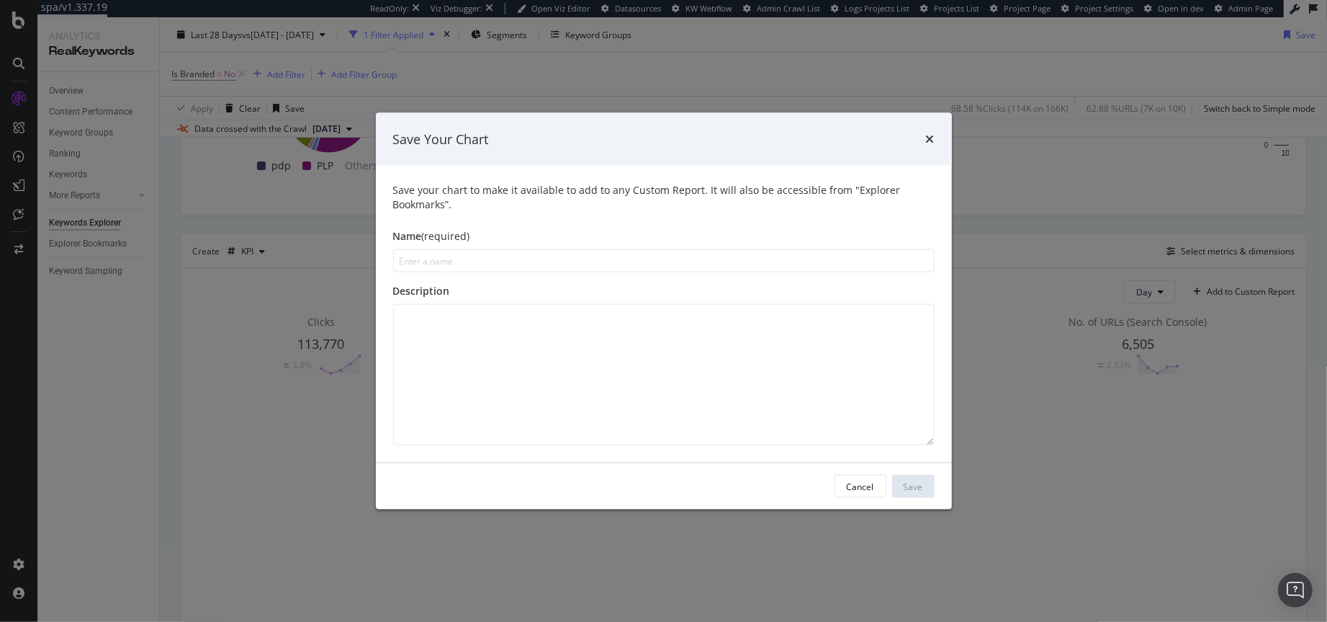
click at [485, 265] on input "modal" at bounding box center [664, 260] width 542 height 23
type input "Non Brand KPIs"
click at [905, 488] on div "Save" at bounding box center [913, 486] width 19 height 12
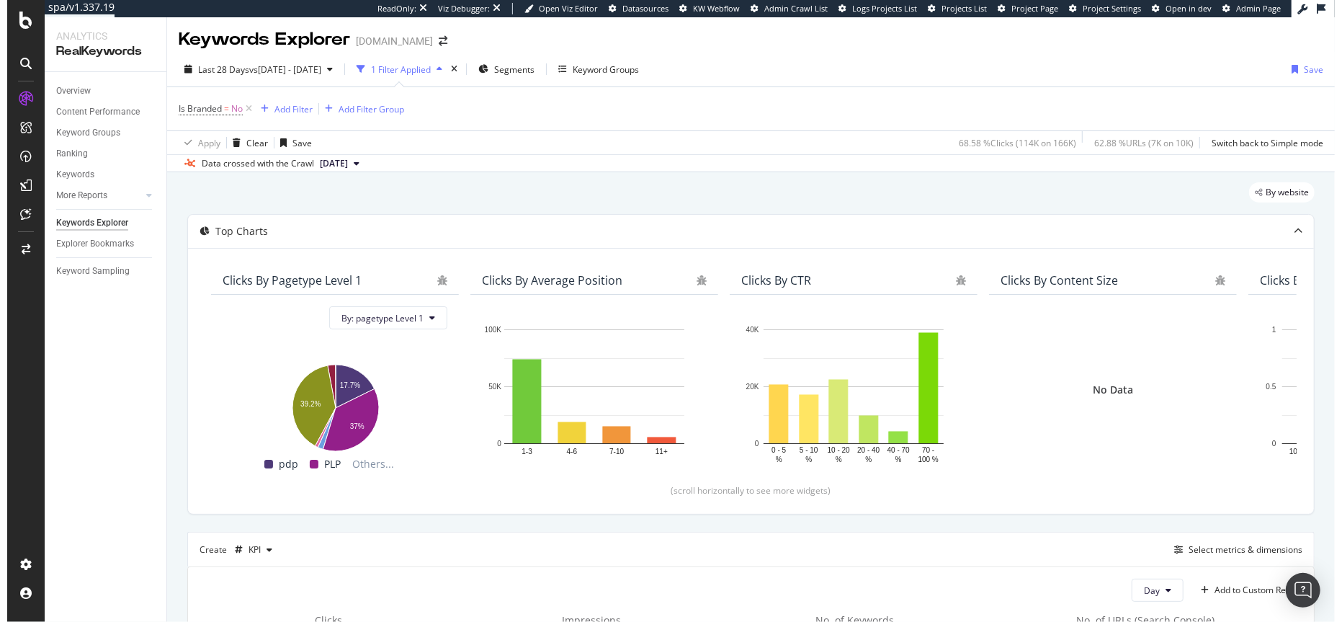
scroll to position [0, 0]
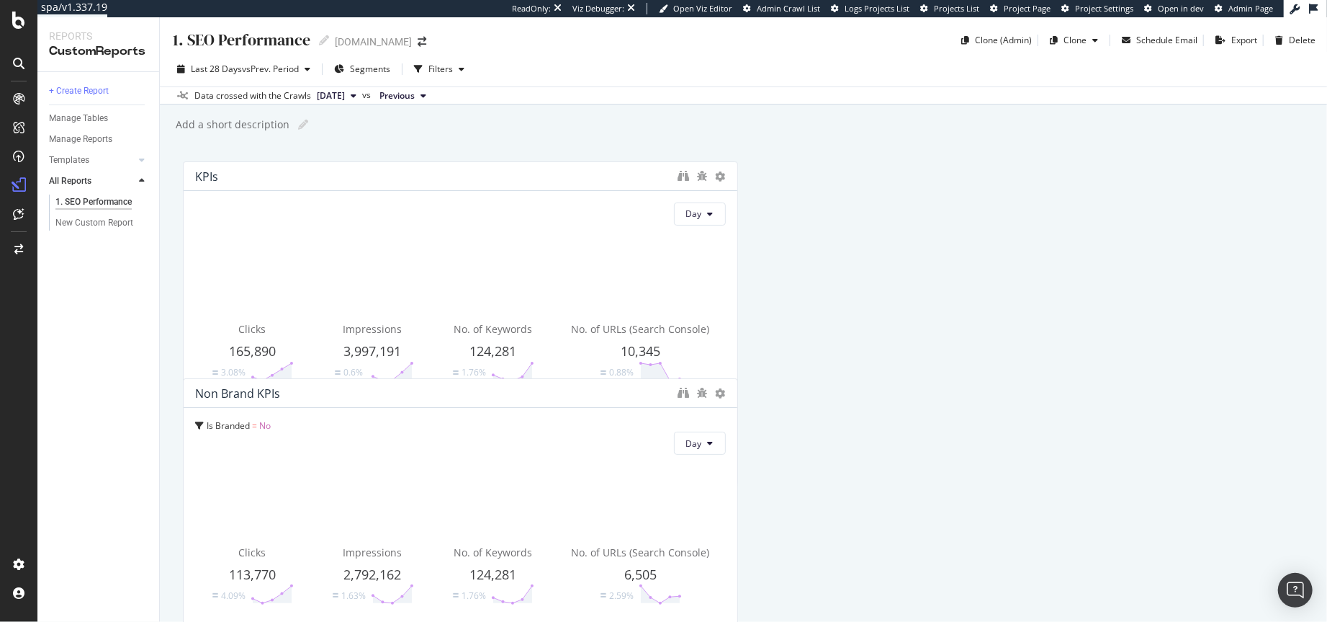
drag, startPoint x: 544, startPoint y: 401, endPoint x: 536, endPoint y: 395, distance: 9.8
click at [536, 395] on div "Non Brand KPIs" at bounding box center [433, 393] width 476 height 14
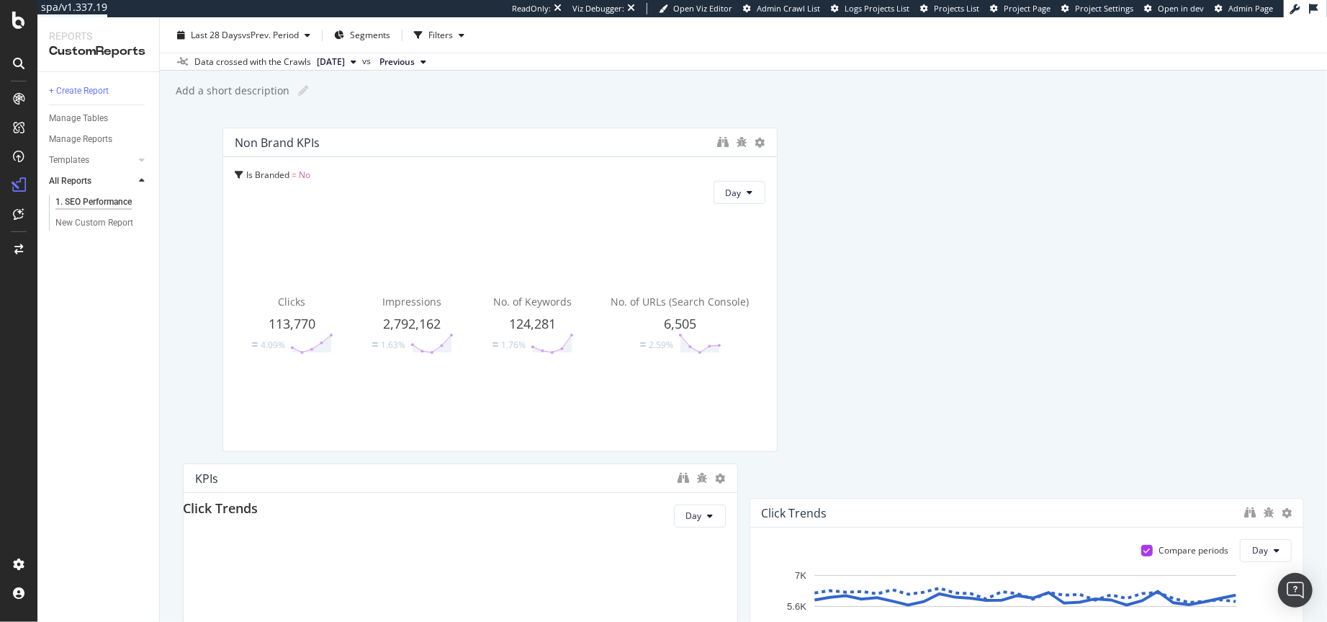
scroll to position [17, 0]
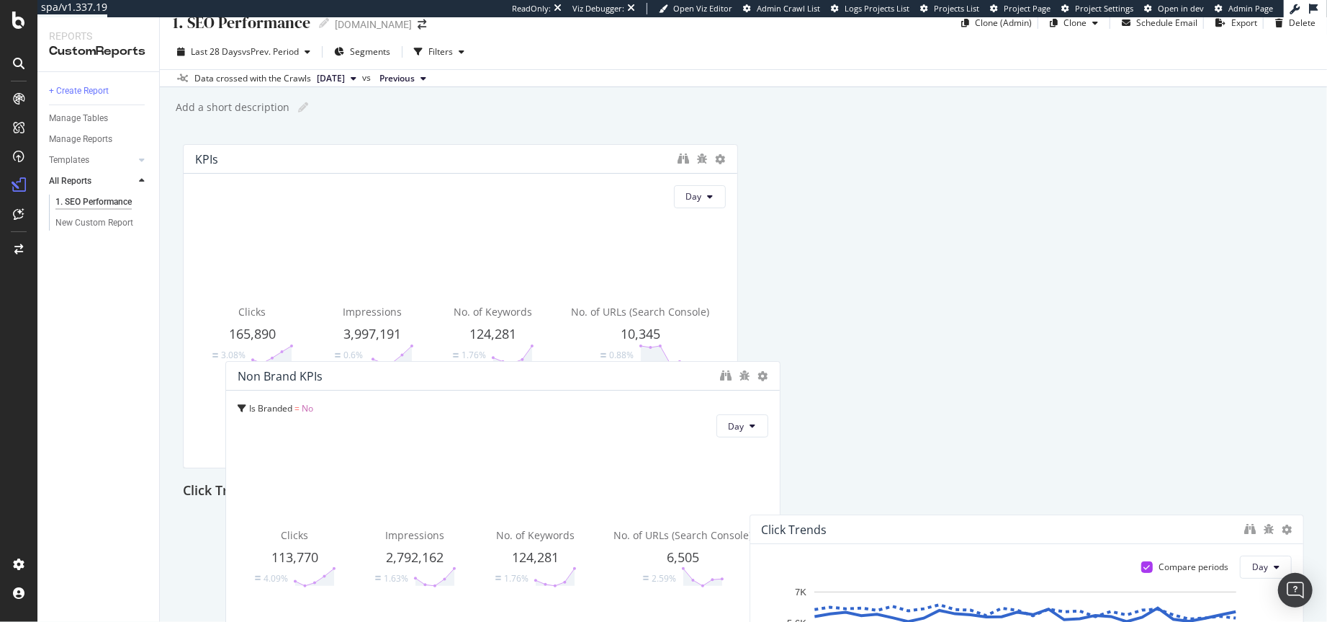
drag, startPoint x: 519, startPoint y: 291, endPoint x: 561, endPoint y: 369, distance: 88.6
click at [561, 369] on div "Non Brand KPIs" at bounding box center [476, 376] width 476 height 14
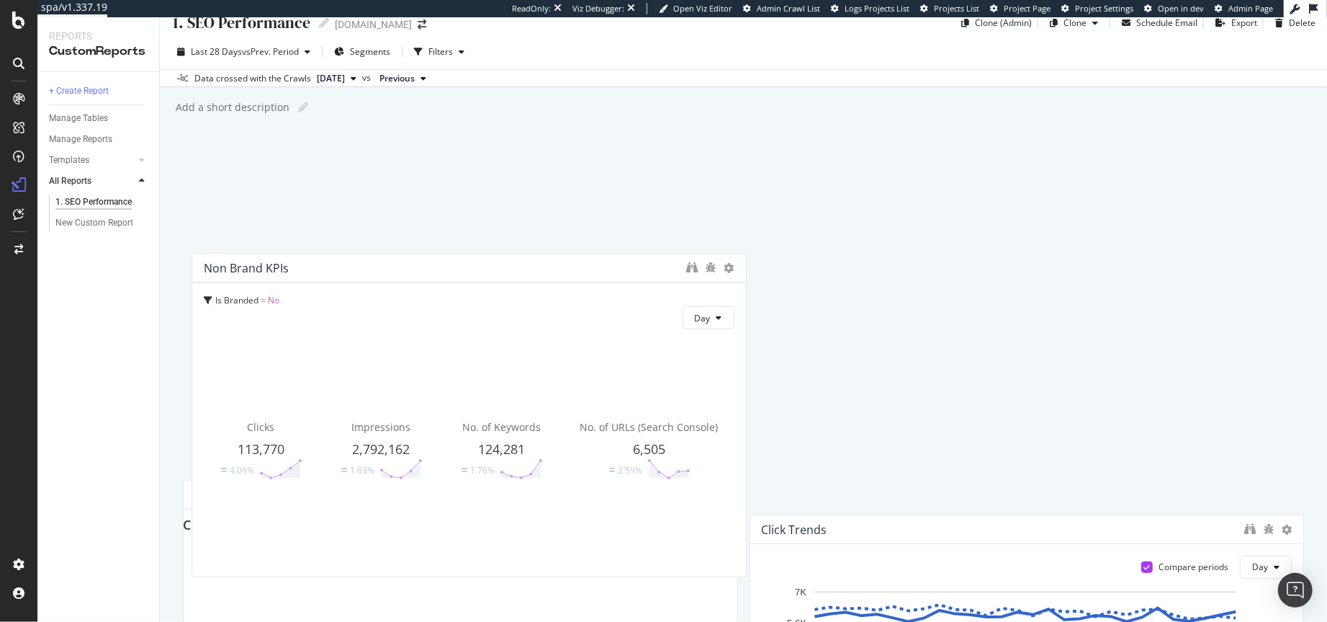
drag, startPoint x: 516, startPoint y: 523, endPoint x: 526, endPoint y: 248, distance: 275.3
click at [526, 261] on div "Non Brand KPIs" at bounding box center [442, 268] width 476 height 14
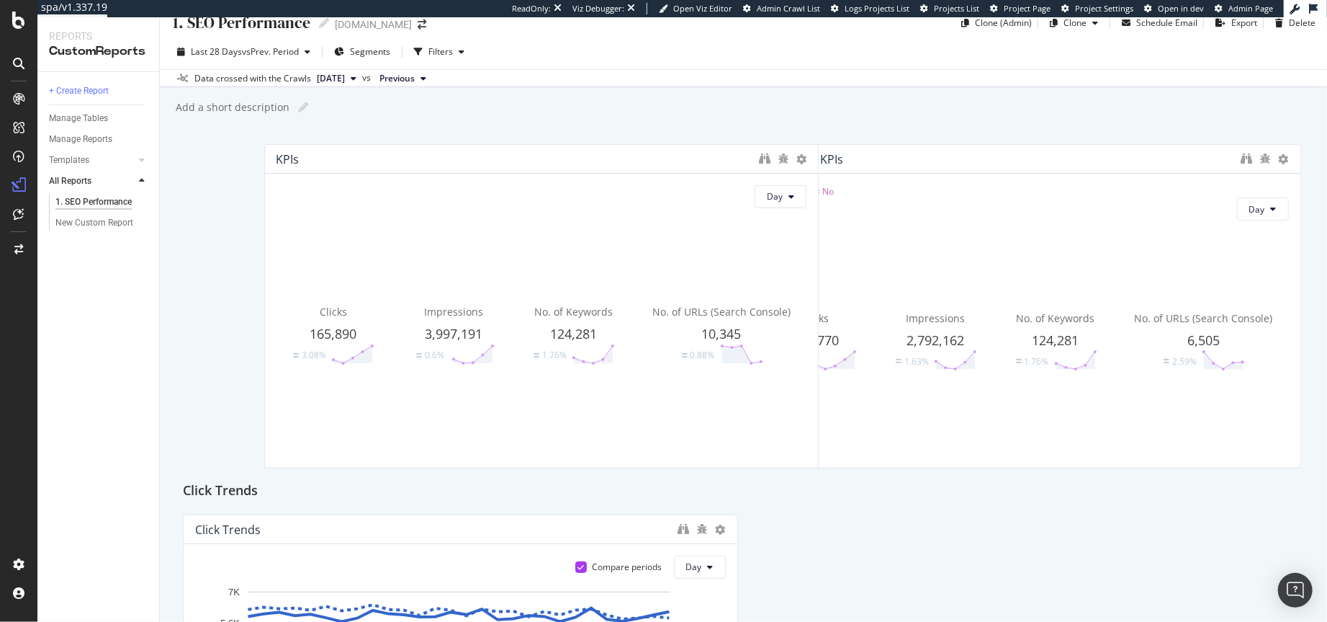
drag, startPoint x: 823, startPoint y: 158, endPoint x: 334, endPoint y: 150, distance: 489.1
click at [335, 150] on div "KPIs" at bounding box center [542, 159] width 554 height 29
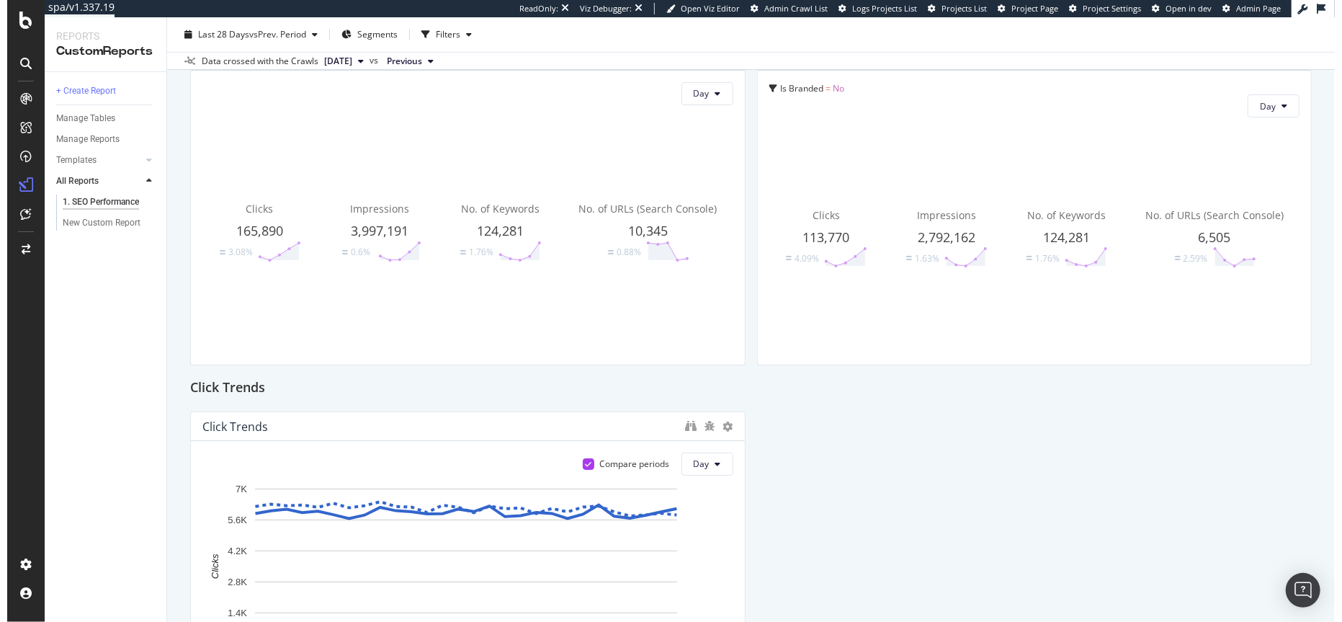
scroll to position [181, 0]
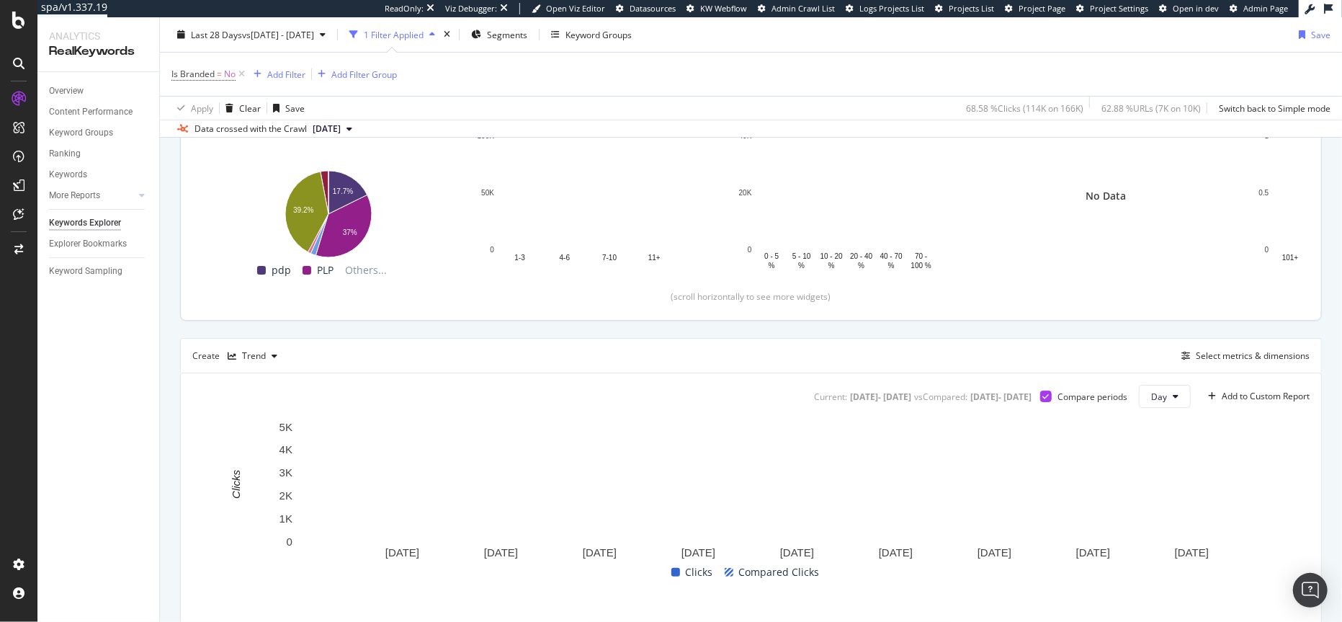
scroll to position [263, 0]
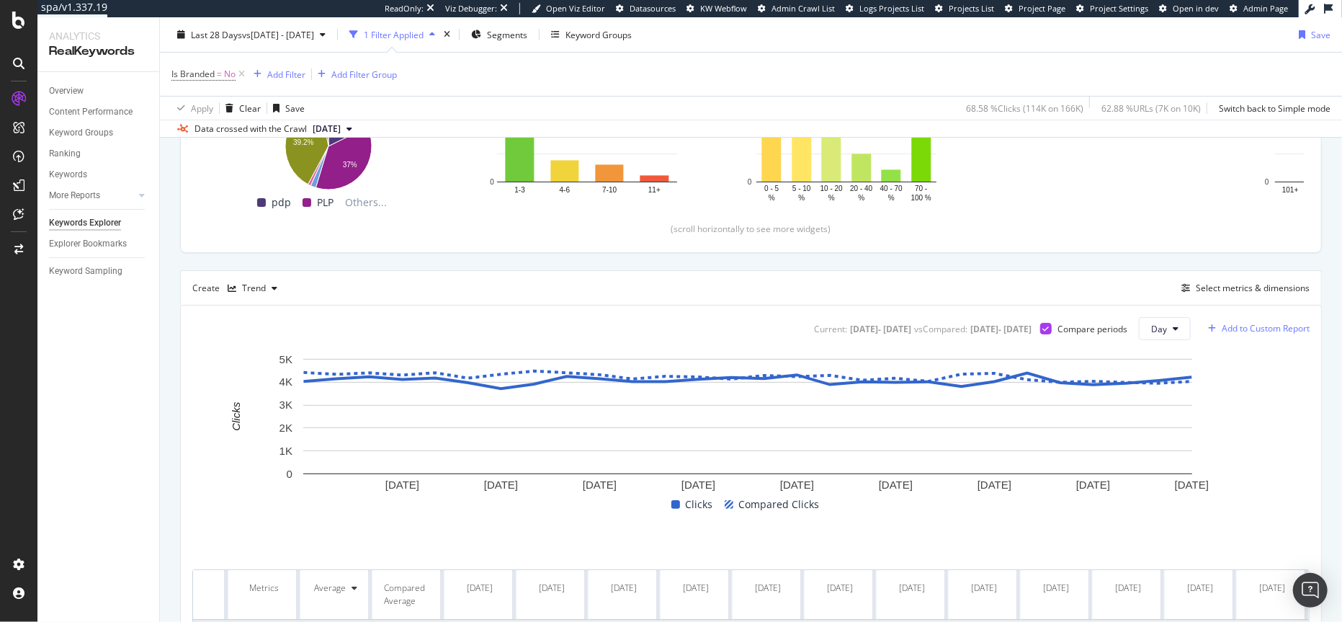
click at [1251, 324] on div "Add to Custom Report" at bounding box center [1265, 328] width 88 height 9
click at [1264, 376] on div "1. SEO Performance" at bounding box center [1255, 378] width 81 height 12
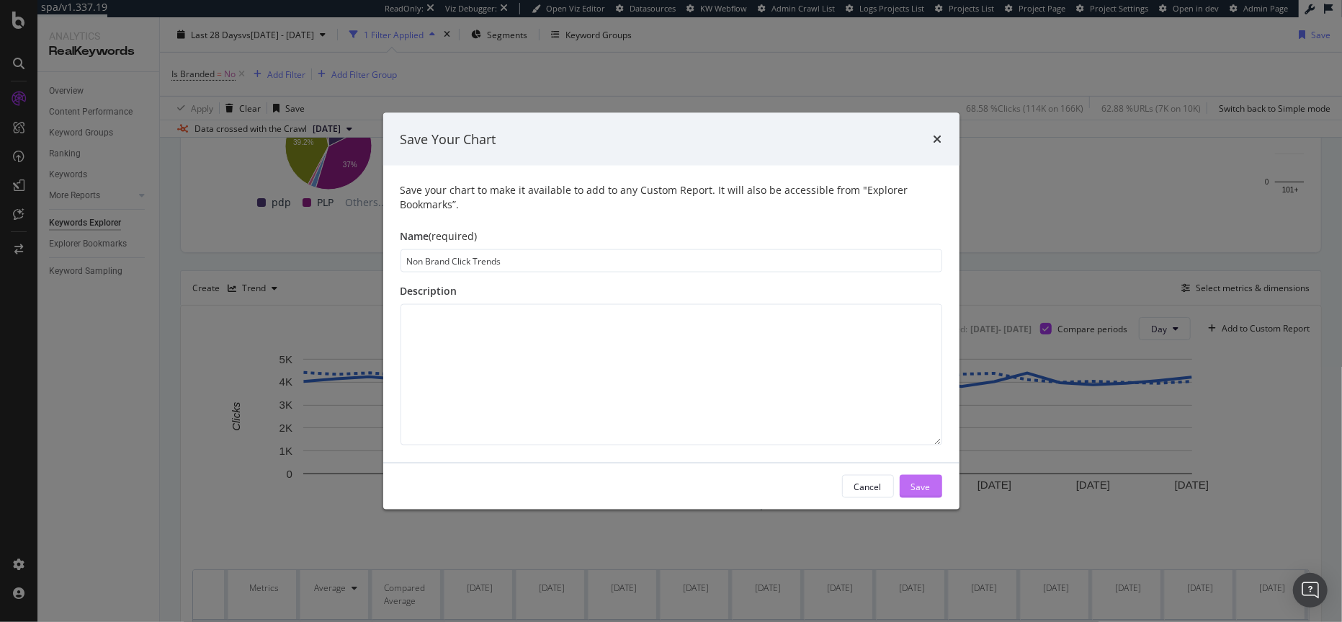
type input "Non Brand Click Trends"
click at [928, 491] on div "Save" at bounding box center [920, 486] width 19 height 12
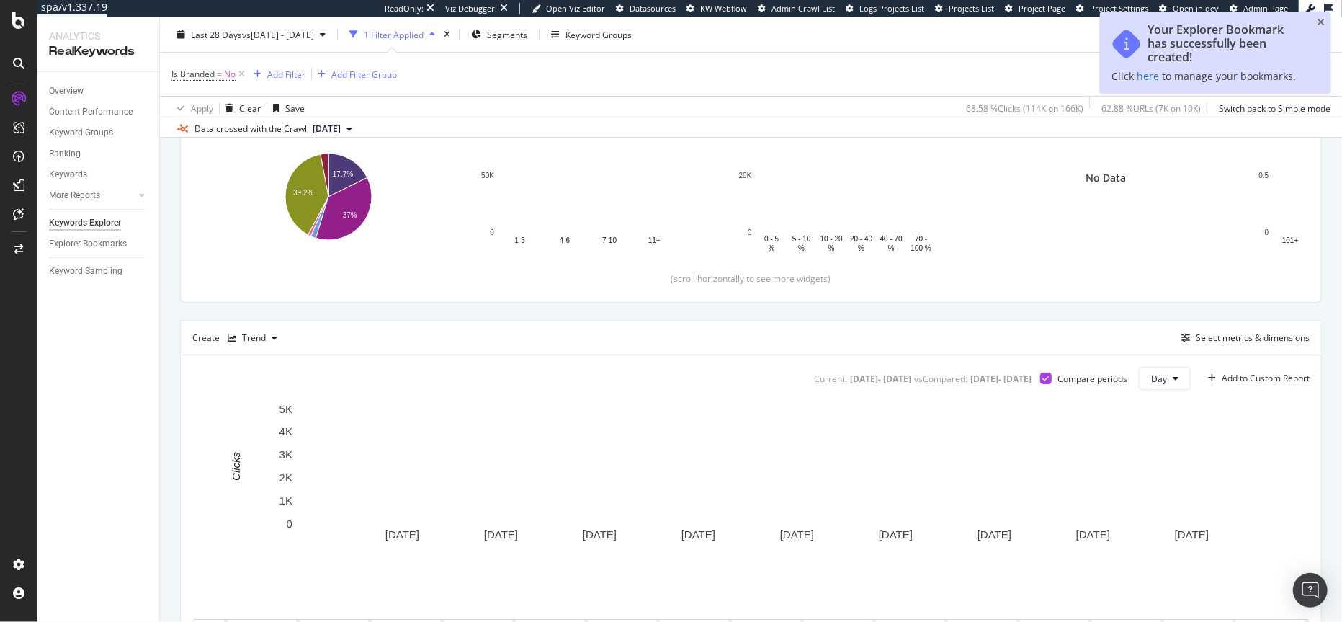
scroll to position [313, 0]
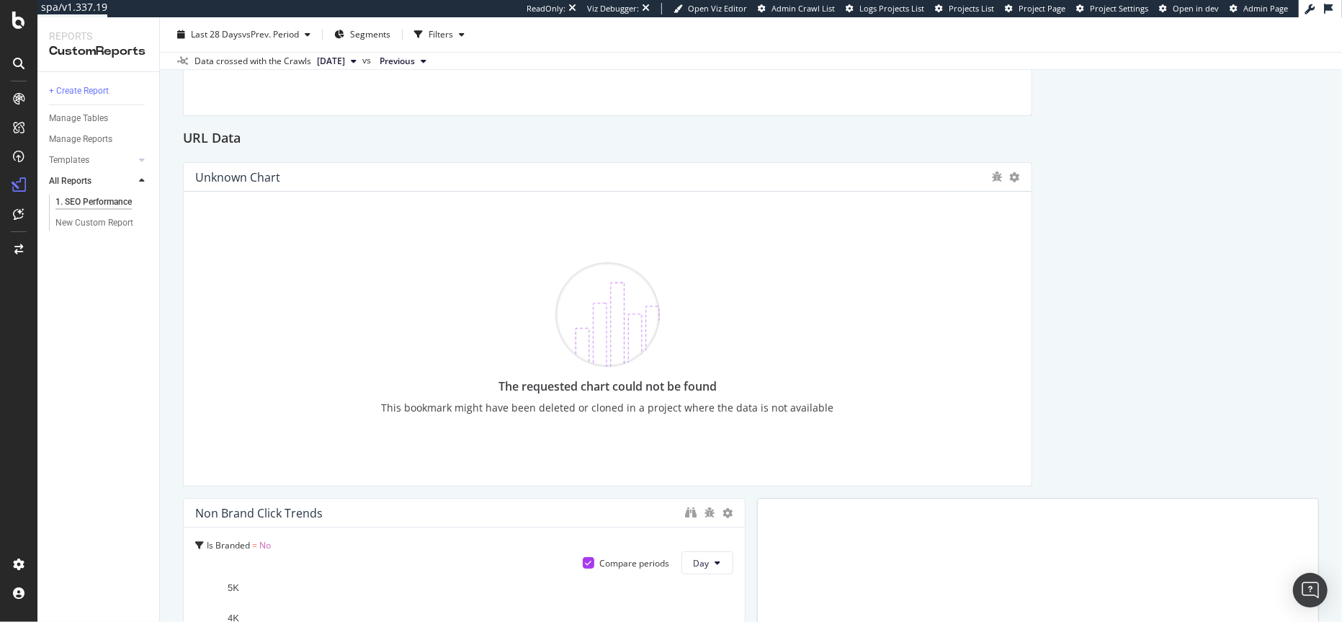
scroll to position [2902, 0]
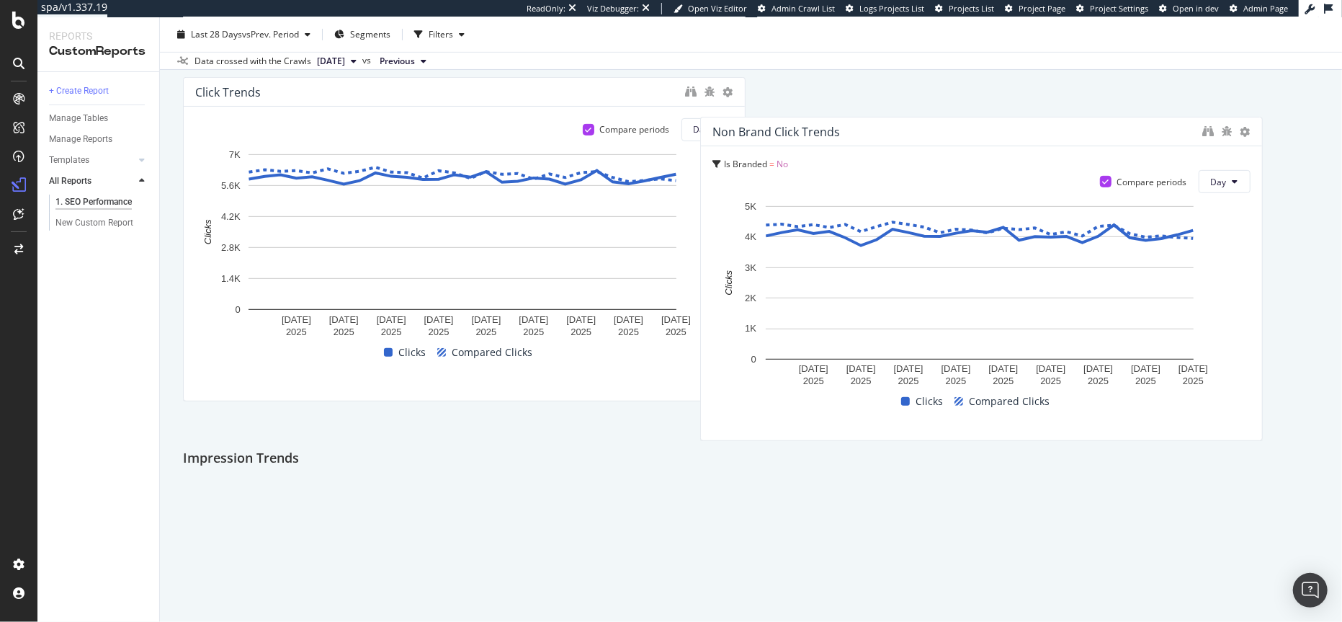
drag, startPoint x: 643, startPoint y: 496, endPoint x: 1159, endPoint y: 122, distance: 637.4
click at [1159, 125] on div "Non Brand Click Trends" at bounding box center [953, 132] width 483 height 14
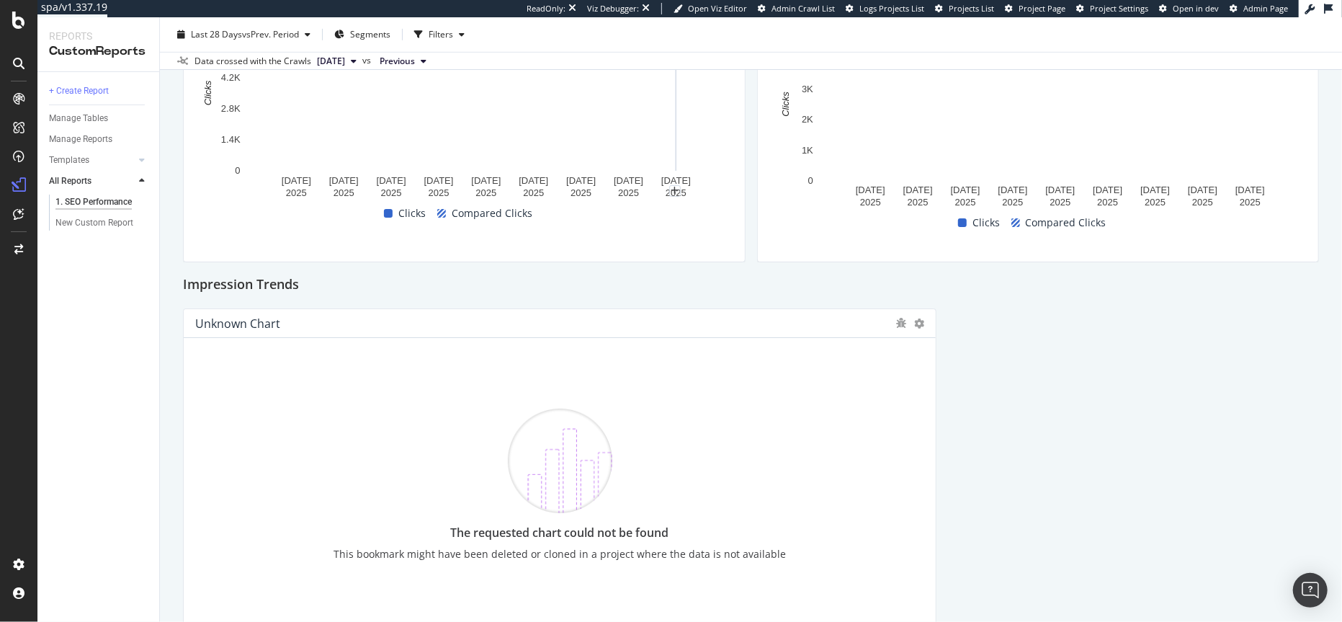
scroll to position [683, 0]
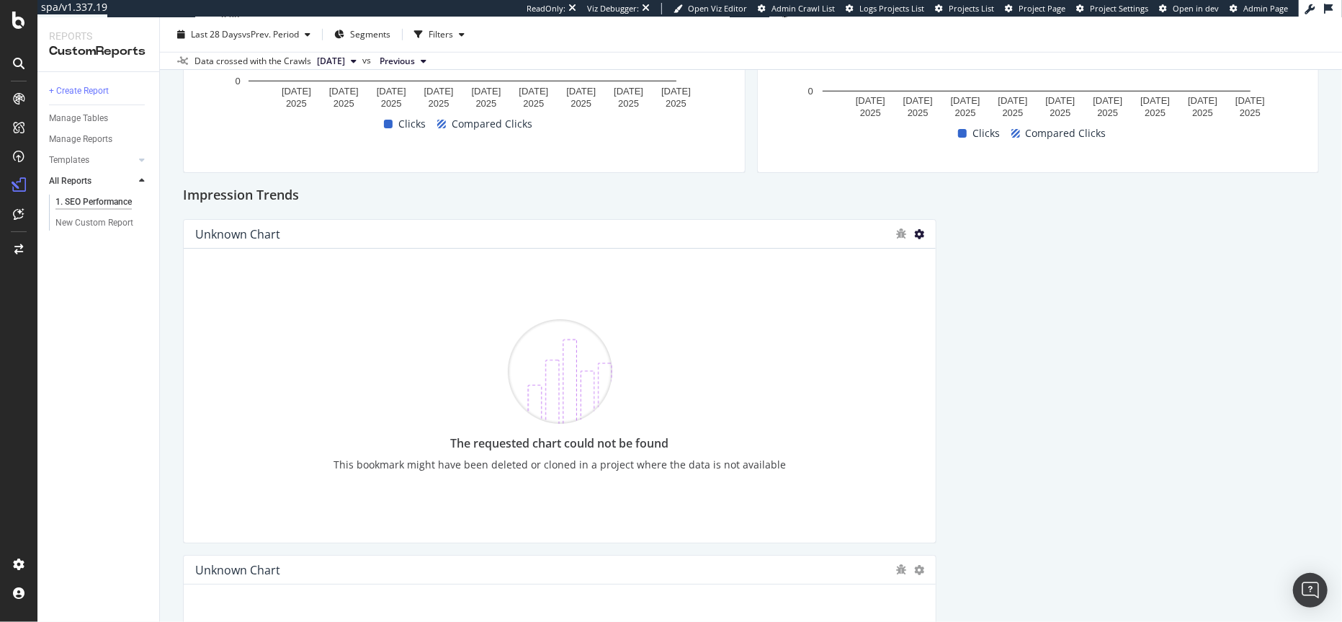
click at [914, 235] on icon at bounding box center [919, 234] width 10 height 10
click at [953, 259] on span "Delete" at bounding box center [958, 254] width 27 height 13
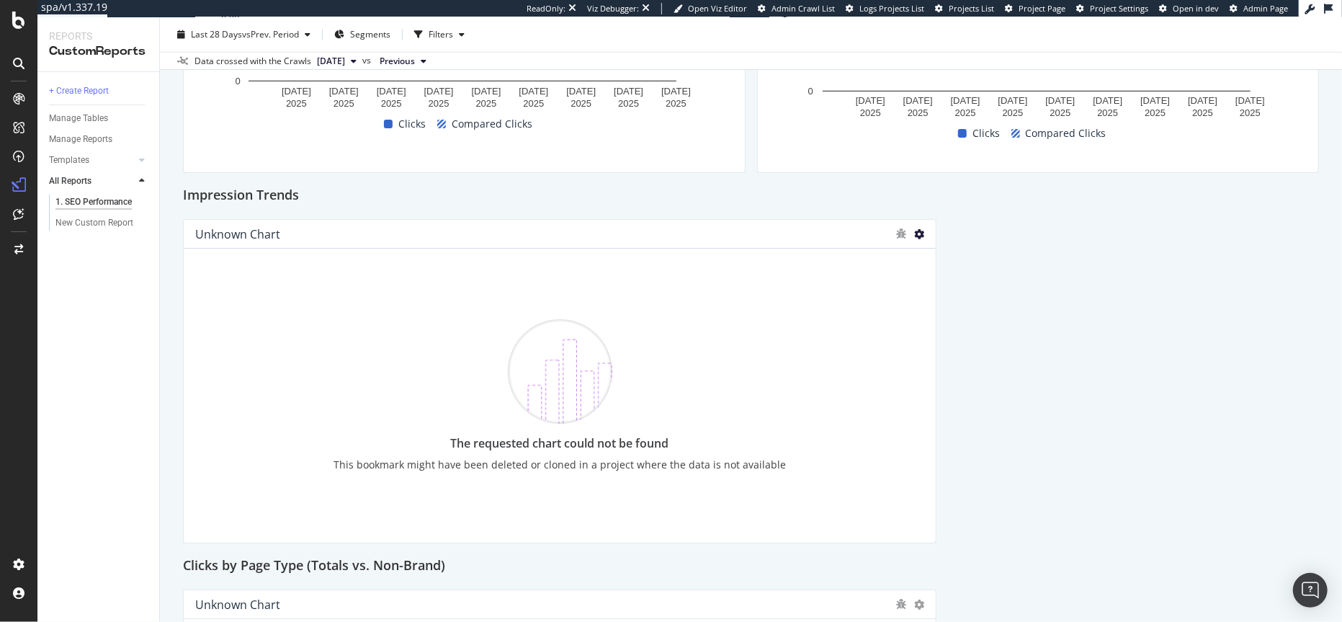
click at [915, 233] on icon at bounding box center [919, 234] width 10 height 10
drag, startPoint x: 956, startPoint y: 255, endPoint x: 901, endPoint y: 256, distance: 55.5
click at [956, 255] on span "Delete" at bounding box center [958, 254] width 27 height 13
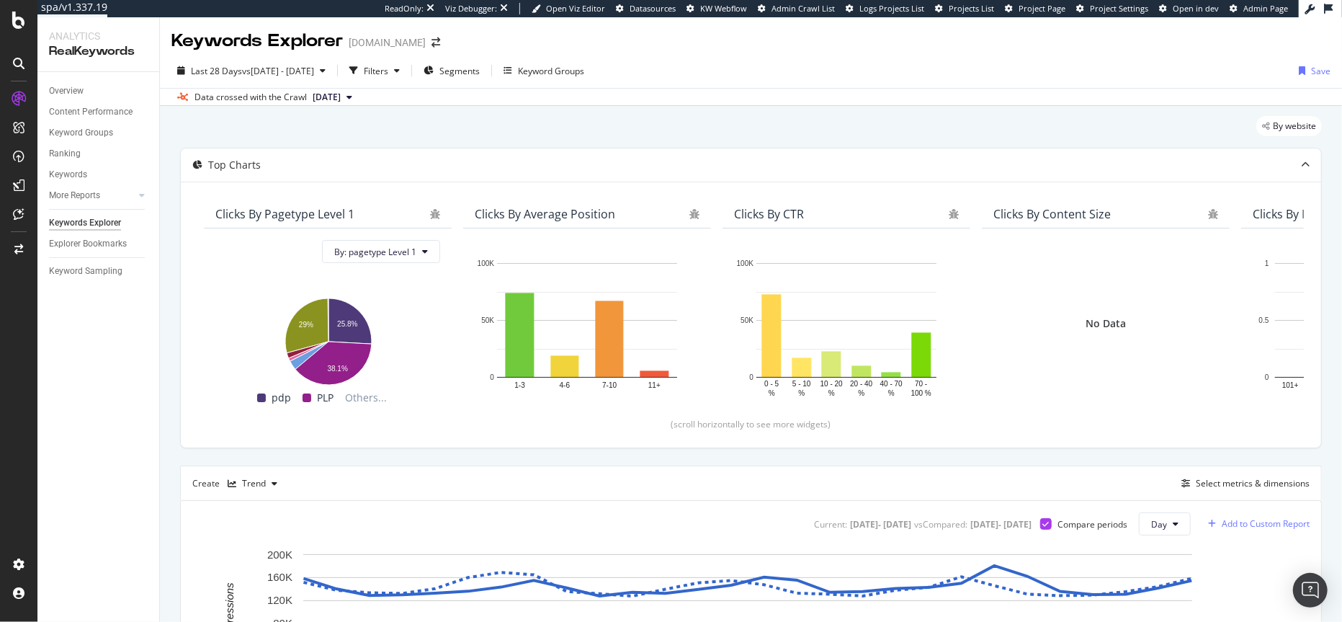
click at [1239, 521] on div "Add to Custom Report" at bounding box center [1265, 523] width 88 height 9
click at [1238, 574] on div "1. SEO Performance" at bounding box center [1255, 573] width 81 height 12
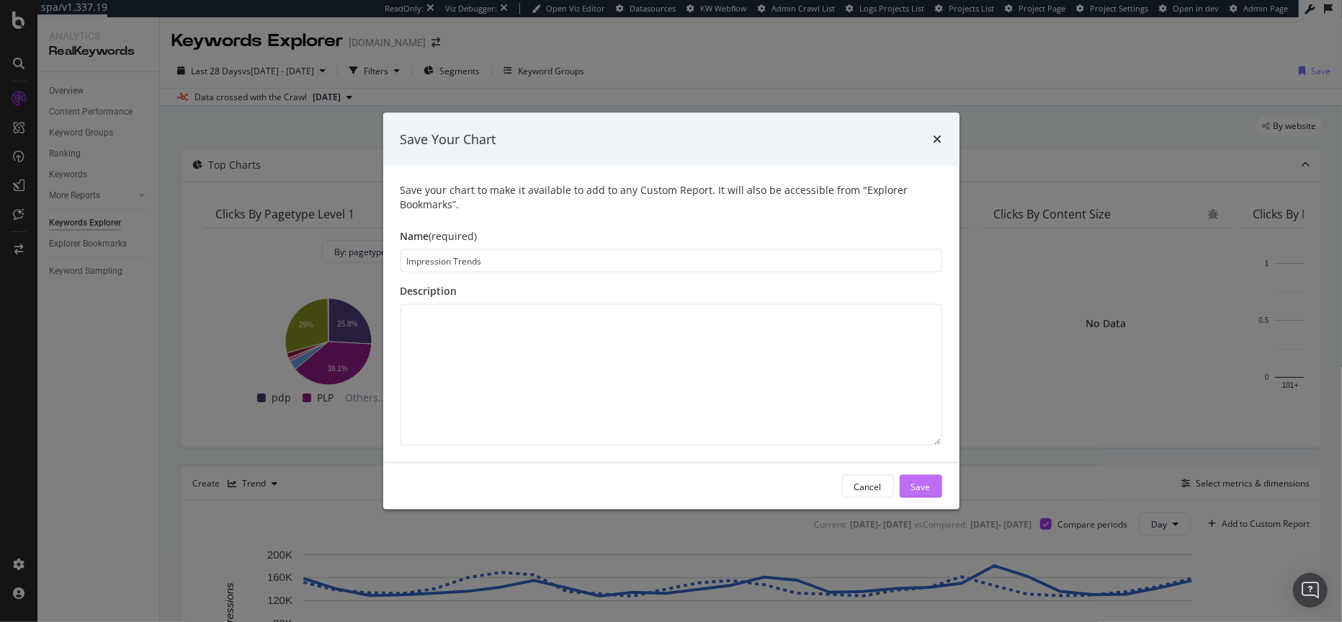
type input "Impression Trends"
click at [937, 488] on button "Save" at bounding box center [920, 486] width 42 height 23
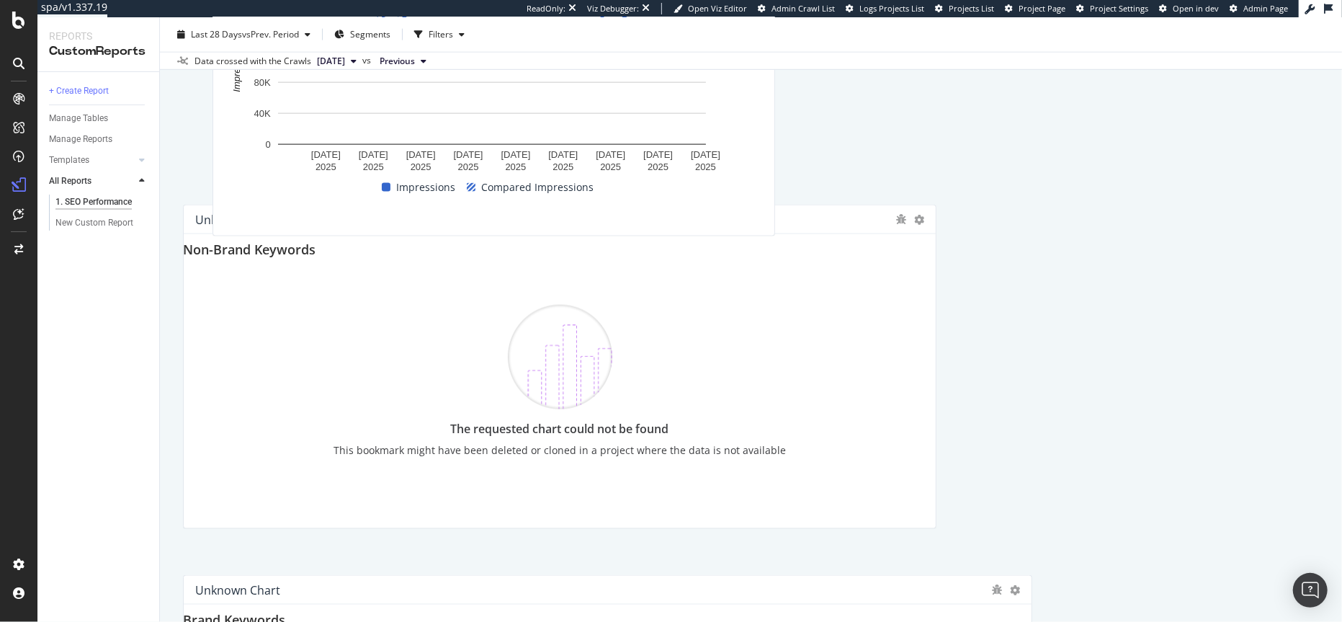
scroll to position [1280, 0]
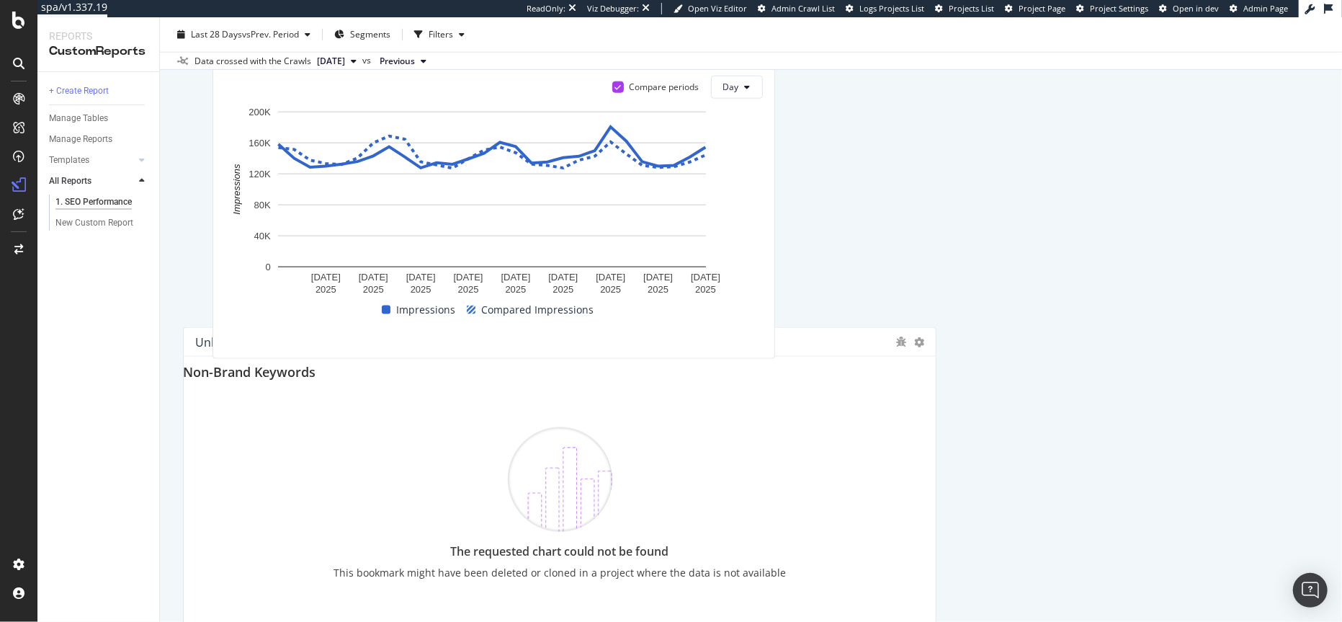
drag, startPoint x: 447, startPoint y: 240, endPoint x: 475, endPoint y: 32, distance: 210.0
click at [477, 0] on html "spa/v1.337.19 ReadOnly: Viz Debugger: Open Viz Editor Admin Crawl List Logs Pro…" at bounding box center [671, 311] width 1342 height 622
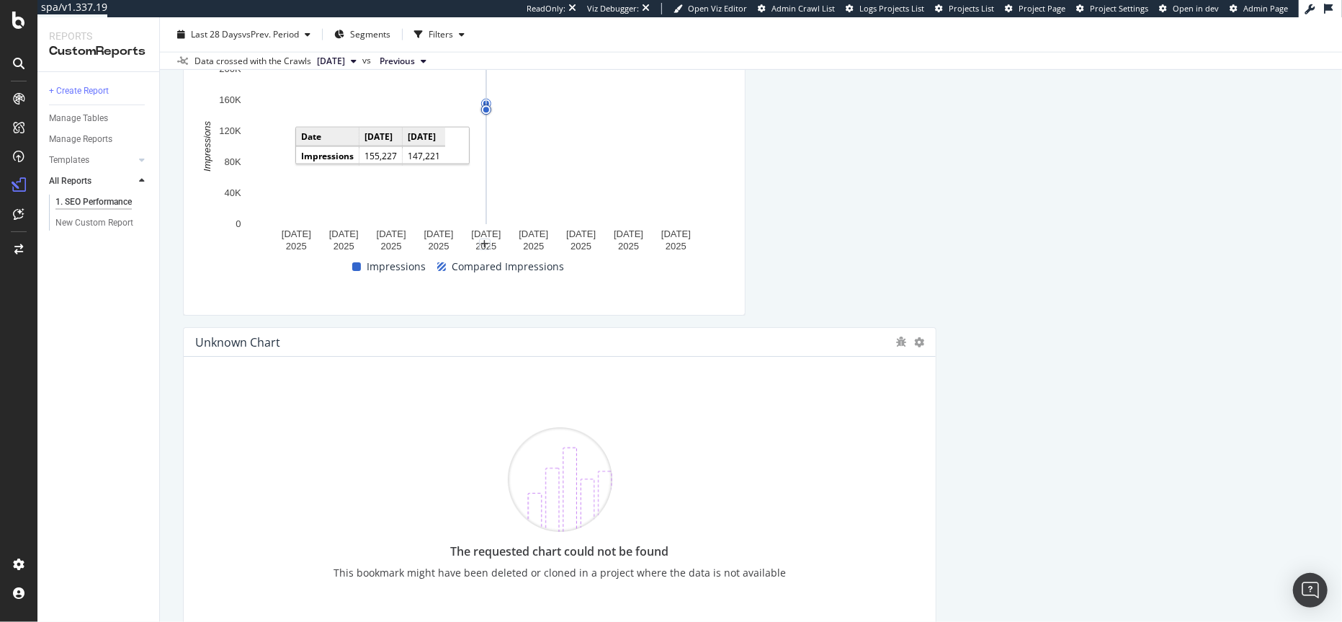
drag, startPoint x: 475, startPoint y: 32, endPoint x: 490, endPoint y: 113, distance: 82.8
click at [490, 113] on div "1. SEO Performance 1. SEO Performance [DOMAIN_NAME] Clone (Admin) Clone Schedul…" at bounding box center [751, 319] width 1182 height 604
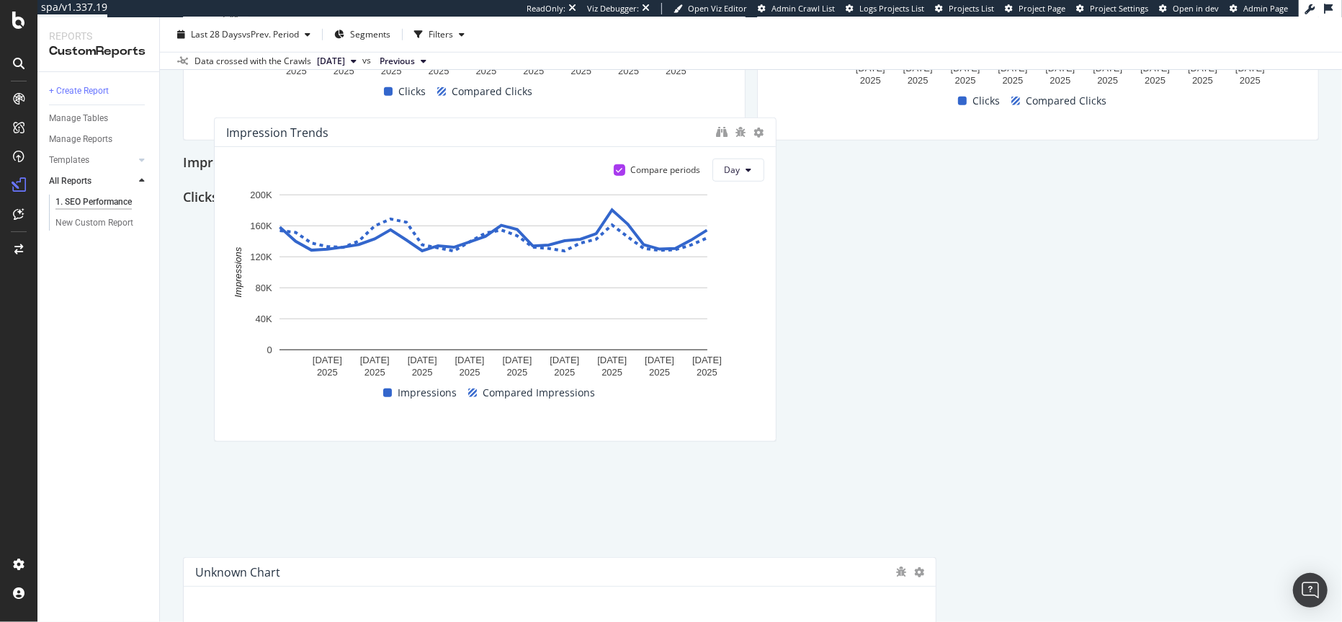
scroll to position [694, 0]
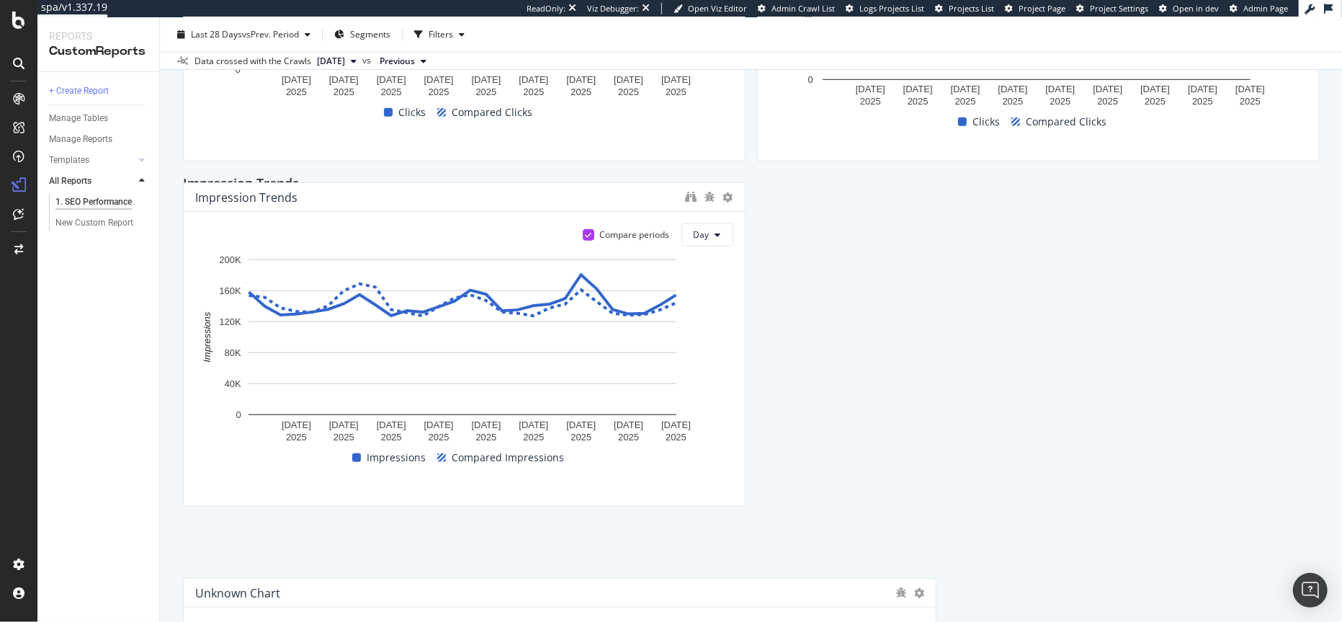
drag, startPoint x: 406, startPoint y: 464, endPoint x: 405, endPoint y: 193, distance: 270.8
click at [405, 193] on div "Impression Trends" at bounding box center [436, 197] width 483 height 14
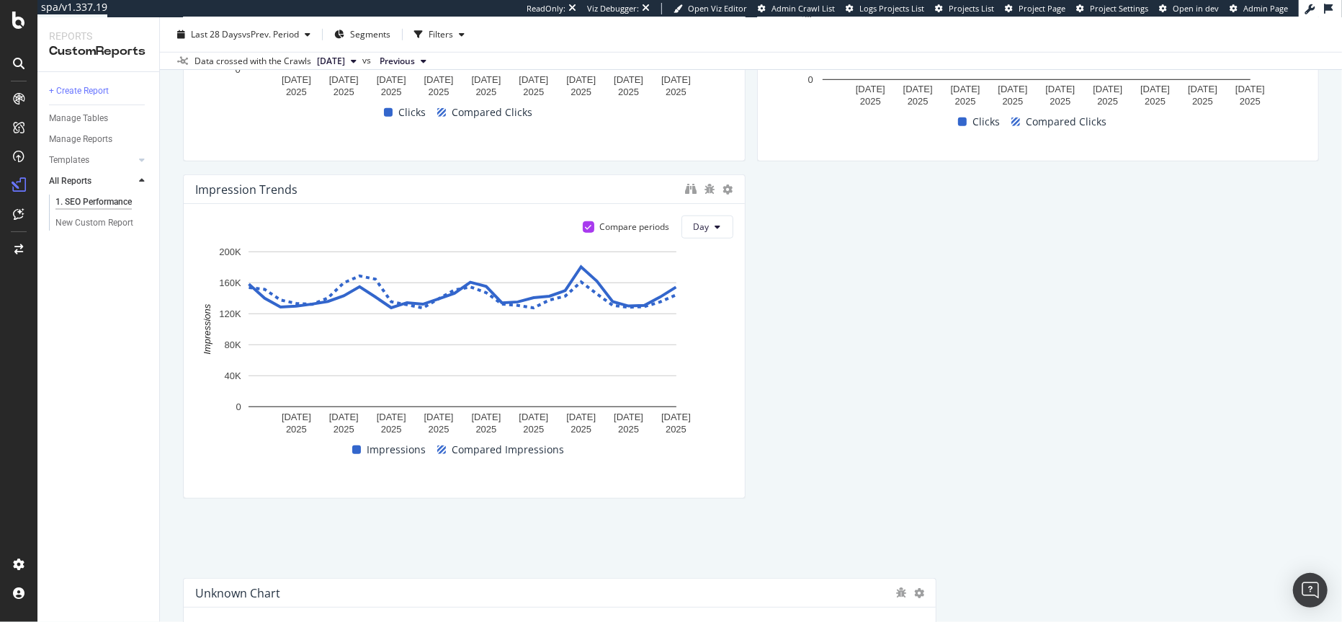
drag, startPoint x: 261, startPoint y: 253, endPoint x: 203, endPoint y: 186, distance: 88.9
click at [203, 186] on div "Impression Trends" at bounding box center [246, 189] width 102 height 14
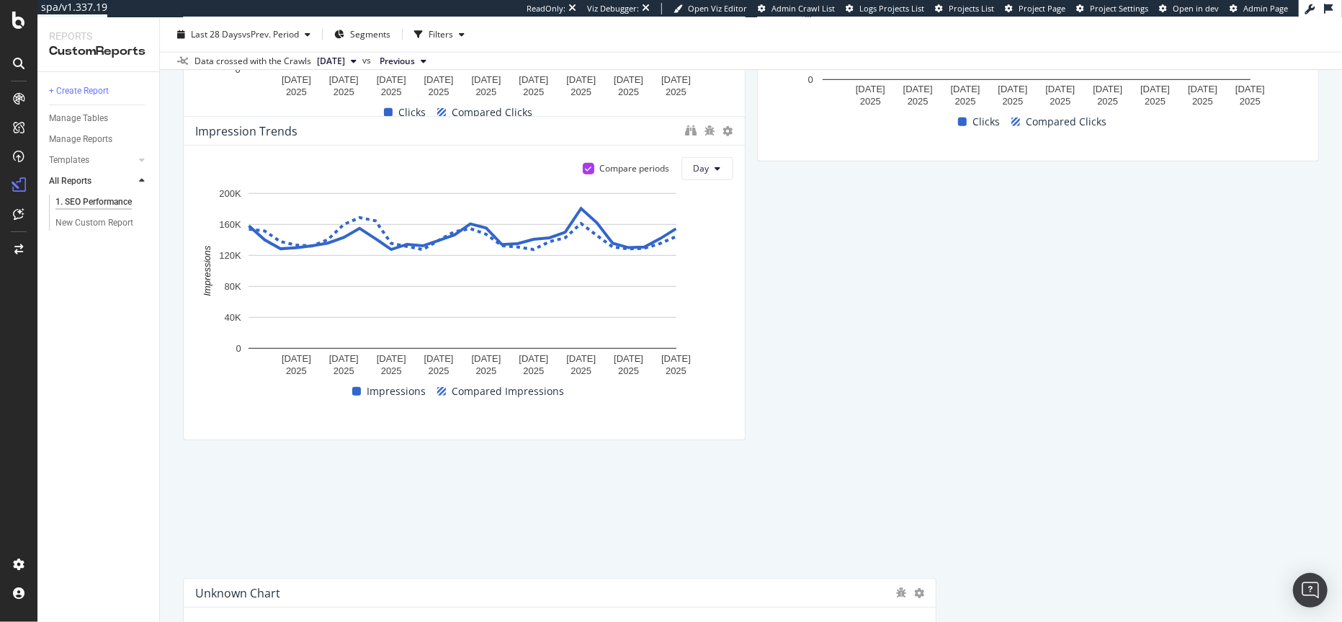
scroll to position [690, 0]
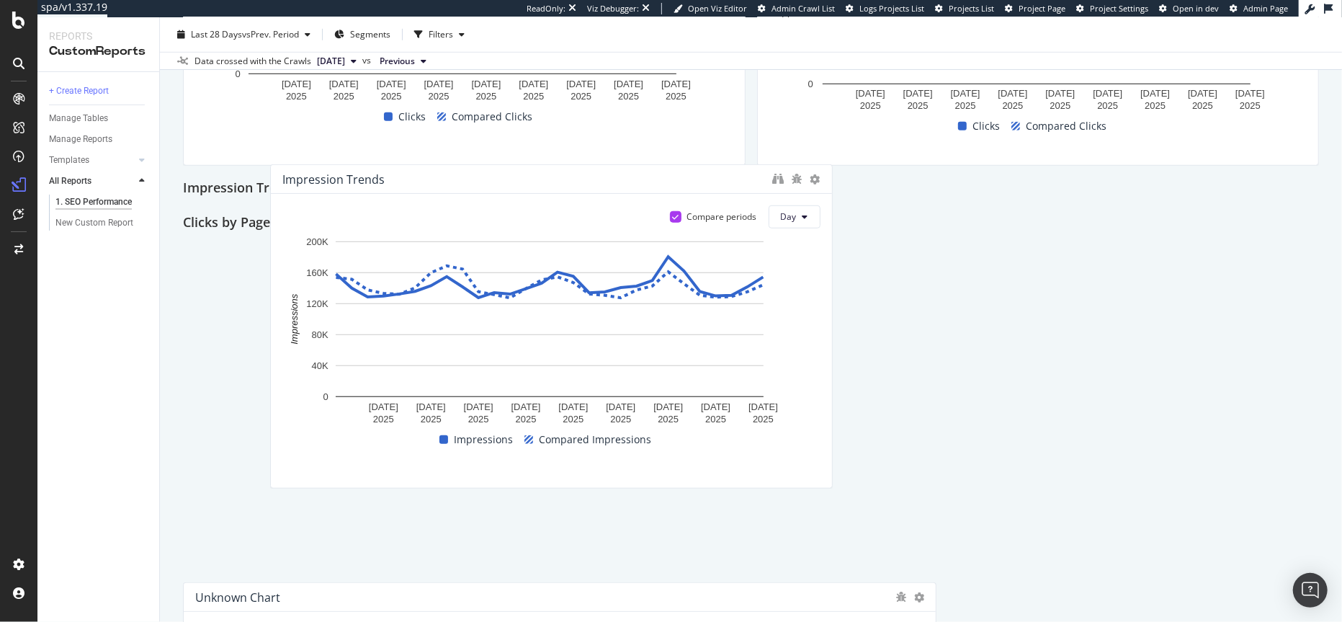
drag, startPoint x: 408, startPoint y: 255, endPoint x: 495, endPoint y: 177, distance: 116.8
click at [495, 177] on div "Impression Trends" at bounding box center [523, 179] width 483 height 14
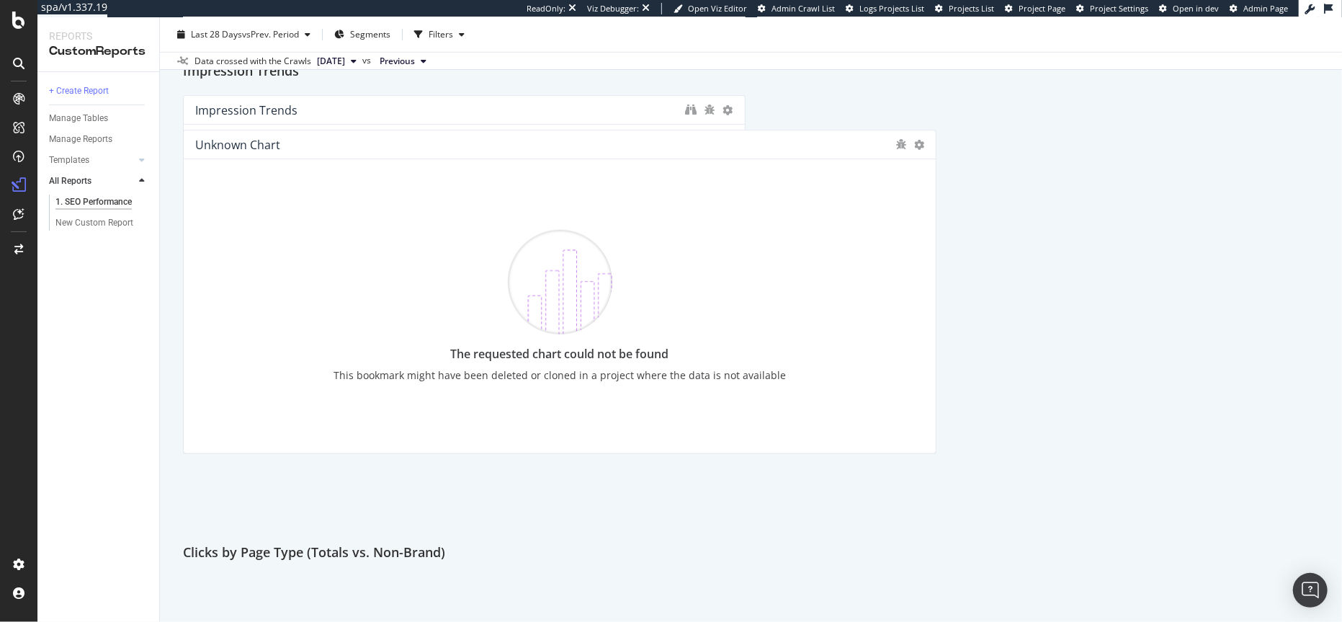
scroll to position [814, 0]
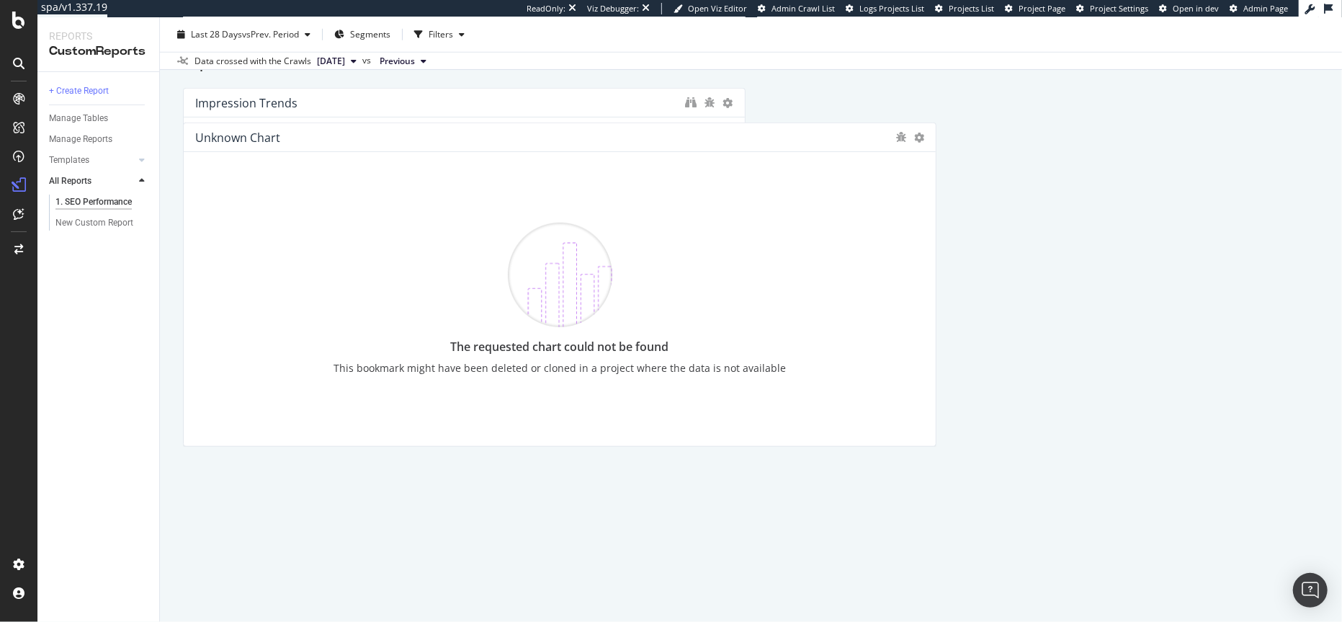
drag, startPoint x: 344, startPoint y: 216, endPoint x: 356, endPoint y: 391, distance: 175.5
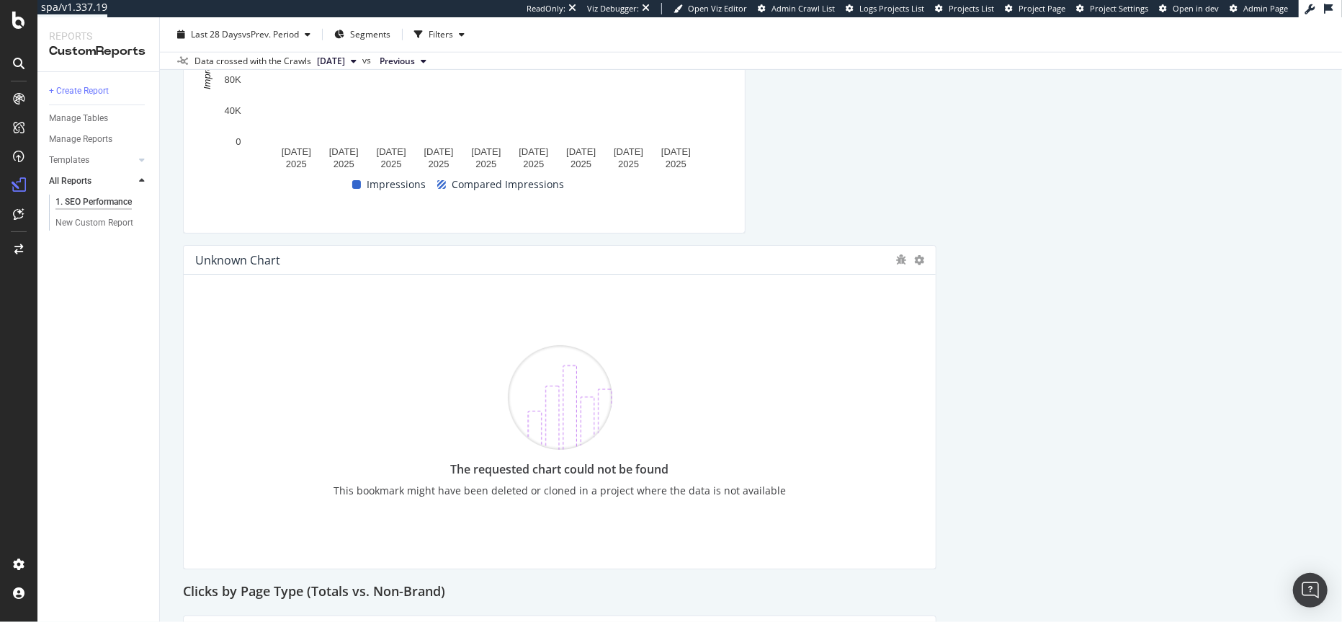
scroll to position [1113, 0]
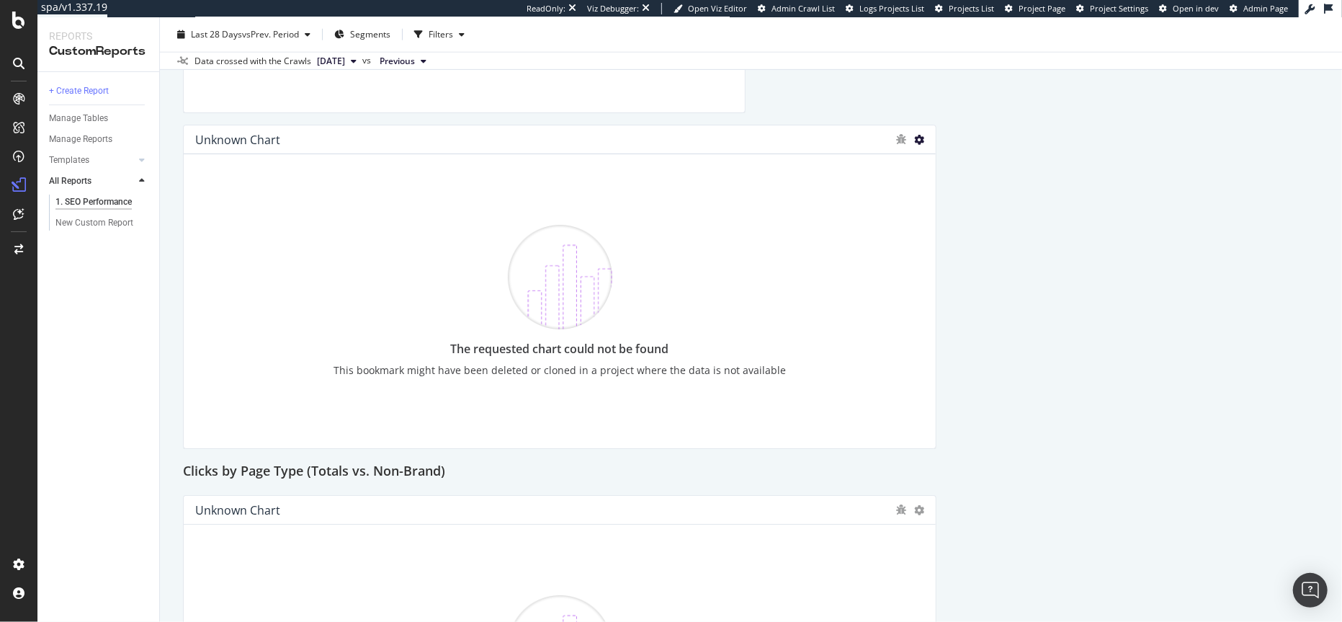
click at [914, 138] on icon at bounding box center [919, 140] width 10 height 10
drag, startPoint x: 943, startPoint y: 158, endPoint x: 823, endPoint y: 176, distance: 121.5
click at [943, 158] on div "Delete" at bounding box center [946, 161] width 73 height 21
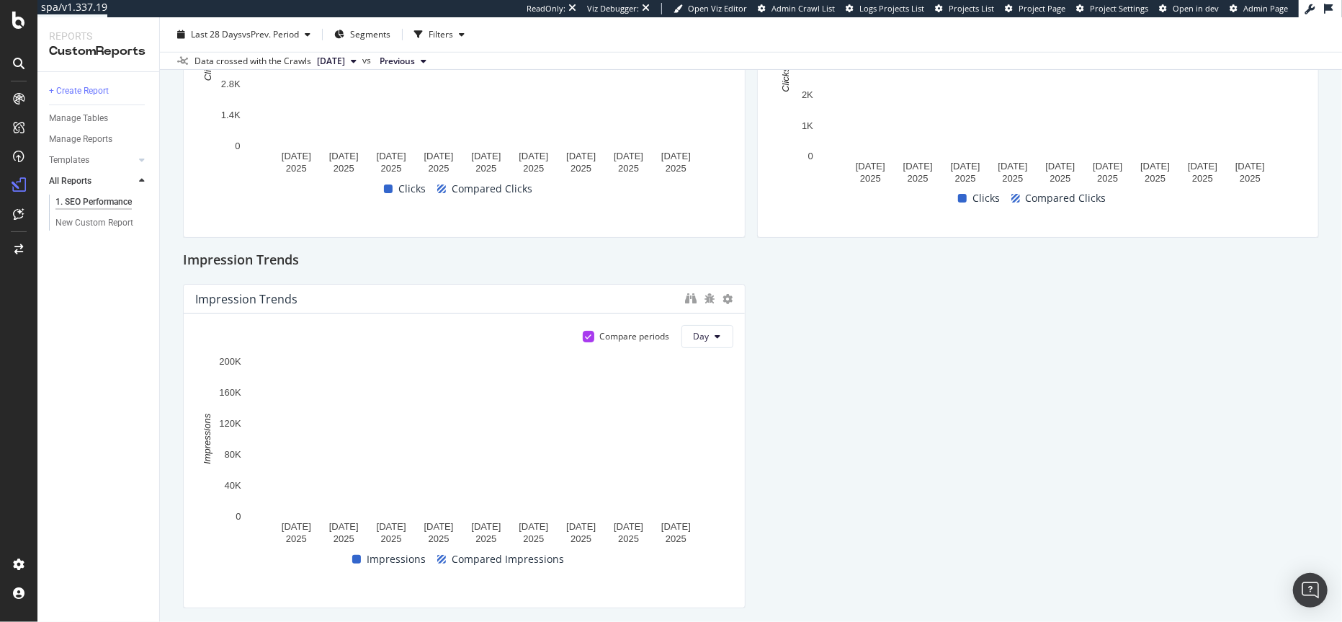
scroll to position [616, 0]
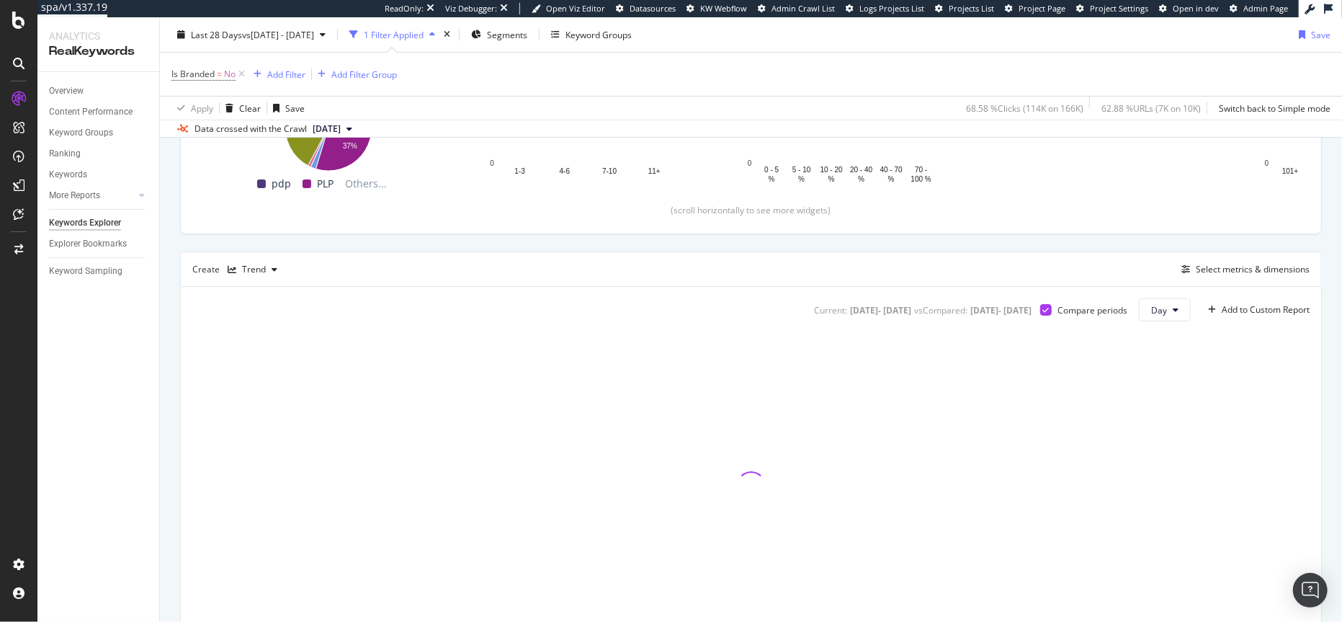
scroll to position [298, 0]
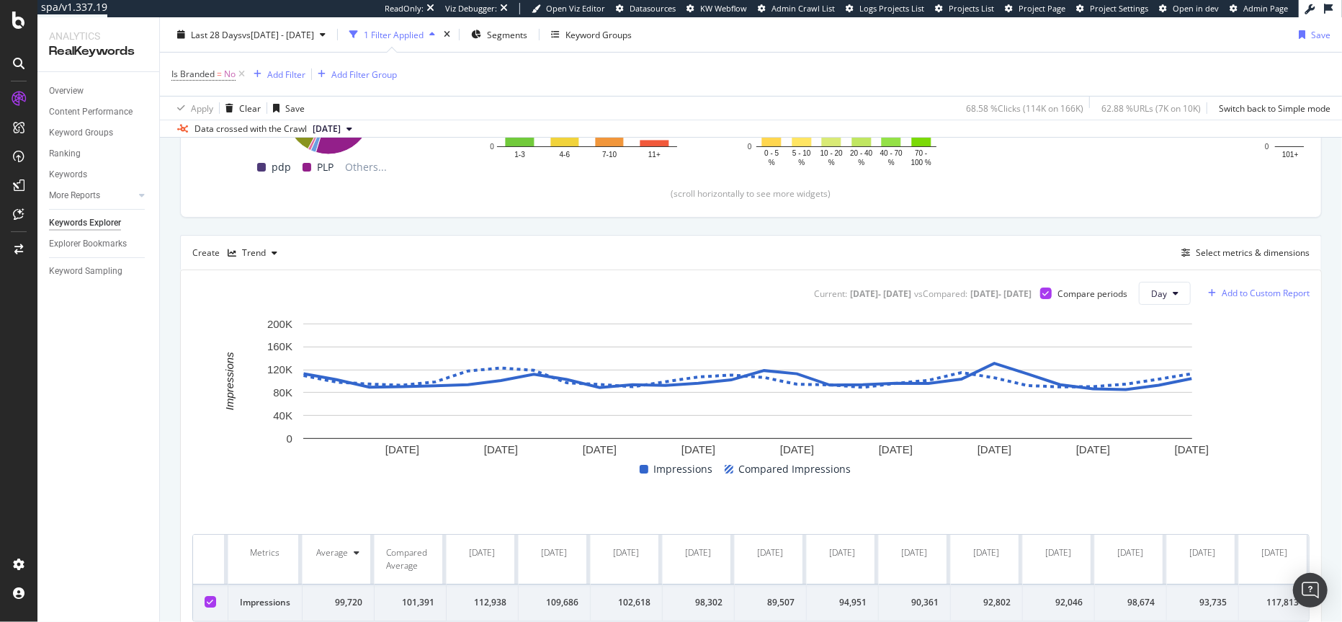
click at [1245, 289] on div "Add to Custom Report" at bounding box center [1265, 293] width 88 height 9
click at [1237, 343] on div "1. SEO Performance" at bounding box center [1255, 342] width 81 height 12
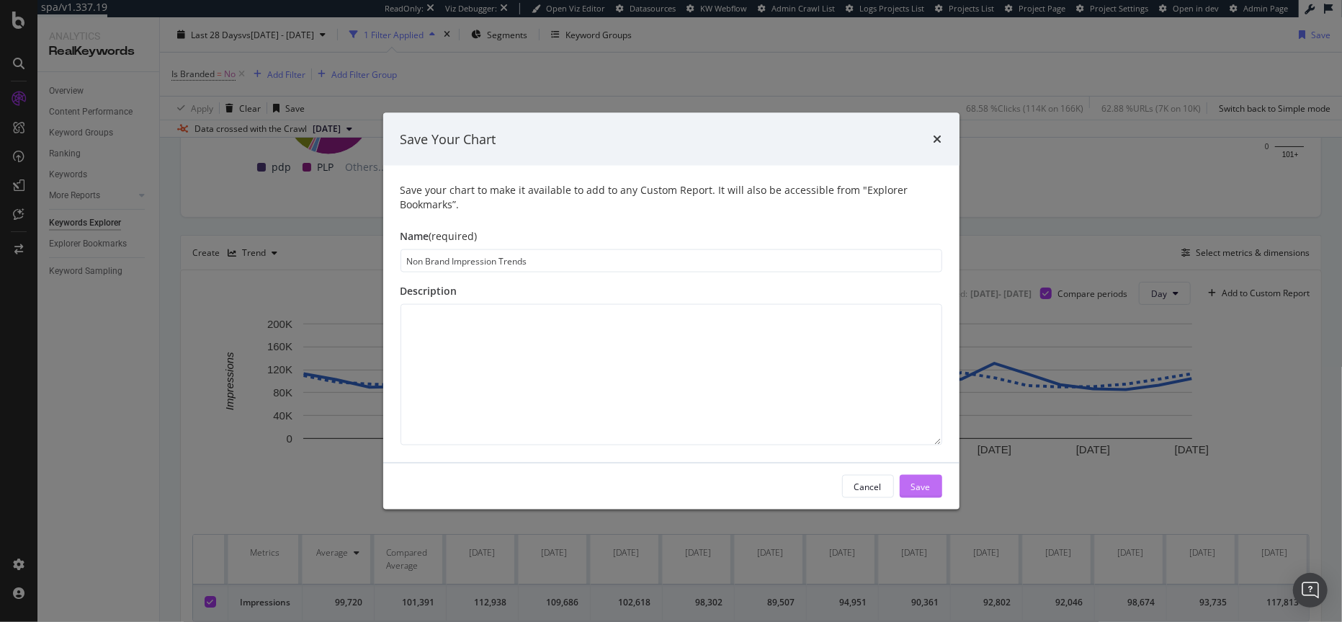
type input "Non Brand Impression Trends"
click at [918, 488] on div "Save" at bounding box center [920, 486] width 19 height 12
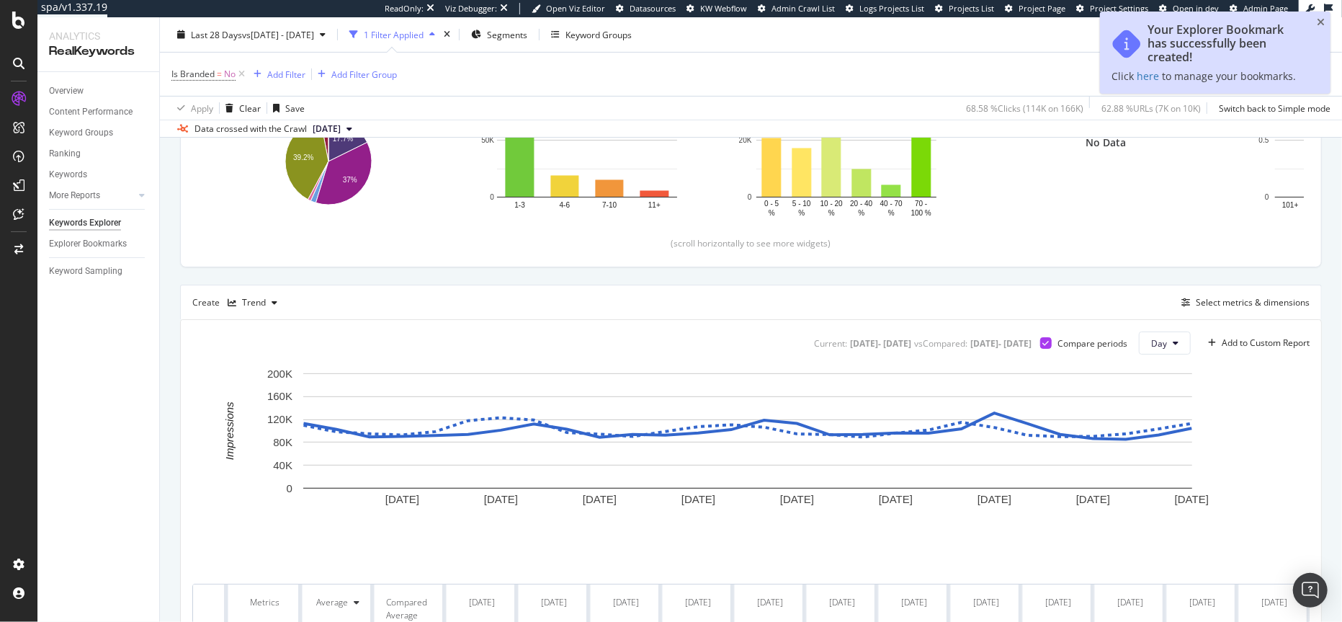
scroll to position [349, 0]
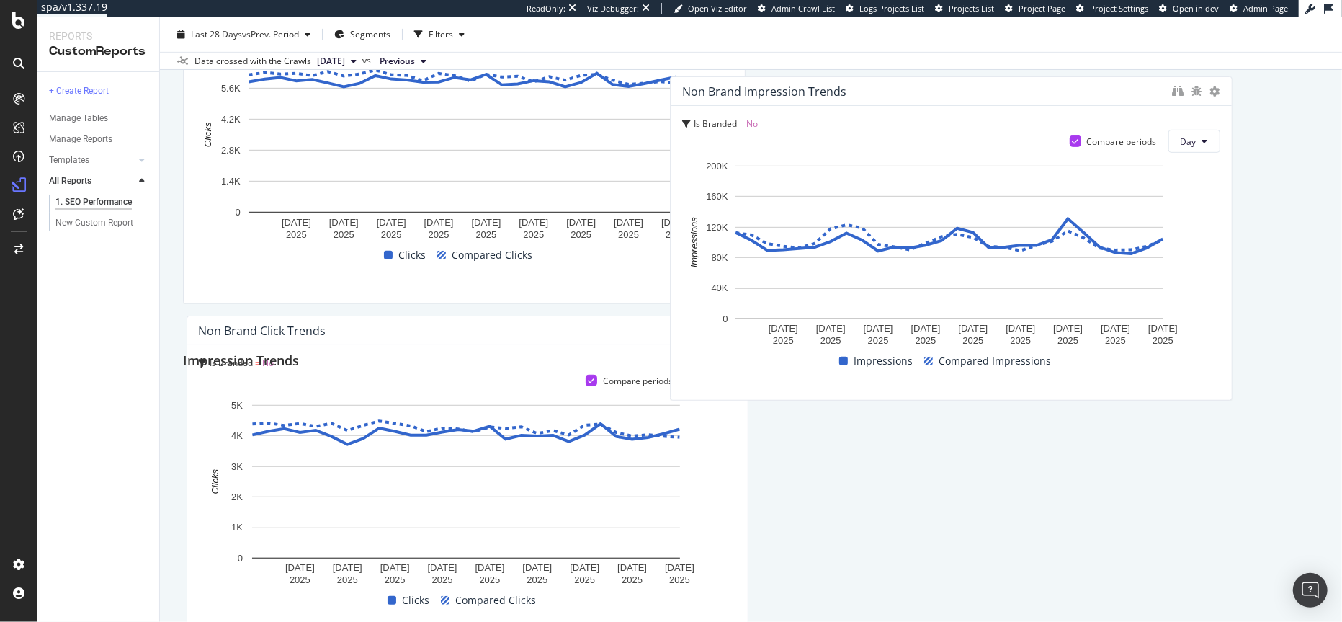
scroll to position [546, 0]
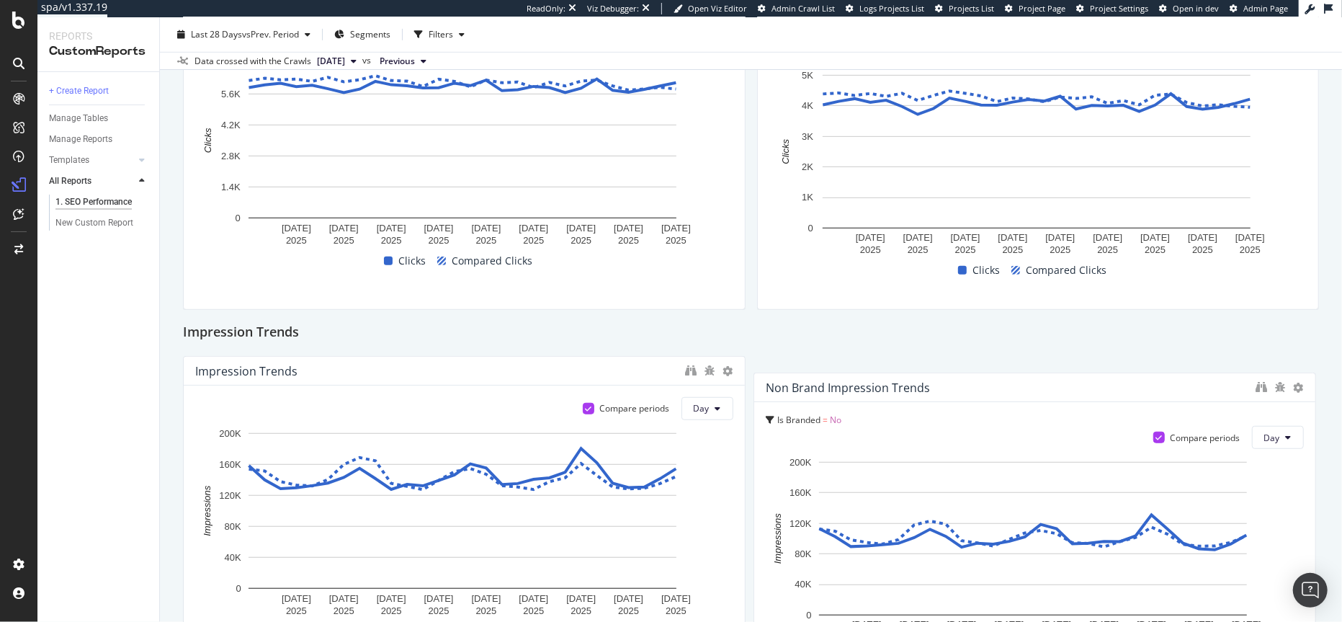
drag, startPoint x: 416, startPoint y: 239, endPoint x: 992, endPoint y: 387, distance: 594.0
click at [992, 387] on div "Non Brand Impression Trends" at bounding box center [1007, 387] width 483 height 14
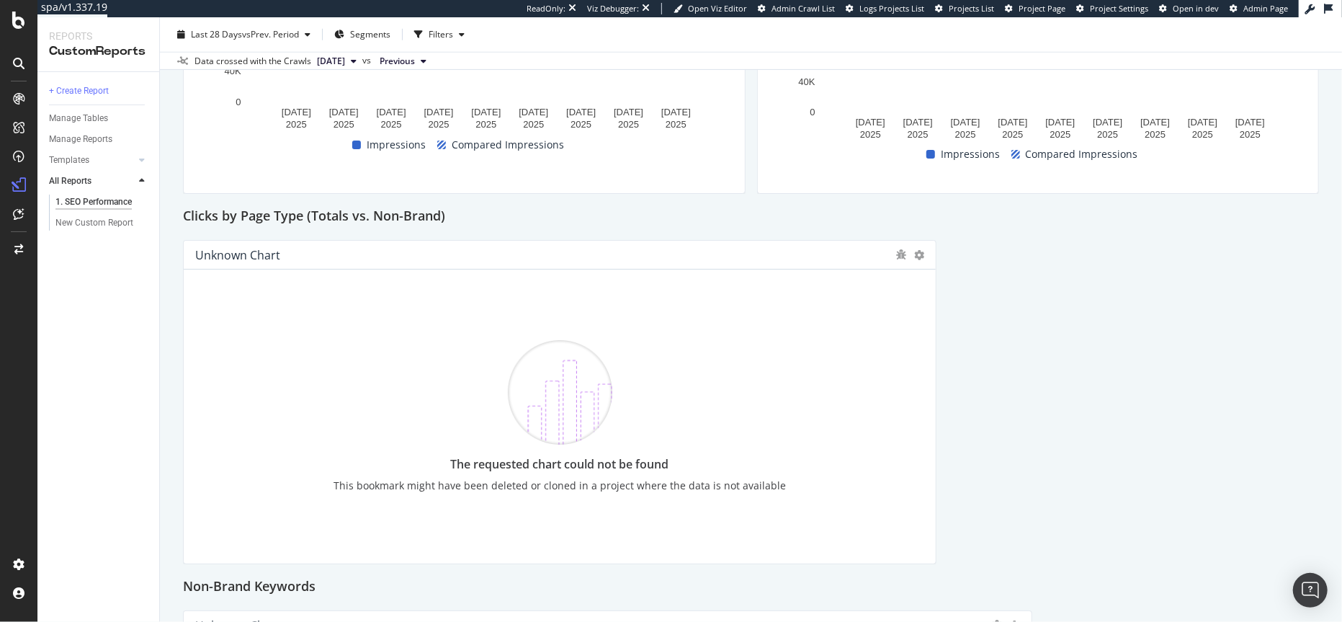
scroll to position [1031, 0]
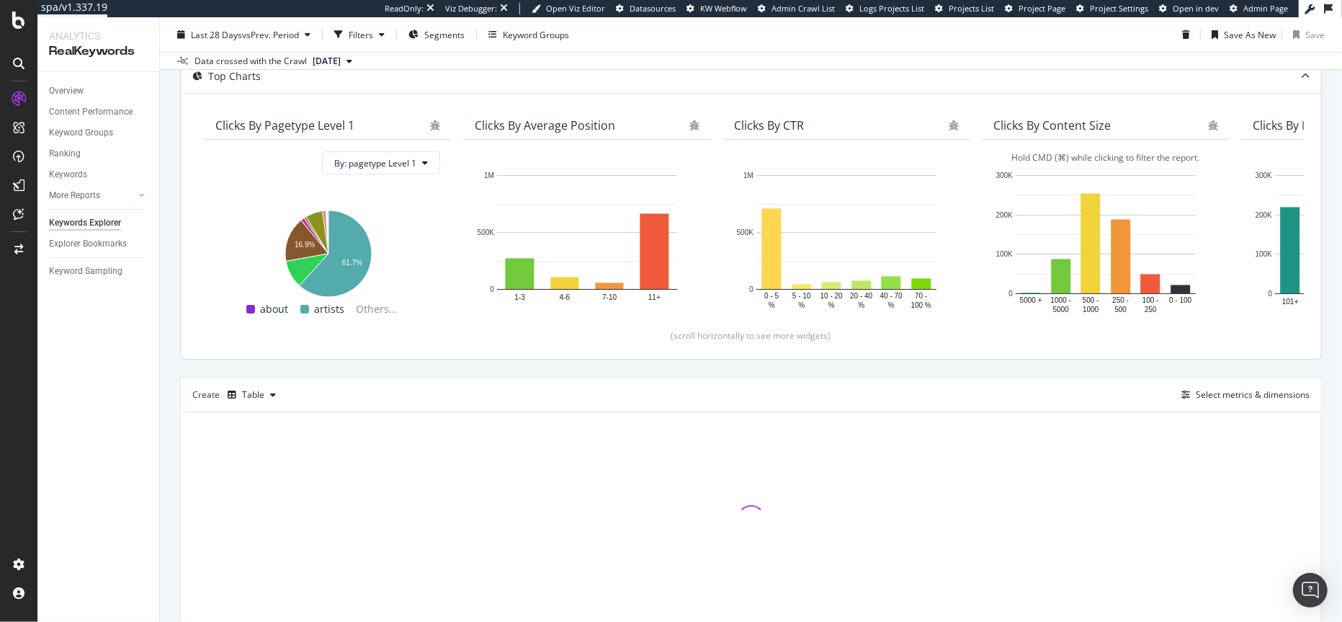
scroll to position [194, 0]
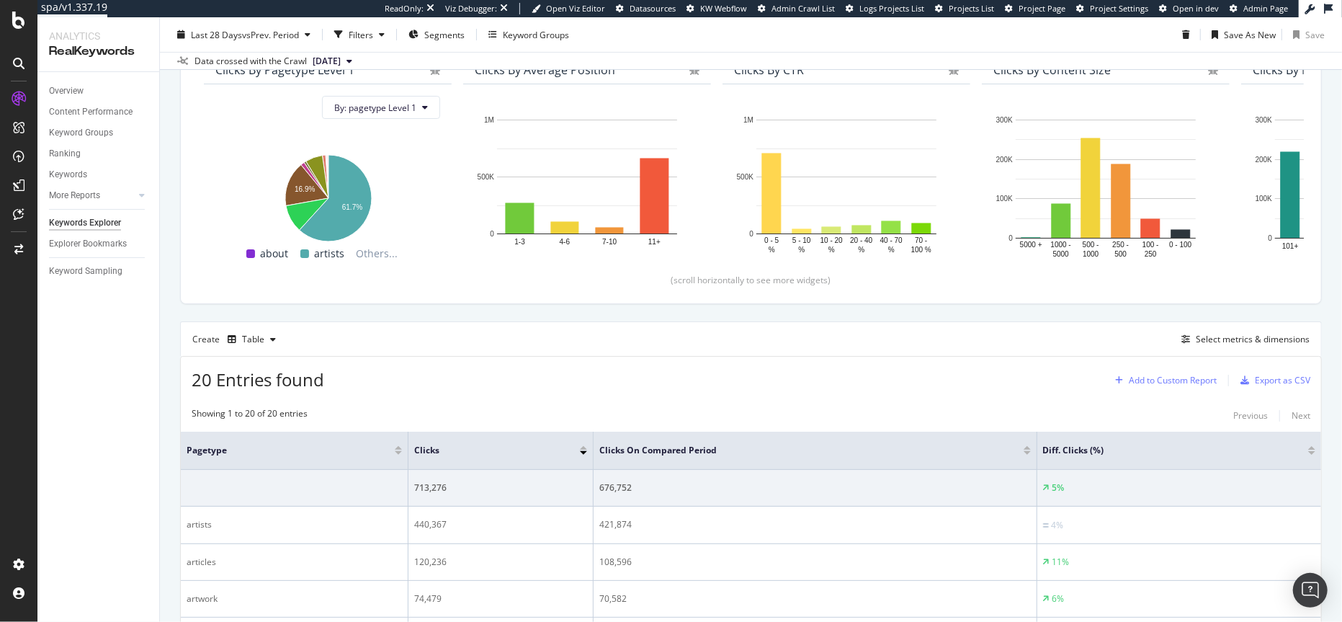
click at [1178, 377] on div "Add to Custom Report" at bounding box center [1172, 380] width 88 height 9
click at [1046, 376] on div "20 Entries found Add to Custom Report Export as CSV" at bounding box center [751, 373] width 1140 height 35
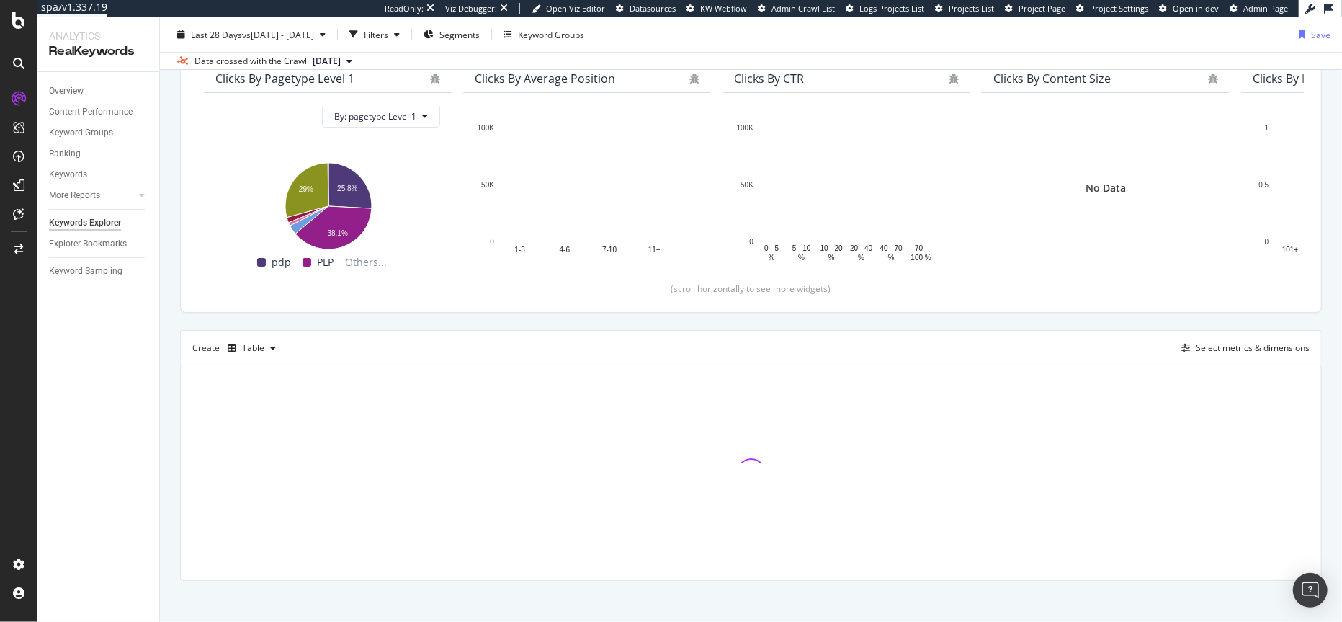
scroll to position [144, 0]
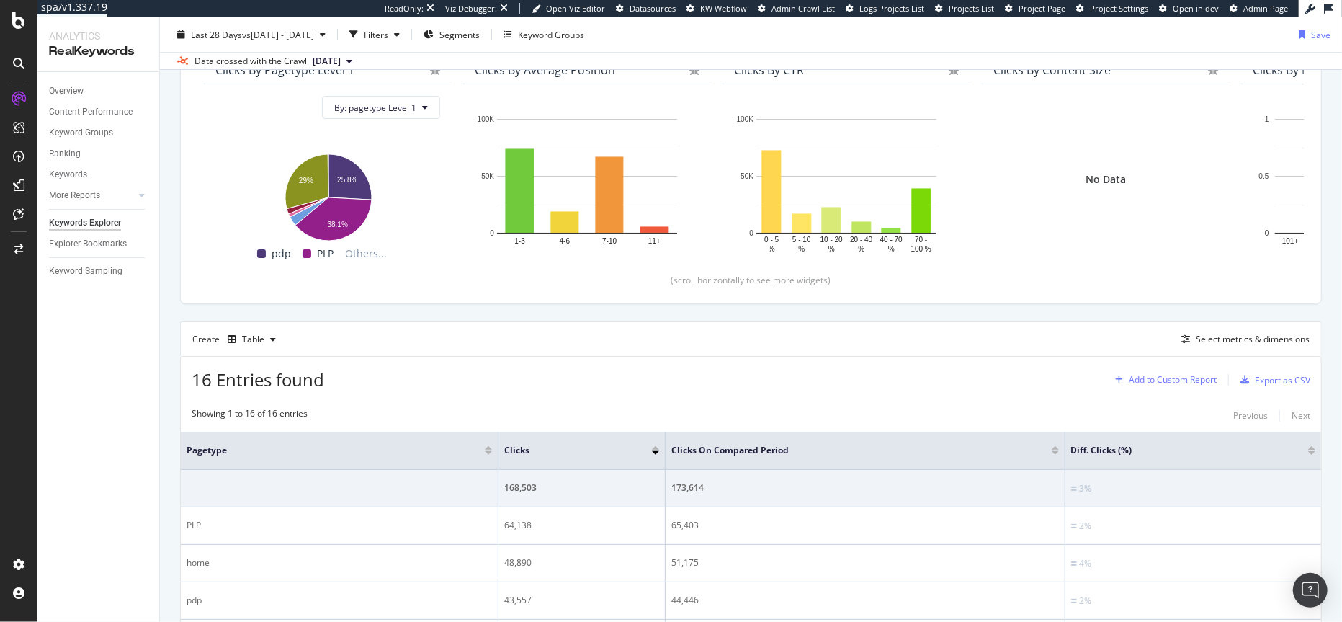
click at [1189, 380] on div "Add to Custom Report" at bounding box center [1172, 379] width 88 height 9
click at [1169, 433] on div "1. SEO Performance" at bounding box center [1162, 429] width 81 height 12
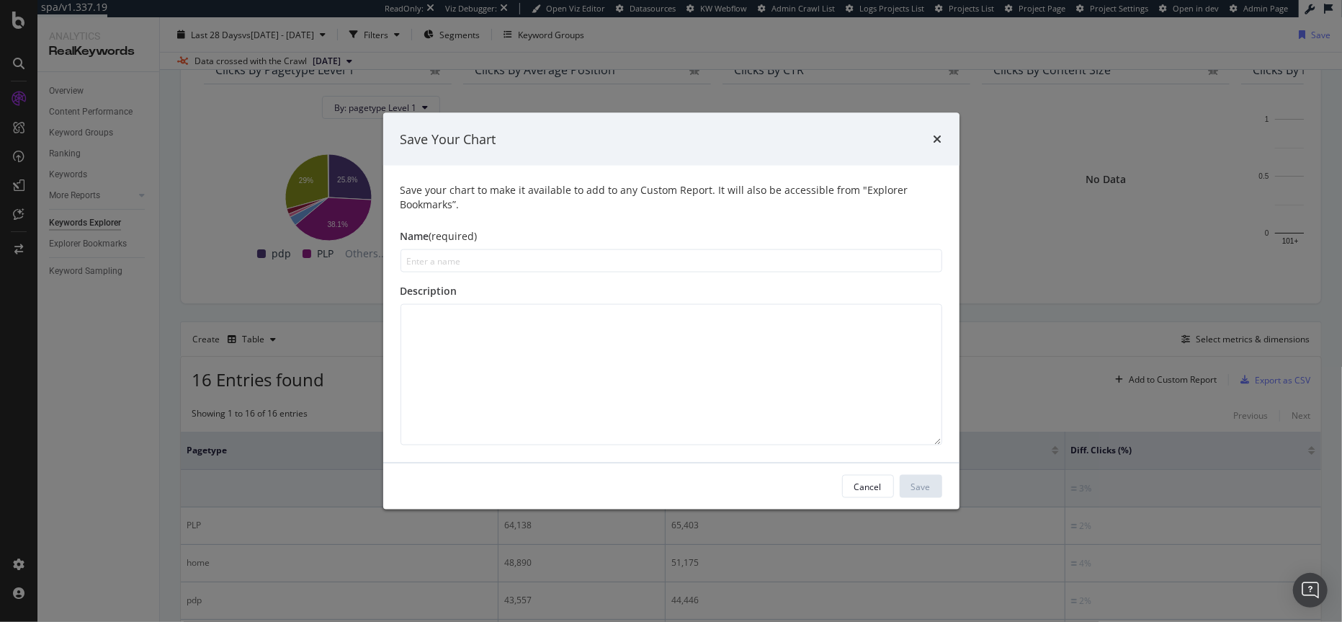
click at [574, 261] on input "modal" at bounding box center [671, 260] width 542 height 23
click at [558, 264] on input "modal" at bounding box center [671, 260] width 542 height 23
paste input "Clicks by Page Type (Totals vs. Non-Brand)"
type input "Clicks by Page Type (Totals vs. Non-Brand)"
click at [923, 493] on div "Save" at bounding box center [920, 486] width 19 height 22
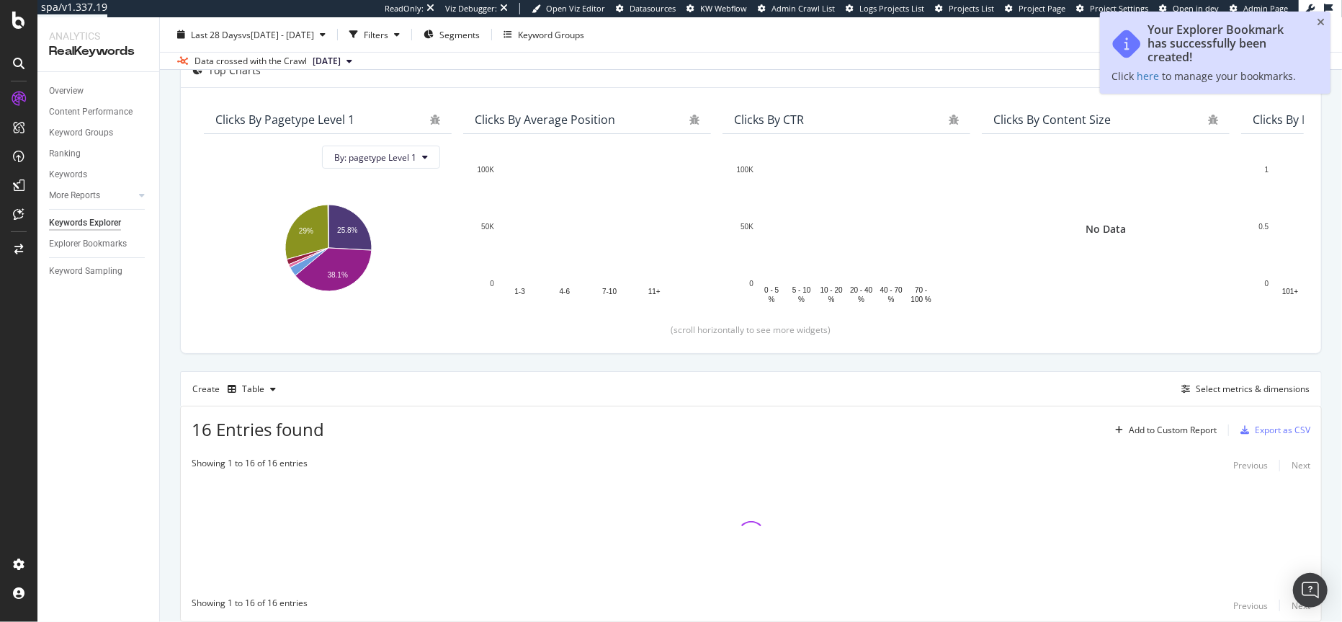
scroll to position [194, 0]
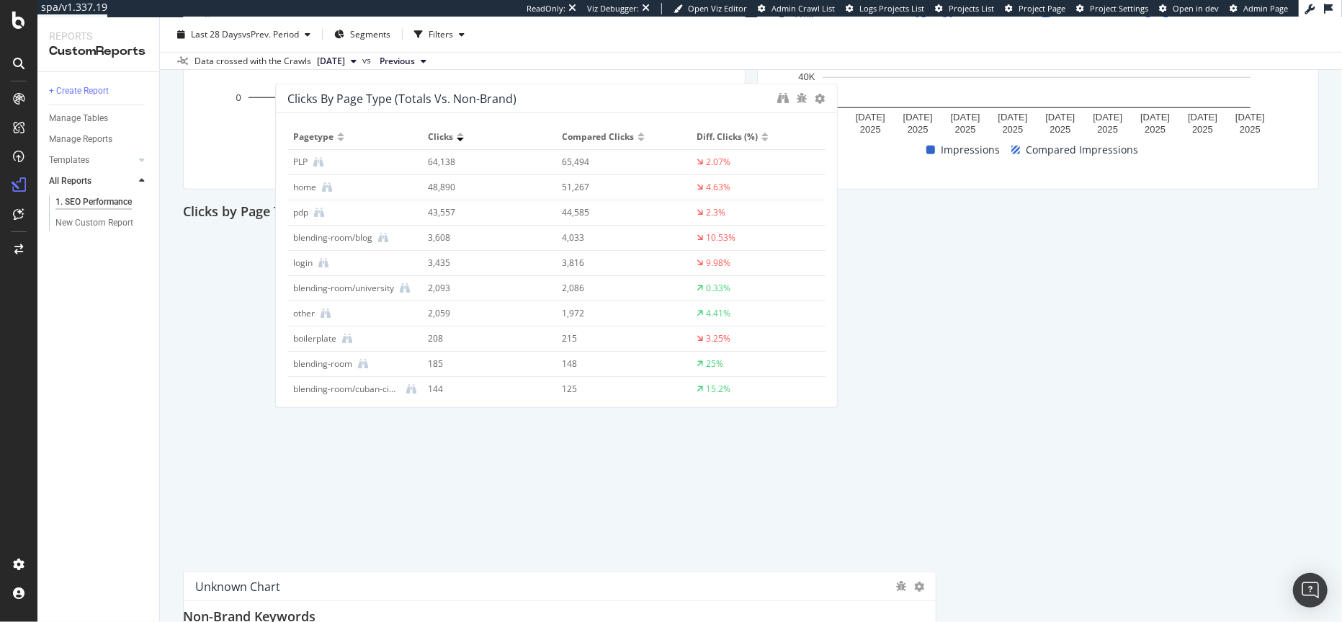
scroll to position [995, 0]
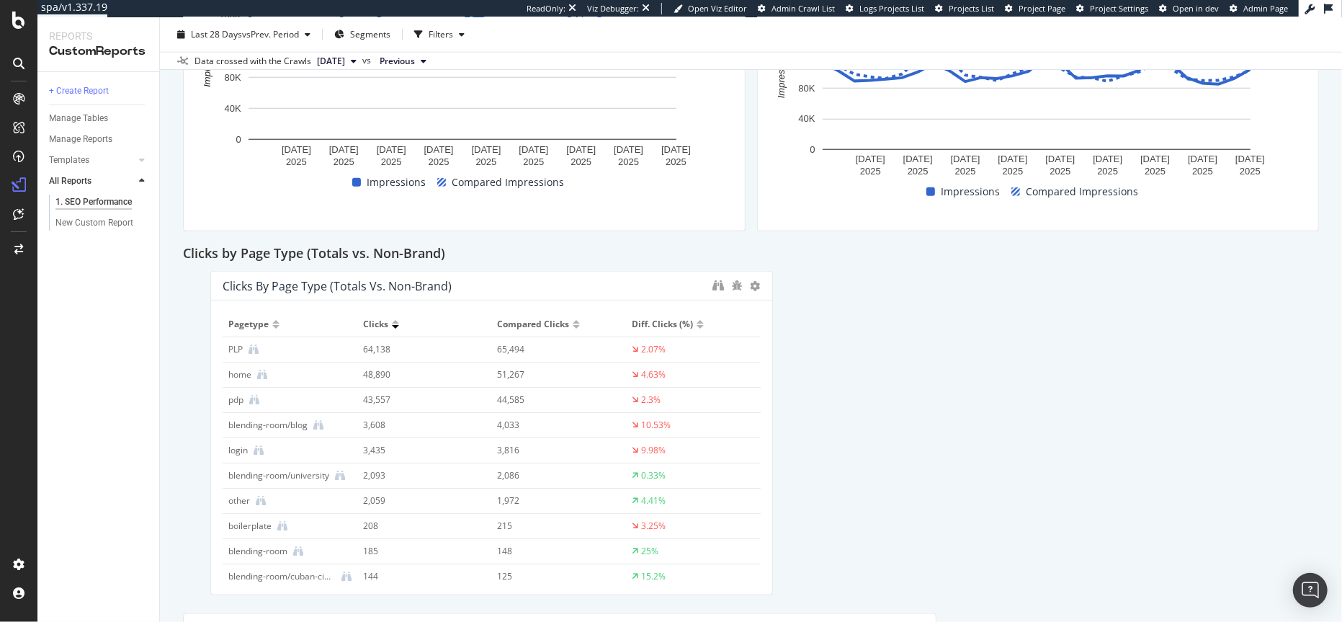
drag, startPoint x: 457, startPoint y: 393, endPoint x: 480, endPoint y: 285, distance: 110.5
click at [480, 285] on div "Clicks by Page Type (Totals vs. Non-Brand)" at bounding box center [464, 286] width 483 height 14
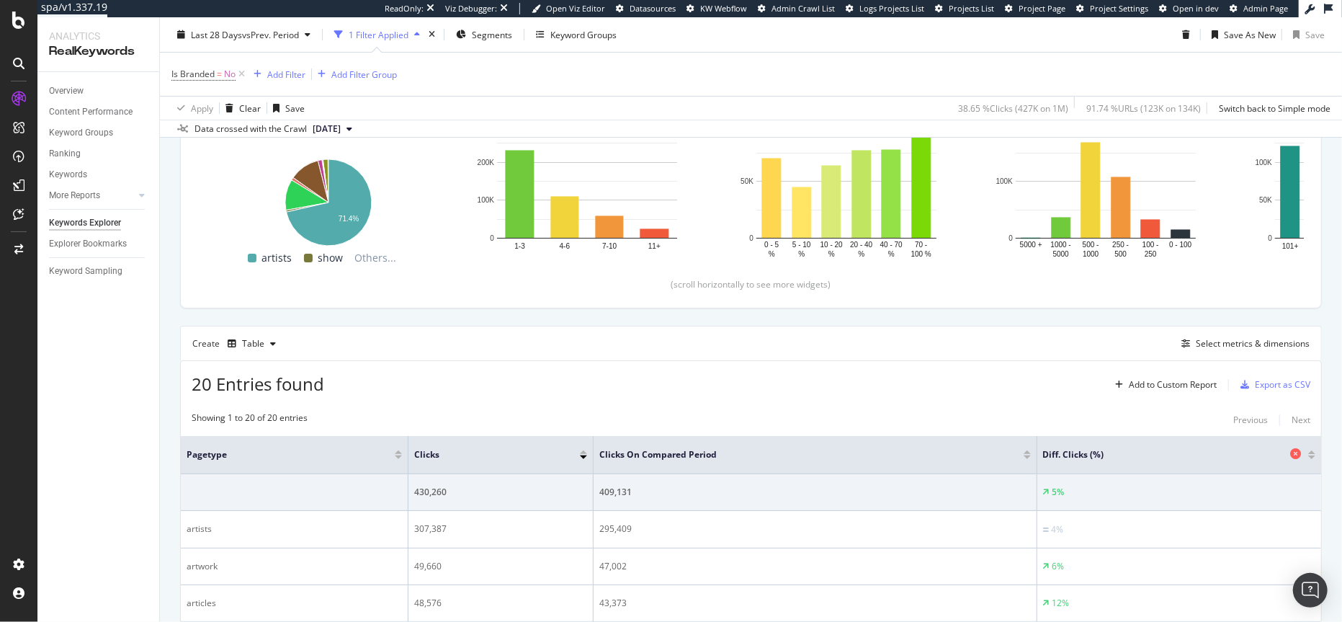
scroll to position [261, 0]
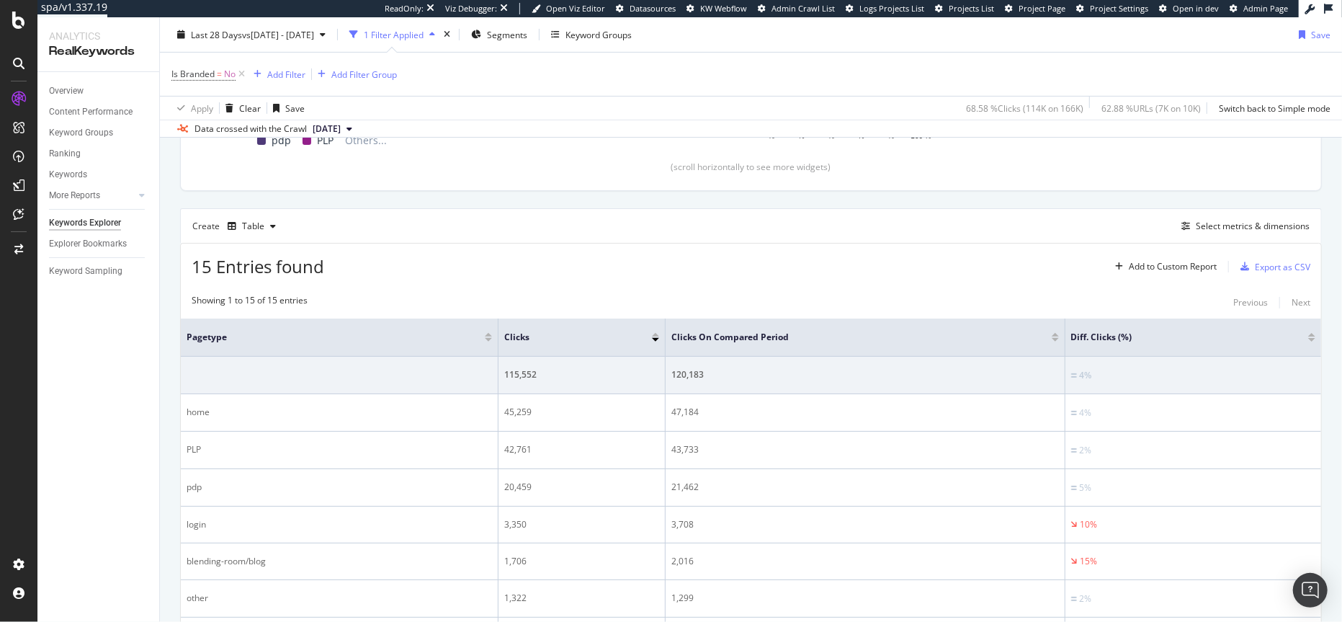
scroll to position [326, 0]
click at [1145, 264] on div "Add to Custom Report" at bounding box center [1172, 265] width 88 height 9
click at [1134, 316] on div "1. SEO Performance" at bounding box center [1162, 315] width 81 height 12
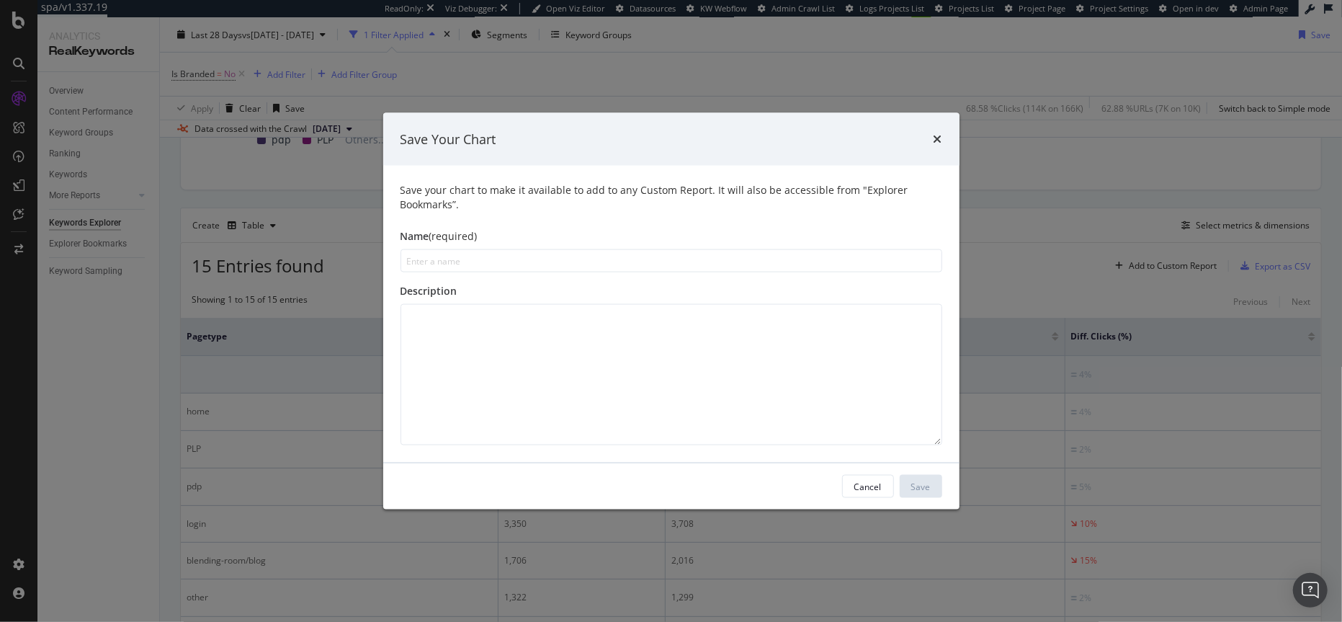
click at [448, 264] on input "modal" at bounding box center [671, 260] width 542 height 23
click at [532, 260] on input "modal" at bounding box center [671, 260] width 542 height 23
paste input "Non-Brand Clicks By Page Type"
type input "Non-Brand Clicks By Page Type"
click at [926, 484] on div "Save" at bounding box center [920, 486] width 19 height 12
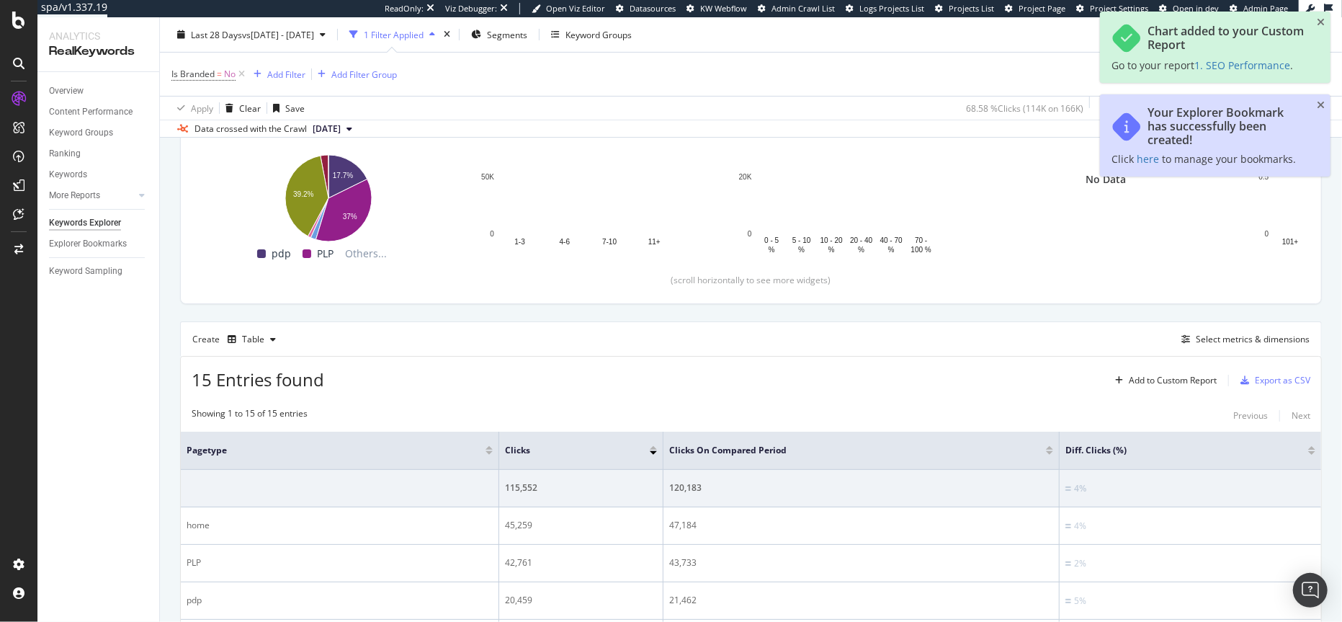
scroll to position [376, 0]
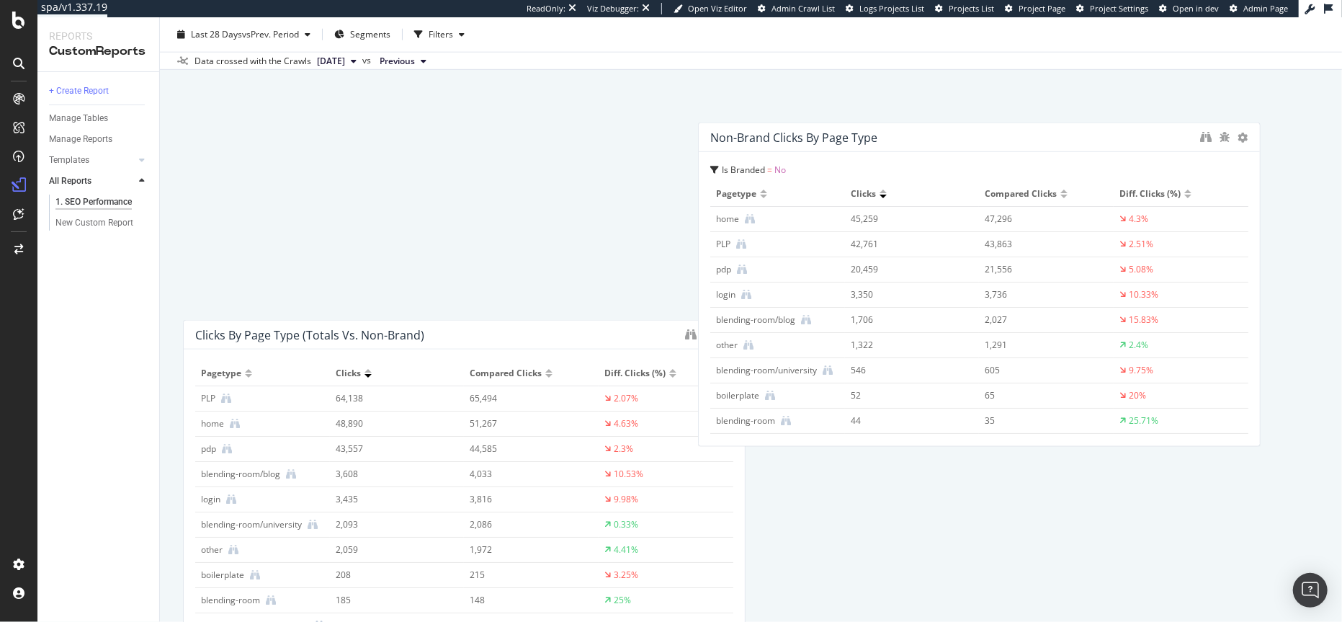
scroll to position [1287, 0]
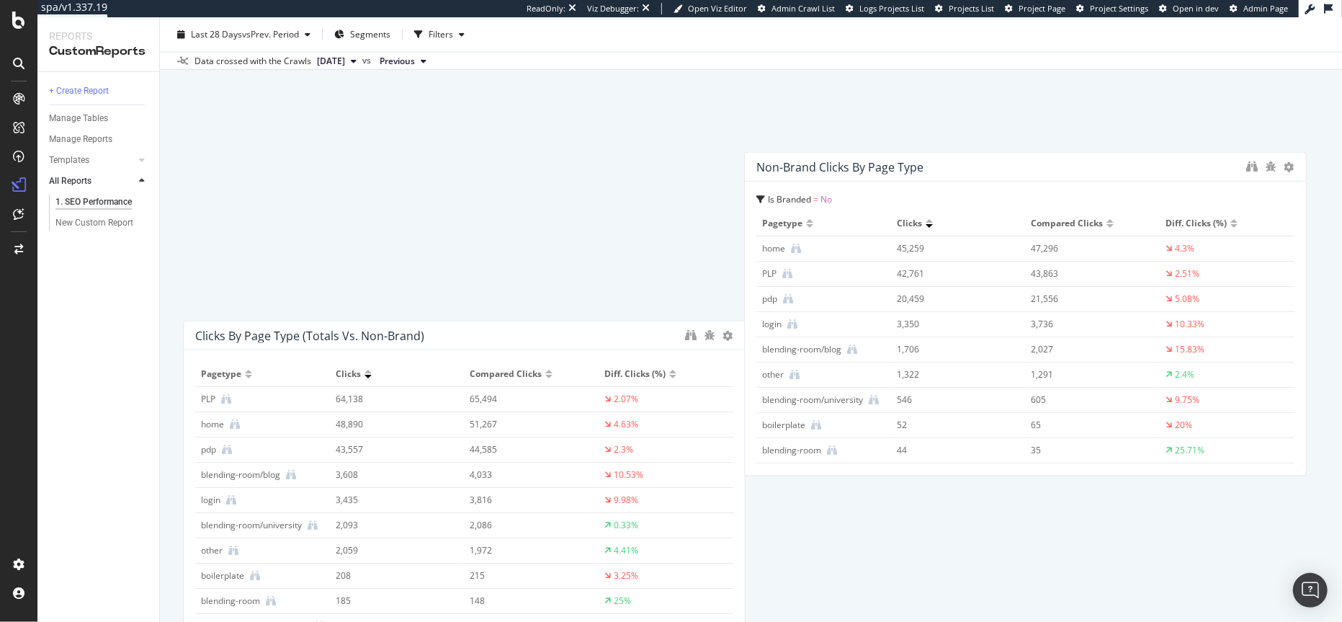
drag, startPoint x: 472, startPoint y: 454, endPoint x: 1033, endPoint y: 166, distance: 630.6
click at [1033, 166] on div "Non-Brand Clicks By Page Type" at bounding box center [997, 167] width 483 height 14
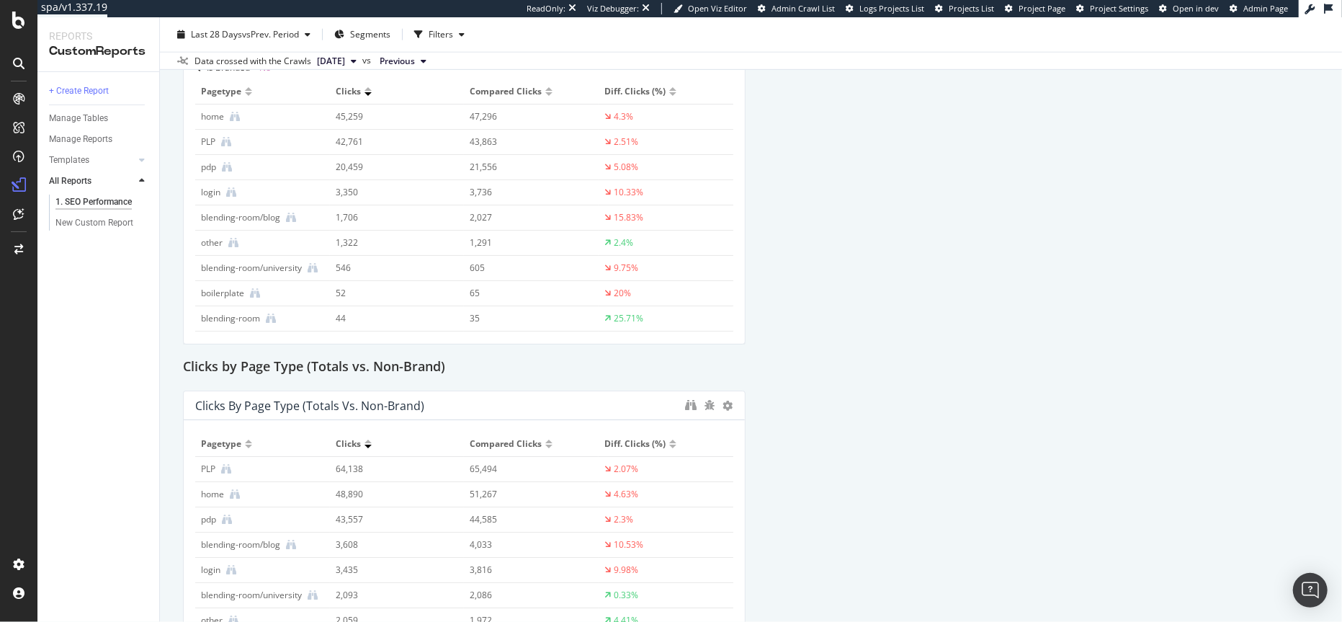
scroll to position [1157, 0]
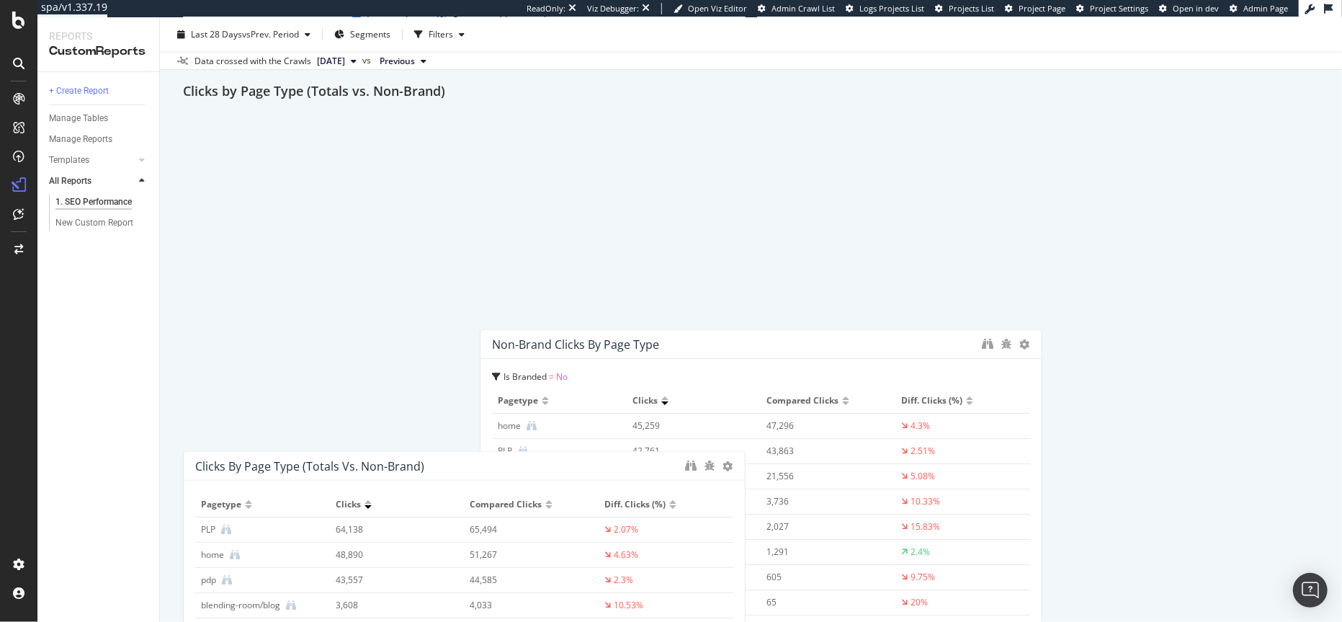
drag, startPoint x: 611, startPoint y: 97, endPoint x: 907, endPoint y: 346, distance: 386.4
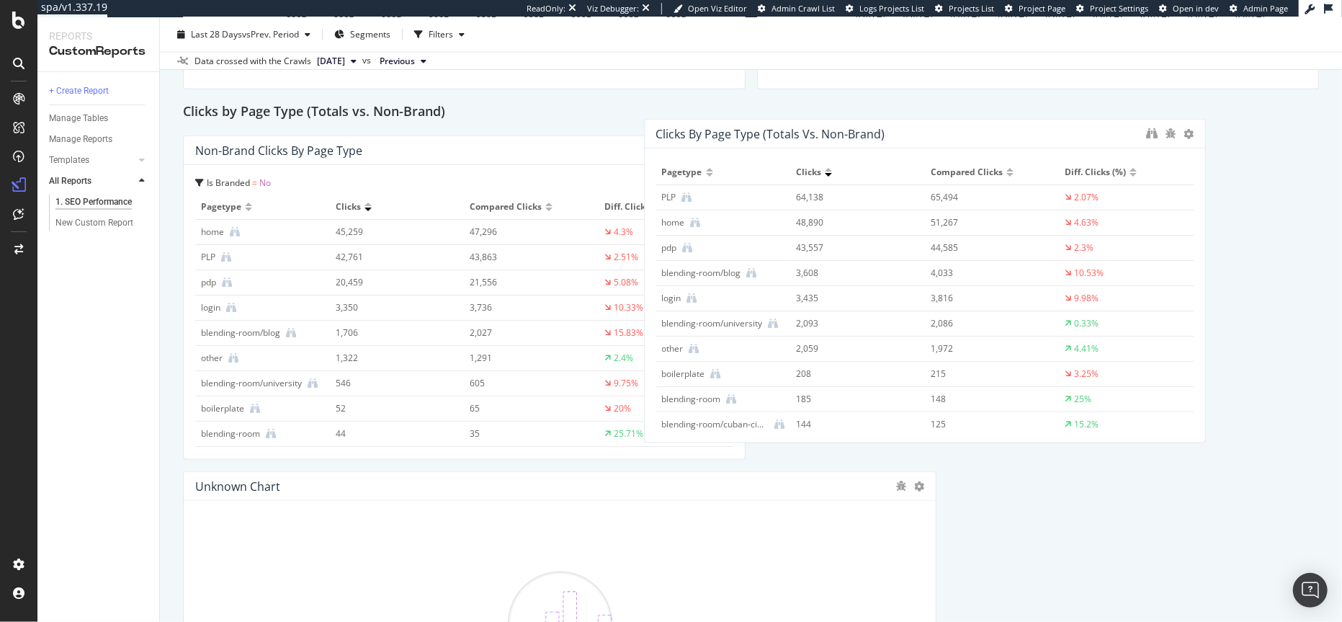
scroll to position [1134, 0]
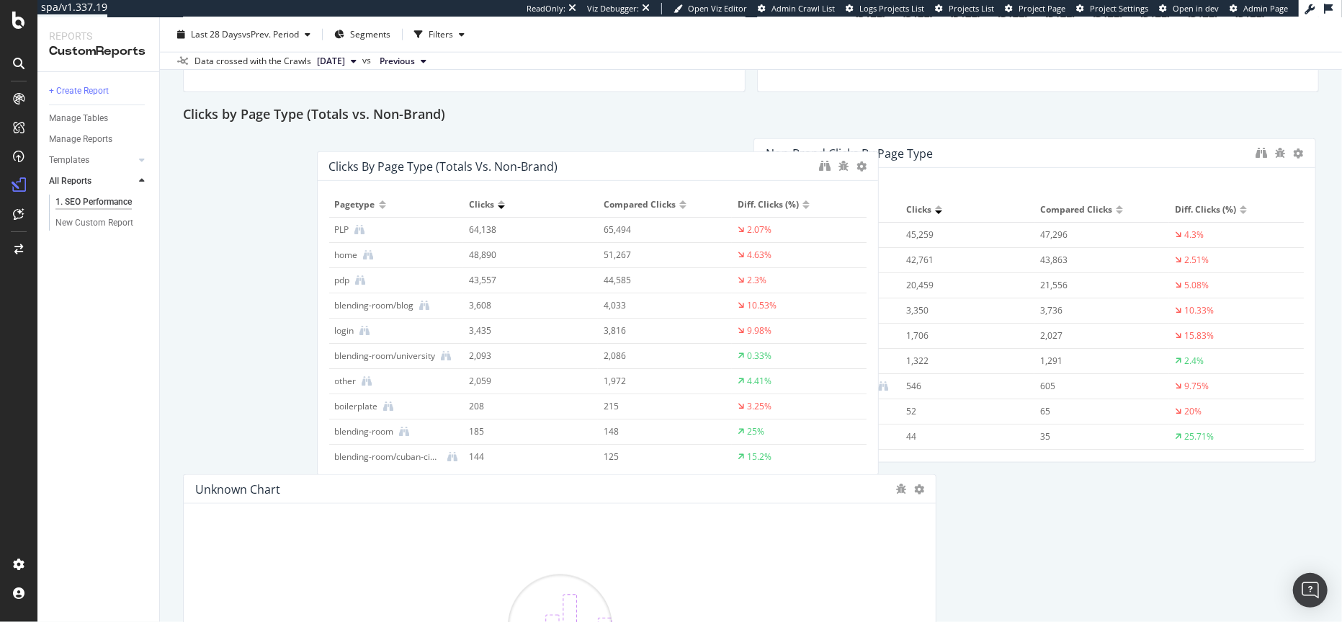
drag, startPoint x: 1044, startPoint y: 127, endPoint x: 604, endPoint y: 163, distance: 441.5
click at [604, 163] on div "Clicks by Page Type (Totals vs. Non-Brand)" at bounding box center [570, 166] width 483 height 14
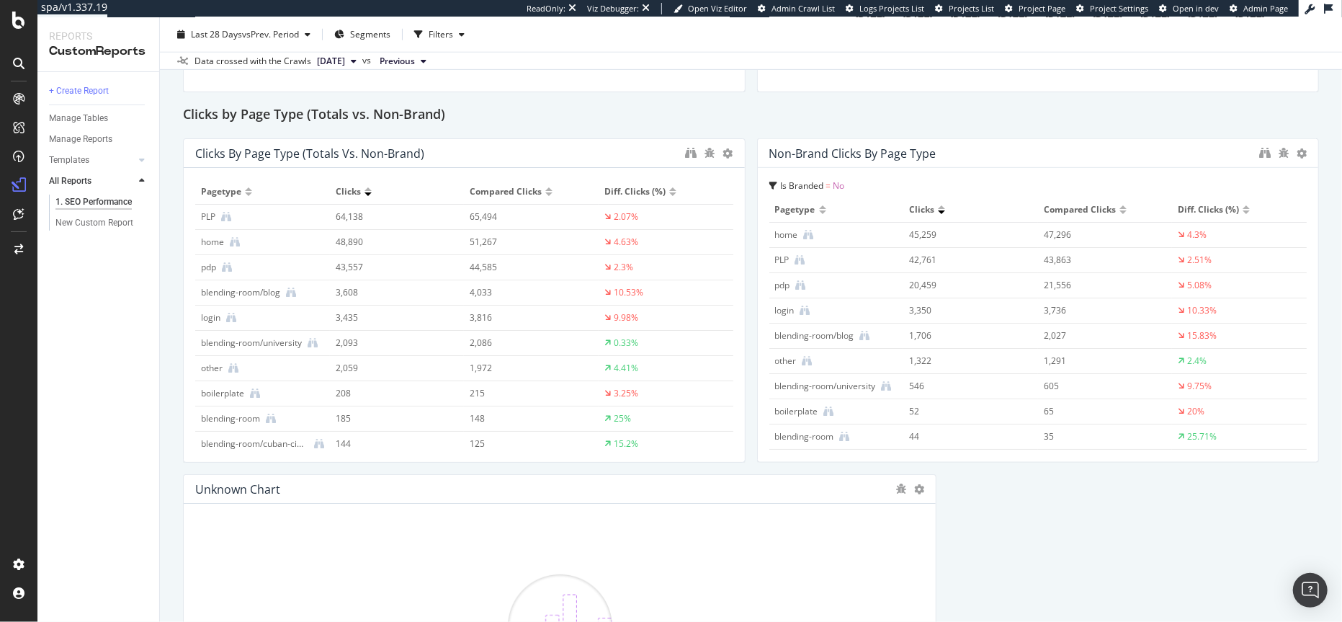
click at [368, 151] on div "Clicks by Page Type (Totals vs. Non-Brand)" at bounding box center [309, 153] width 229 height 14
drag, startPoint x: 405, startPoint y: 151, endPoint x: 349, endPoint y: 152, distance: 55.5
click at [349, 152] on div "Clicks by Page Type (Totals vs. Non-Brand)" at bounding box center [309, 153] width 229 height 14
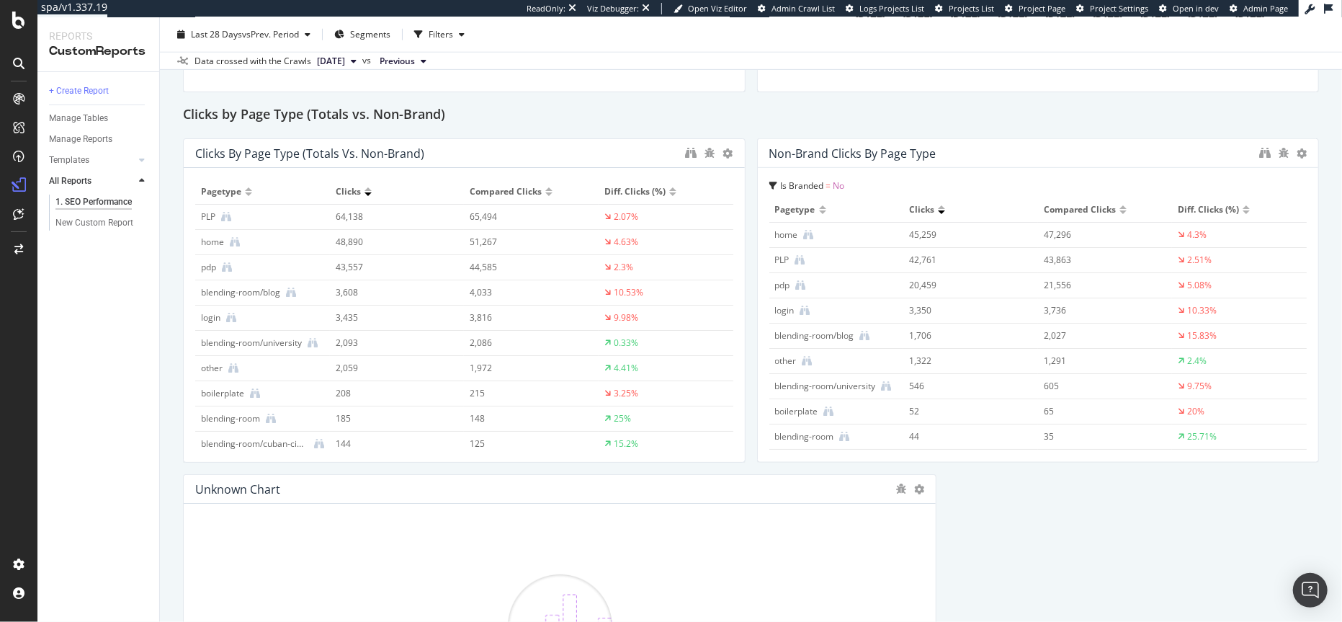
click at [265, 146] on div "Clicks by Page Type (Totals vs. Non-Brand)" at bounding box center [309, 153] width 229 height 14
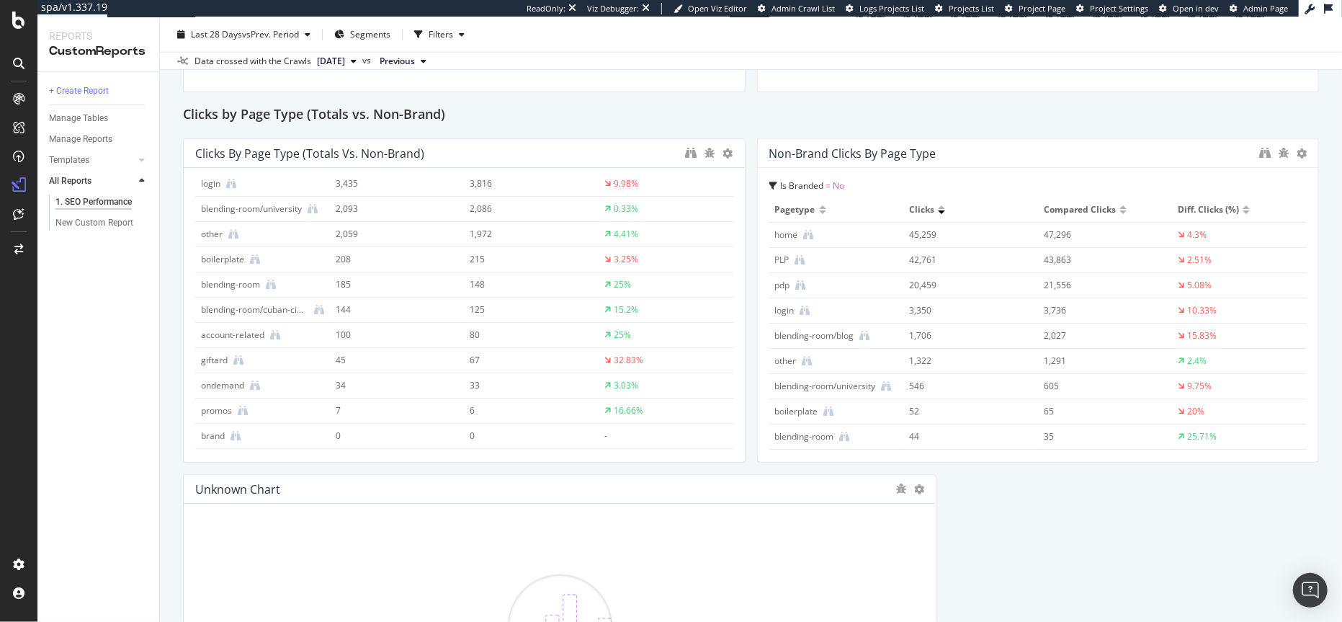
scroll to position [153, 0]
click at [906, 487] on div at bounding box center [909, 489] width 29 height 14
click at [914, 487] on icon at bounding box center [919, 489] width 10 height 10
click at [954, 512] on span "Delete" at bounding box center [958, 510] width 27 height 13
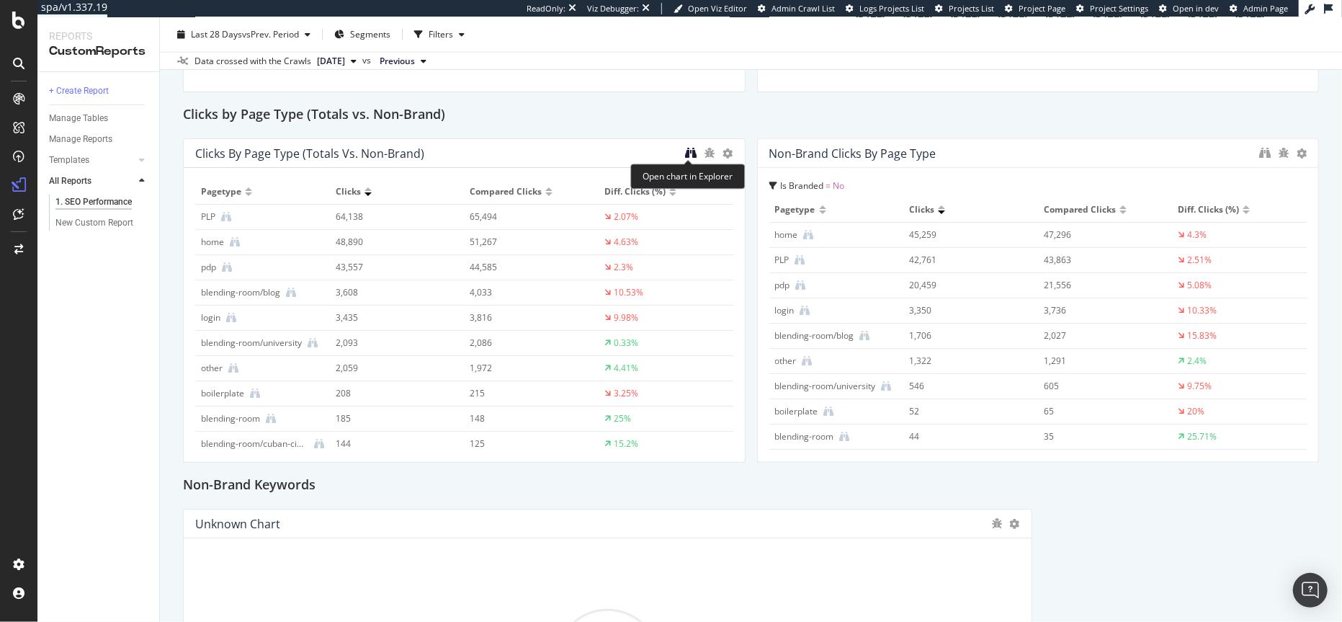
click at [686, 152] on icon "binoculars" at bounding box center [692, 153] width 12 height 12
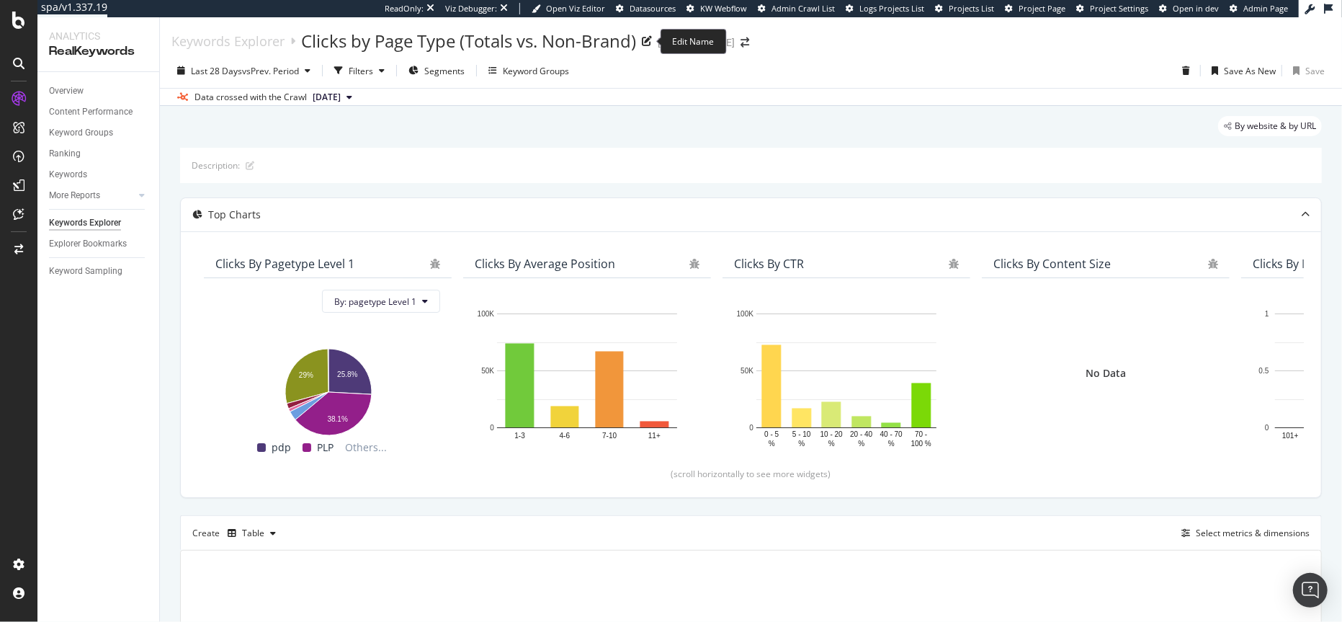
click at [457, 42] on div "Clicks by Page Type (Totals vs. Non-Brand)" at bounding box center [468, 41] width 335 height 24
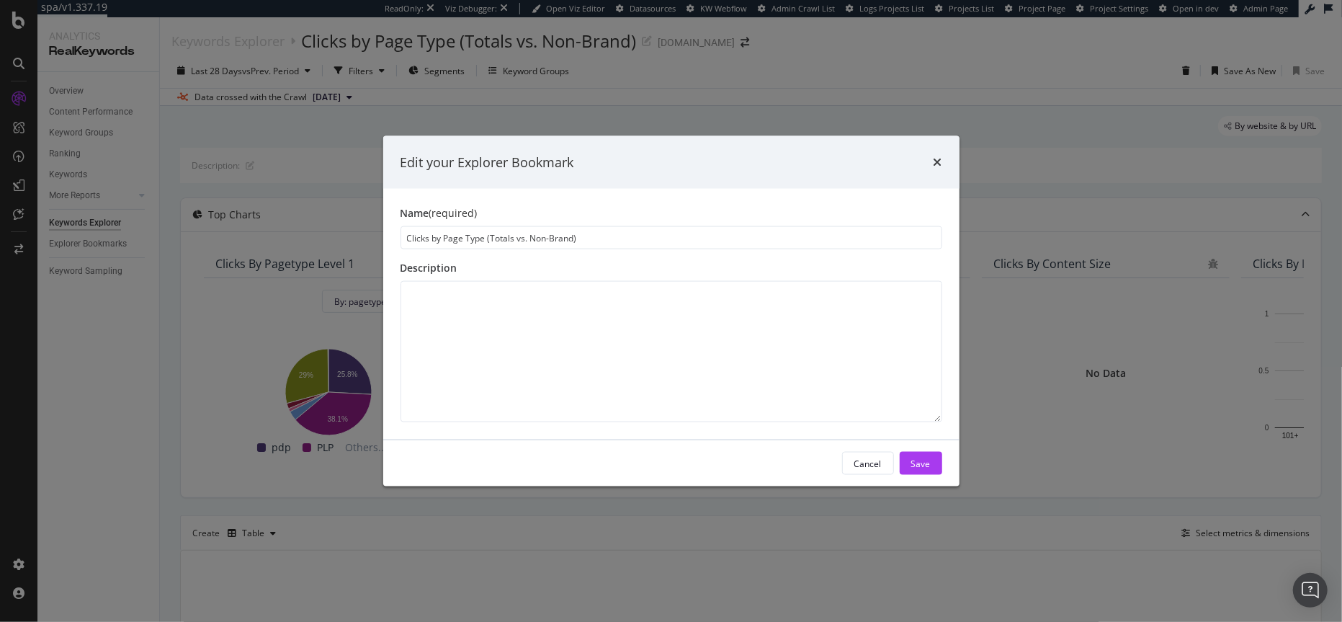
drag, startPoint x: 482, startPoint y: 238, endPoint x: 661, endPoint y: 256, distance: 180.2
click at [661, 256] on div "Name (required) Clicks by Page Type (Totals vs. Non-Brand) Description" at bounding box center [671, 314] width 576 height 251
type input "Clicks by Page Type"
click at [920, 465] on div "Save" at bounding box center [920, 463] width 19 height 12
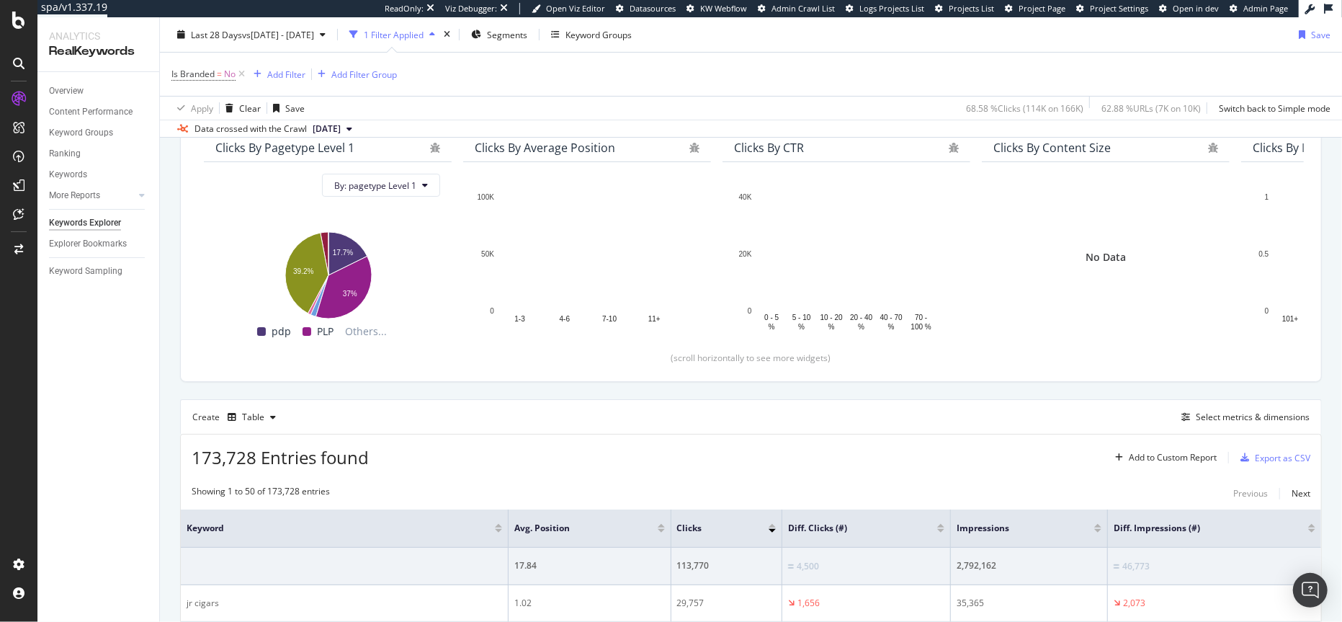
scroll to position [133, 0]
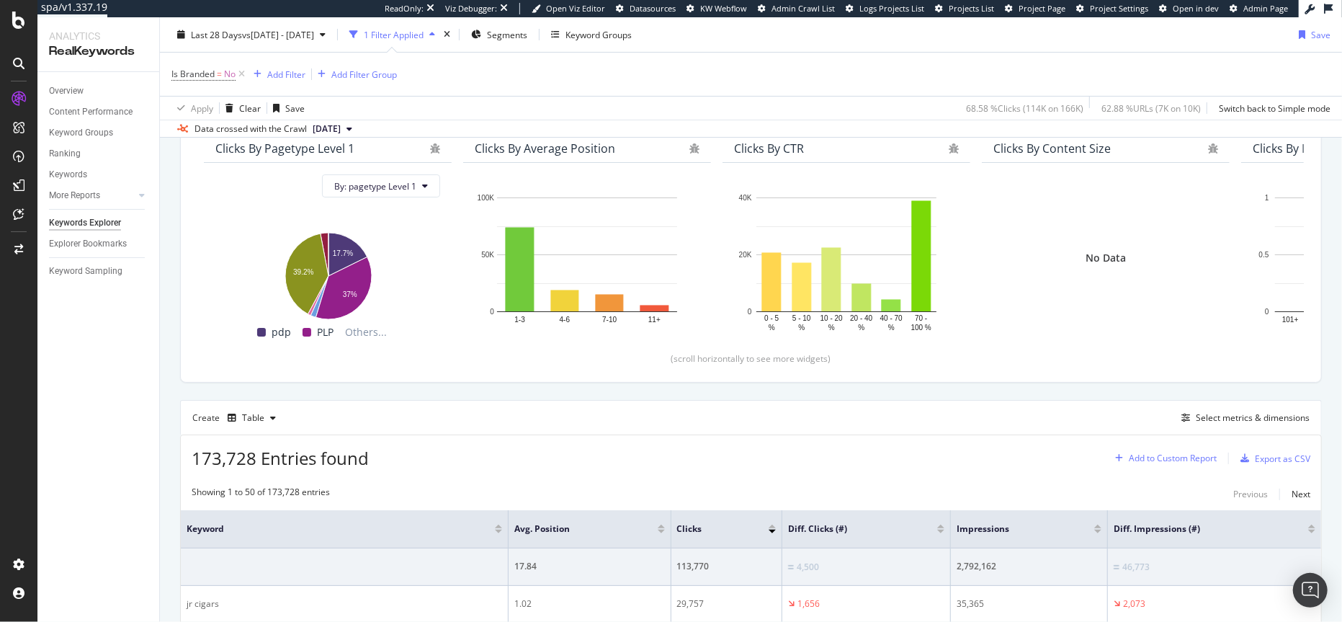
click at [1176, 459] on div "Add to Custom Report" at bounding box center [1172, 458] width 88 height 9
click at [1157, 509] on div "1. SEO Performance" at bounding box center [1162, 508] width 81 height 12
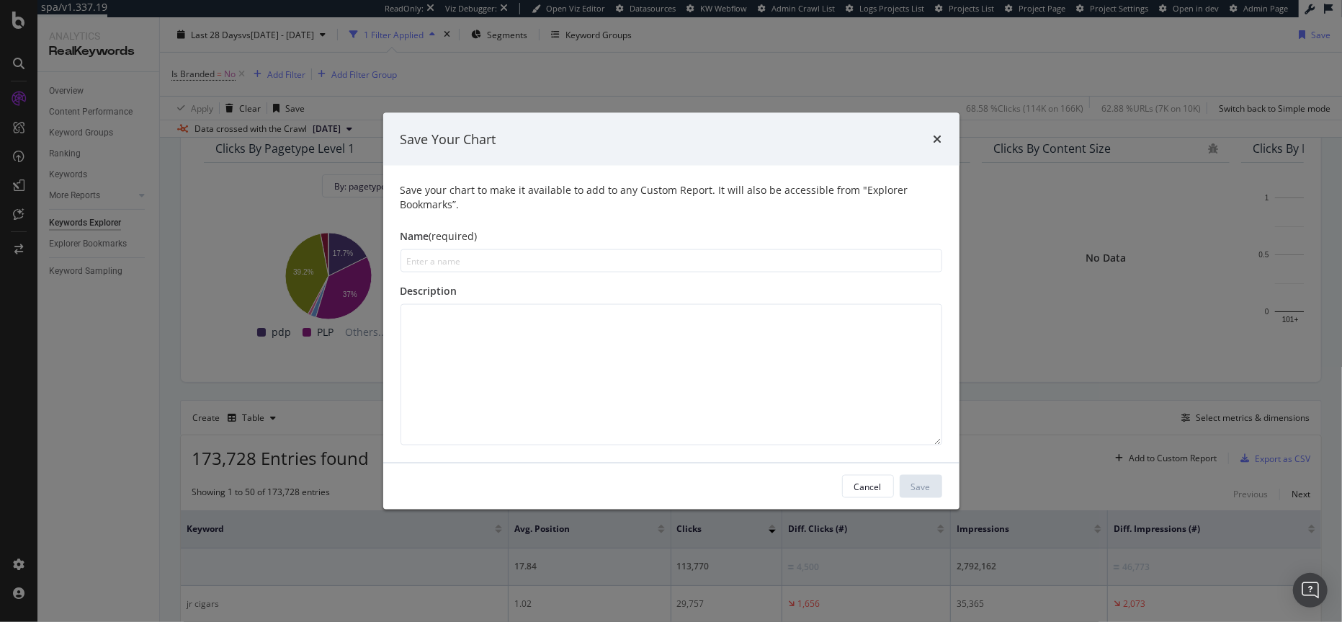
click at [550, 265] on input "modal" at bounding box center [671, 260] width 542 height 23
type input "Non Brand Keywords"
click at [927, 495] on div "Save" at bounding box center [920, 486] width 19 height 22
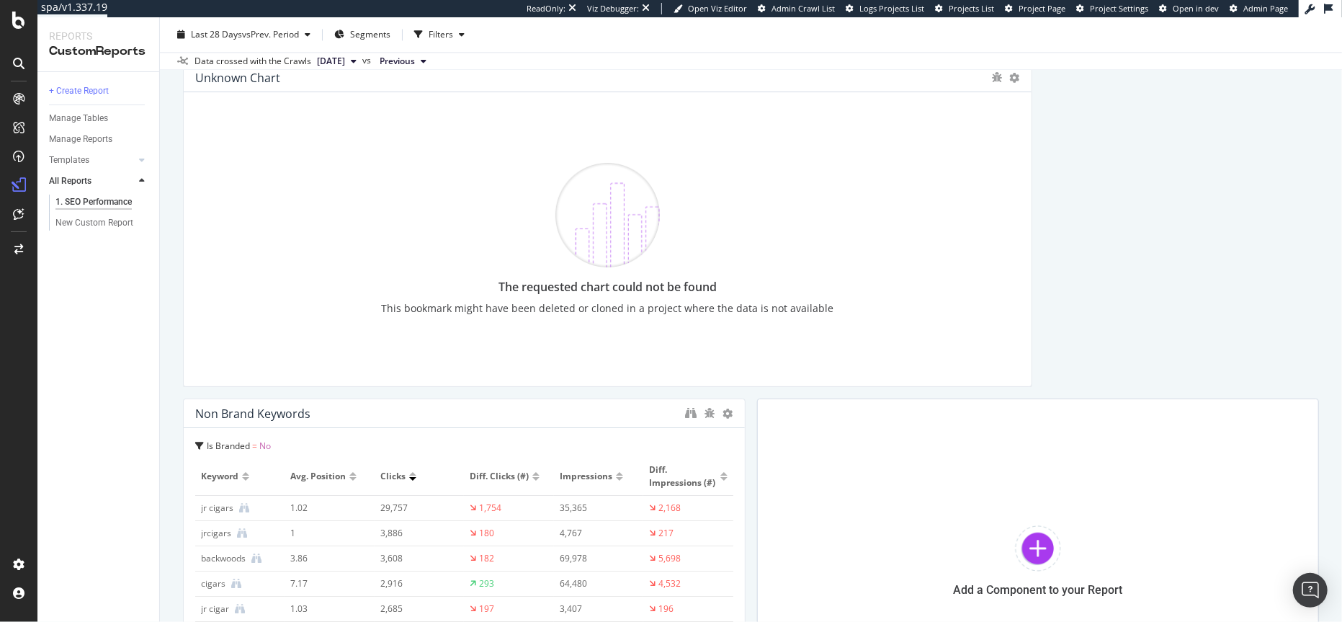
scroll to position [2351, 0]
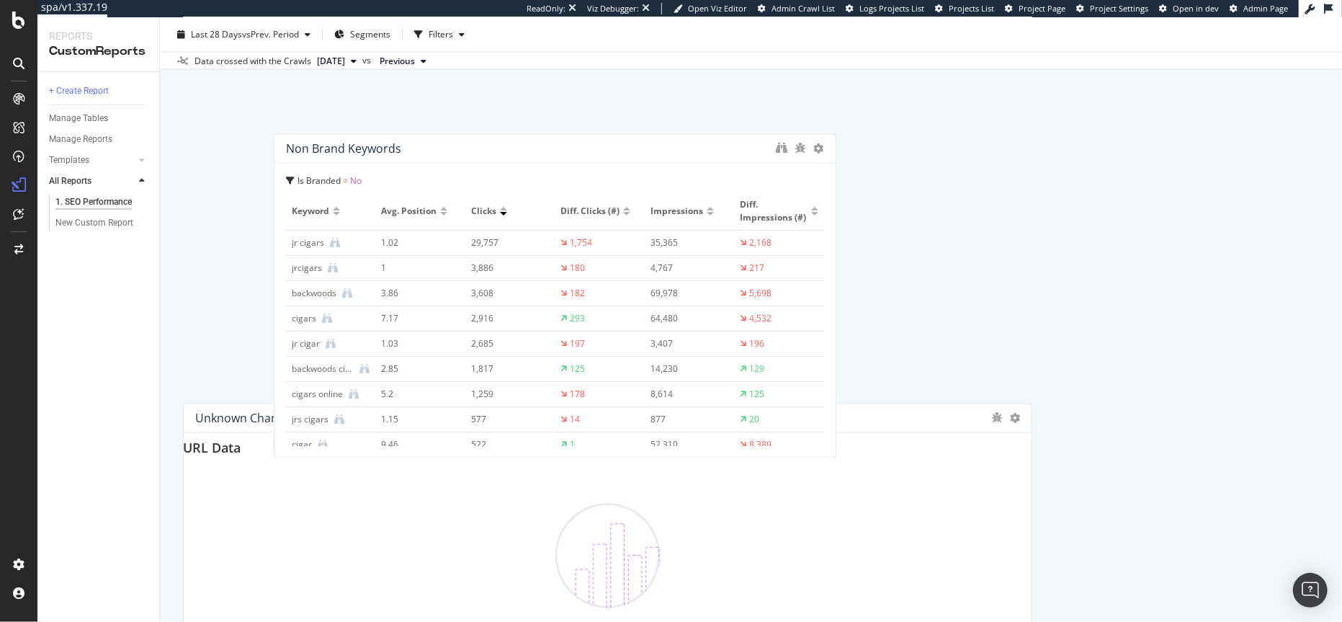
drag, startPoint x: 449, startPoint y: 380, endPoint x: 540, endPoint y: 126, distance: 270.2
click at [540, 142] on div "Non Brand Keywords" at bounding box center [527, 149] width 483 height 14
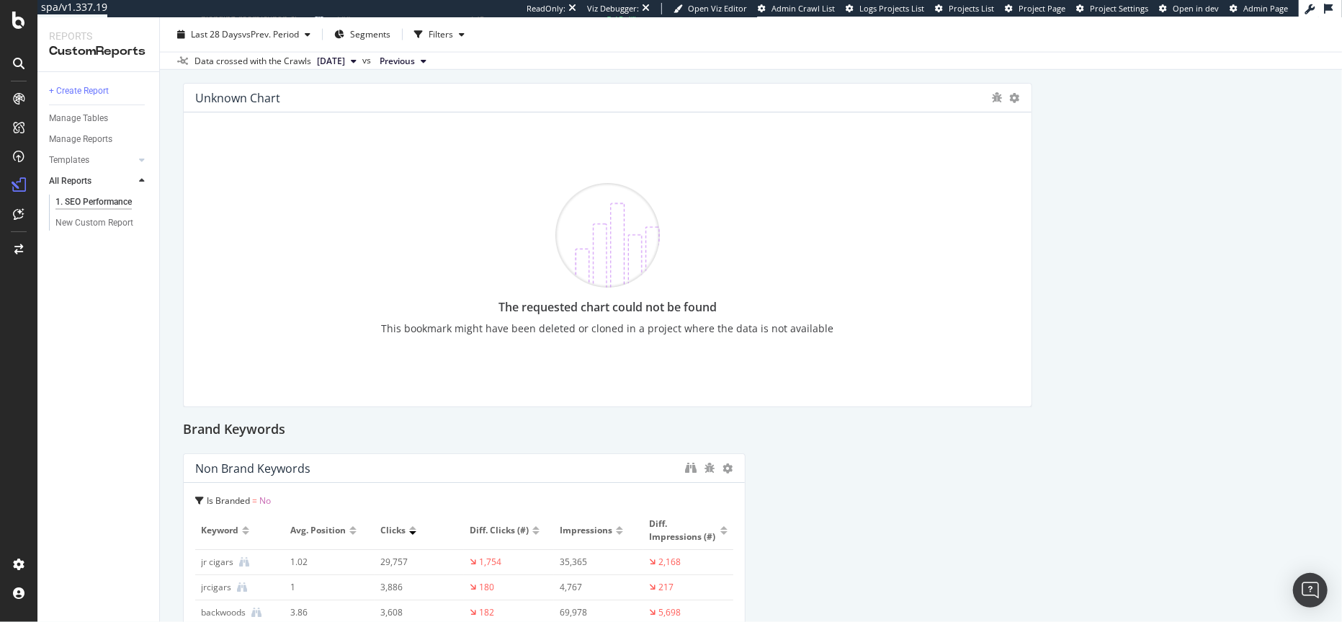
scroll to position [1555, 0]
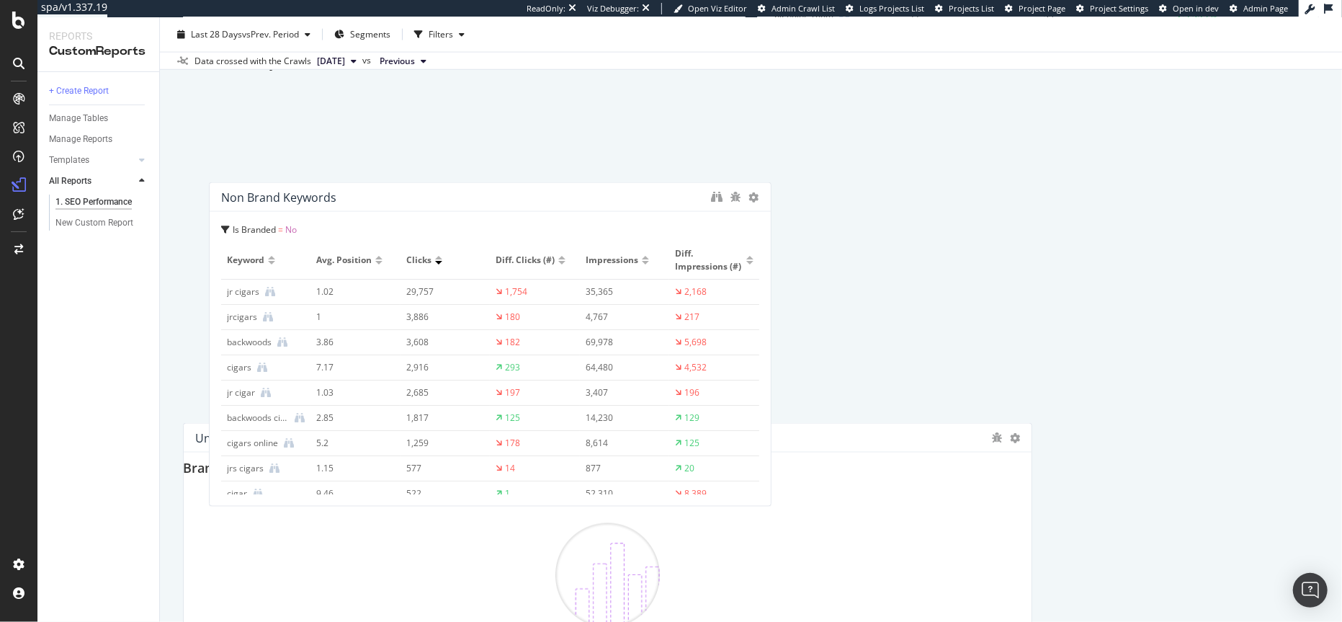
drag, startPoint x: 418, startPoint y: 462, endPoint x: 444, endPoint y: 187, distance: 276.3
click at [444, 187] on div "Non Brand Keywords" at bounding box center [490, 197] width 561 height 29
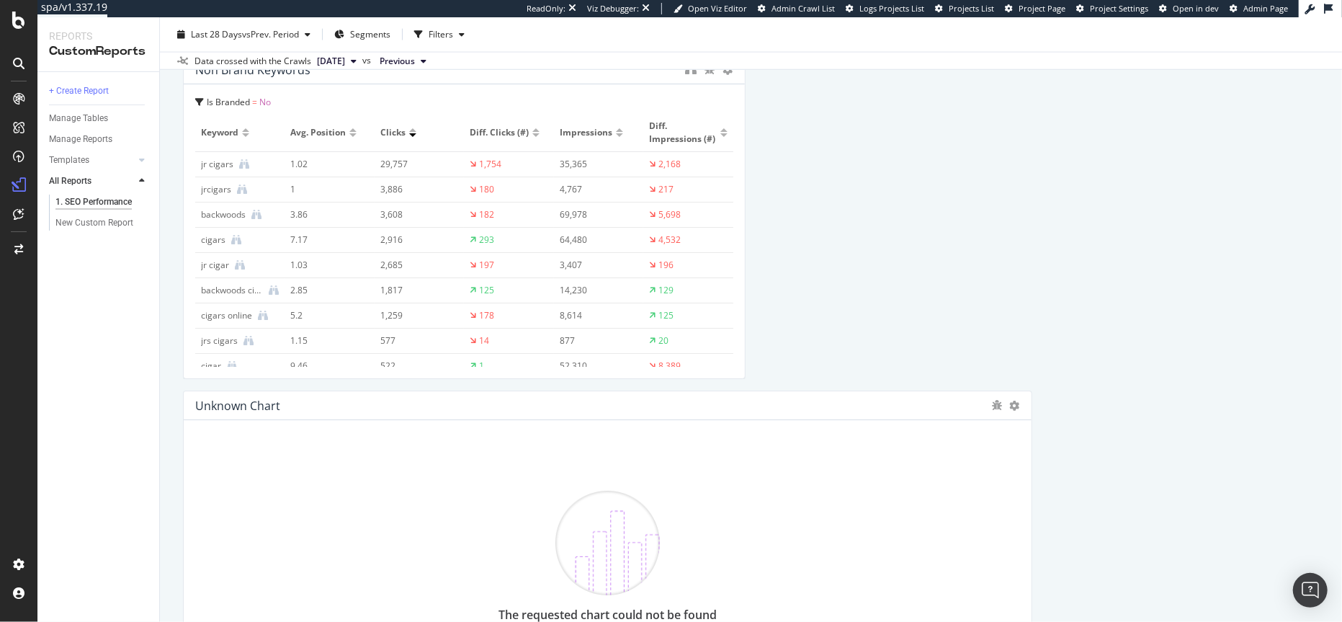
scroll to position [1647, 0]
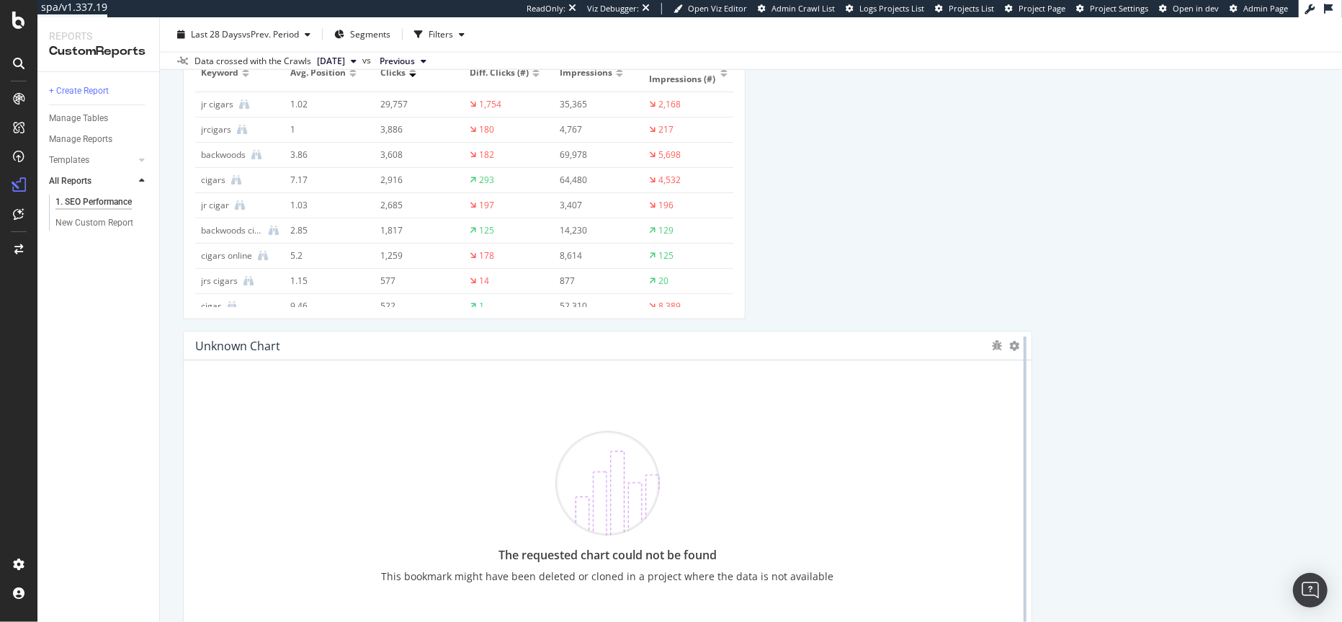
click at [1018, 345] on div at bounding box center [1025, 493] width 14 height 324
click at [1010, 345] on icon at bounding box center [1015, 346] width 10 height 10
click at [1042, 364] on span "Delete" at bounding box center [1053, 367] width 27 height 13
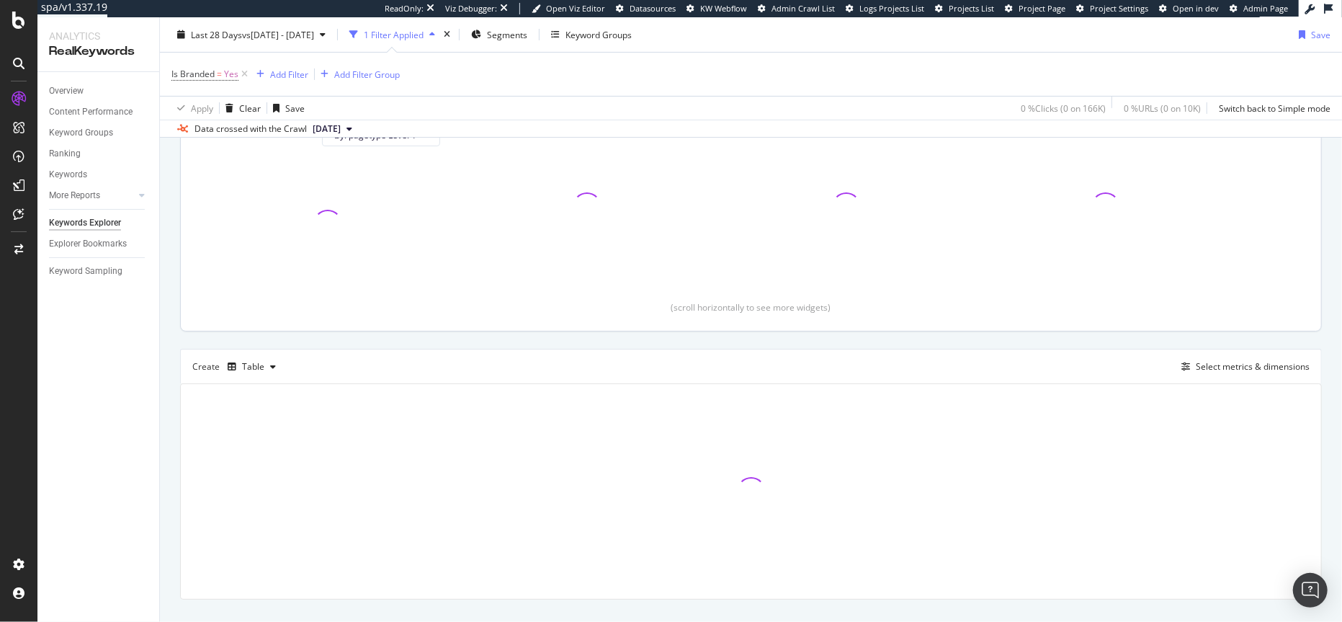
scroll to position [212, 0]
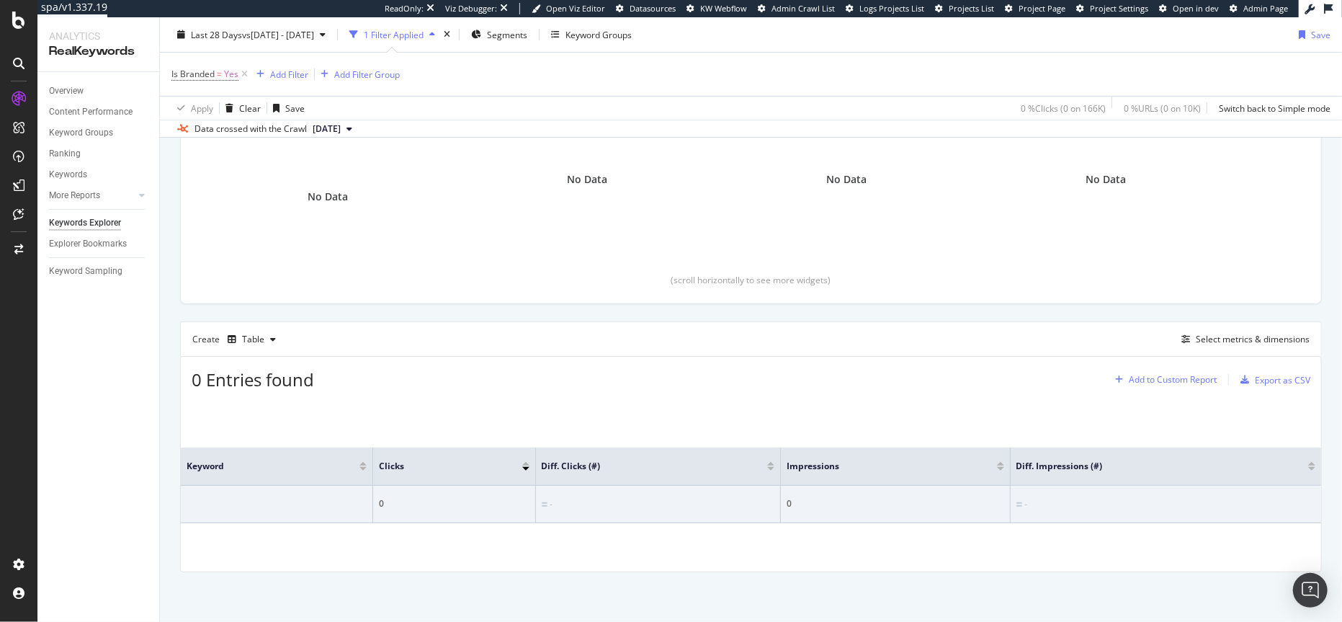
click at [1166, 378] on div "Add to Custom Report" at bounding box center [1172, 379] width 88 height 9
click at [1172, 429] on div "1. SEO Performance" at bounding box center [1162, 429] width 81 height 12
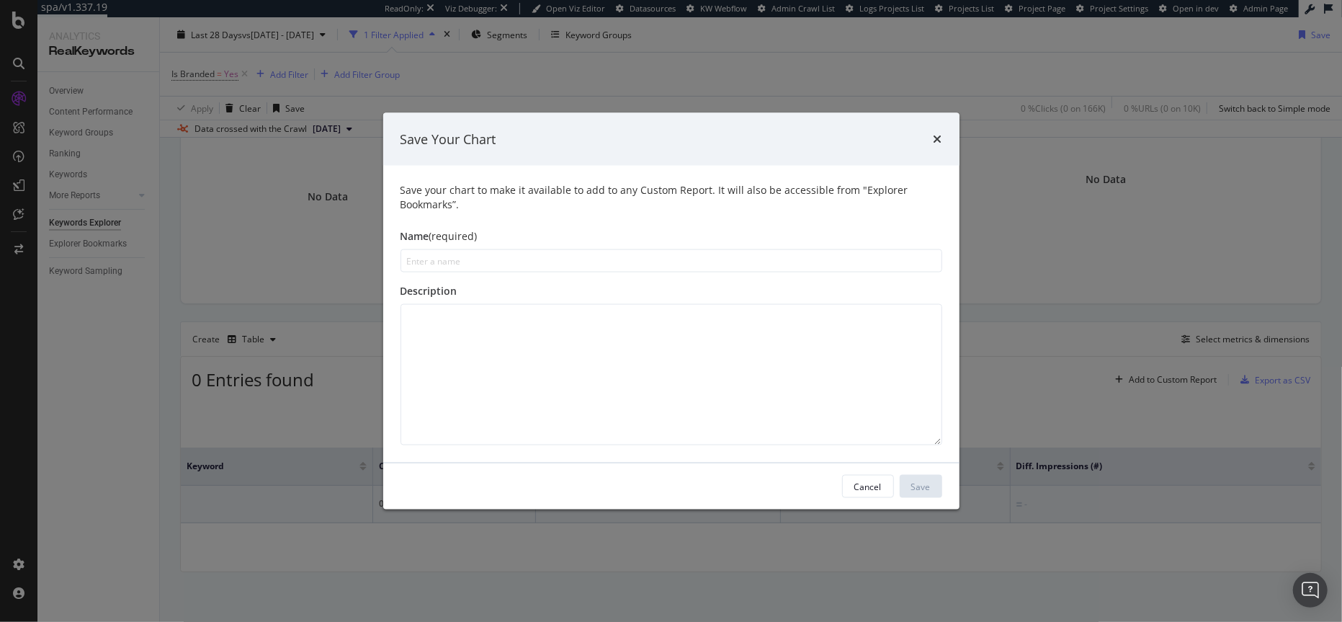
click at [513, 257] on input "modal" at bounding box center [671, 260] width 542 height 23
type input "Brand Keywords"
click at [920, 489] on div "Save" at bounding box center [920, 486] width 19 height 12
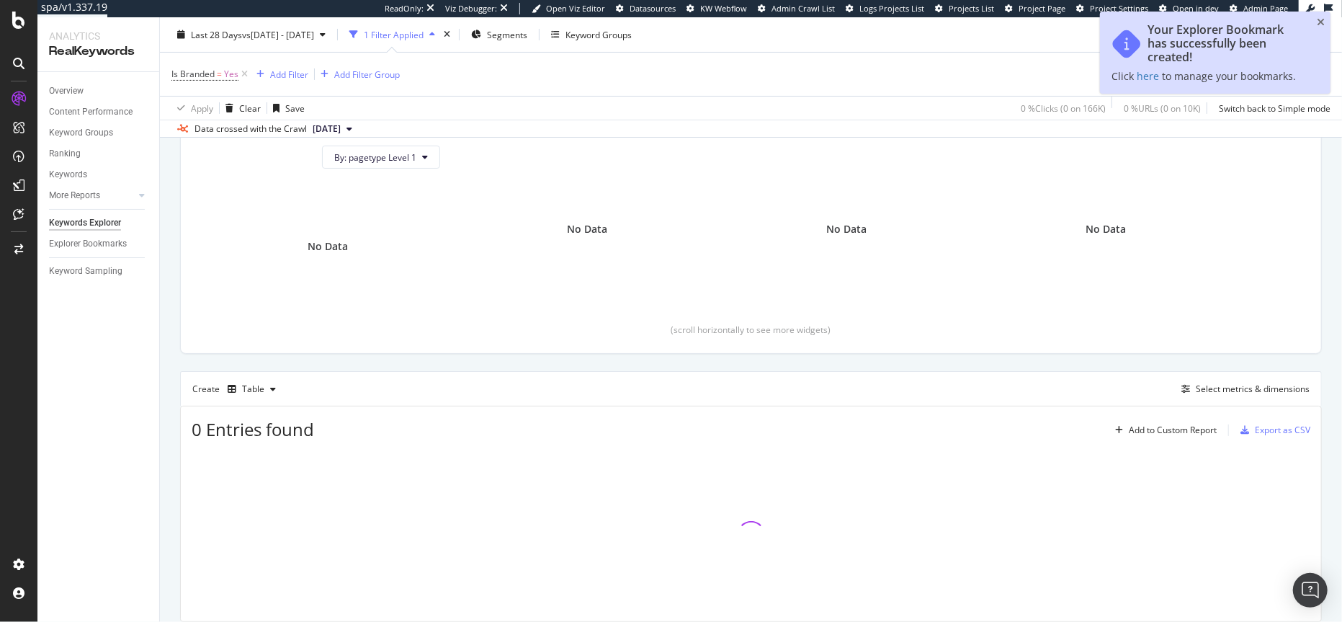
scroll to position [261, 0]
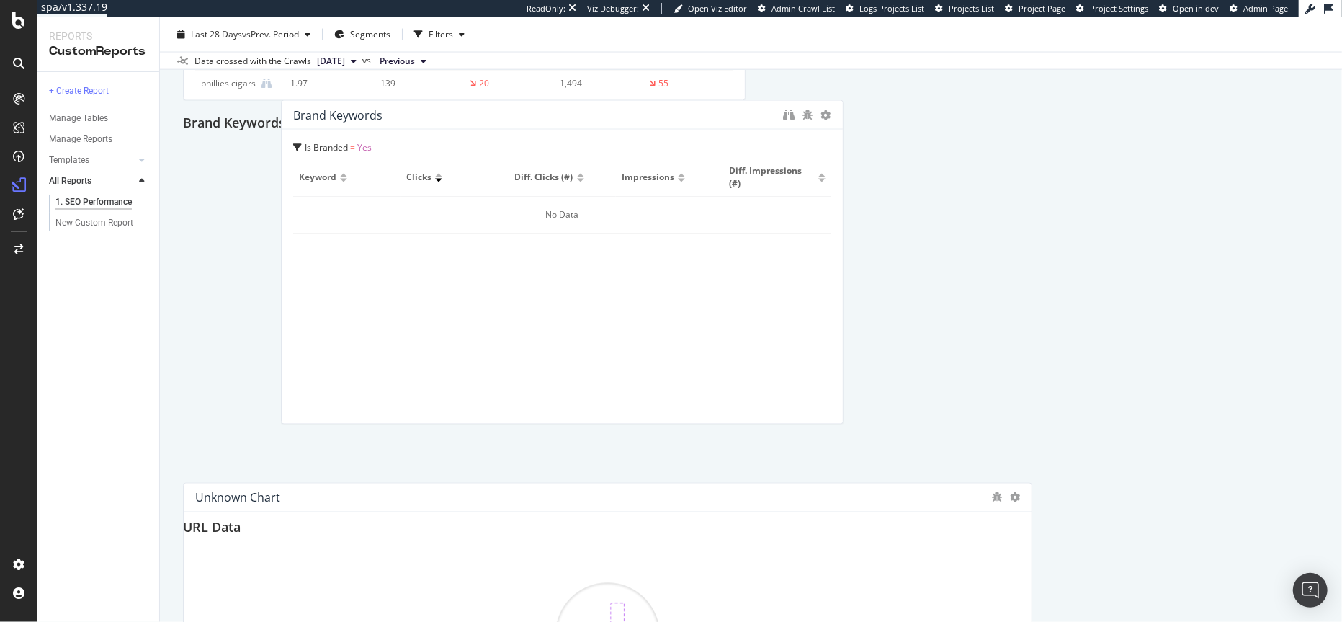
scroll to position [1846, 0]
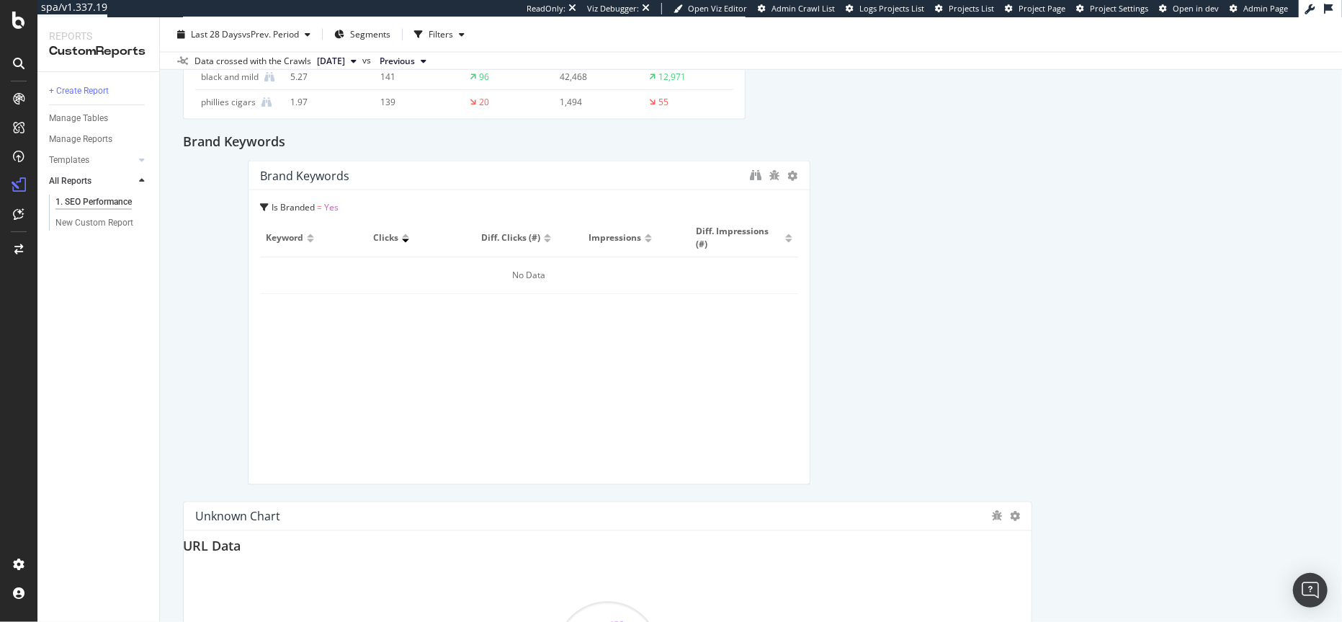
drag, startPoint x: 416, startPoint y: 255, endPoint x: 480, endPoint y: 178, distance: 100.7
click at [480, 178] on div "Brand Keywords" at bounding box center [501, 176] width 483 height 14
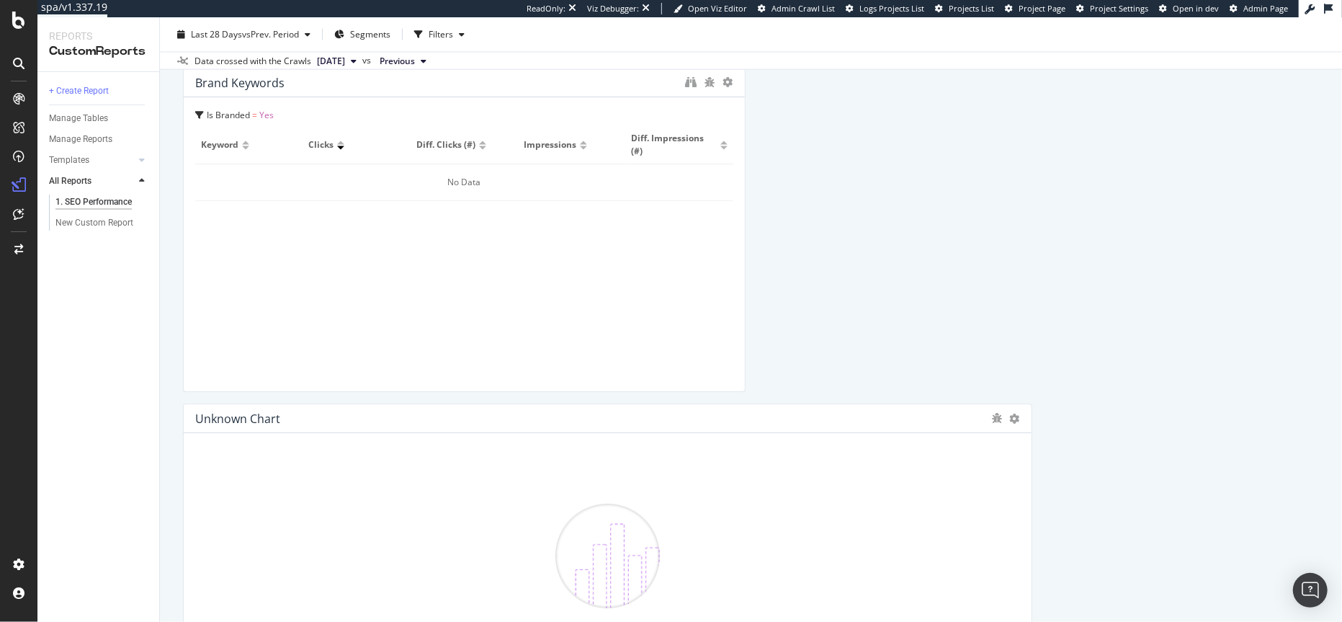
scroll to position [1951, 0]
click at [1010, 407] on icon at bounding box center [1015, 412] width 10 height 10
click at [1037, 430] on div "Delete" at bounding box center [1041, 433] width 73 height 21
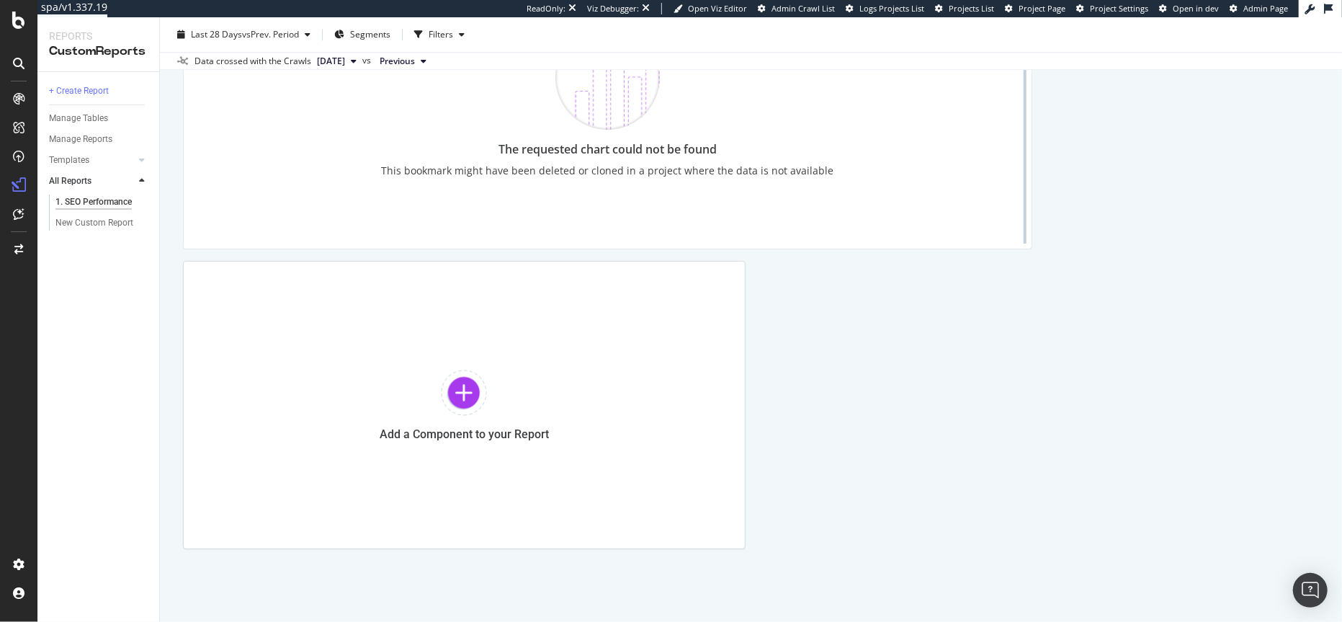
scroll to position [2458, 0]
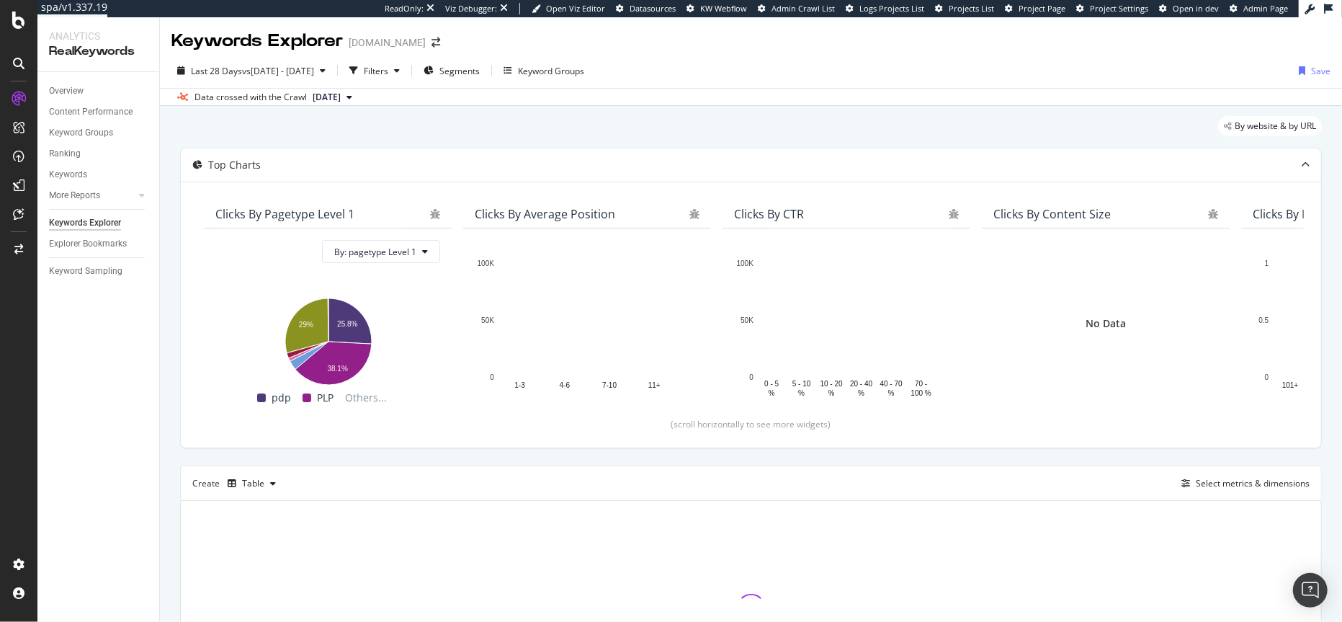
scroll to position [144, 0]
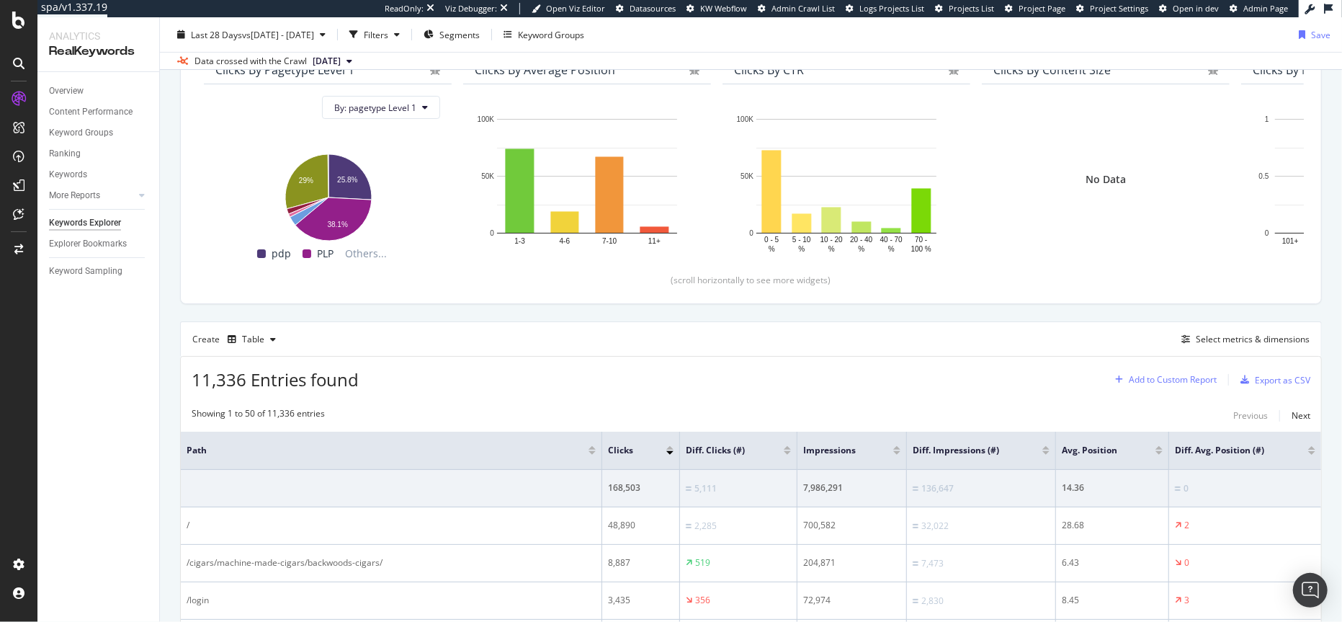
click at [1187, 378] on div "Add to Custom Report" at bounding box center [1172, 379] width 88 height 9
click at [1155, 429] on div "1. SEO Performance" at bounding box center [1162, 429] width 81 height 12
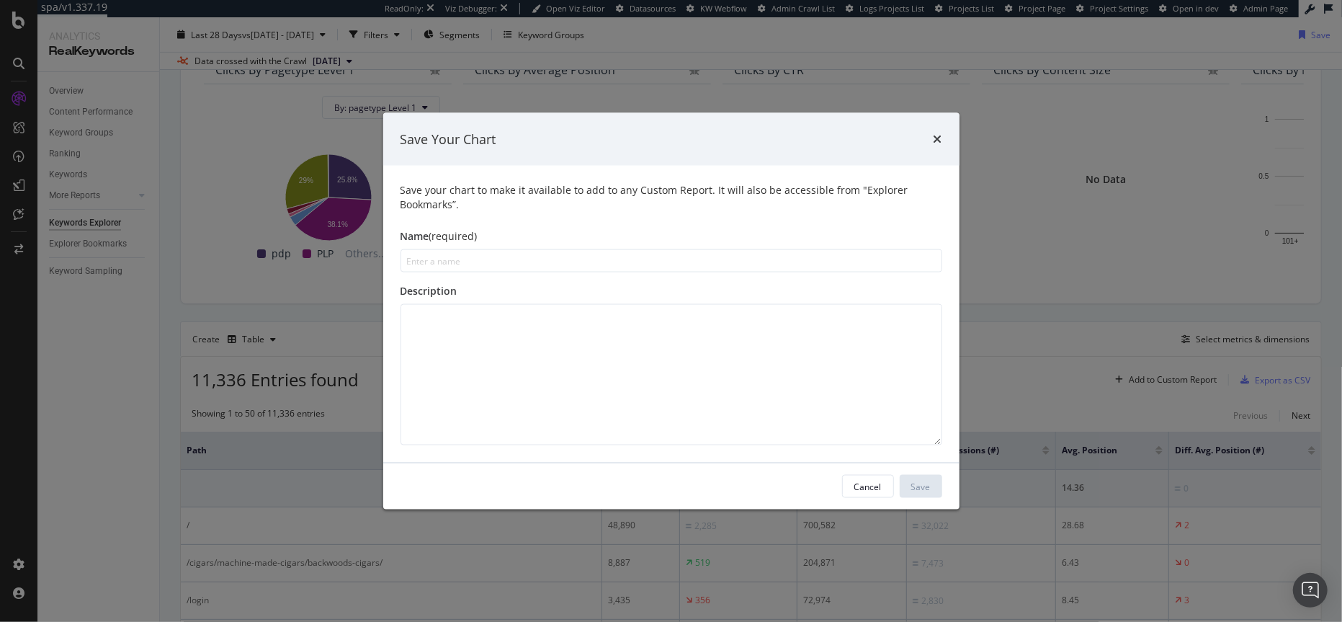
click at [471, 264] on input "modal" at bounding box center [671, 260] width 542 height 23
type input "URL Data"
click at [924, 483] on div "Save" at bounding box center [920, 486] width 19 height 12
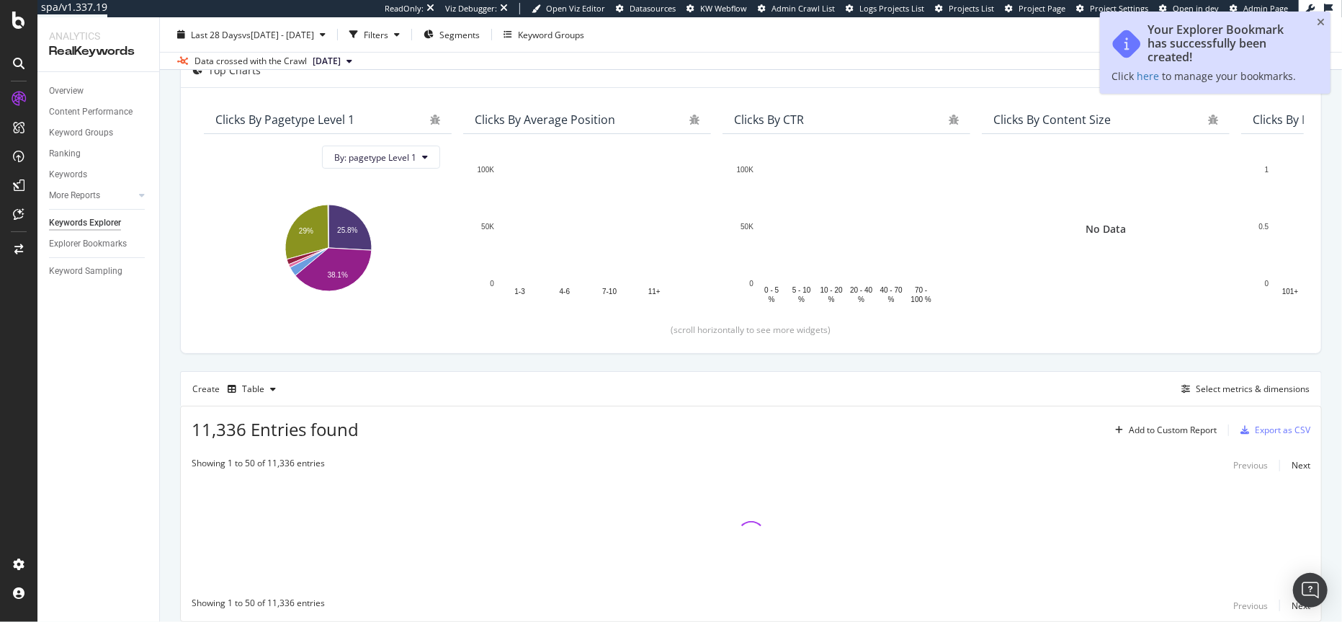
scroll to position [194, 0]
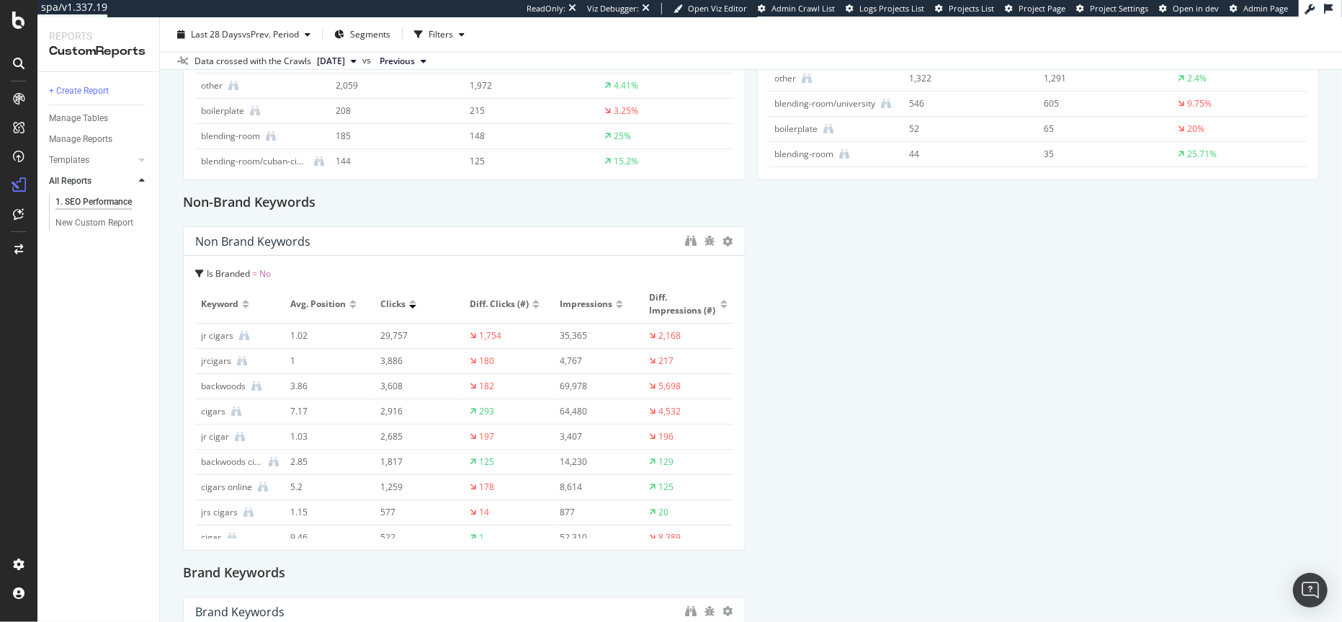
scroll to position [2028, 0]
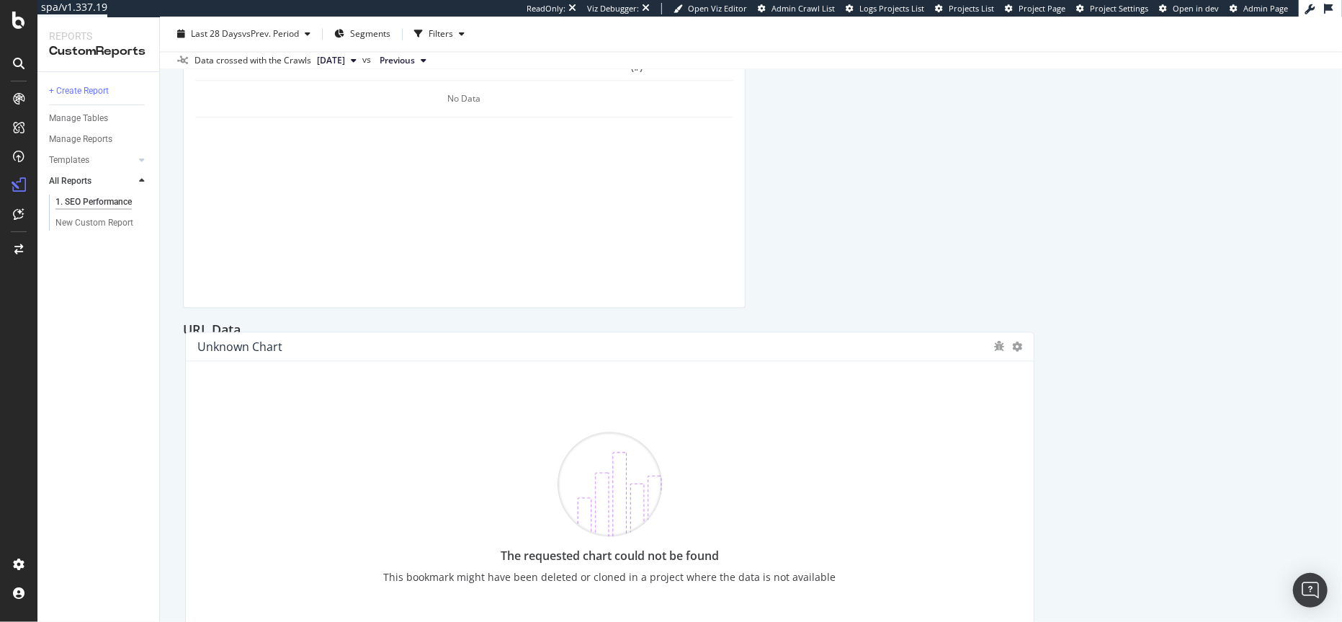
drag, startPoint x: 441, startPoint y: 372, endPoint x: 443, endPoint y: 350, distance: 22.4
click at [443, 350] on div "Unknown chart" at bounding box center [591, 347] width 789 height 14
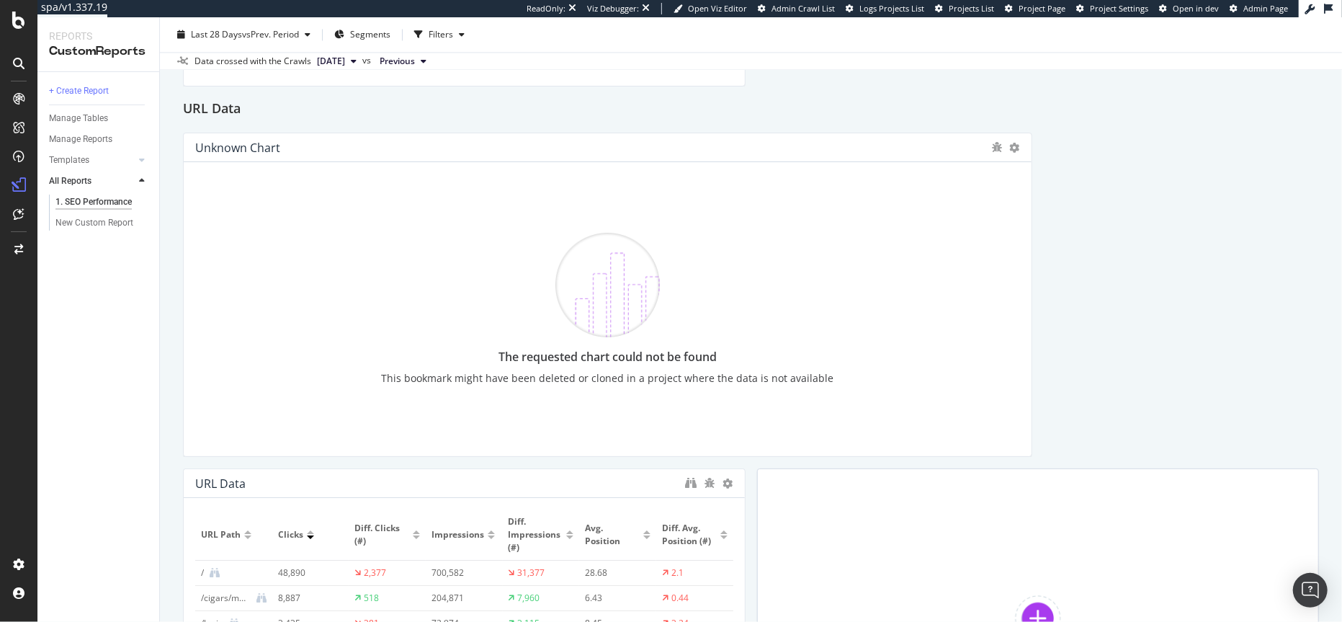
scroll to position [2310, 0]
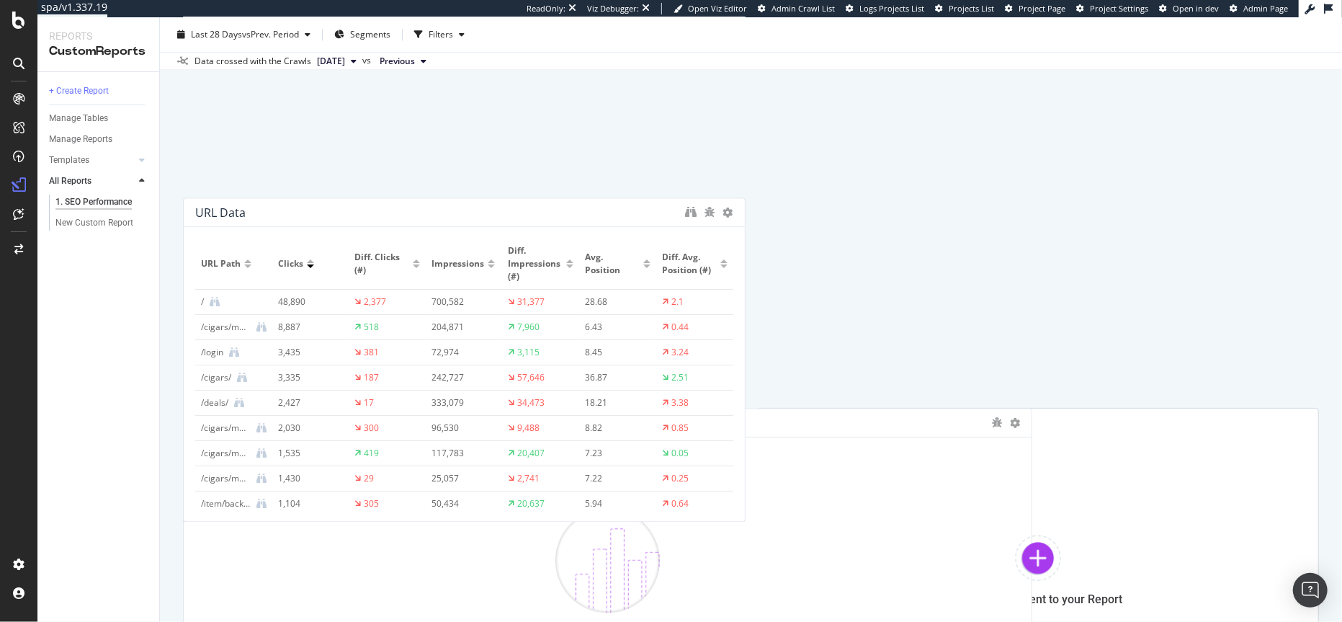
drag, startPoint x: 399, startPoint y: 412, endPoint x: 392, endPoint y: 202, distance: 210.4
click at [392, 202] on div "URL Data" at bounding box center [464, 212] width 561 height 29
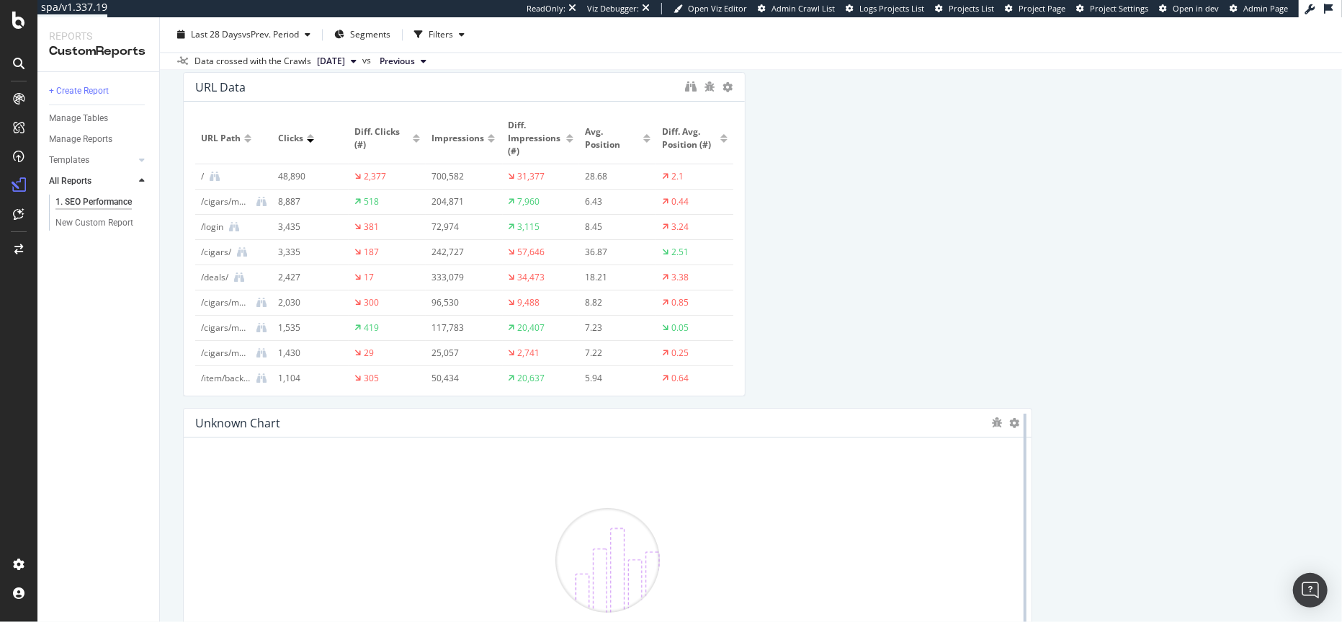
click at [1018, 418] on div at bounding box center [1025, 570] width 14 height 324
click at [1010, 422] on icon at bounding box center [1015, 423] width 10 height 10
click at [1041, 444] on span "Delete" at bounding box center [1053, 443] width 27 height 13
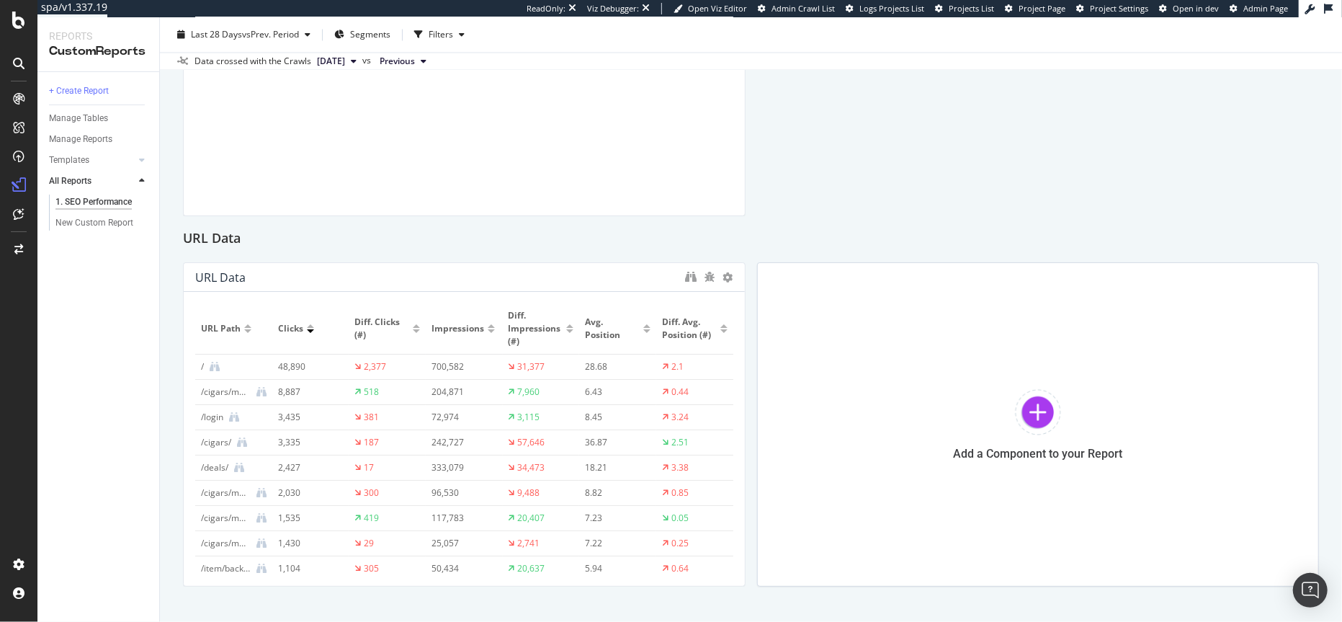
scroll to position [1994, 0]
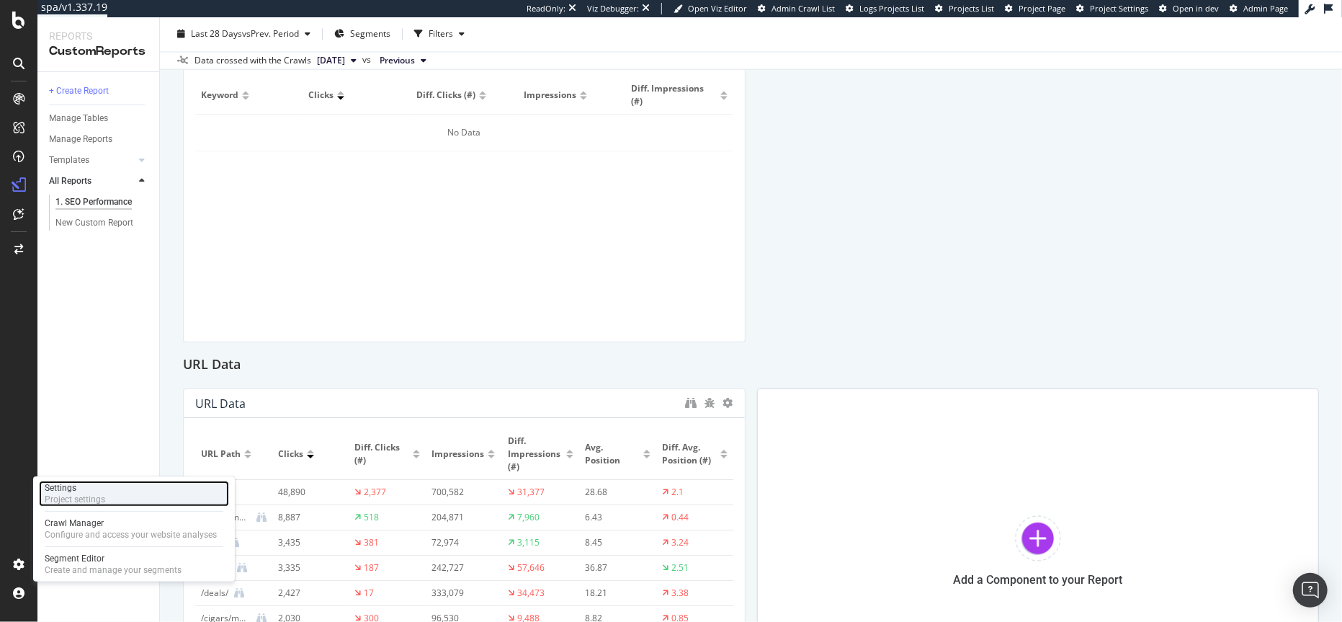
click at [99, 486] on div "Settings" at bounding box center [75, 488] width 60 height 12
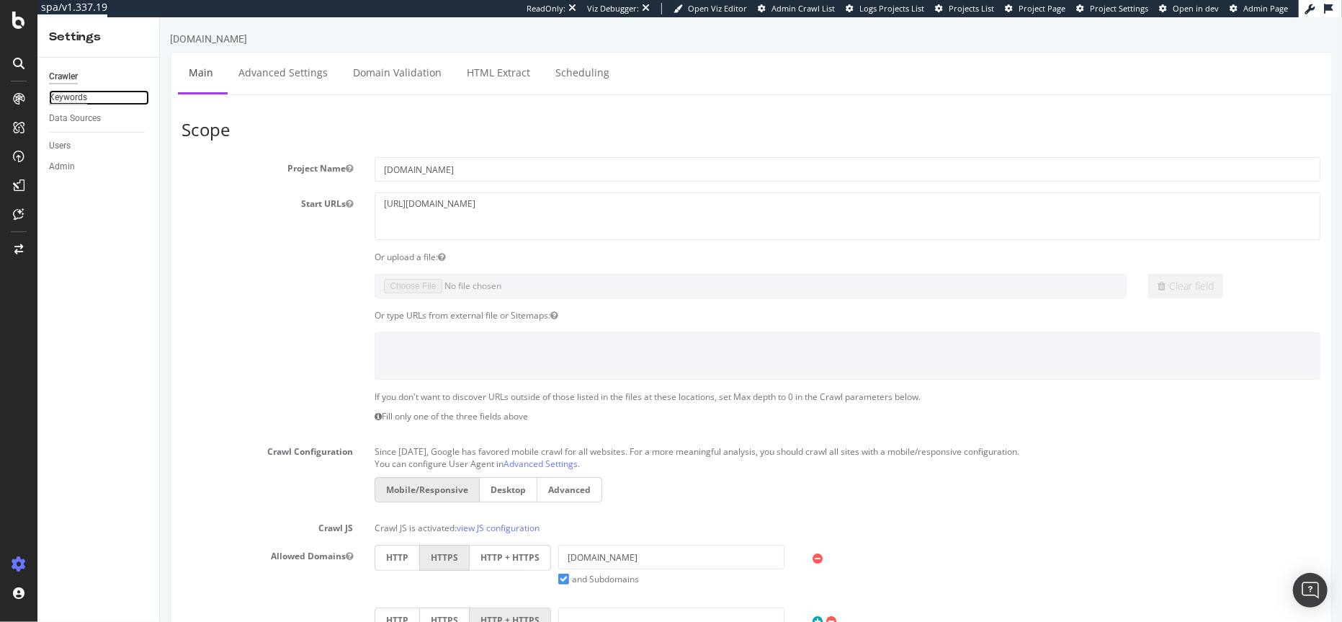
click at [76, 99] on div "Keywords" at bounding box center [68, 97] width 38 height 15
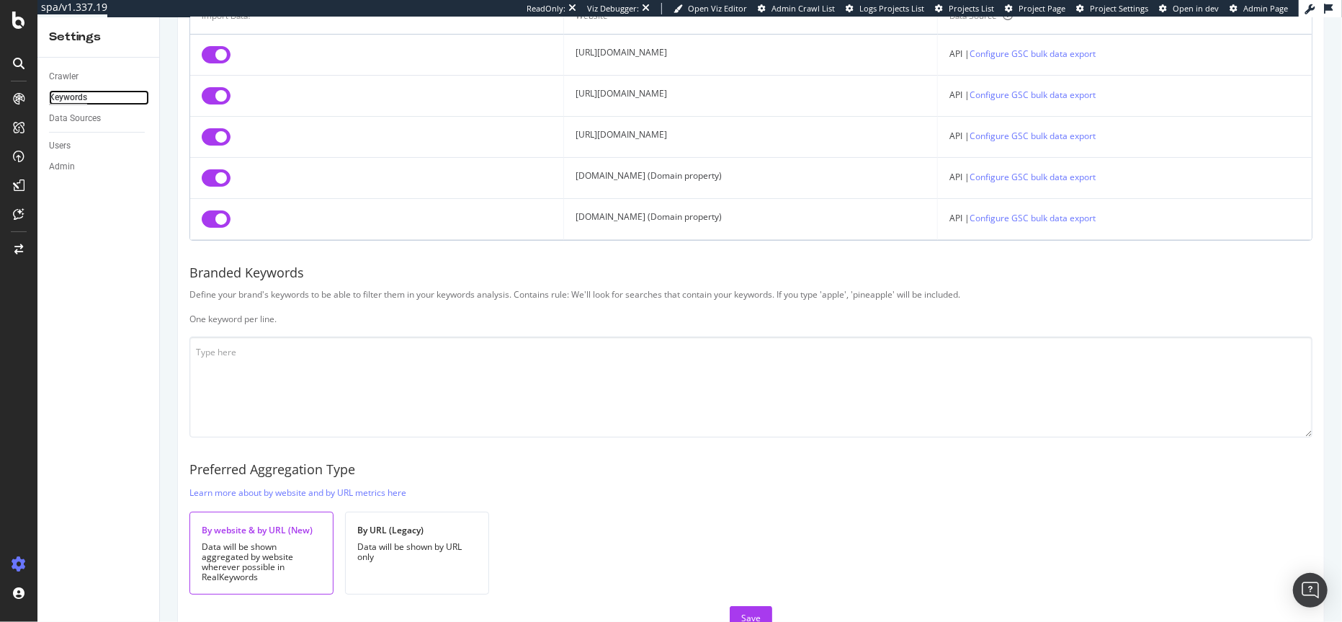
scroll to position [220, 0]
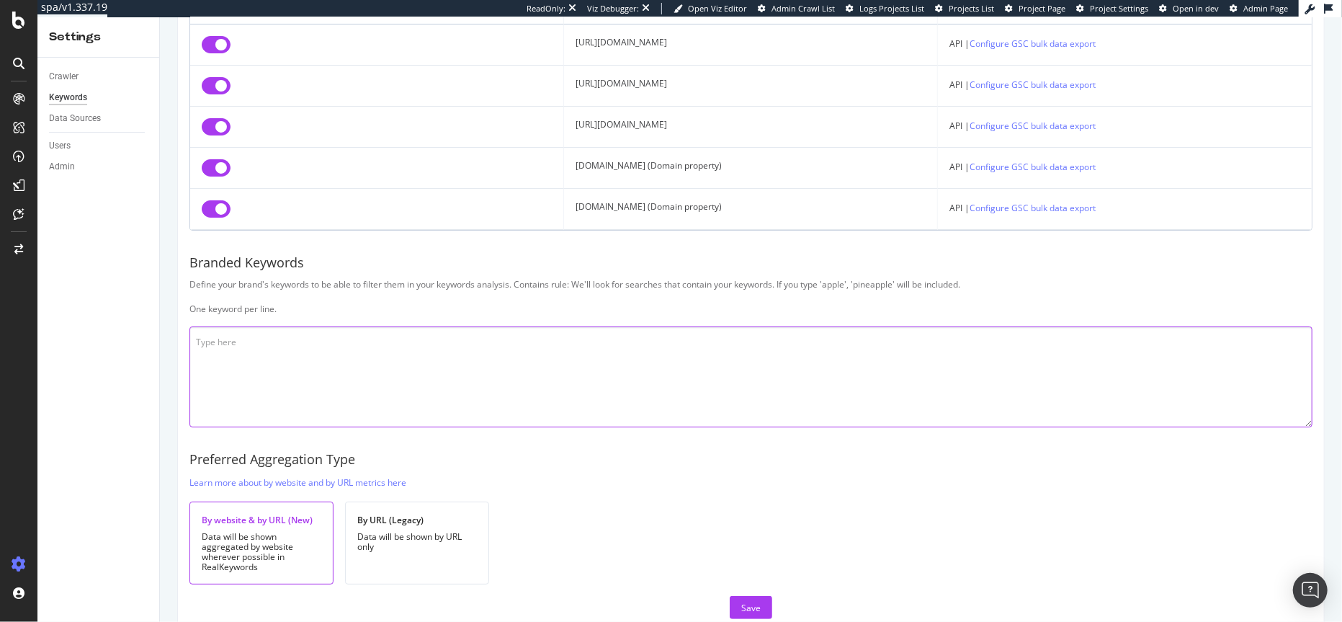
click at [253, 335] on textarea at bounding box center [750, 376] width 1123 height 101
type textarea "J"
click at [203, 331] on textarea "[PERSON_NAME] cigars [DOMAIN_NAME] [DOMAIN_NAME]" at bounding box center [750, 376] width 1123 height 101
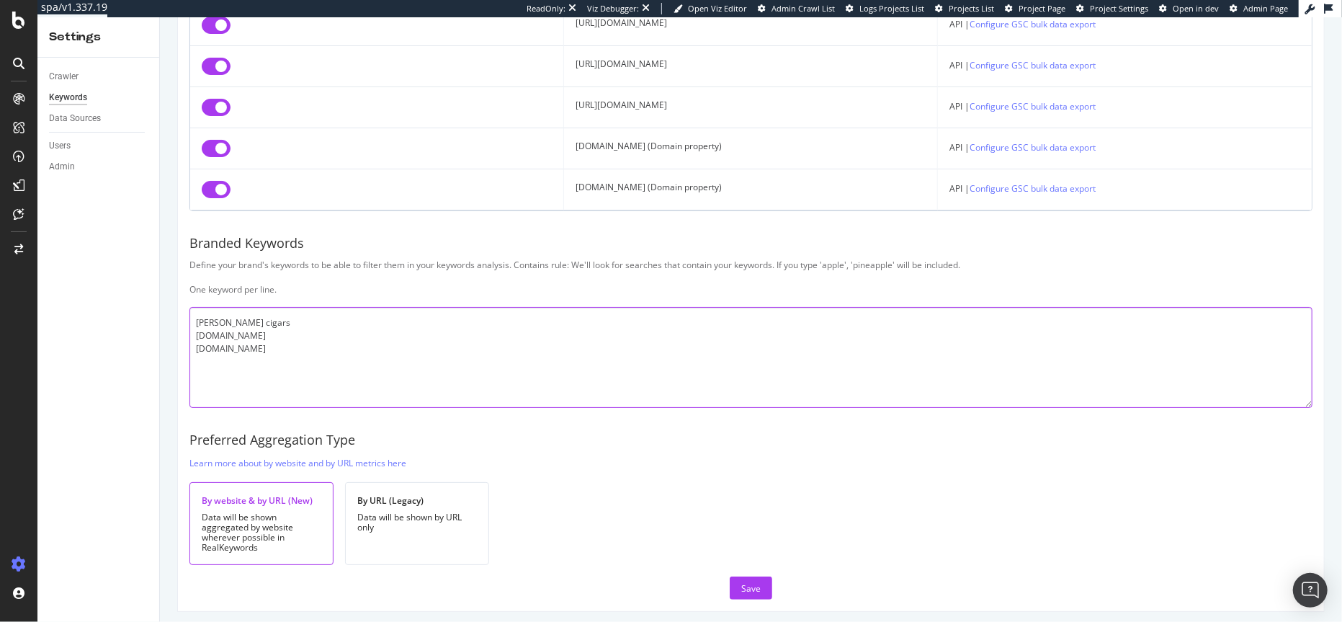
scroll to position [244, 0]
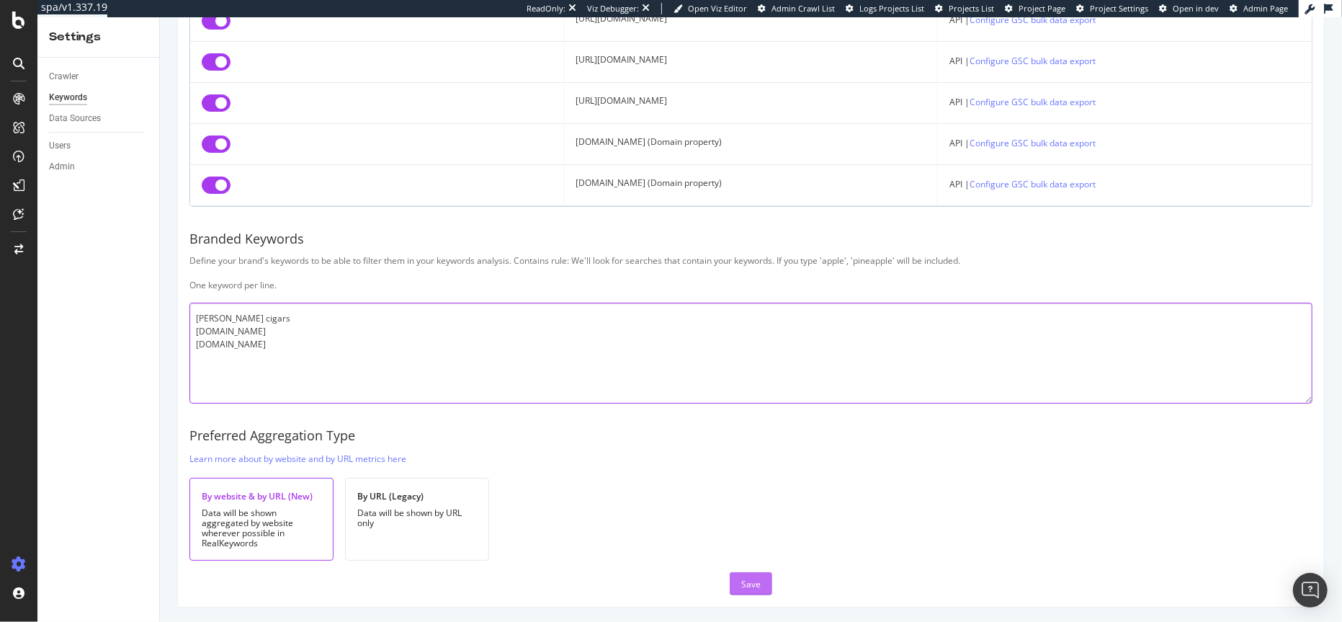
type textarea "jr jr cigar jr cigars jrcigar.com jrcigars.com"
click at [743, 578] on div "Save" at bounding box center [750, 584] width 19 height 12
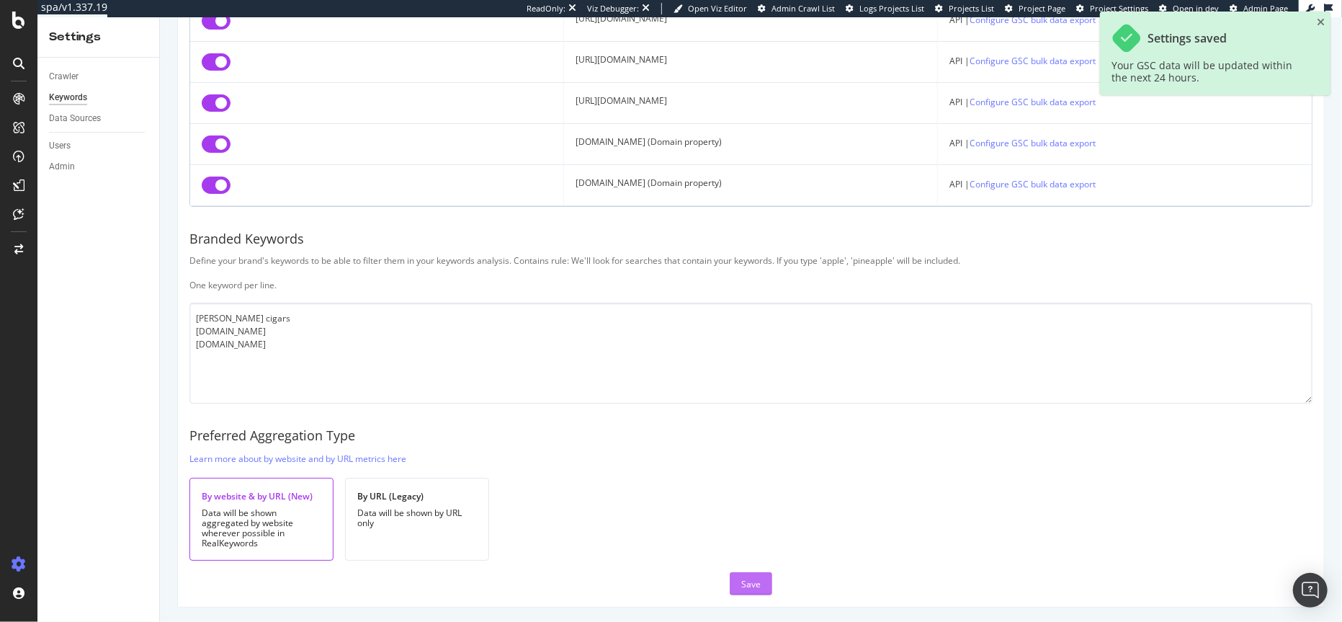
click at [748, 580] on div "Save" at bounding box center [750, 584] width 19 height 12
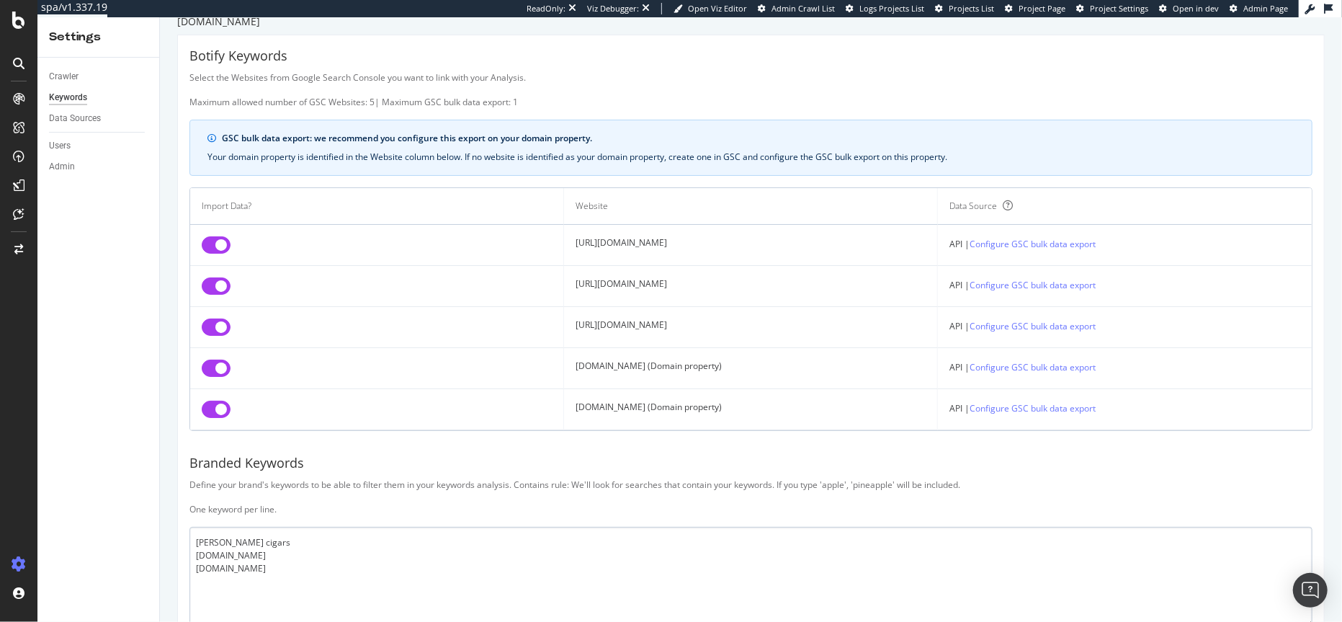
scroll to position [19, 0]
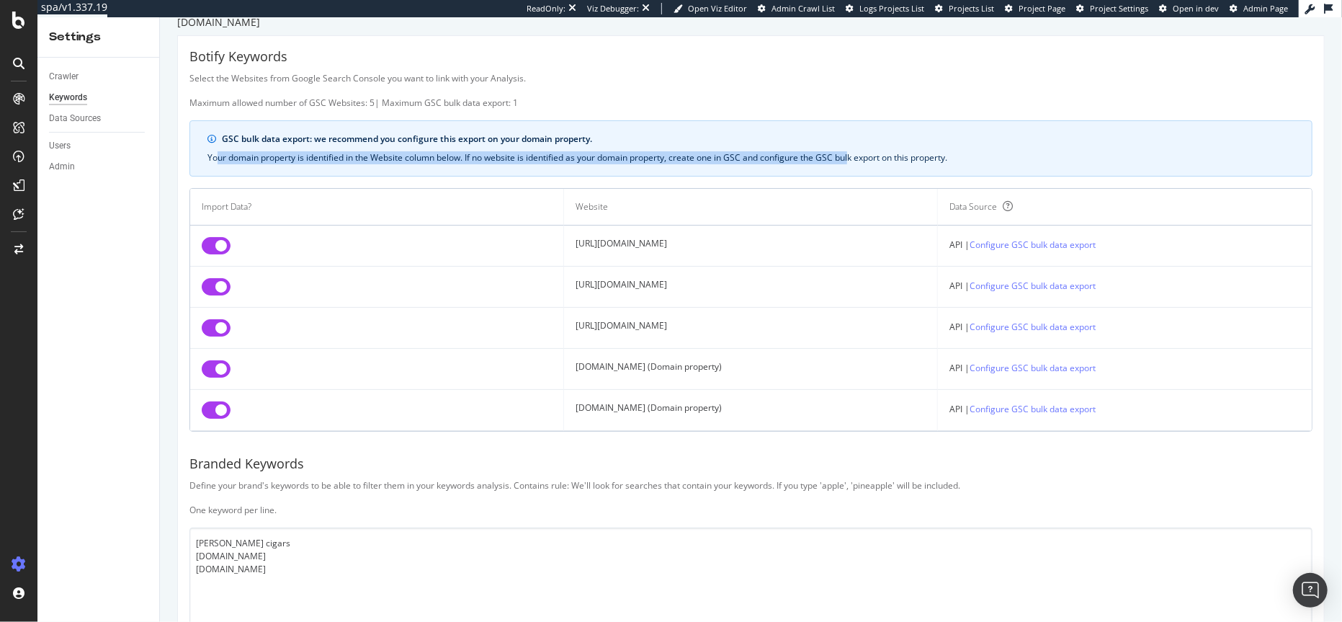
drag, startPoint x: 218, startPoint y: 161, endPoint x: 854, endPoint y: 161, distance: 635.9
click at [854, 161] on div "Your domain property is identified in the Website column below. If no website i…" at bounding box center [750, 157] width 1087 height 13
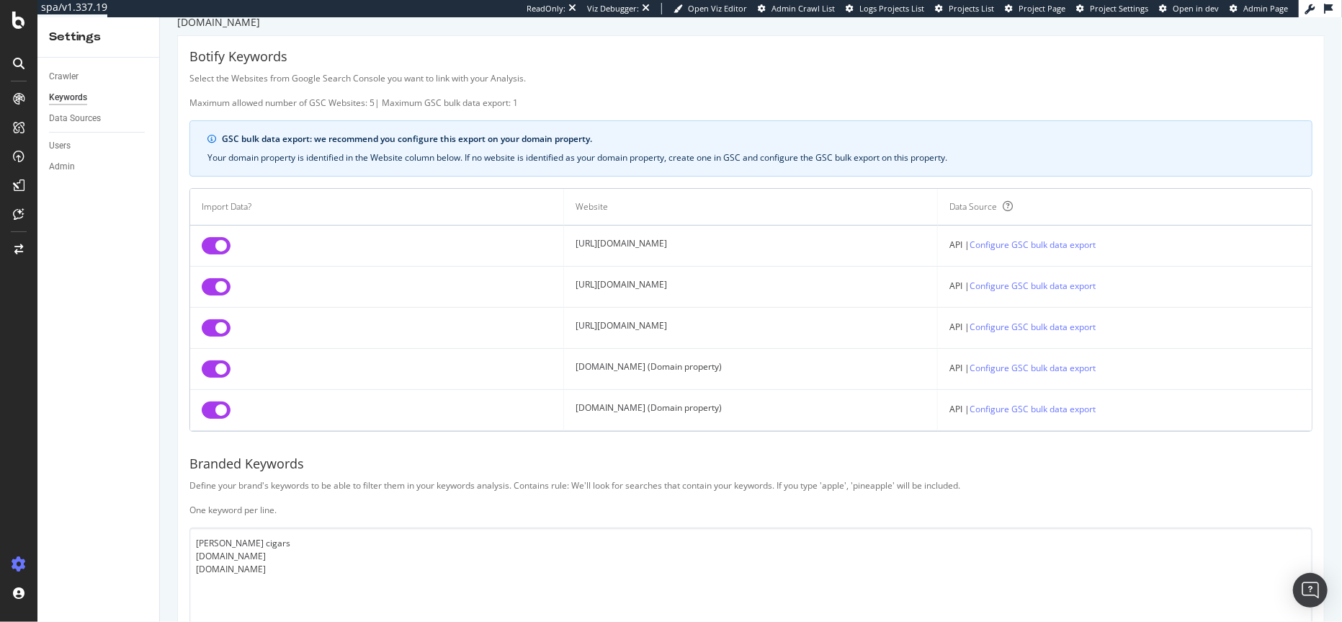
click at [887, 158] on div "Your domain property is identified in the Website column below. If no website i…" at bounding box center [750, 157] width 1087 height 13
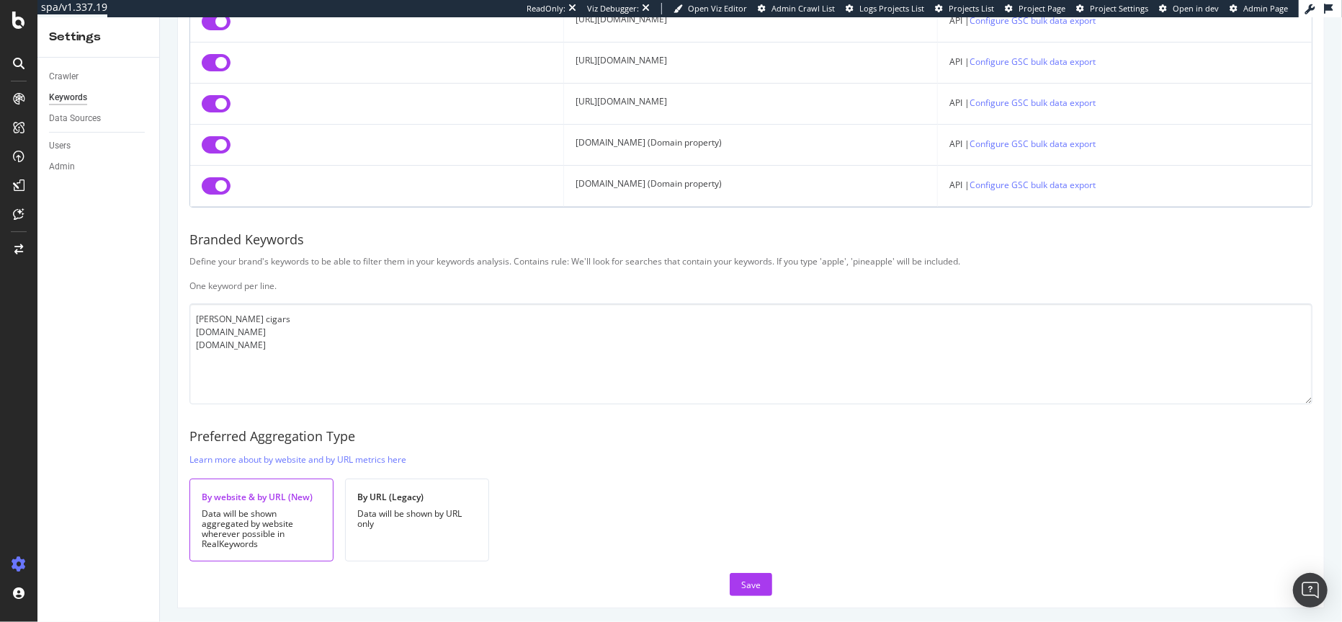
scroll to position [244, 0]
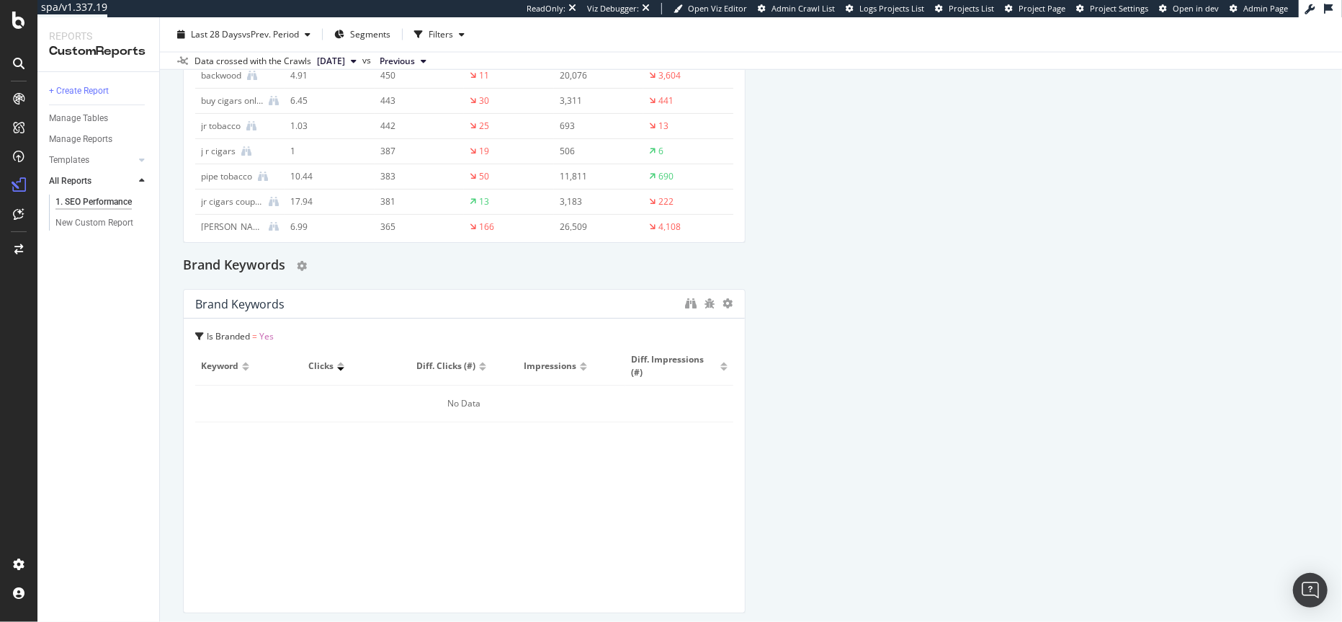
scroll to position [1754, 0]
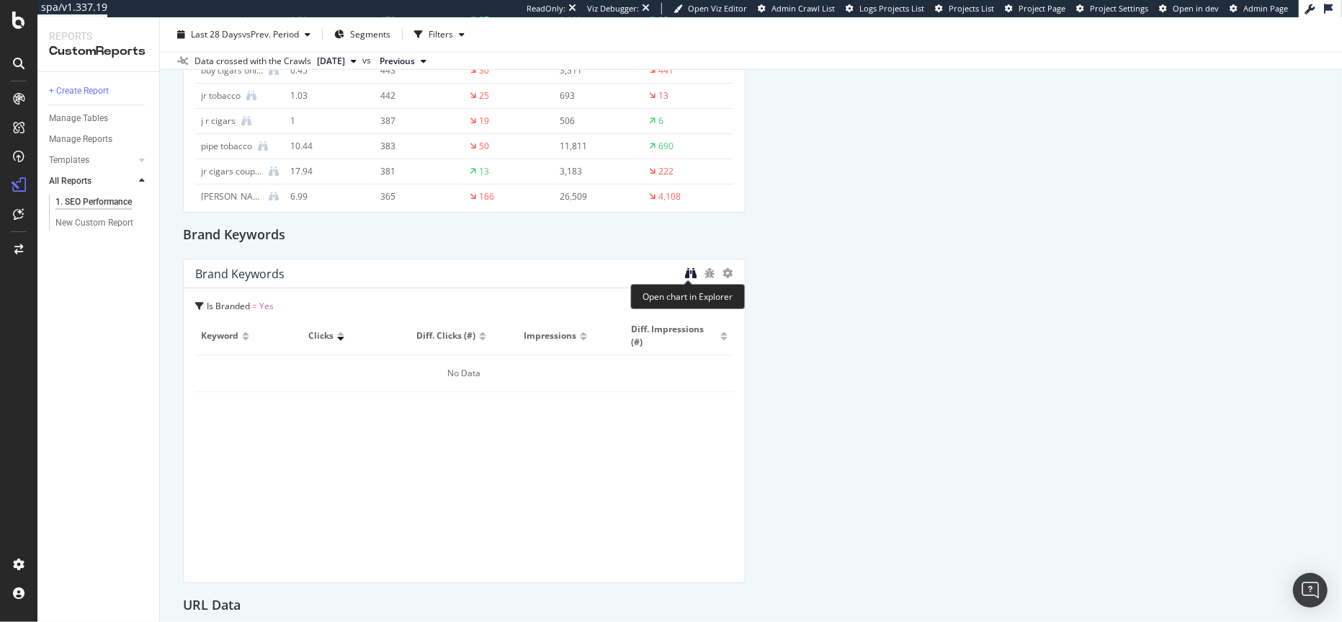
click at [686, 272] on icon "binoculars" at bounding box center [692, 273] width 12 height 12
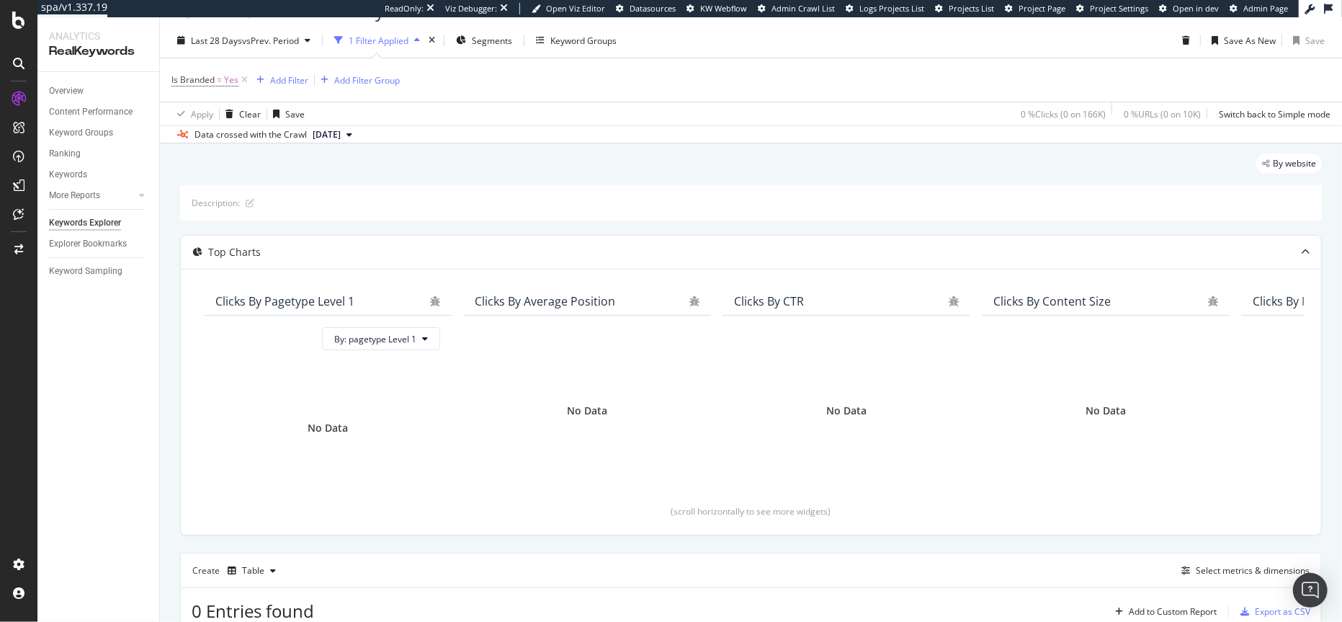
scroll to position [10, 0]
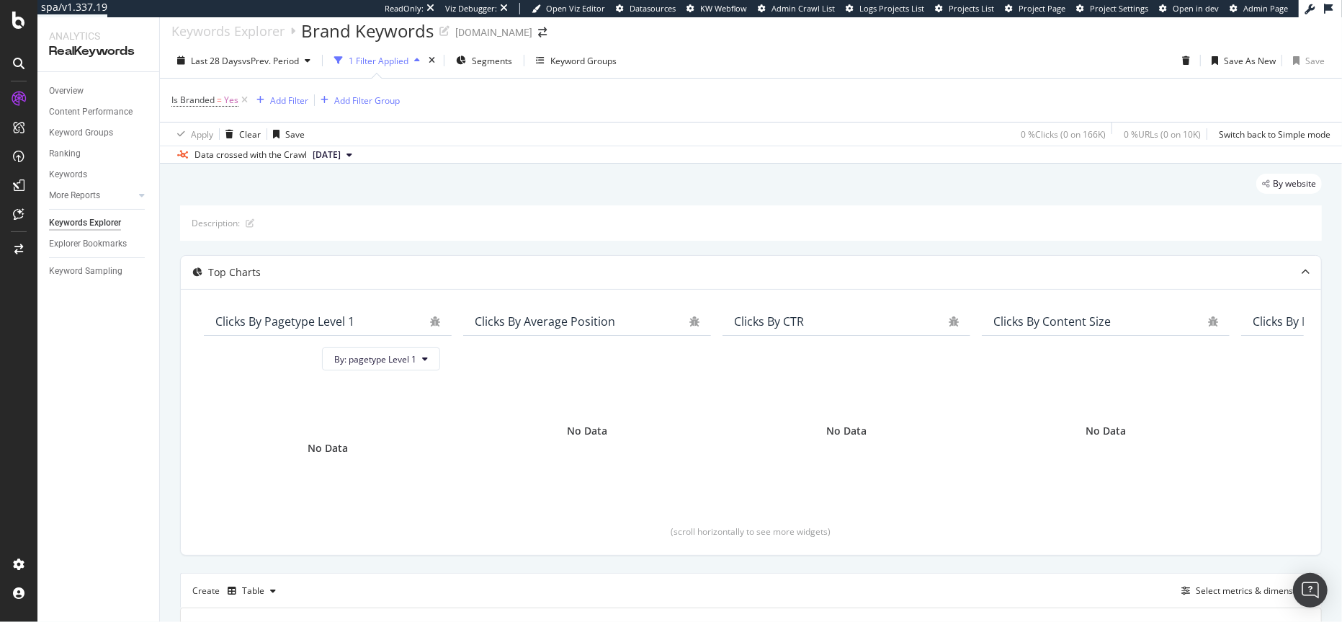
click at [341, 154] on span "[DATE]" at bounding box center [327, 154] width 28 height 13
click at [346, 233] on div "[DATE]" at bounding box center [332, 234] width 44 height 13
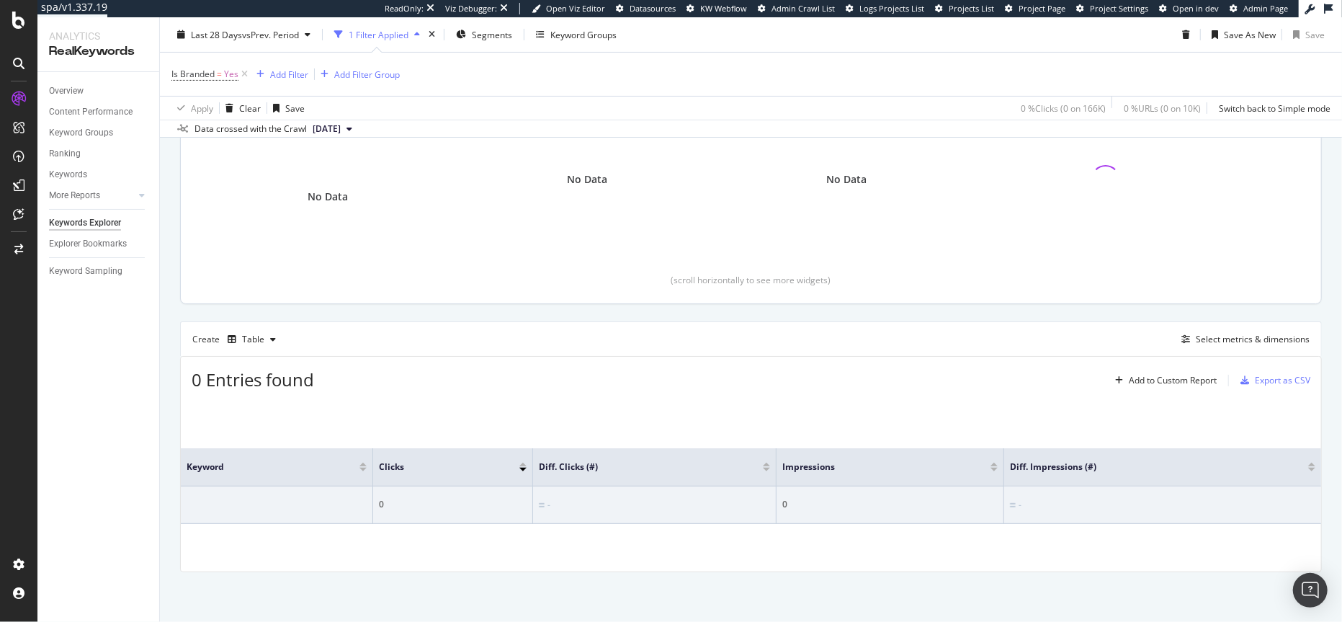
scroll to position [81, 0]
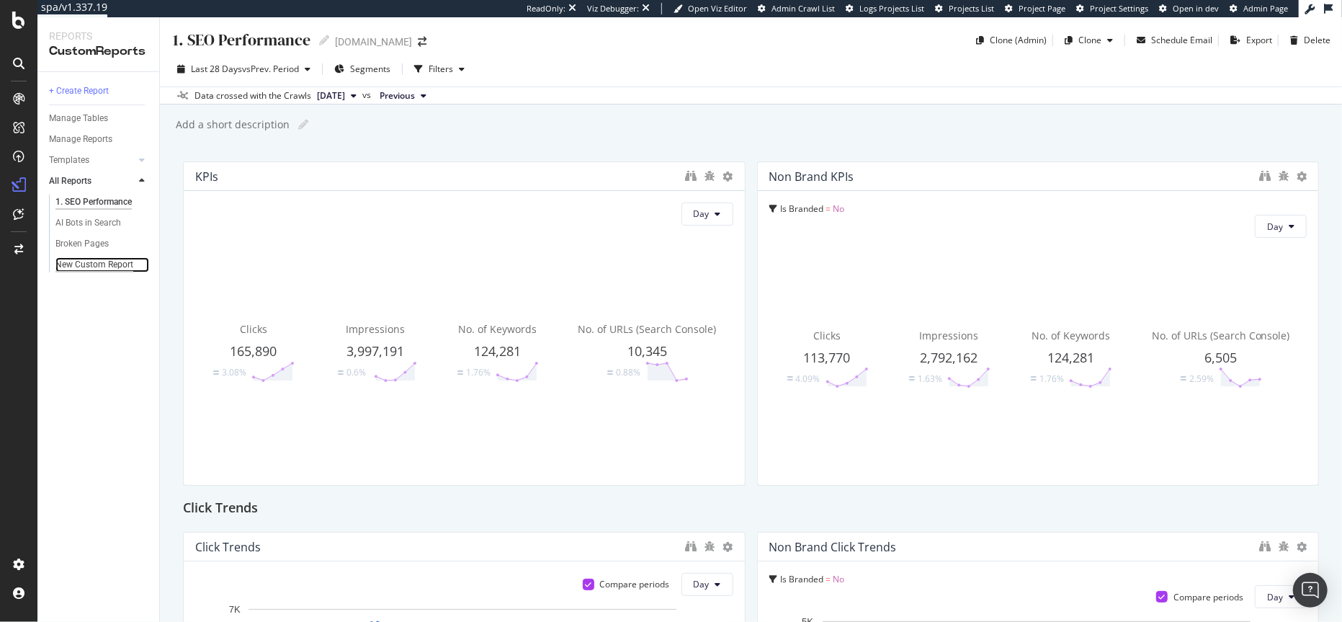
click at [116, 264] on div "New Custom Report" at bounding box center [94, 264] width 78 height 15
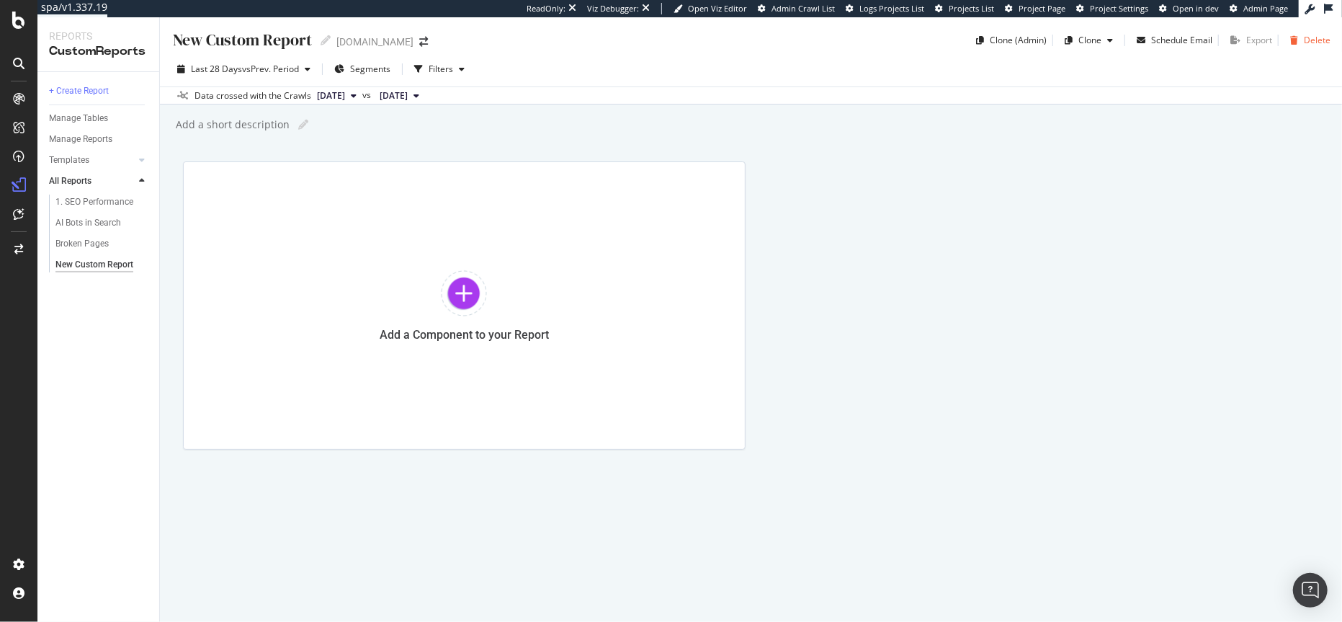
click at [1311, 42] on div "Delete" at bounding box center [1316, 40] width 27 height 12
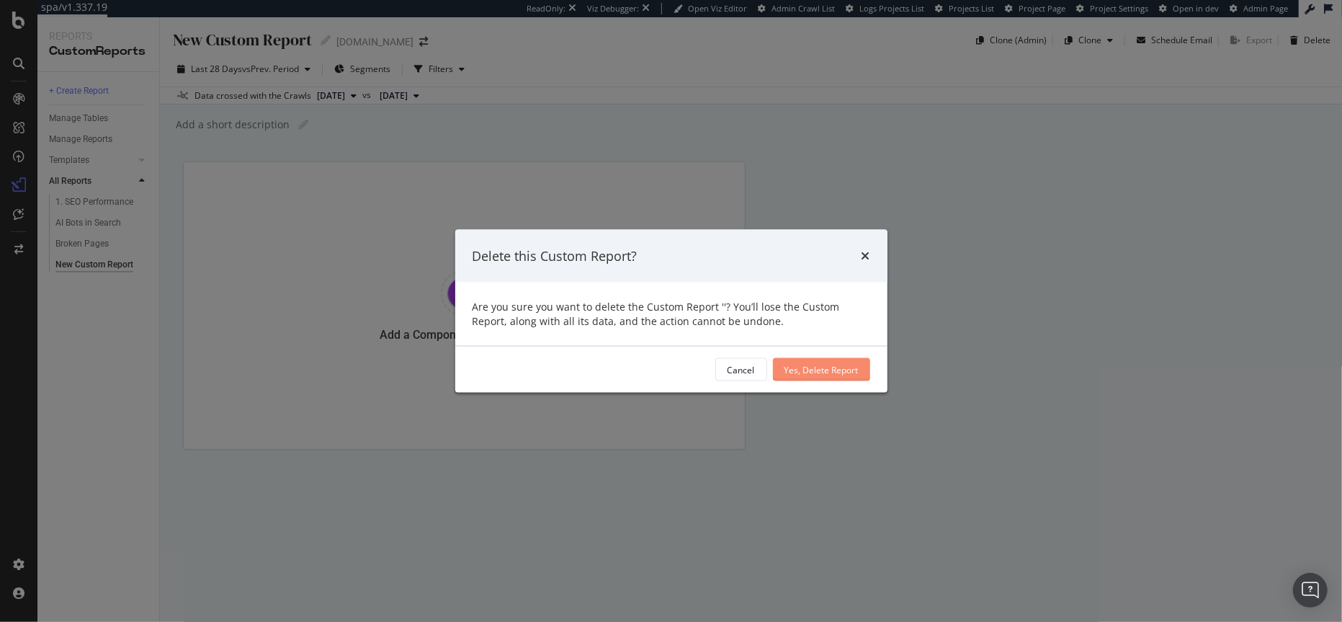
click at [835, 374] on div "Yes, Delete Report" at bounding box center [821, 369] width 74 height 12
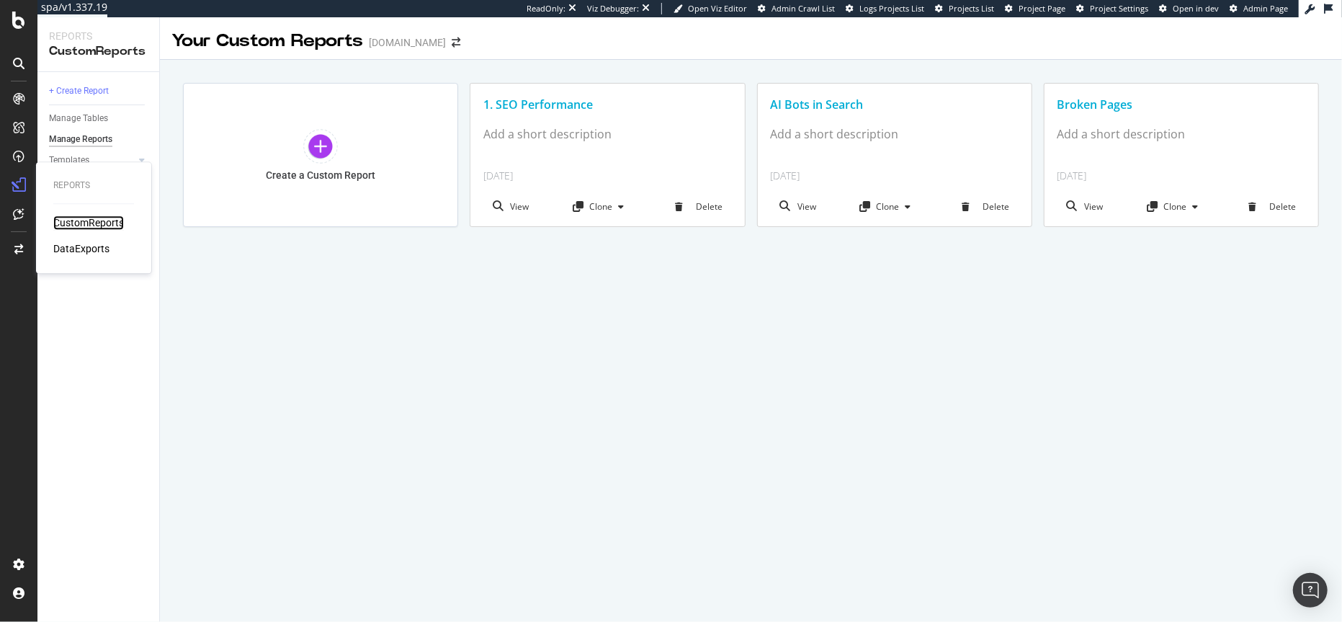
click at [78, 222] on div "CustomReports" at bounding box center [88, 222] width 71 height 14
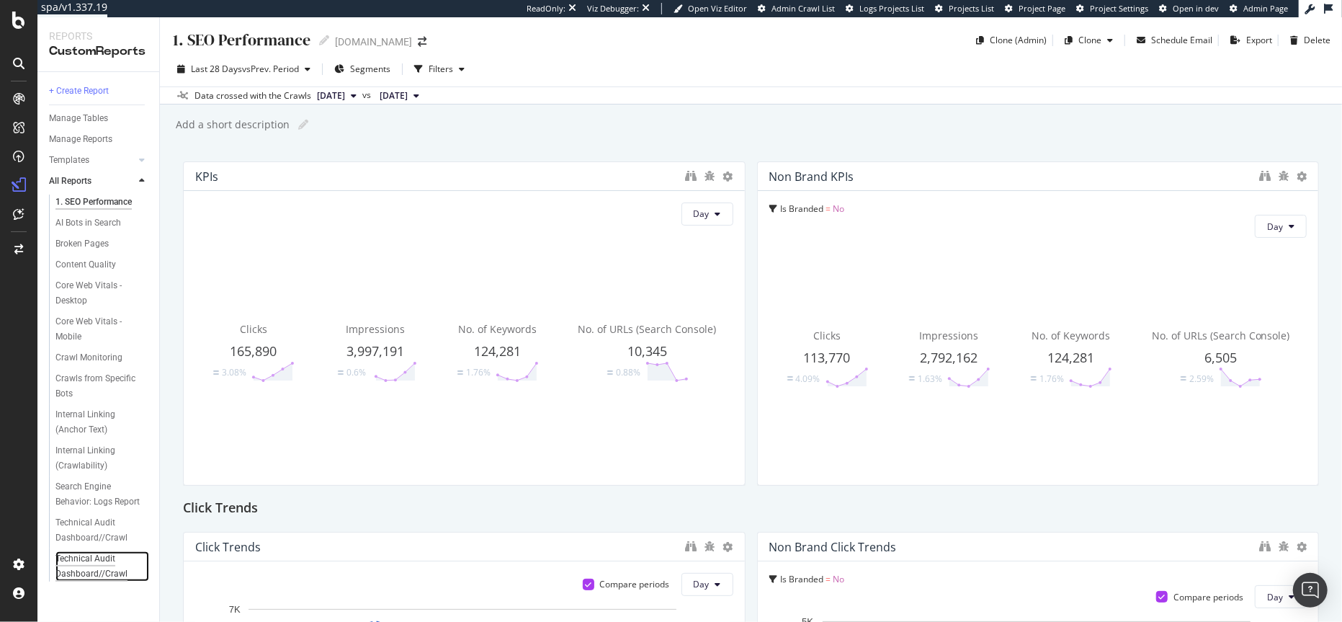
click at [89, 557] on div "Technical Audit Dashboard//Crawl" at bounding box center [97, 566] width 84 height 30
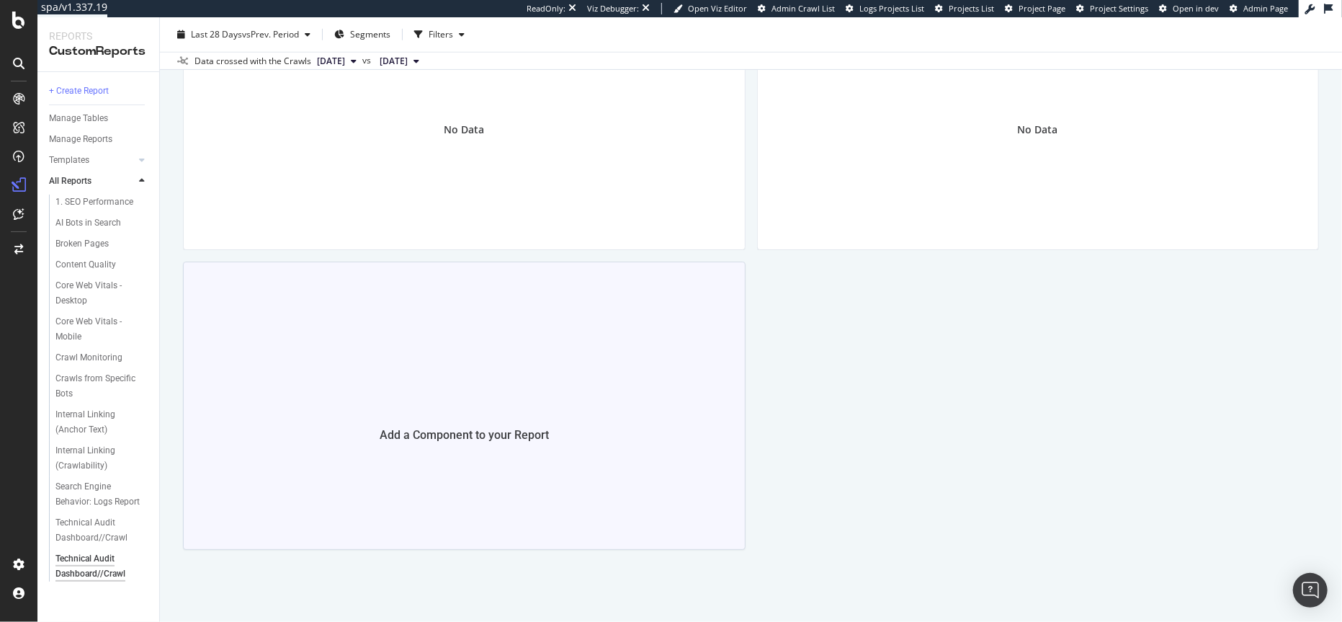
scroll to position [906, 0]
click at [81, 526] on div "Technical Audit Dashboard//Crawl" at bounding box center [97, 530] width 84 height 30
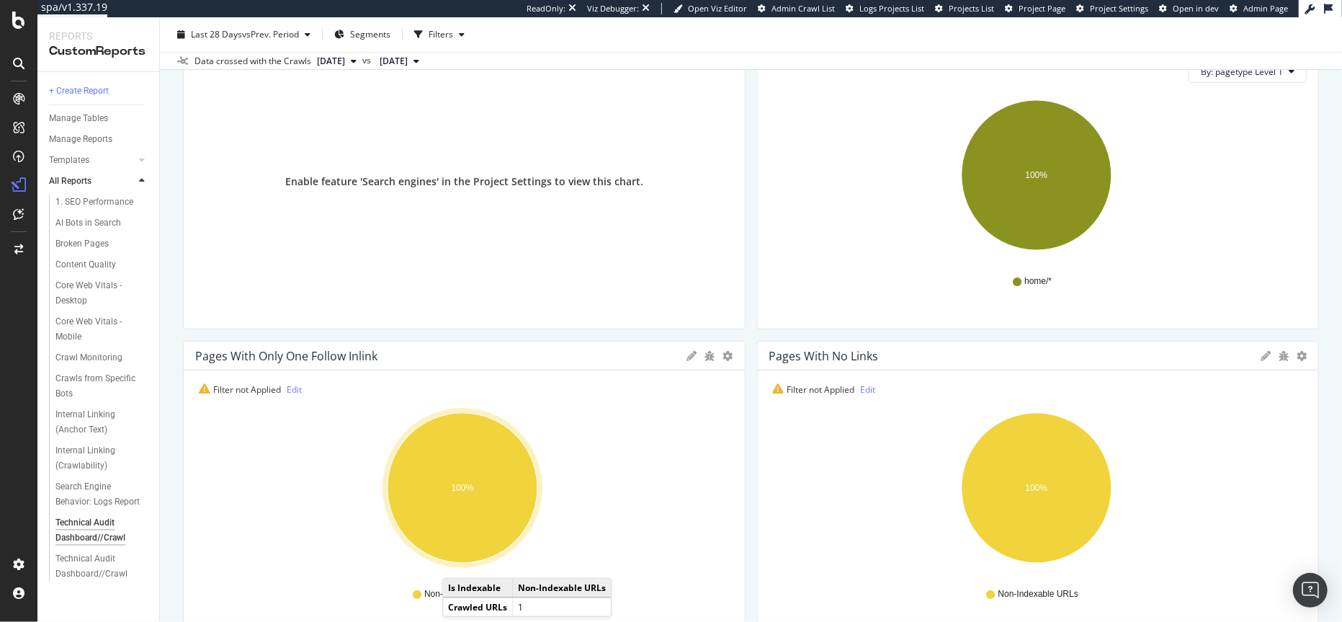
scroll to position [483, 0]
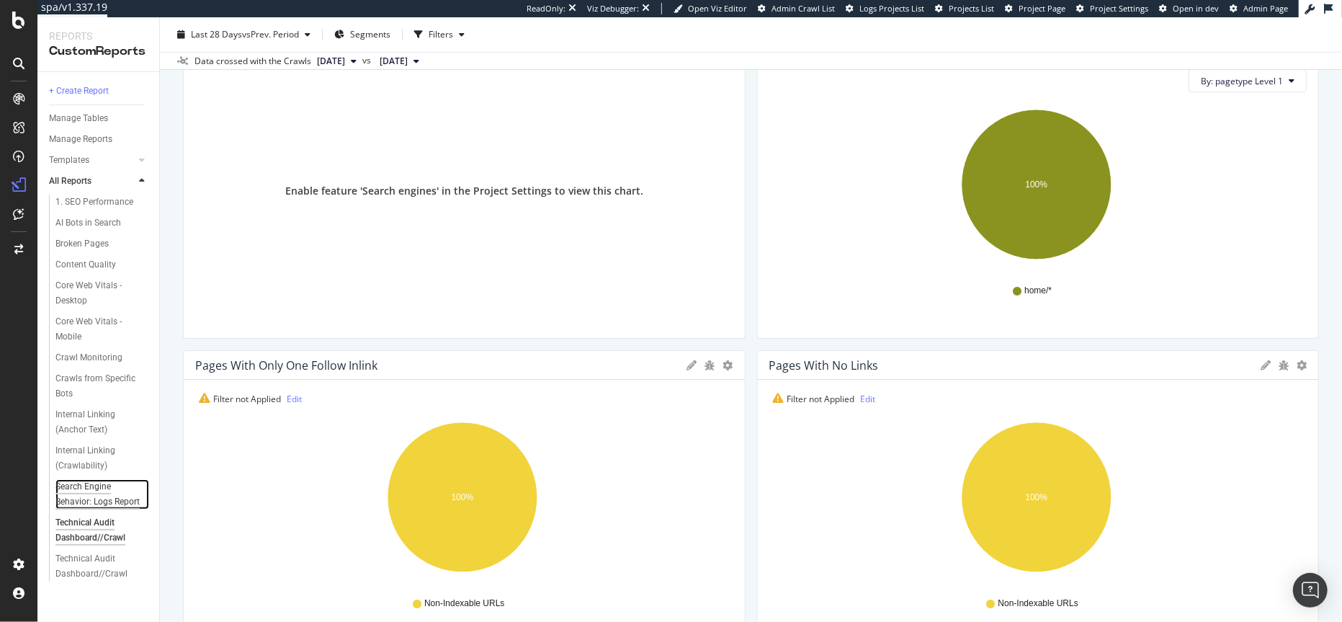
click at [90, 487] on div "Search Engine Behavior: Logs Report" at bounding box center [97, 494] width 85 height 30
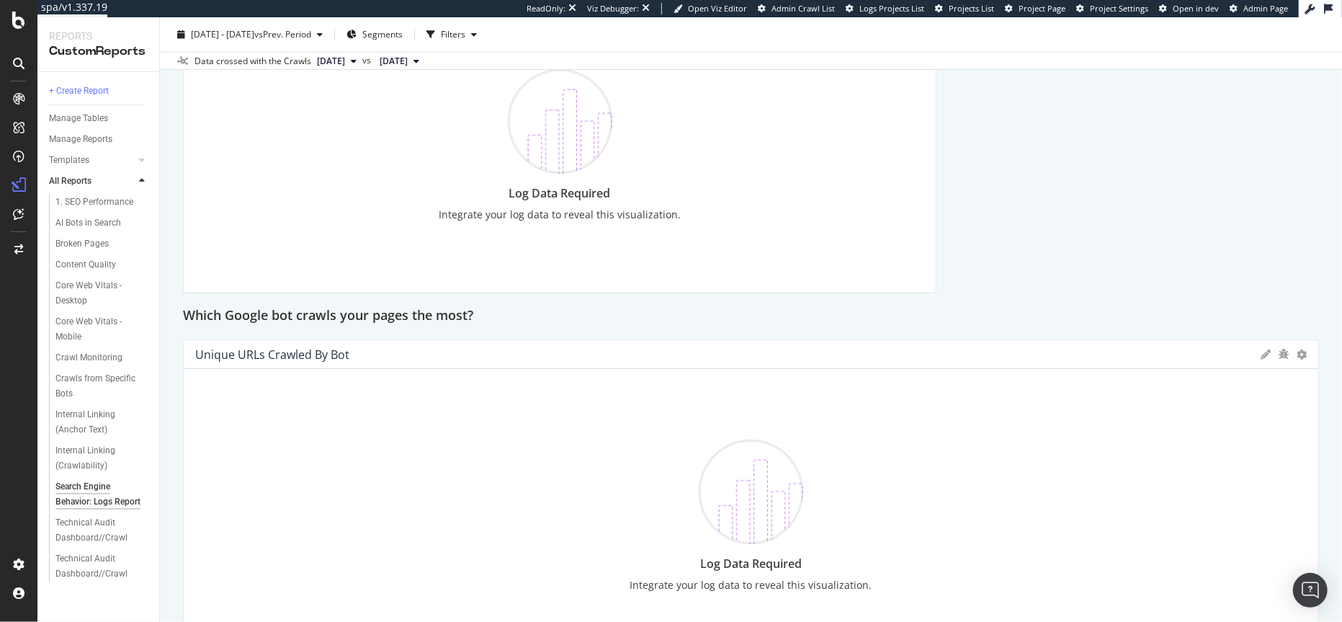
scroll to position [592, 0]
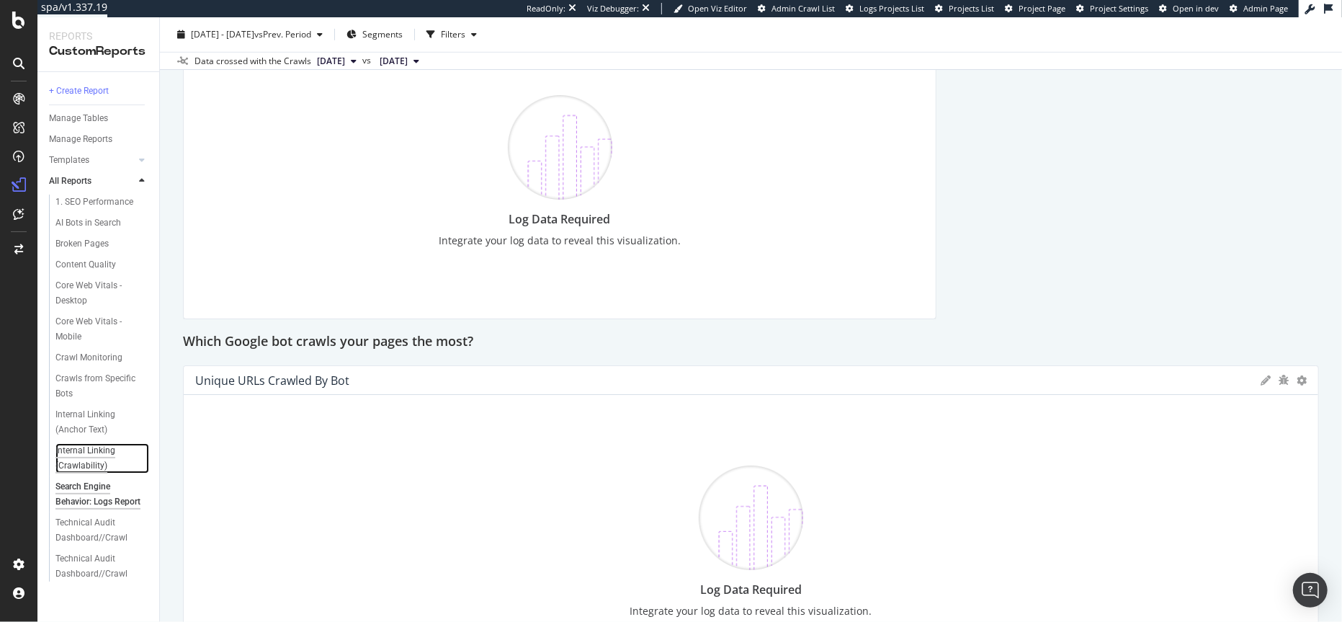
click at [81, 460] on div "Internal Linking (Crawlability)" at bounding box center [96, 458] width 83 height 30
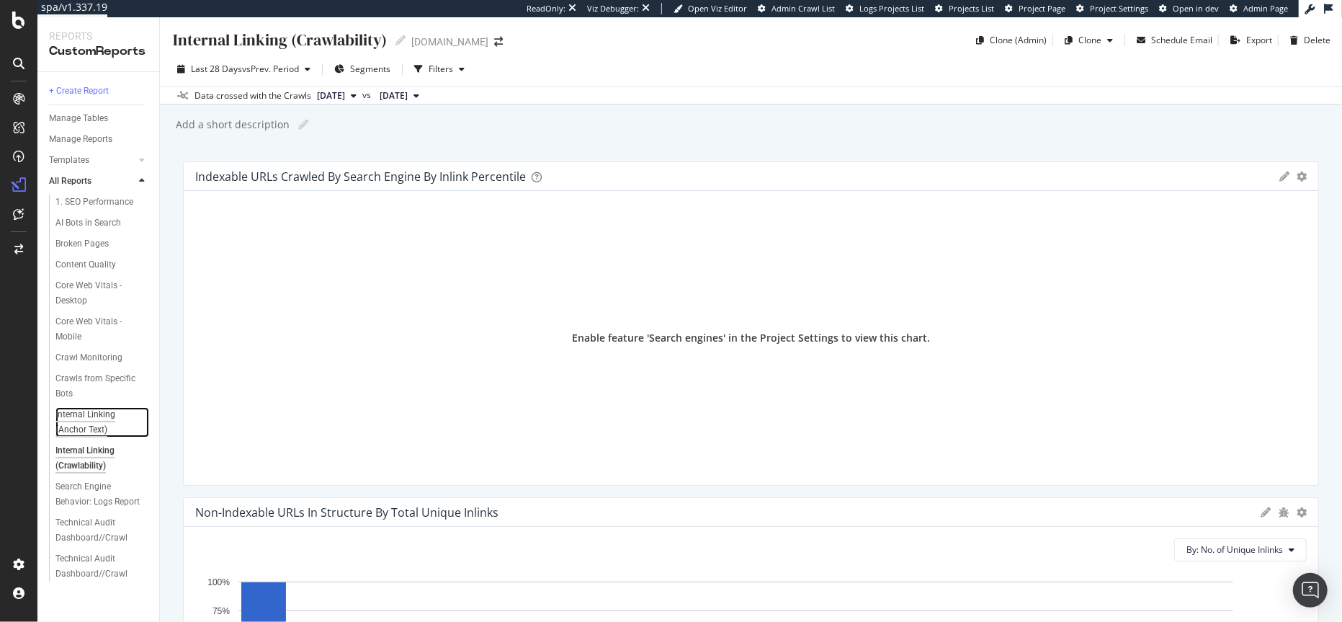
click at [82, 414] on div "Internal Linking (Anchor Text)" at bounding box center [96, 422] width 83 height 30
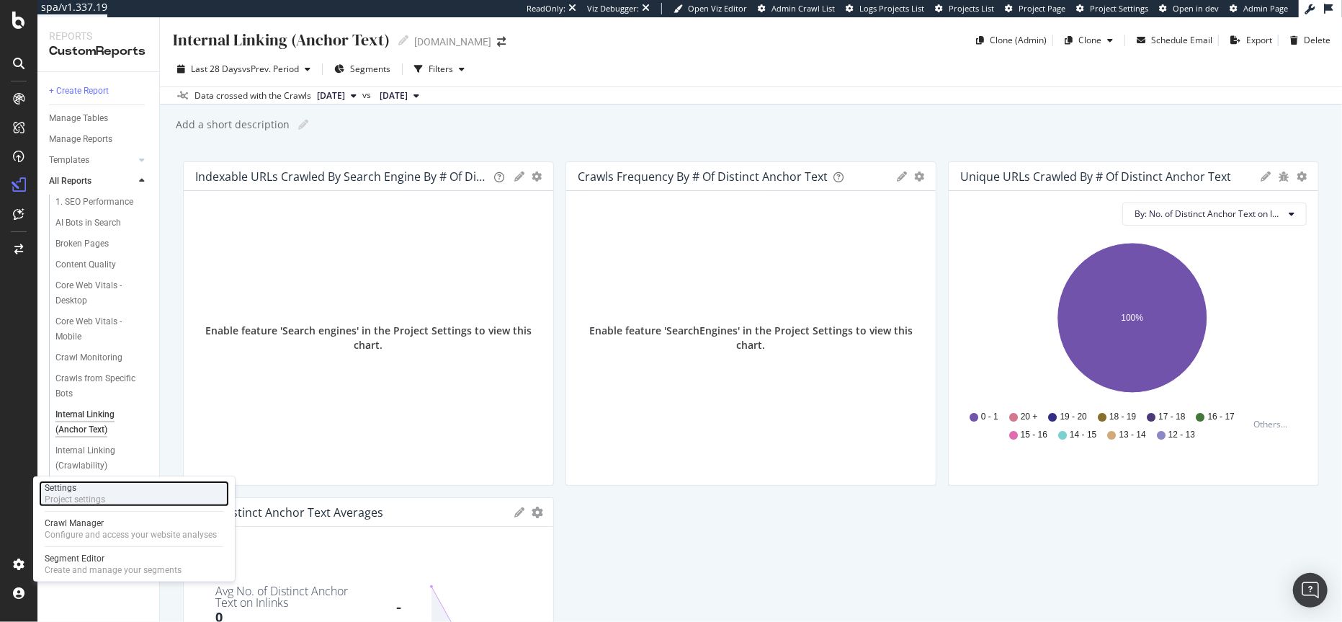
click at [81, 493] on div "Settings" at bounding box center [75, 488] width 60 height 12
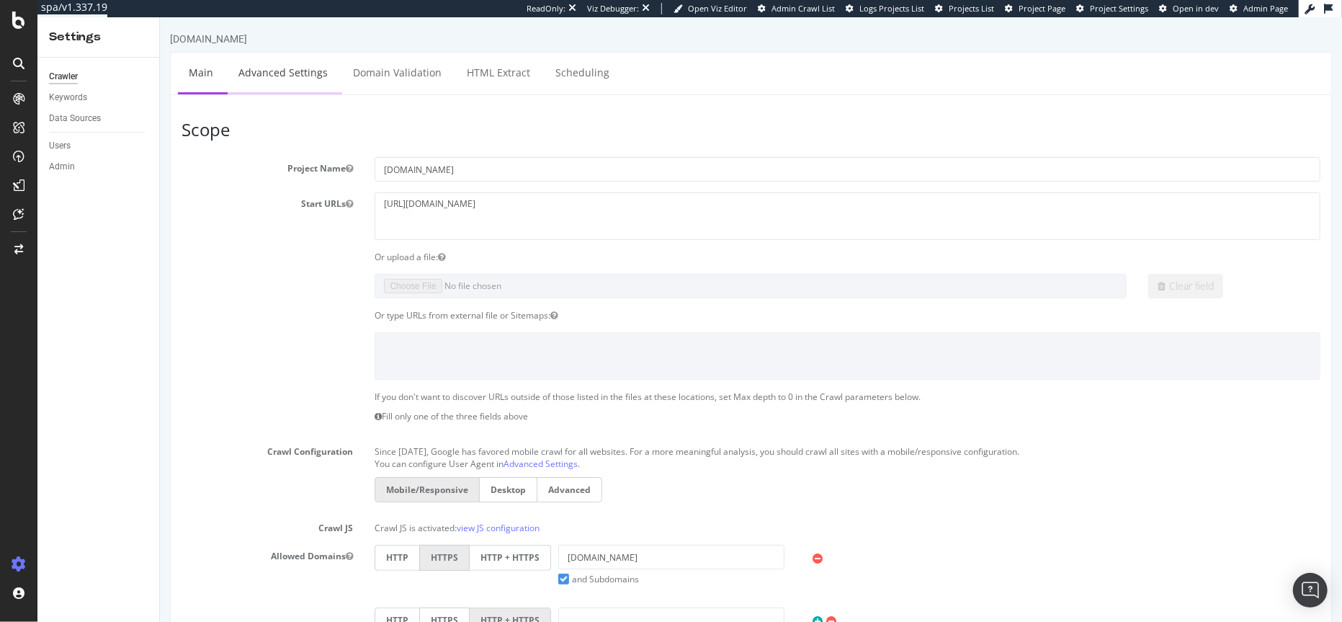
click at [287, 62] on link "Advanced Settings" at bounding box center [282, 73] width 111 height 40
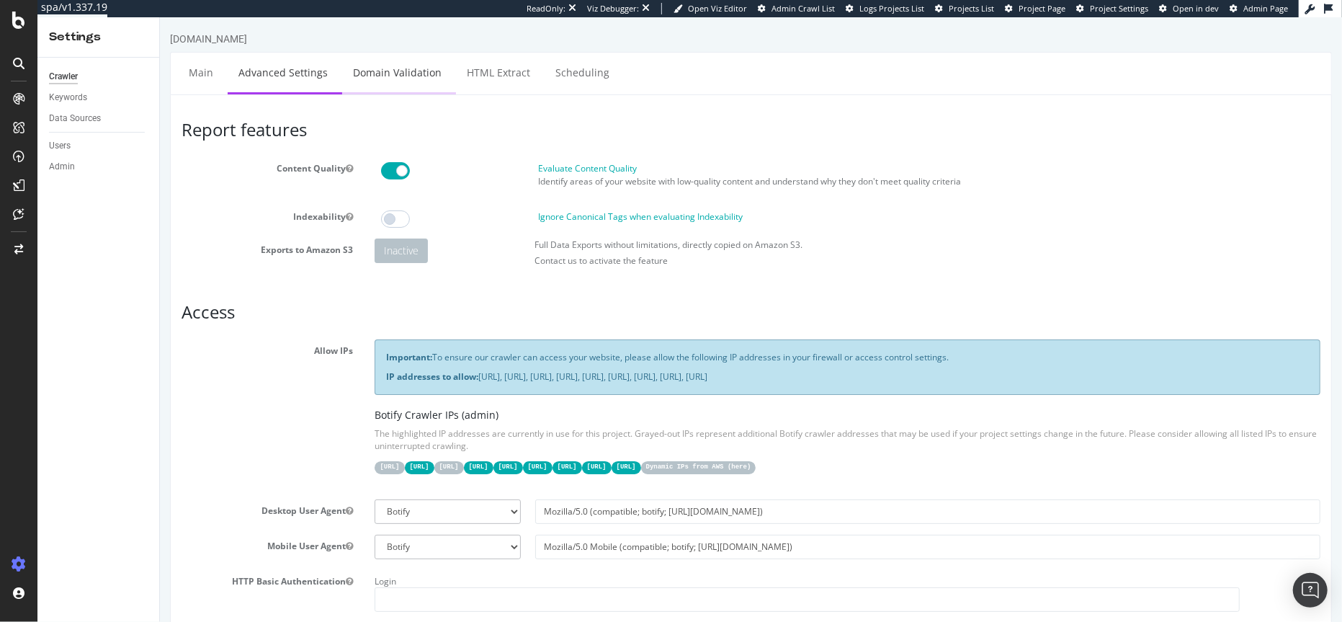
click at [380, 68] on link "Domain Validation" at bounding box center [396, 73] width 110 height 40
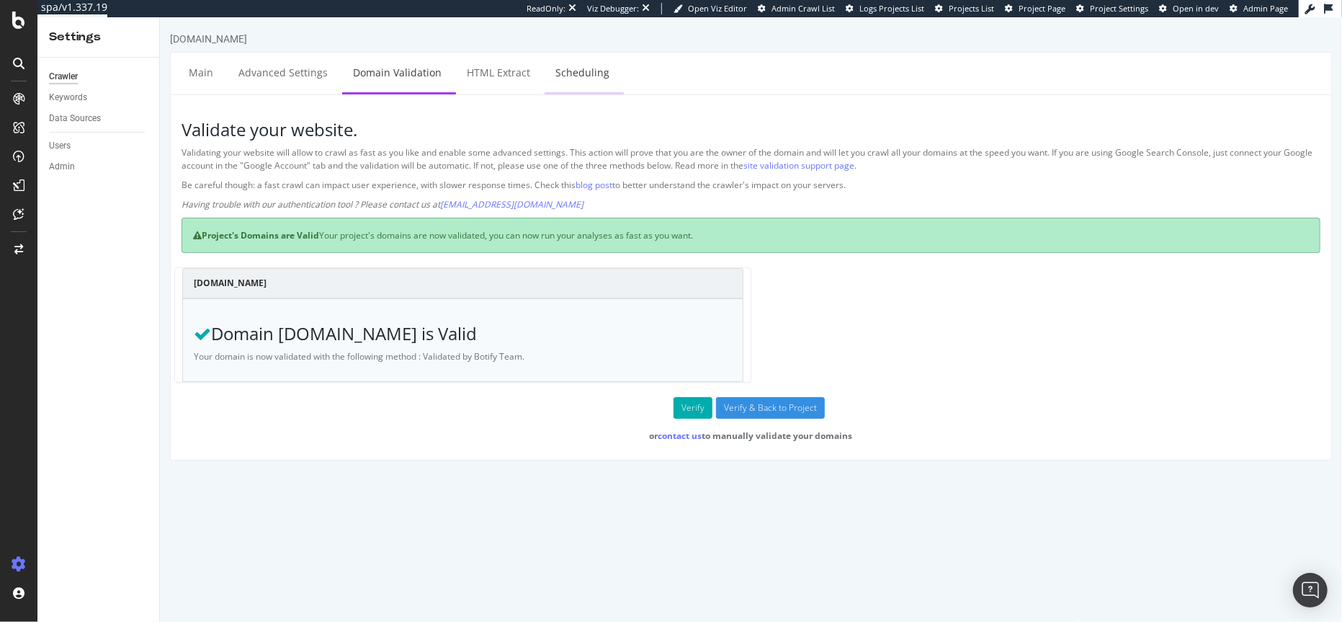
click at [576, 78] on link "Scheduling" at bounding box center [582, 73] width 76 height 40
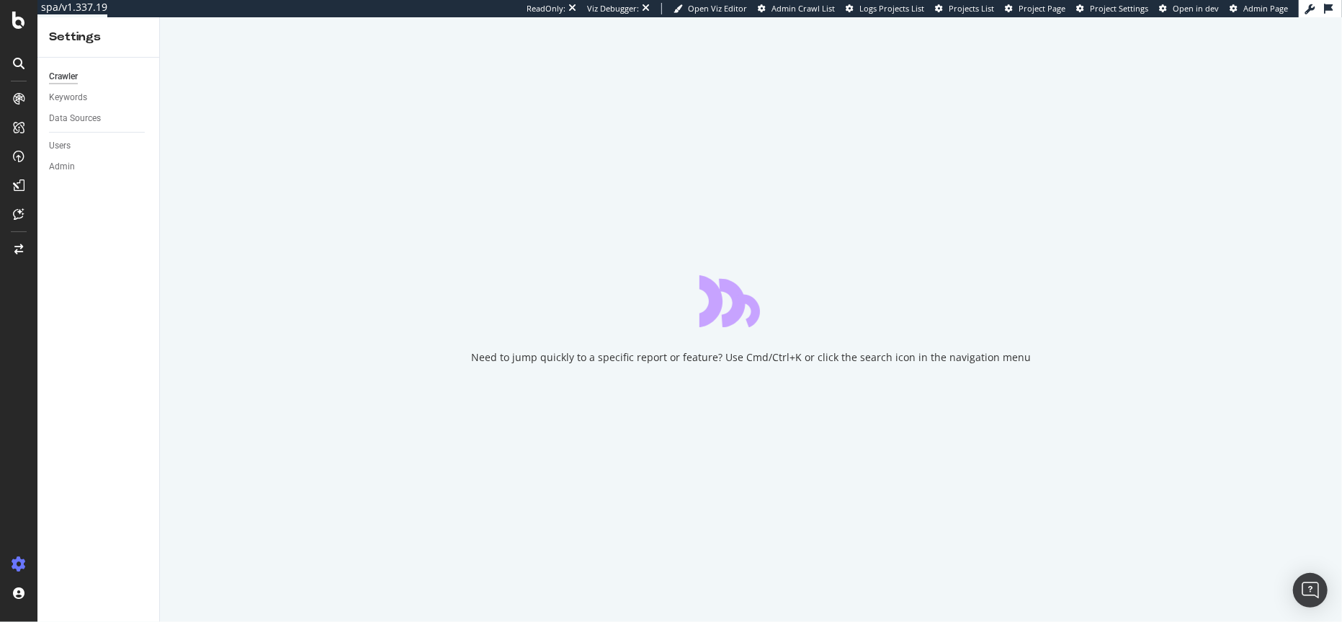
click at [456, 117] on div "Need to jump quickly to a specific report or feature? Use Cmd/Ctrl+K or click t…" at bounding box center [751, 319] width 1182 height 604
click at [66, 101] on div "Keywords" at bounding box center [68, 97] width 38 height 15
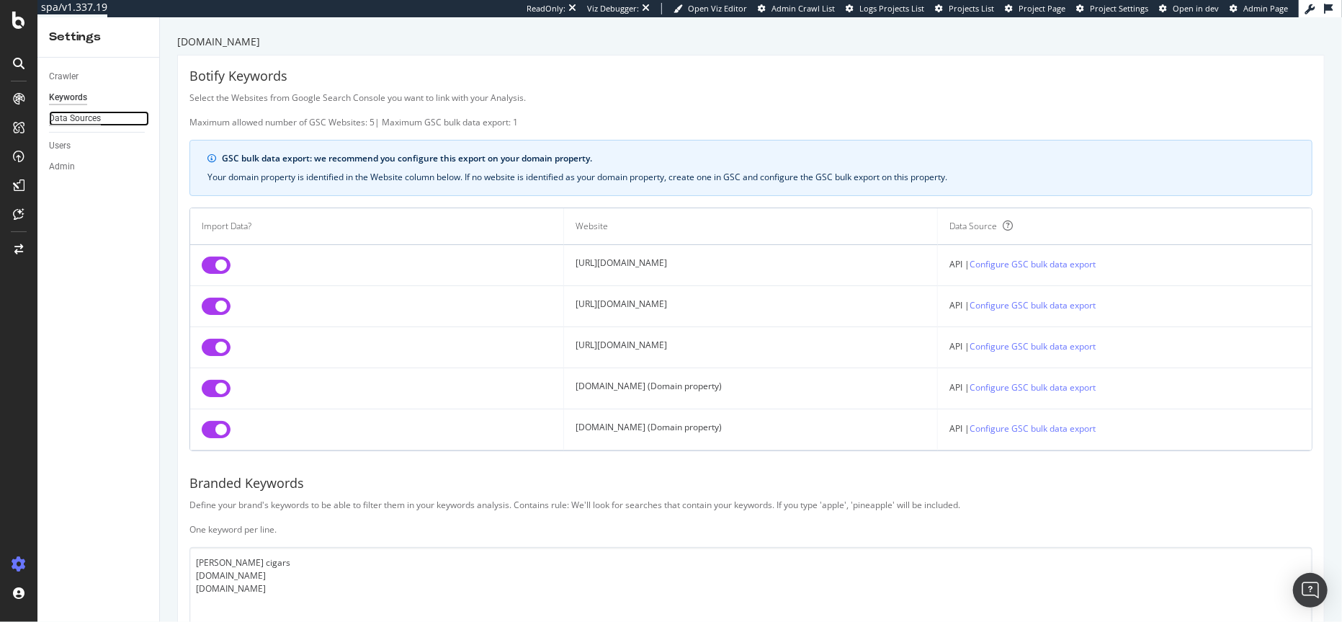
click at [78, 122] on div "Data Sources" at bounding box center [75, 118] width 52 height 15
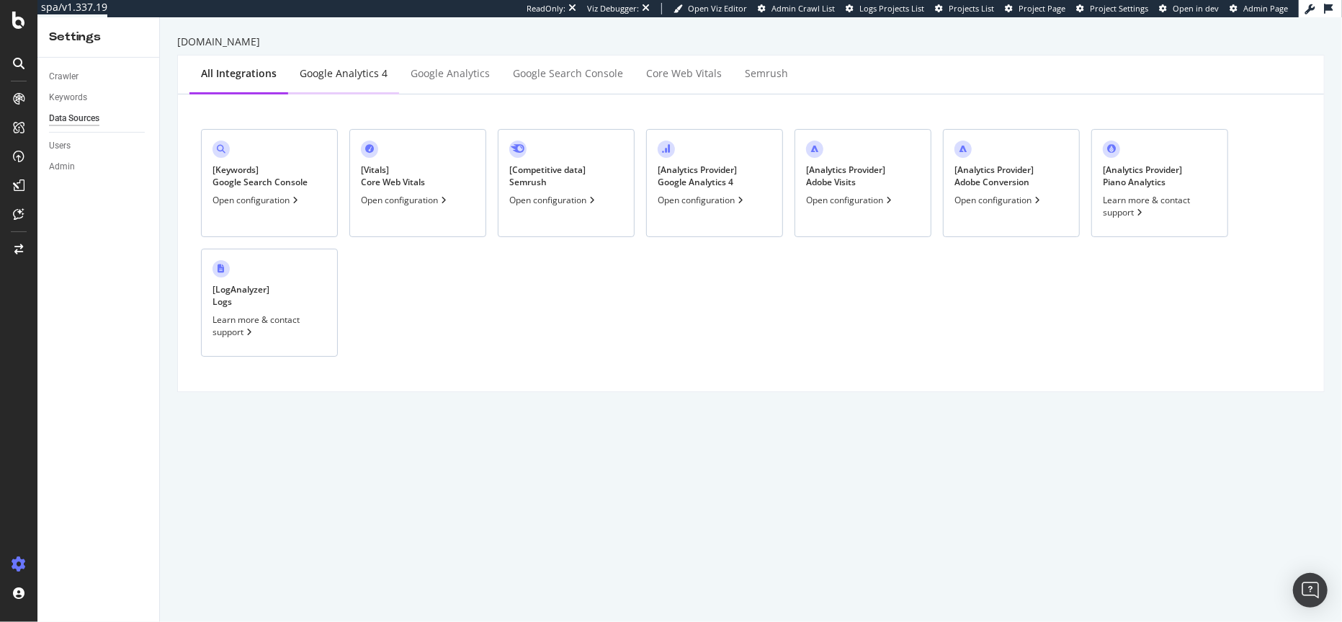
click at [326, 78] on div "Google Analytics 4" at bounding box center [344, 73] width 88 height 14
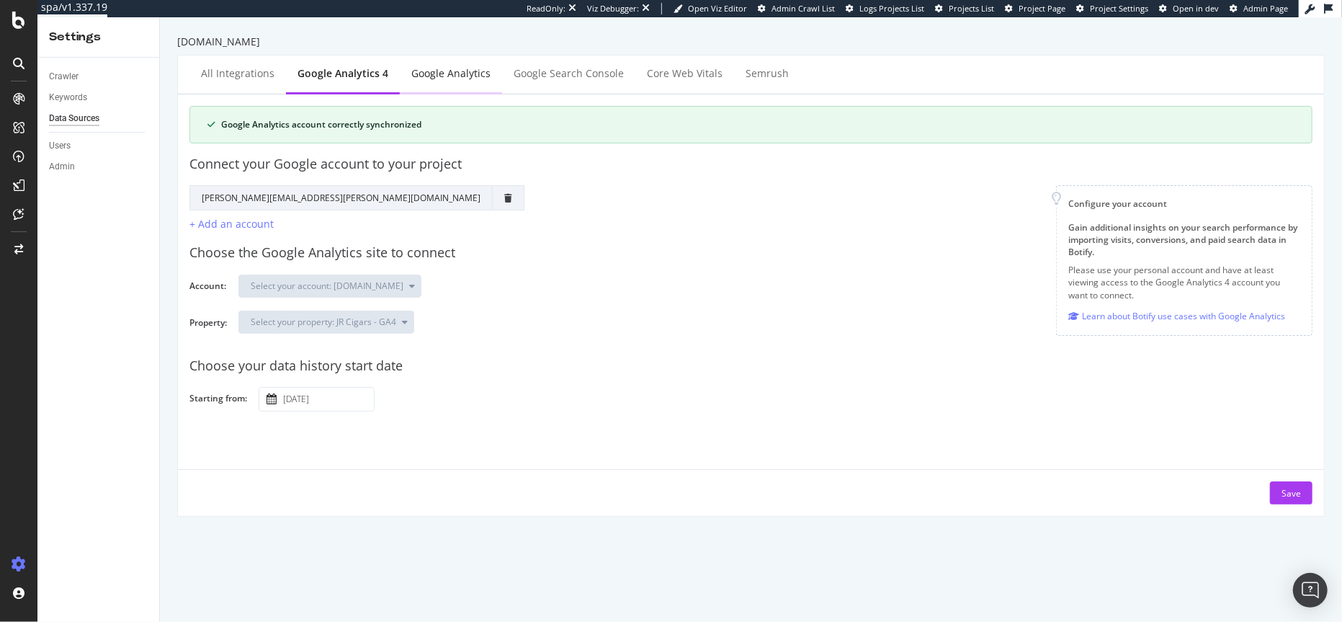
click at [448, 76] on div "Google Analytics" at bounding box center [450, 73] width 79 height 14
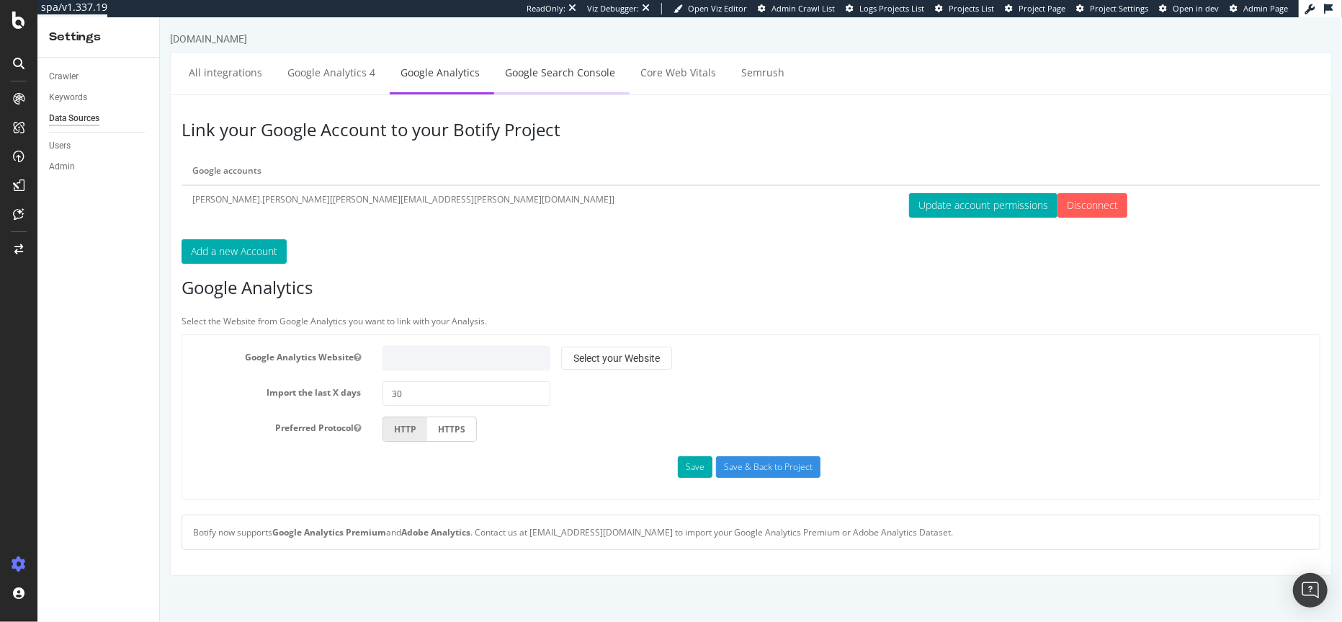
click at [549, 76] on link "Google Search Console" at bounding box center [559, 73] width 132 height 40
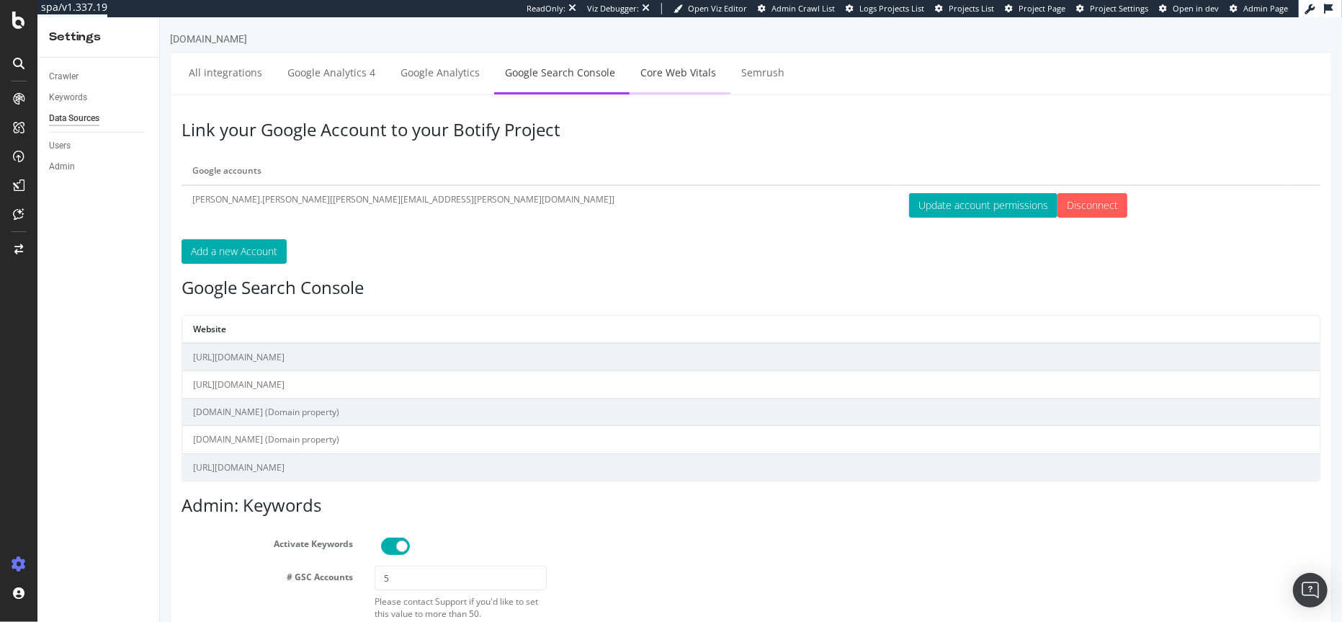
click at [661, 78] on link "Core Web Vitals" at bounding box center [677, 73] width 97 height 40
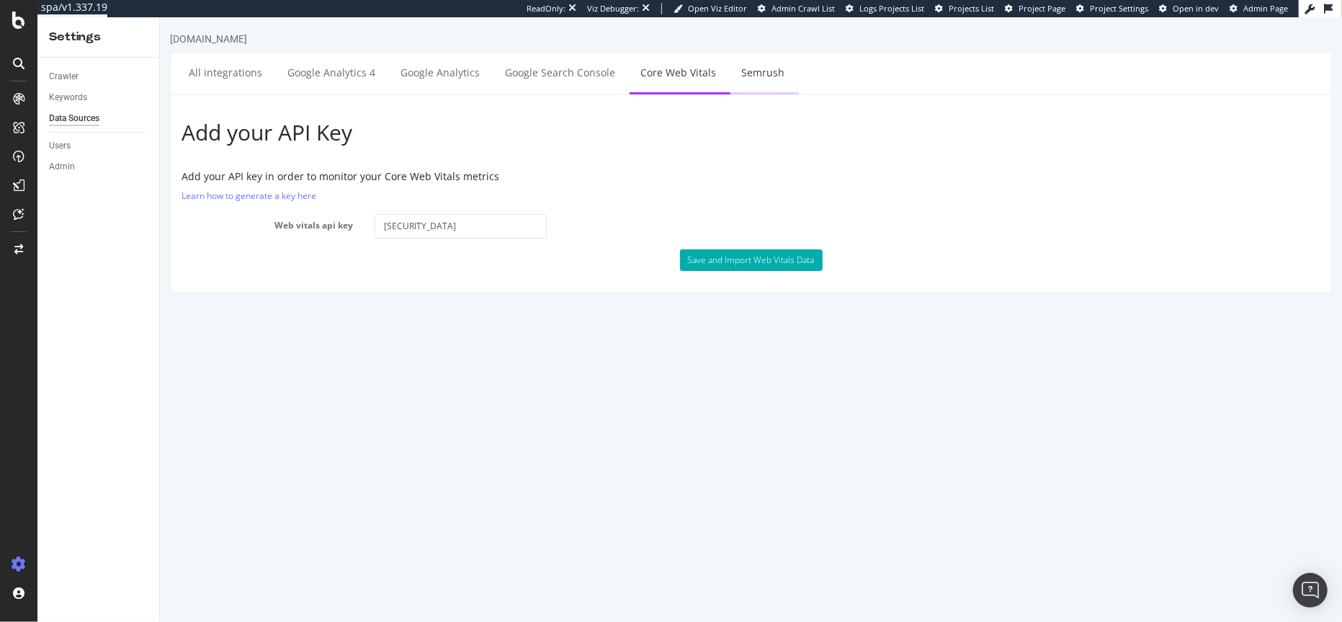
click at [749, 66] on link "Semrush" at bounding box center [762, 73] width 65 height 40
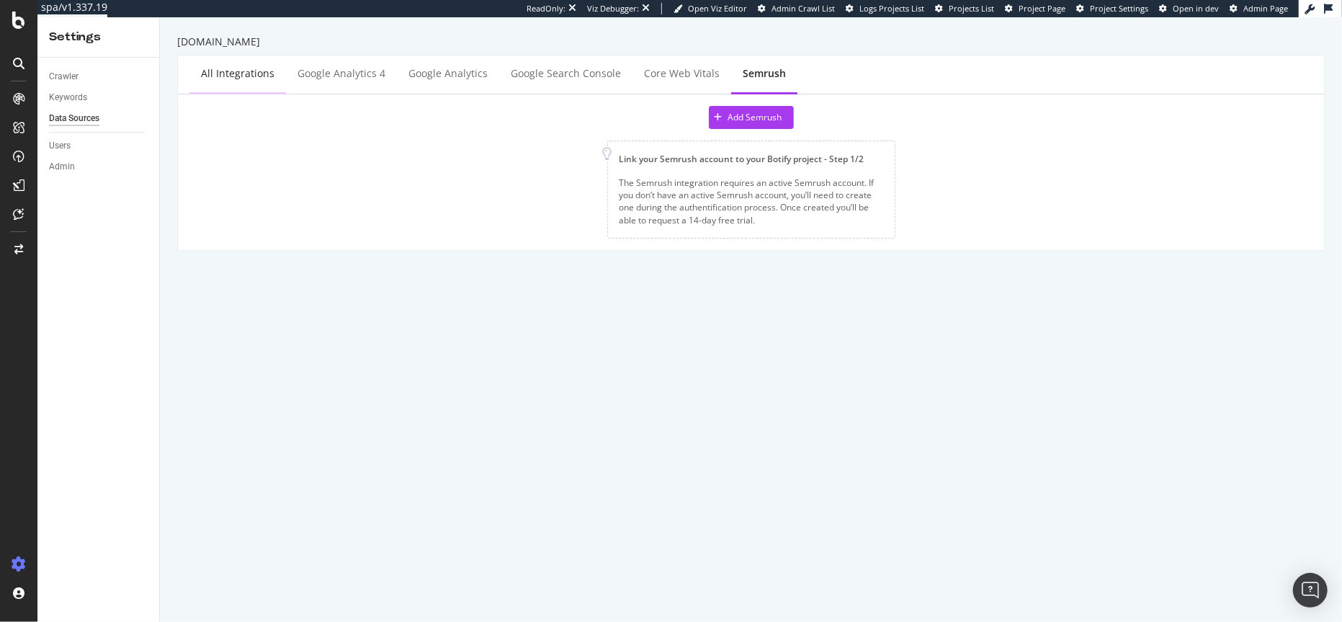
click at [235, 75] on div "All integrations" at bounding box center [237, 73] width 73 height 14
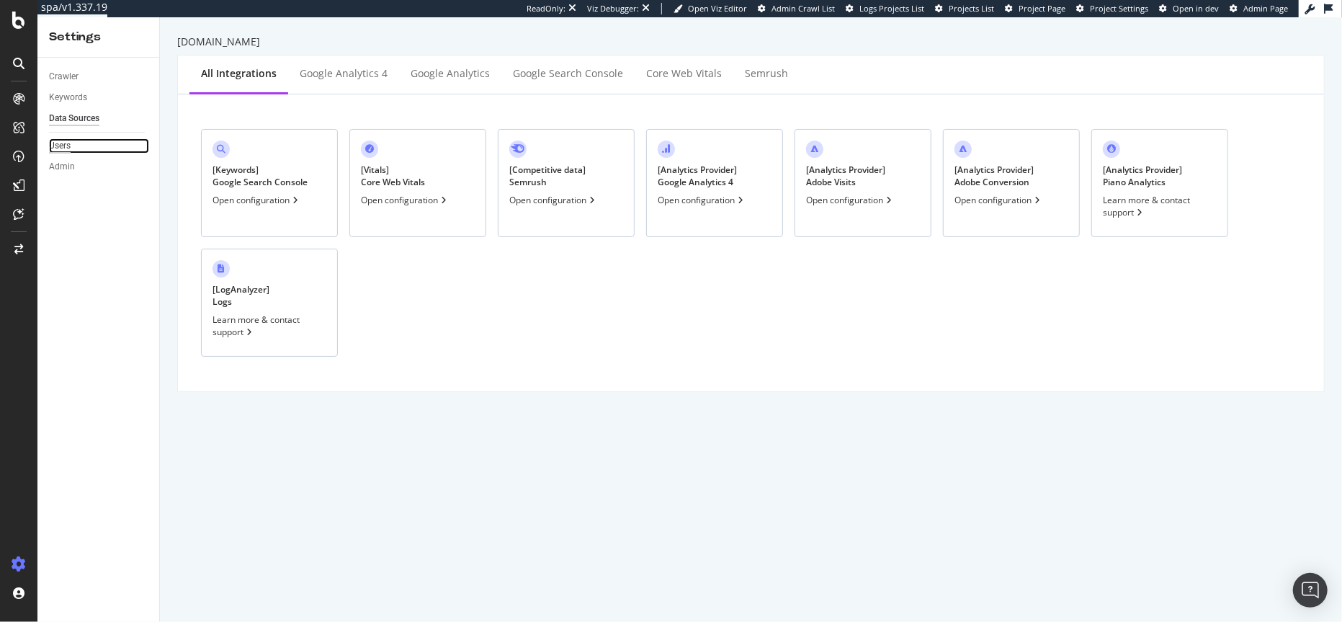
click at [58, 146] on div "Users" at bounding box center [60, 145] width 22 height 15
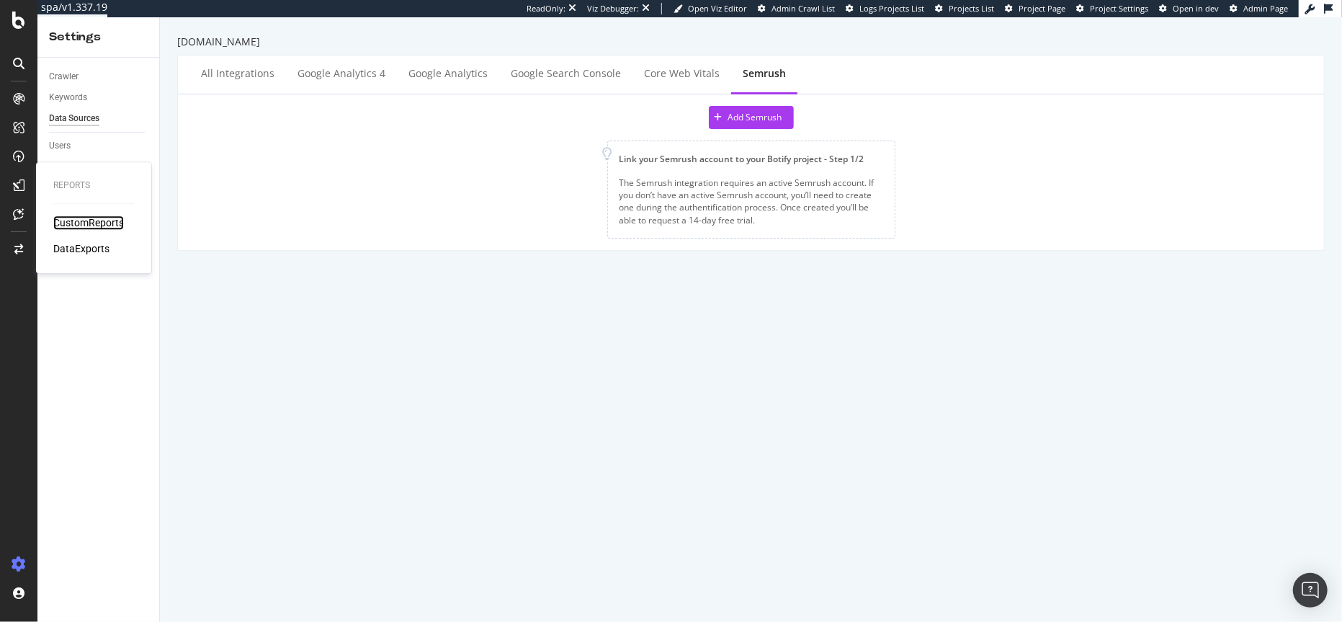
click at [92, 221] on div "CustomReports" at bounding box center [88, 222] width 71 height 14
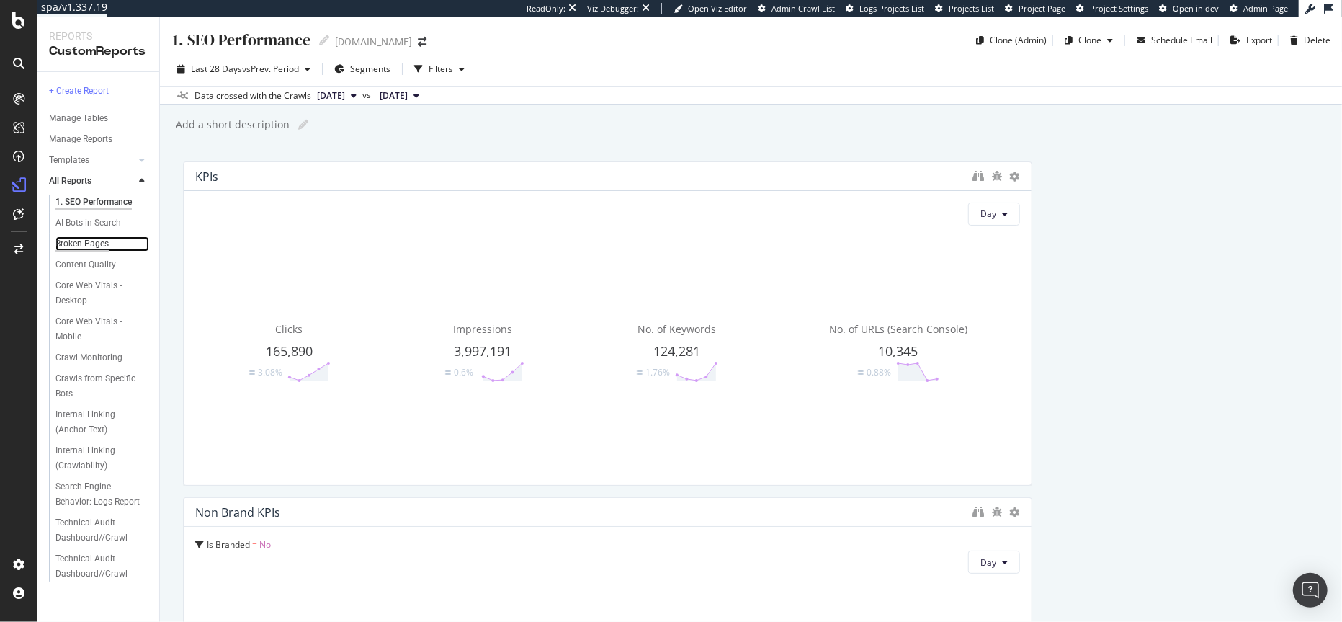
click at [87, 244] on div "Broken Pages" at bounding box center [81, 243] width 53 height 15
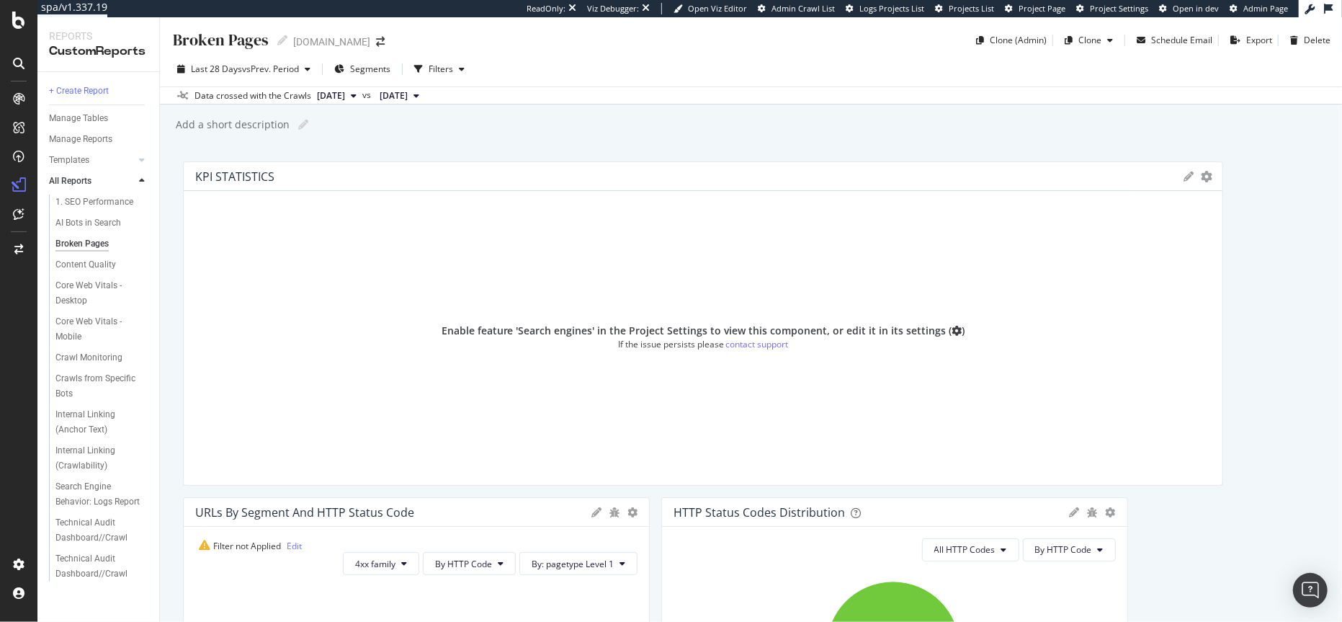
click at [952, 330] on icon at bounding box center [957, 331] width 10 height 10
click at [68, 199] on div "1. SEO Performance" at bounding box center [94, 201] width 78 height 15
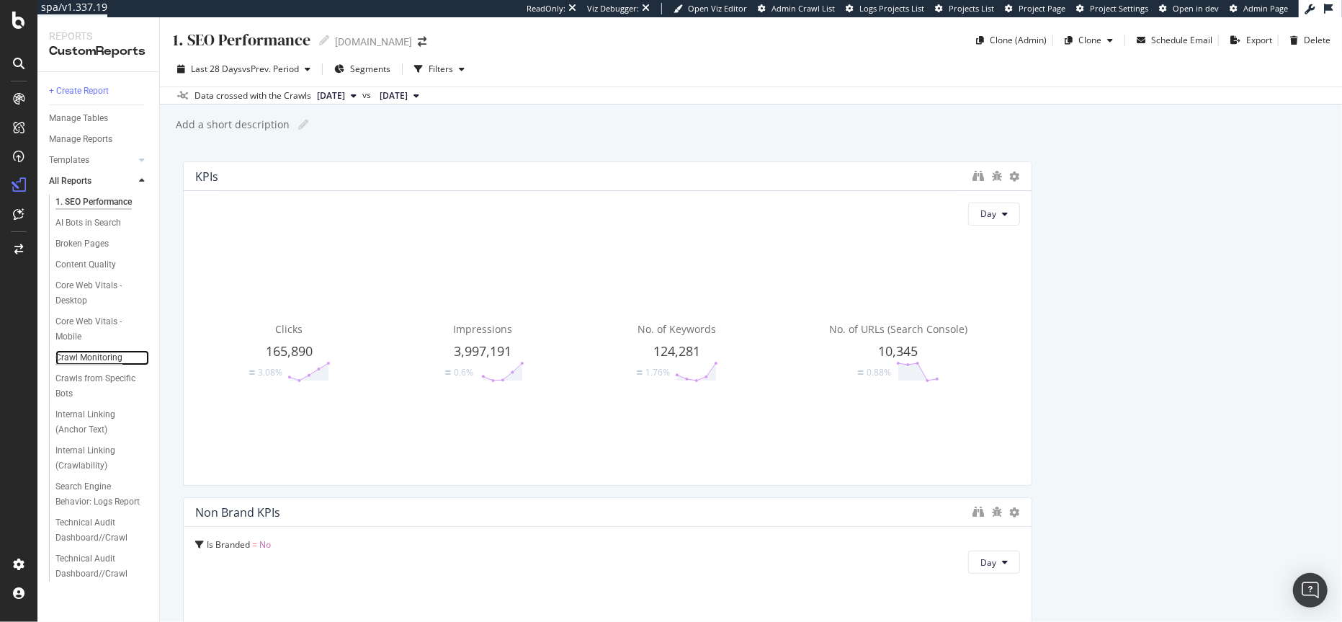
click at [86, 361] on div "Crawl Monitoring" at bounding box center [88, 357] width 67 height 15
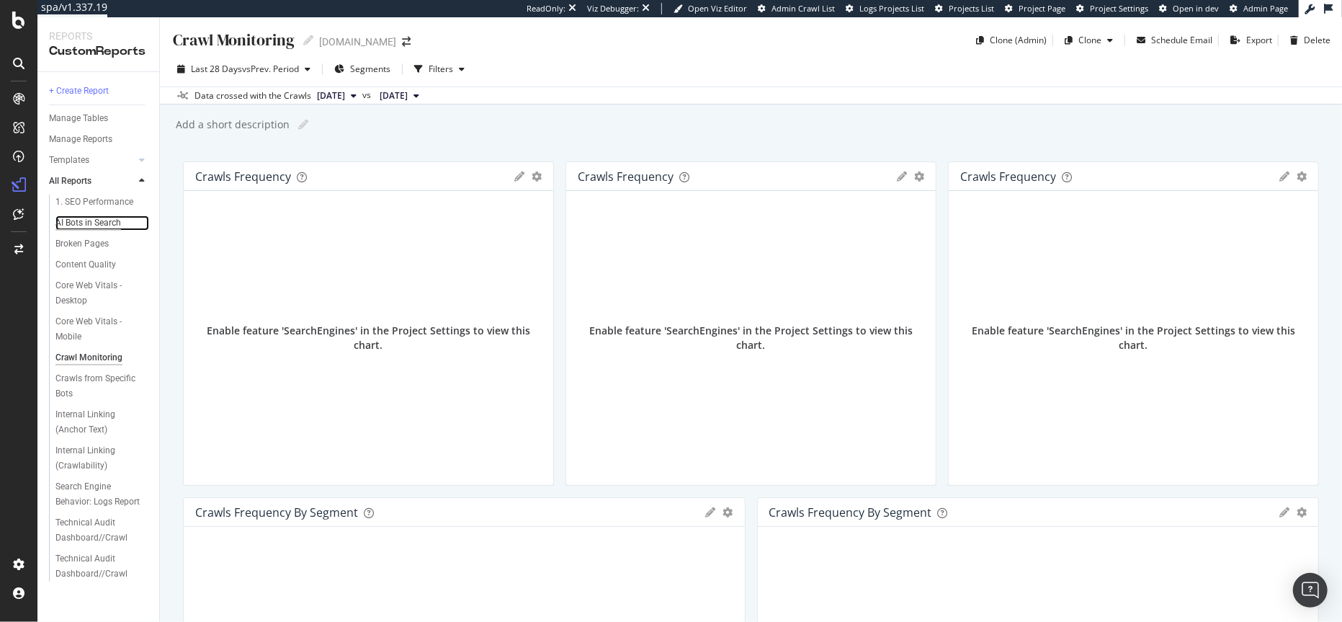
click at [91, 225] on div "AI Bots in Search" at bounding box center [88, 222] width 66 height 15
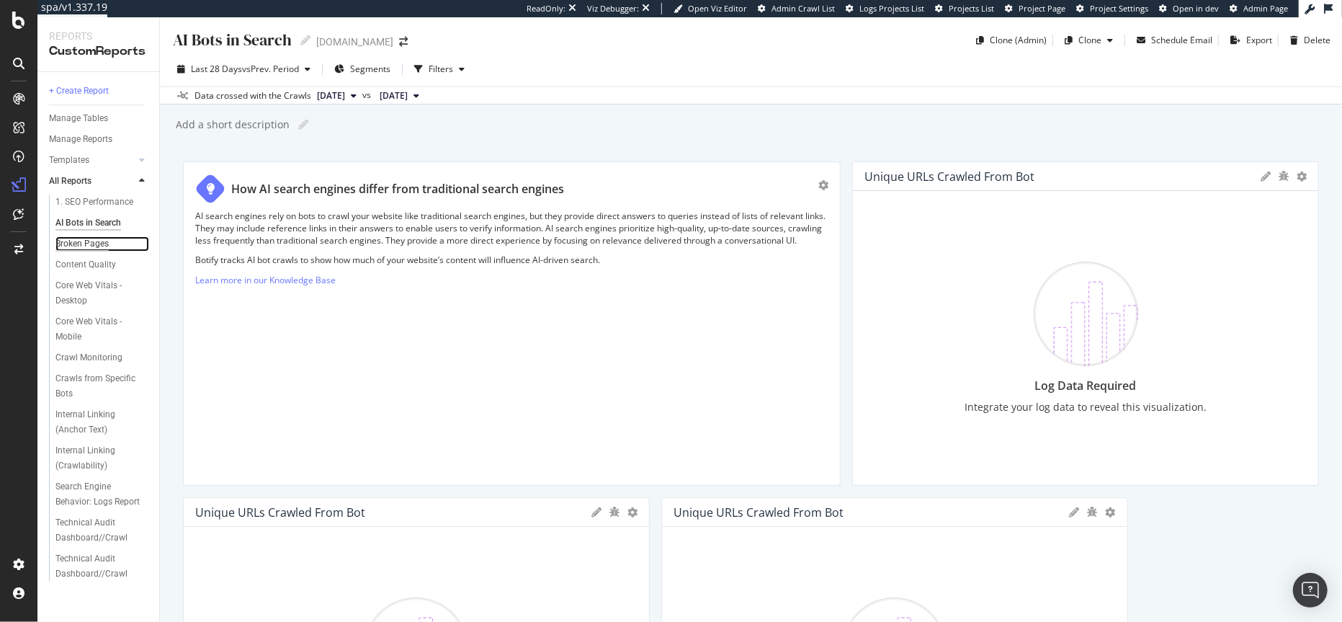
click at [81, 244] on div "Broken Pages" at bounding box center [81, 243] width 53 height 15
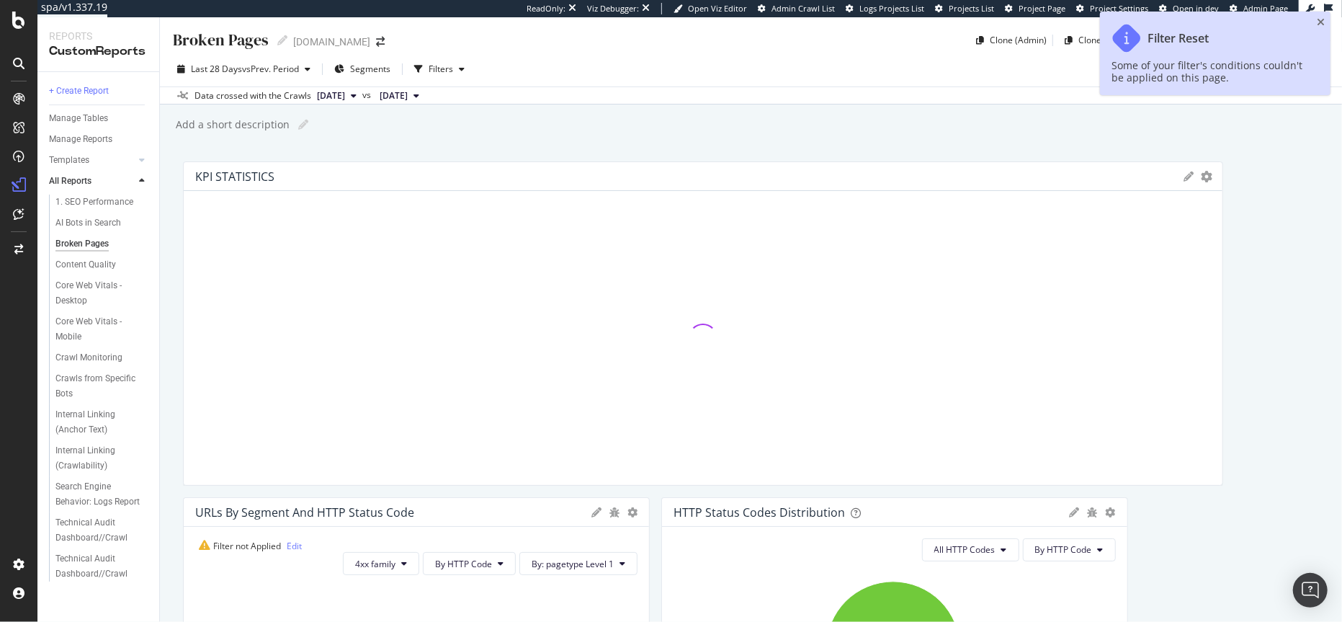
click at [1323, 120] on div "Add a short description Add a short description" at bounding box center [757, 125] width 1167 height 22
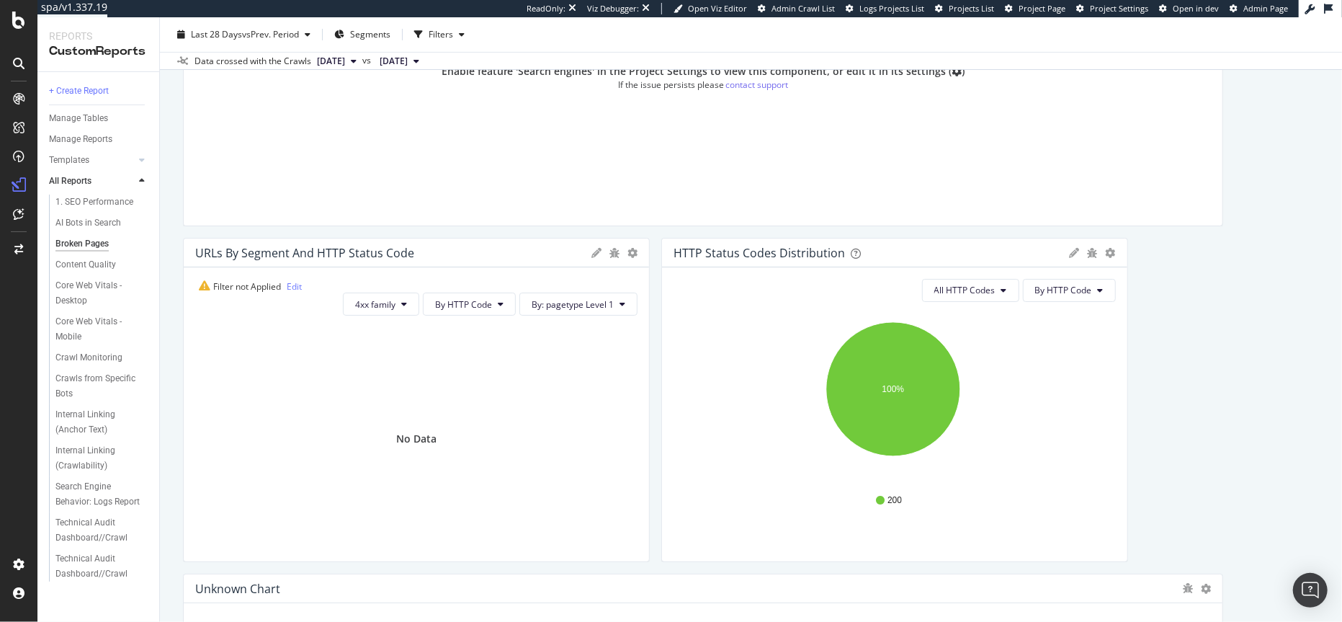
scroll to position [329, 0]
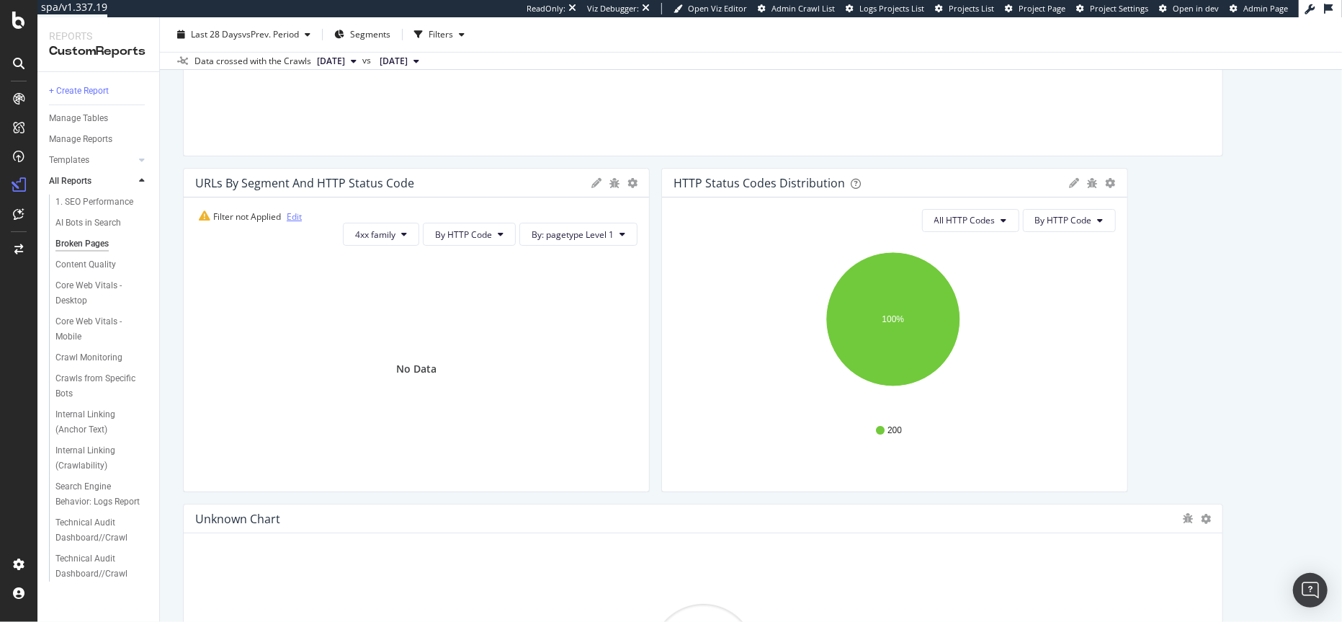
click at [292, 217] on link "Edit" at bounding box center [294, 216] width 15 height 12
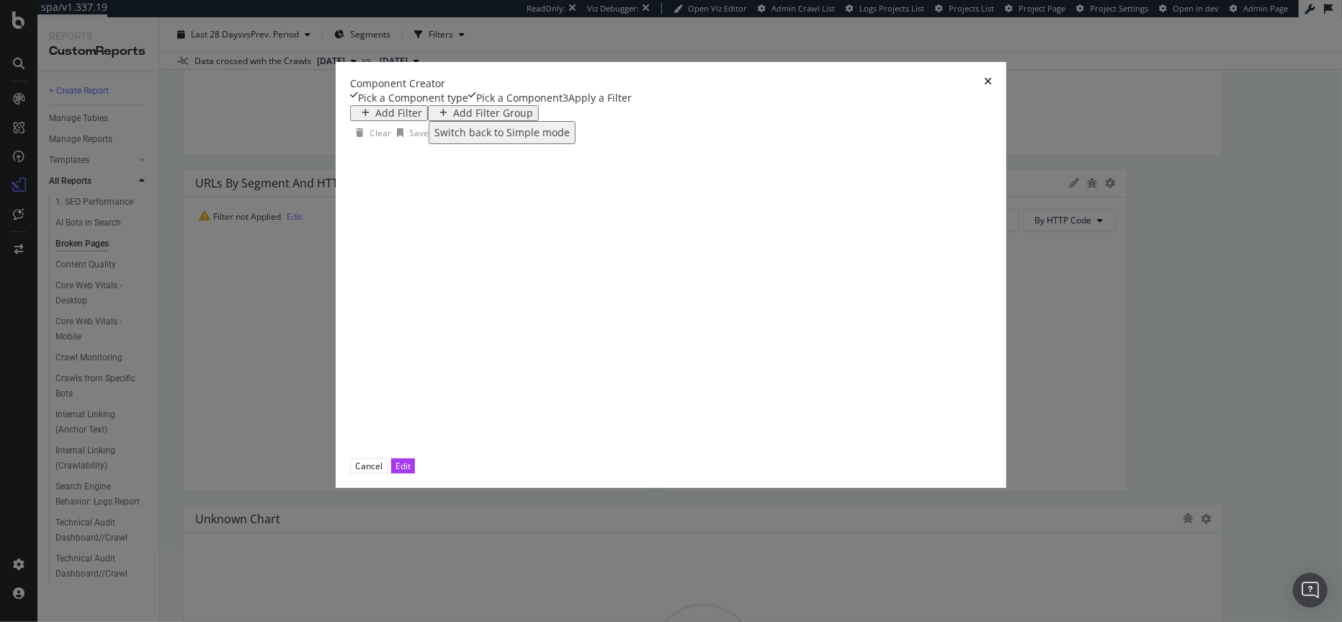
click at [992, 76] on icon "times" at bounding box center [988, 83] width 8 height 14
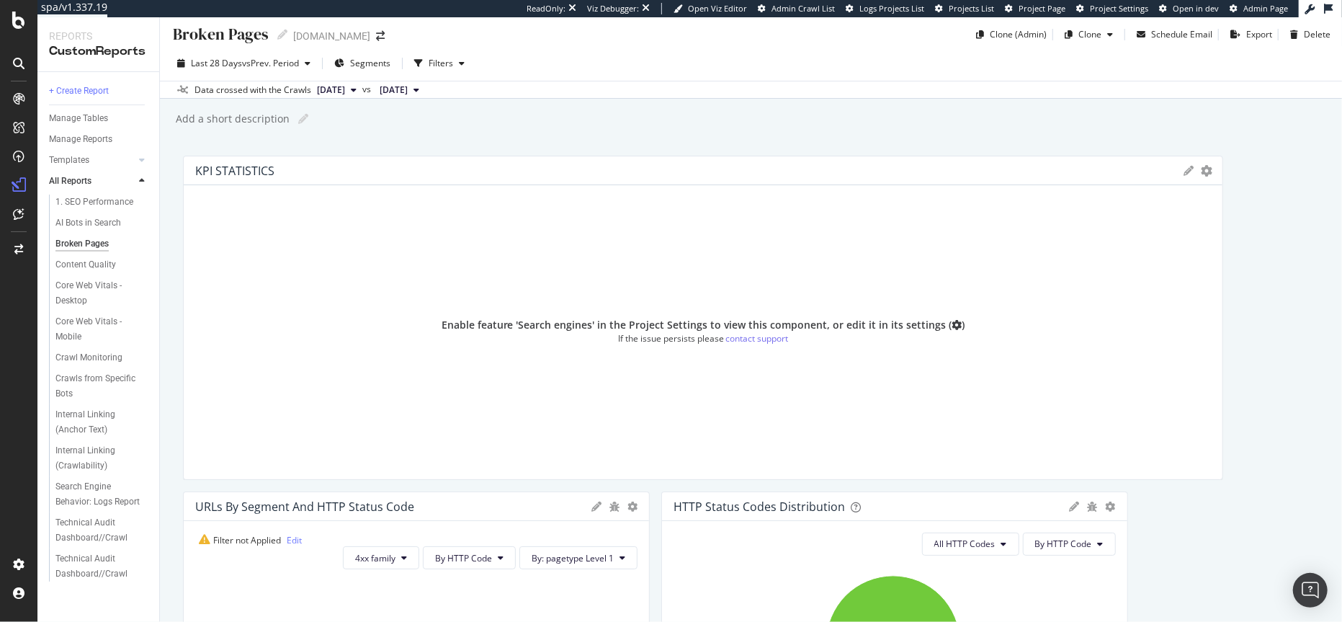
scroll to position [0, 0]
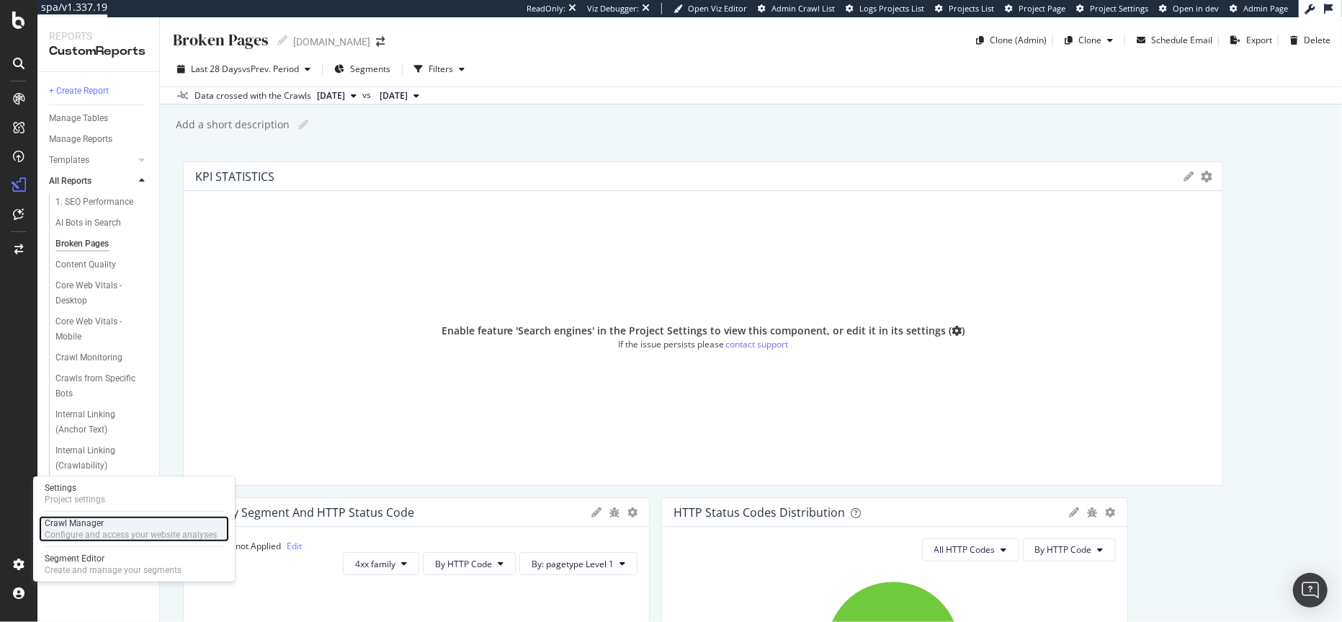
click at [89, 529] on div "Configure and access your website analyses" at bounding box center [131, 535] width 172 height 12
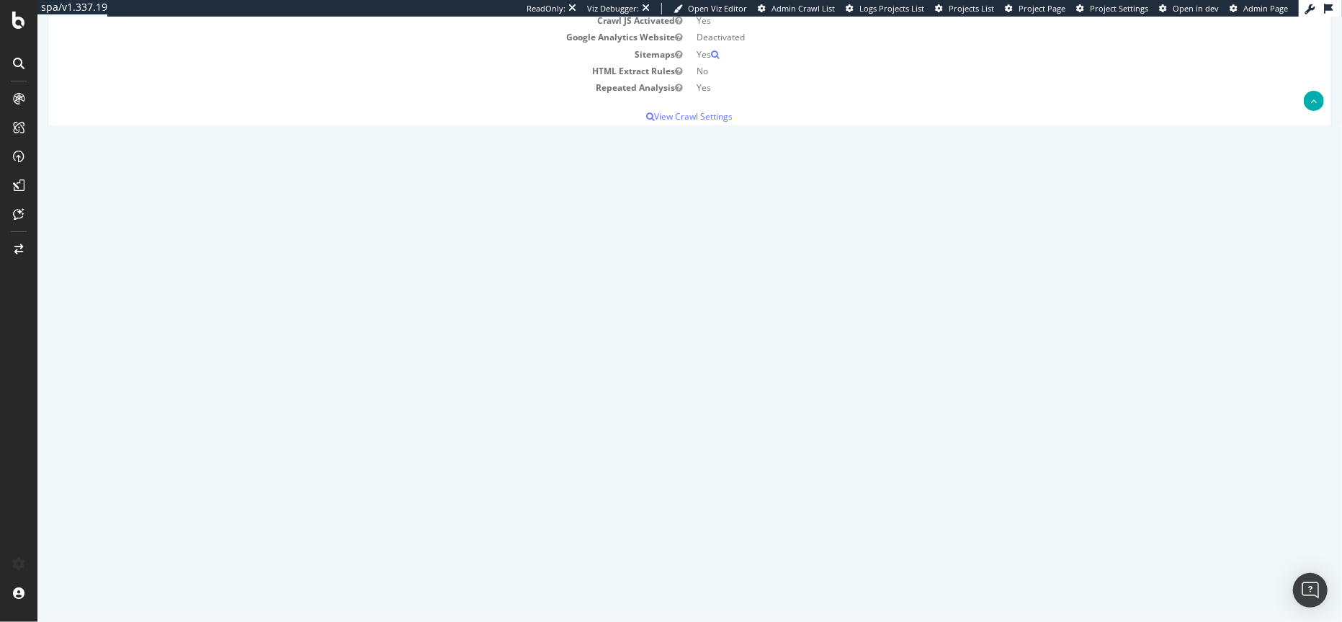
scroll to position [311, 0]
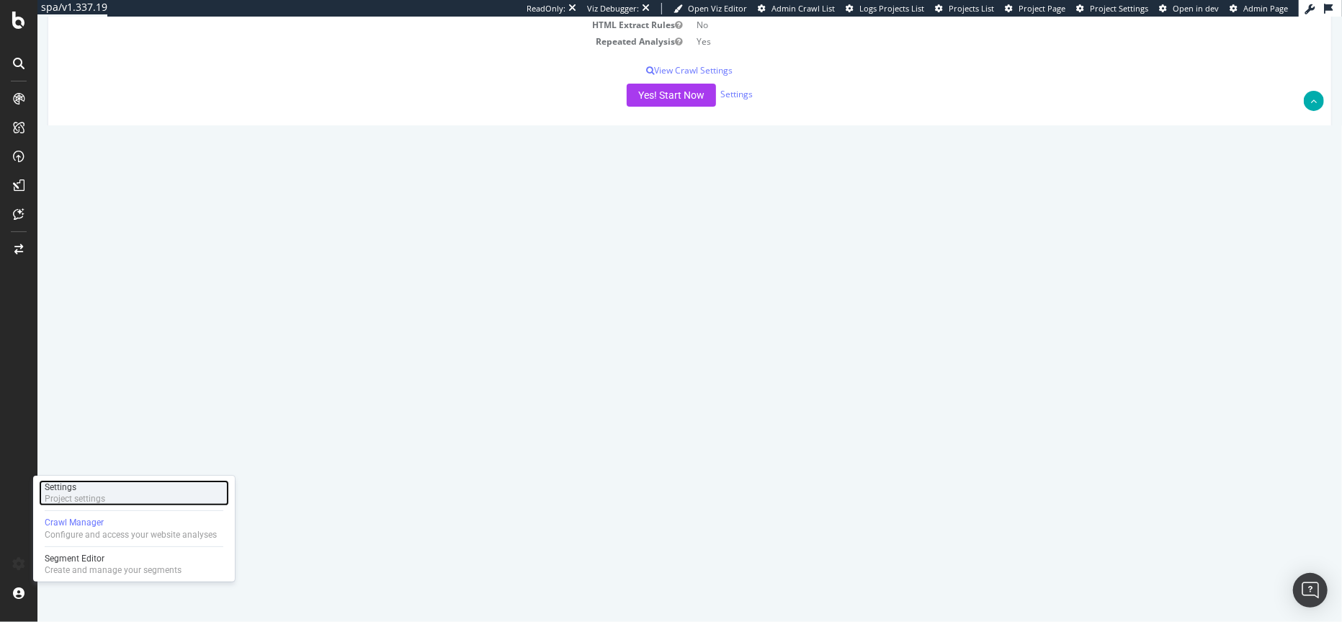
click at [92, 488] on div "Settings" at bounding box center [75, 487] width 60 height 12
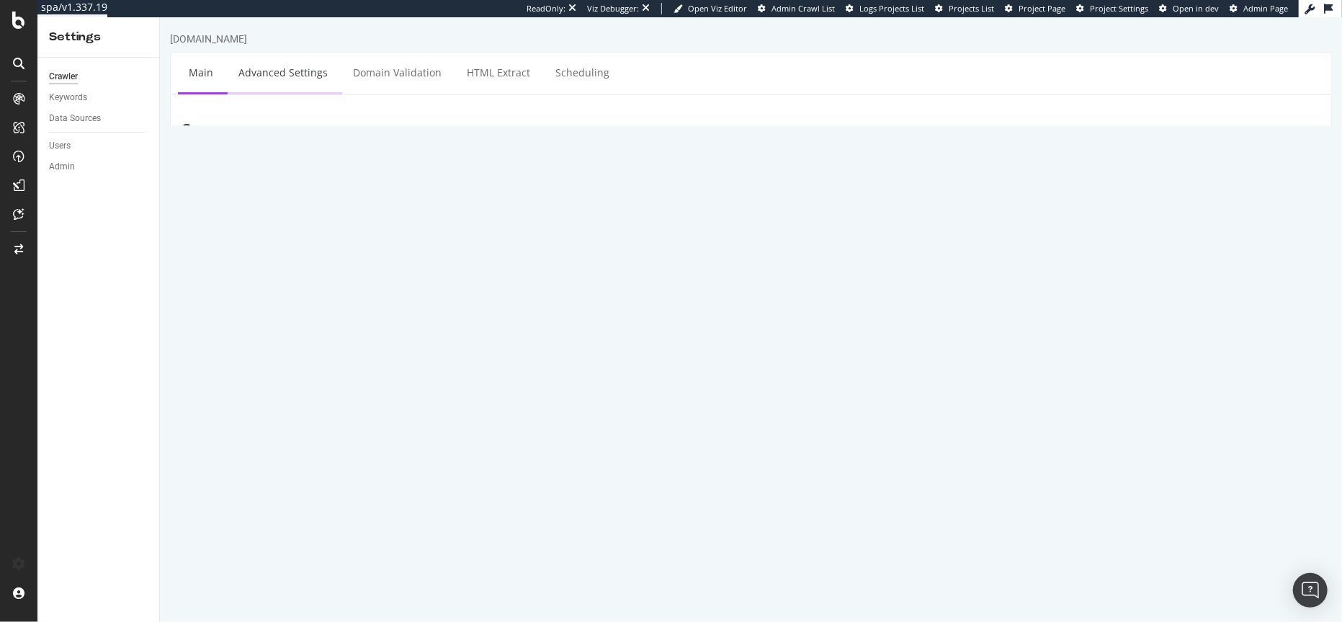
click at [288, 68] on link "Advanced Settings" at bounding box center [282, 73] width 111 height 40
click at [402, 74] on link "Domain Validation" at bounding box center [396, 73] width 110 height 40
click at [504, 71] on link "HTML Extract" at bounding box center [497, 73] width 85 height 40
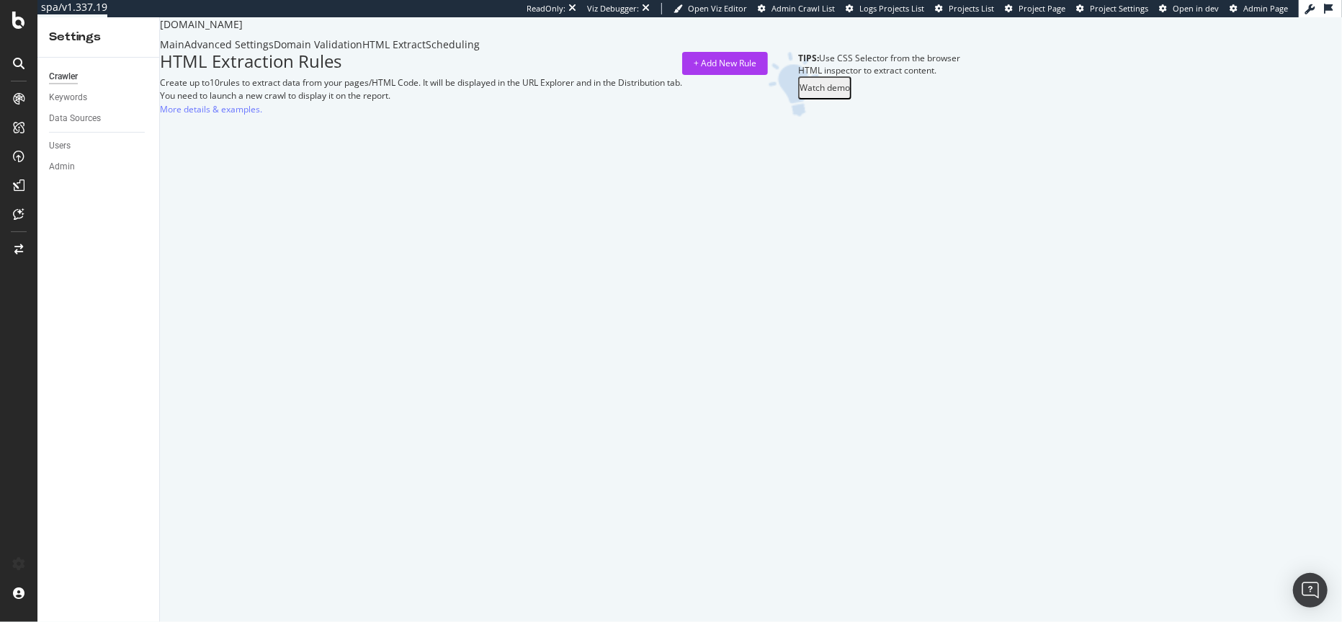
click at [480, 52] on div "Scheduling" at bounding box center [453, 44] width 54 height 14
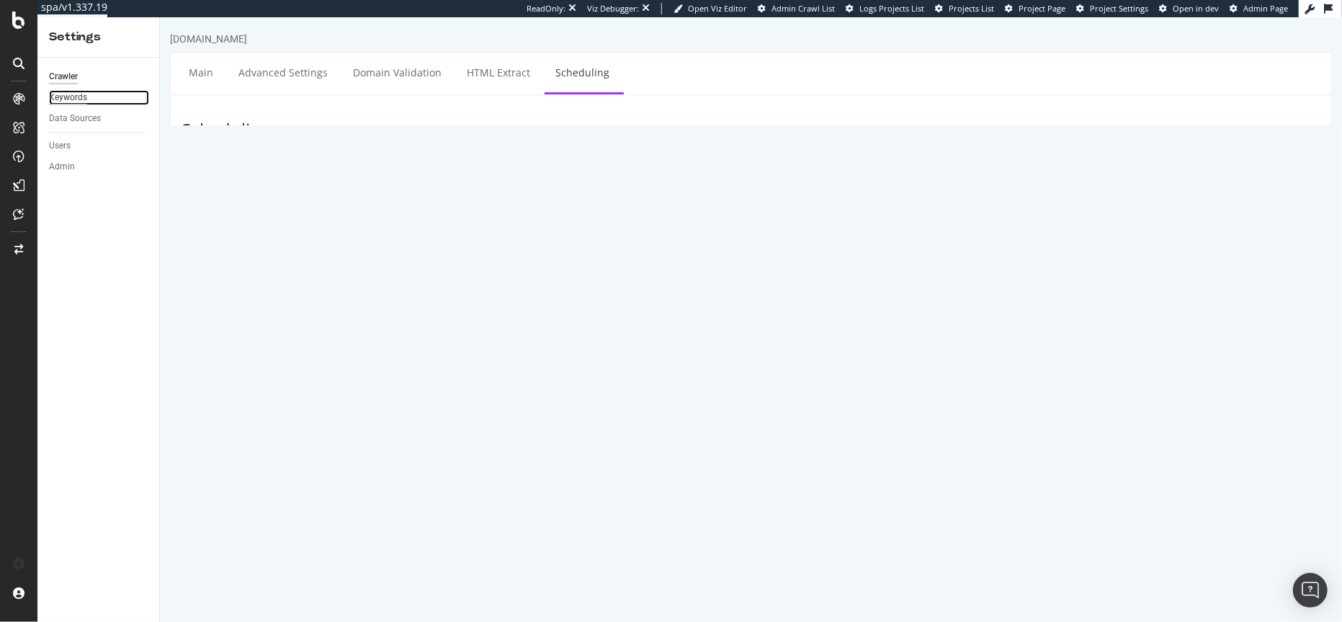
click at [69, 99] on div "Keywords" at bounding box center [68, 97] width 38 height 15
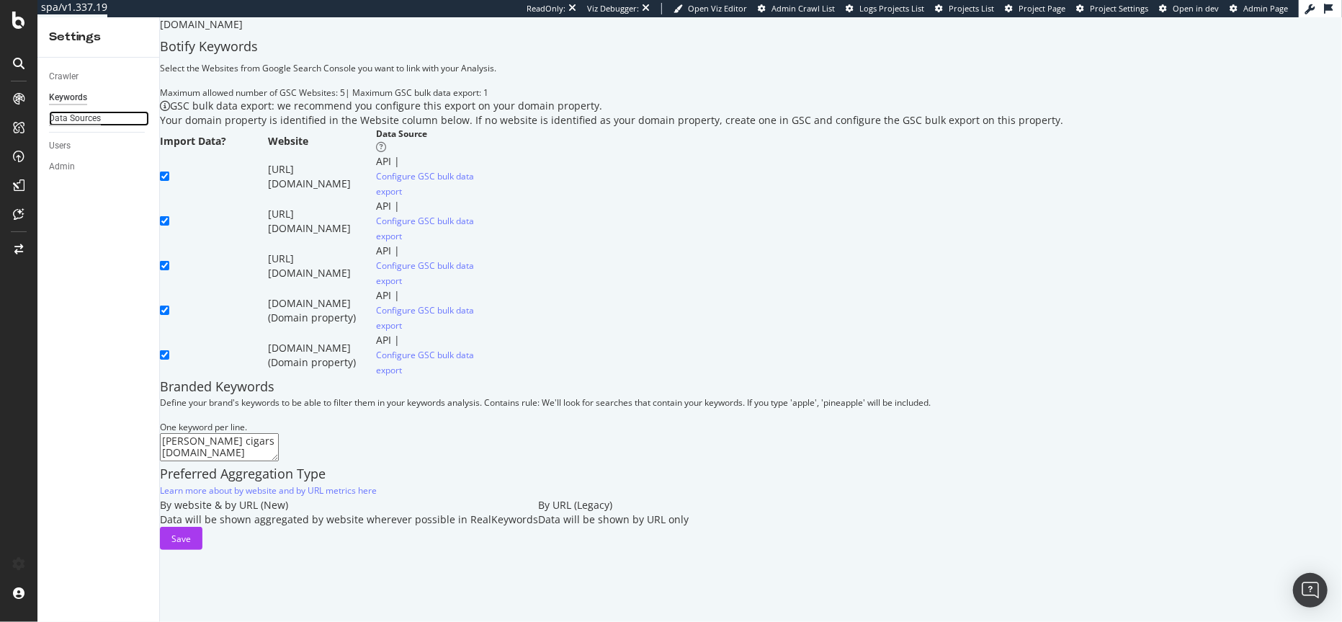
click at [62, 117] on div "Data Sources" at bounding box center [75, 118] width 52 height 15
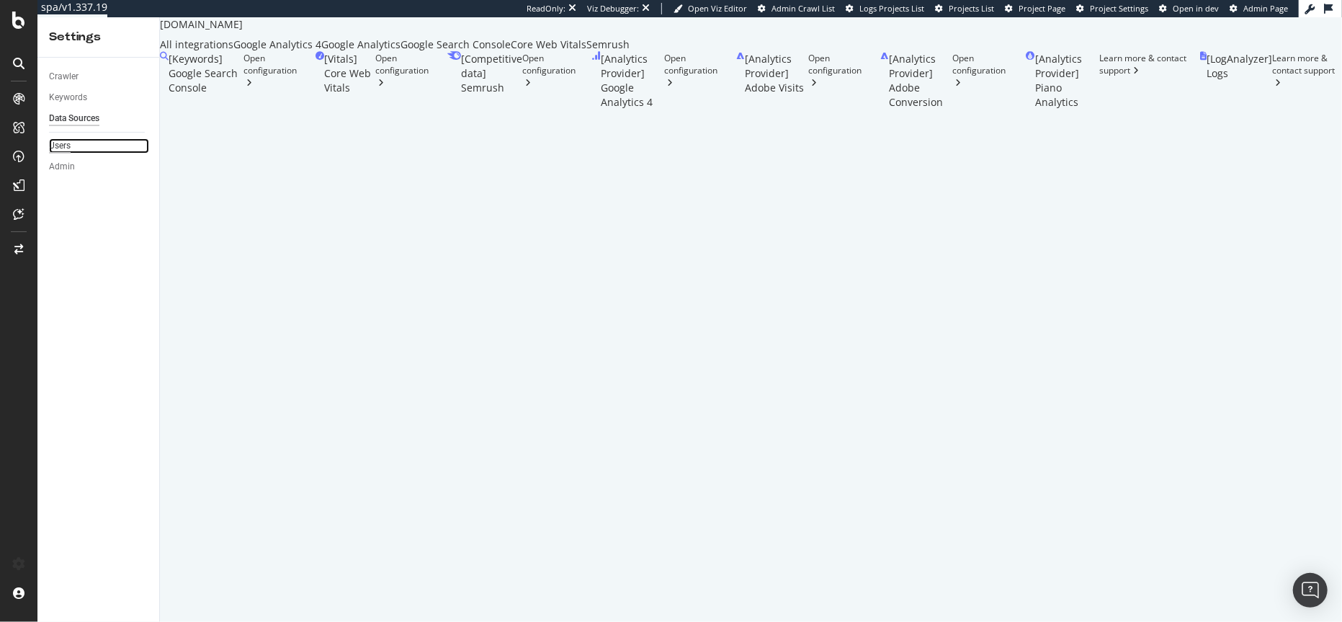
click at [65, 140] on div "Users" at bounding box center [60, 145] width 22 height 15
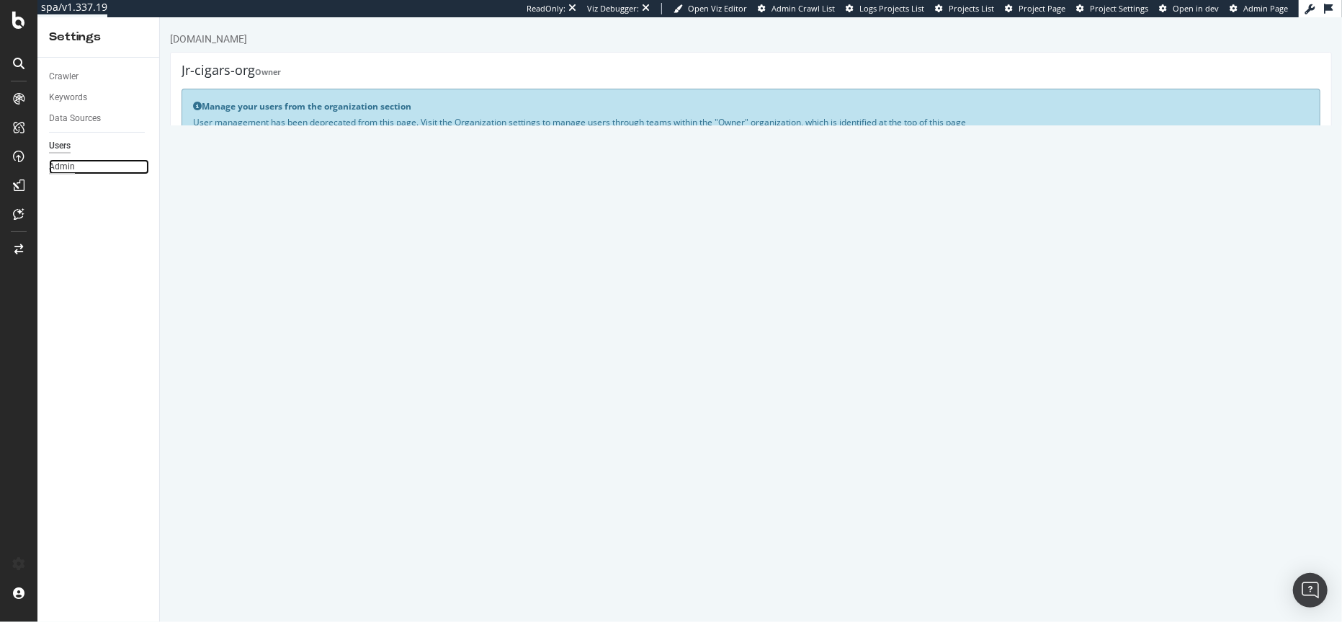
click at [58, 164] on div "Admin" at bounding box center [62, 166] width 26 height 15
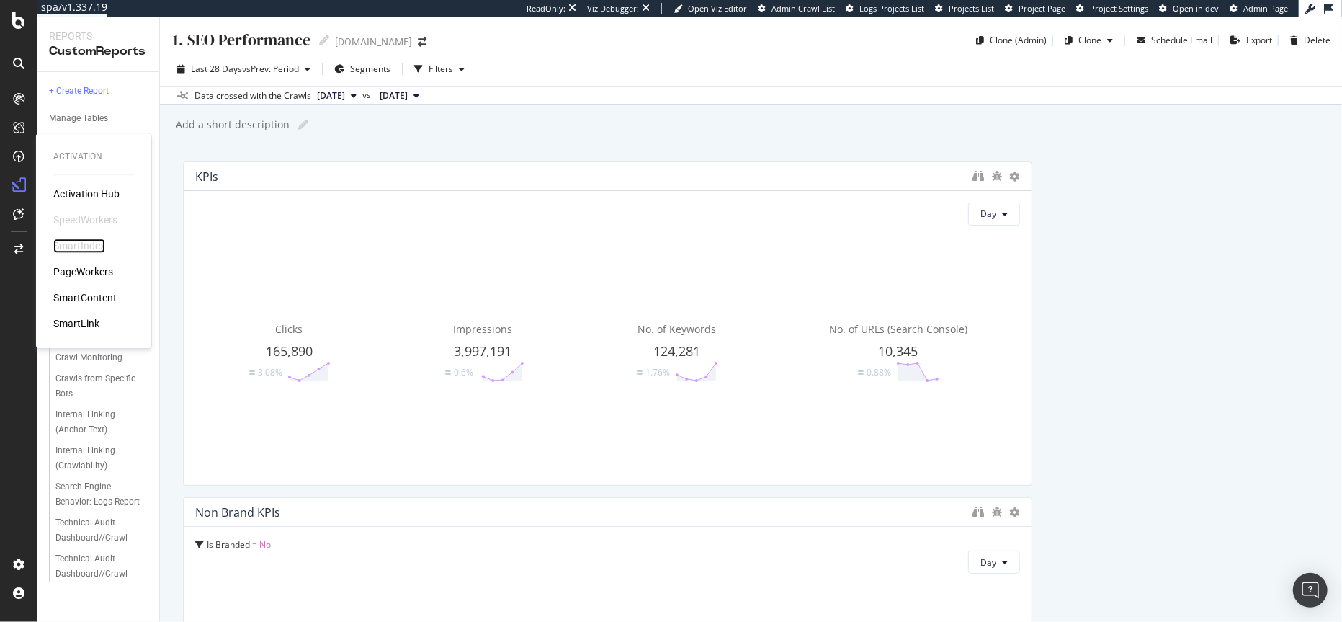
click at [86, 243] on div "SmartIndex" at bounding box center [79, 245] width 52 height 14
